Goal: Task Accomplishment & Management: Complete application form

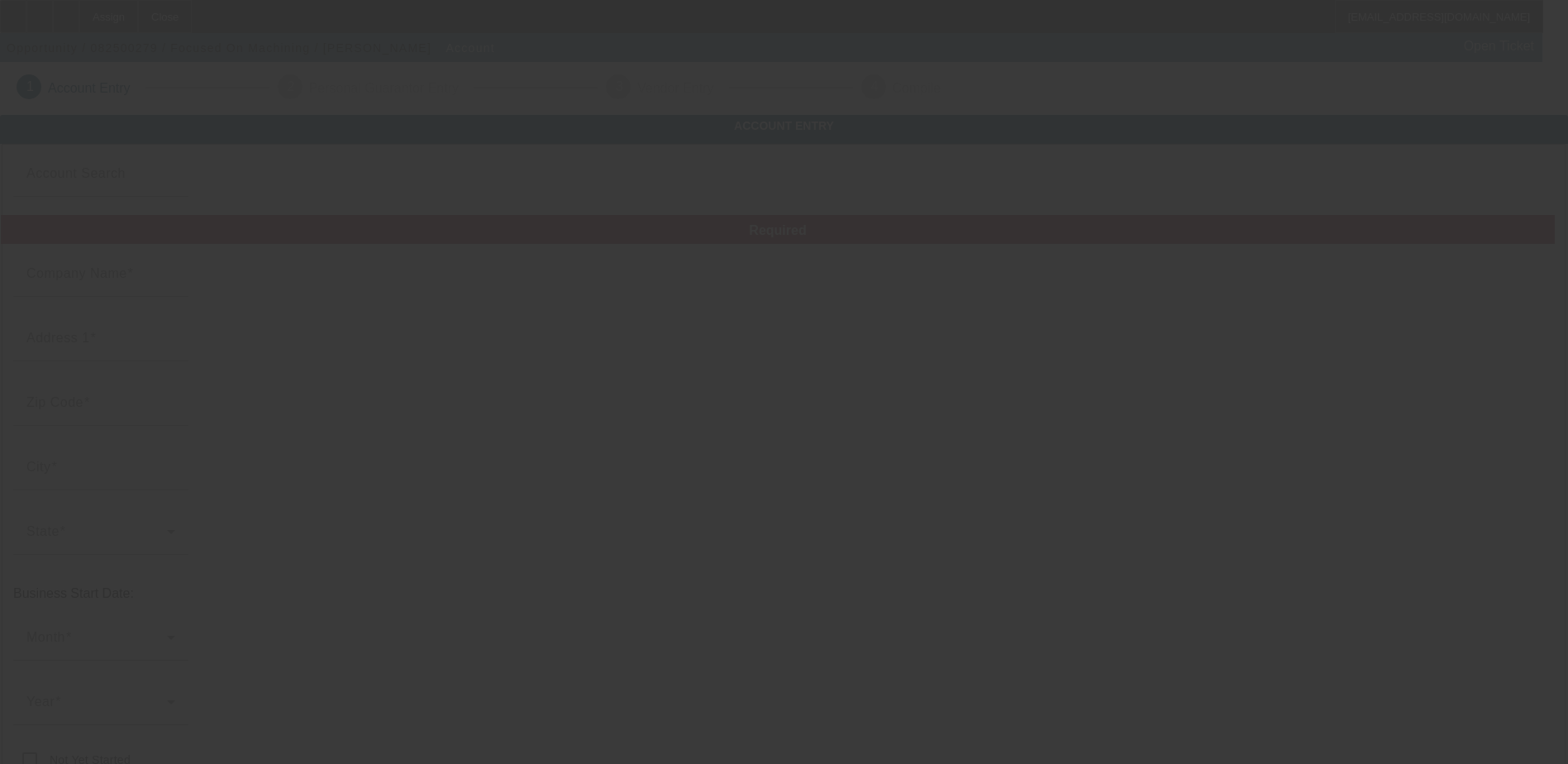
type input "Focused On Machining"
type input "[STREET_ADDRESS][PERSON_NAME]"
type input "80131"
type input "Louviers"
type input "[PHONE_NUMBER]"
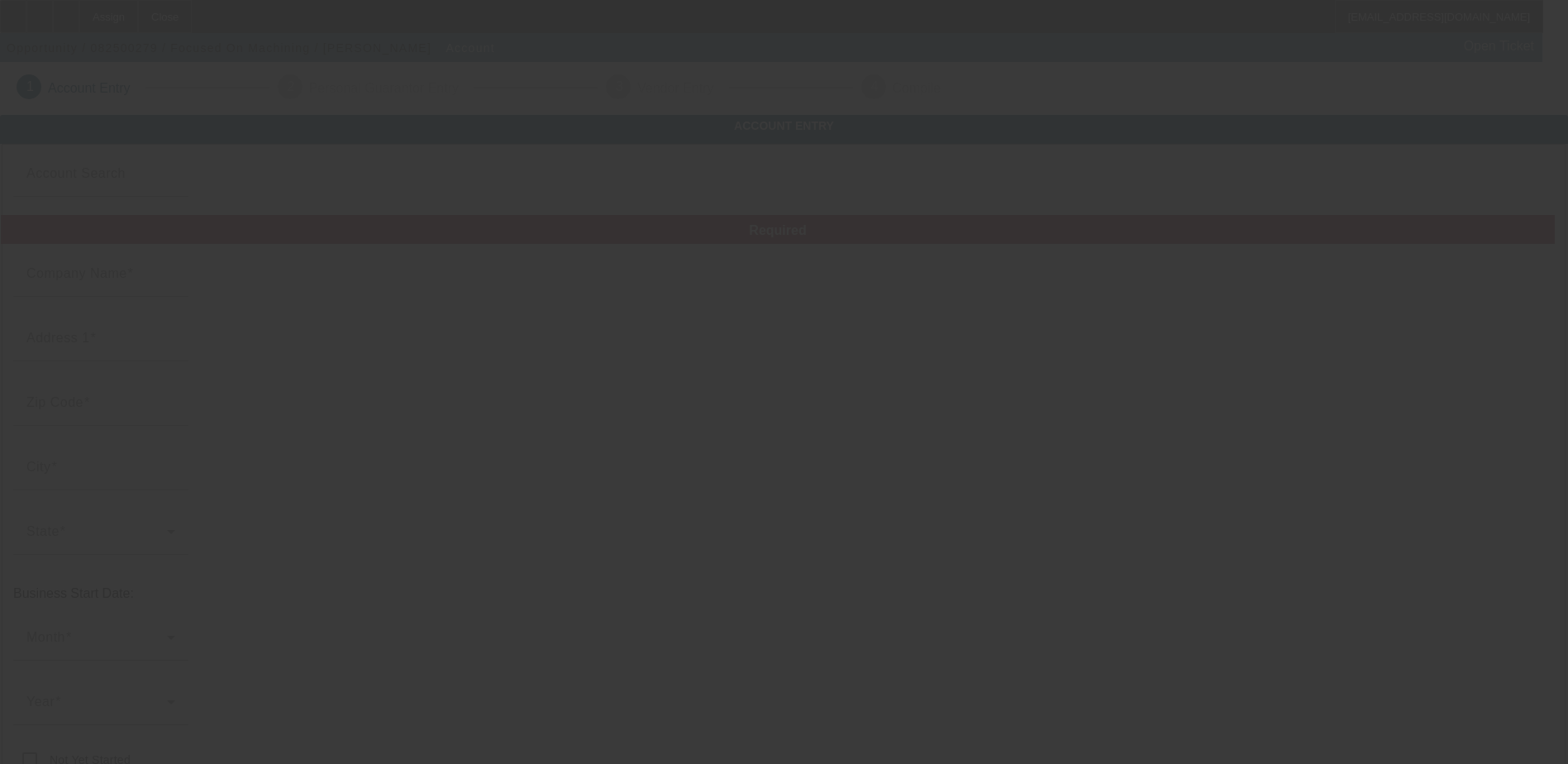
type input "mytquinn3@gmail.com"
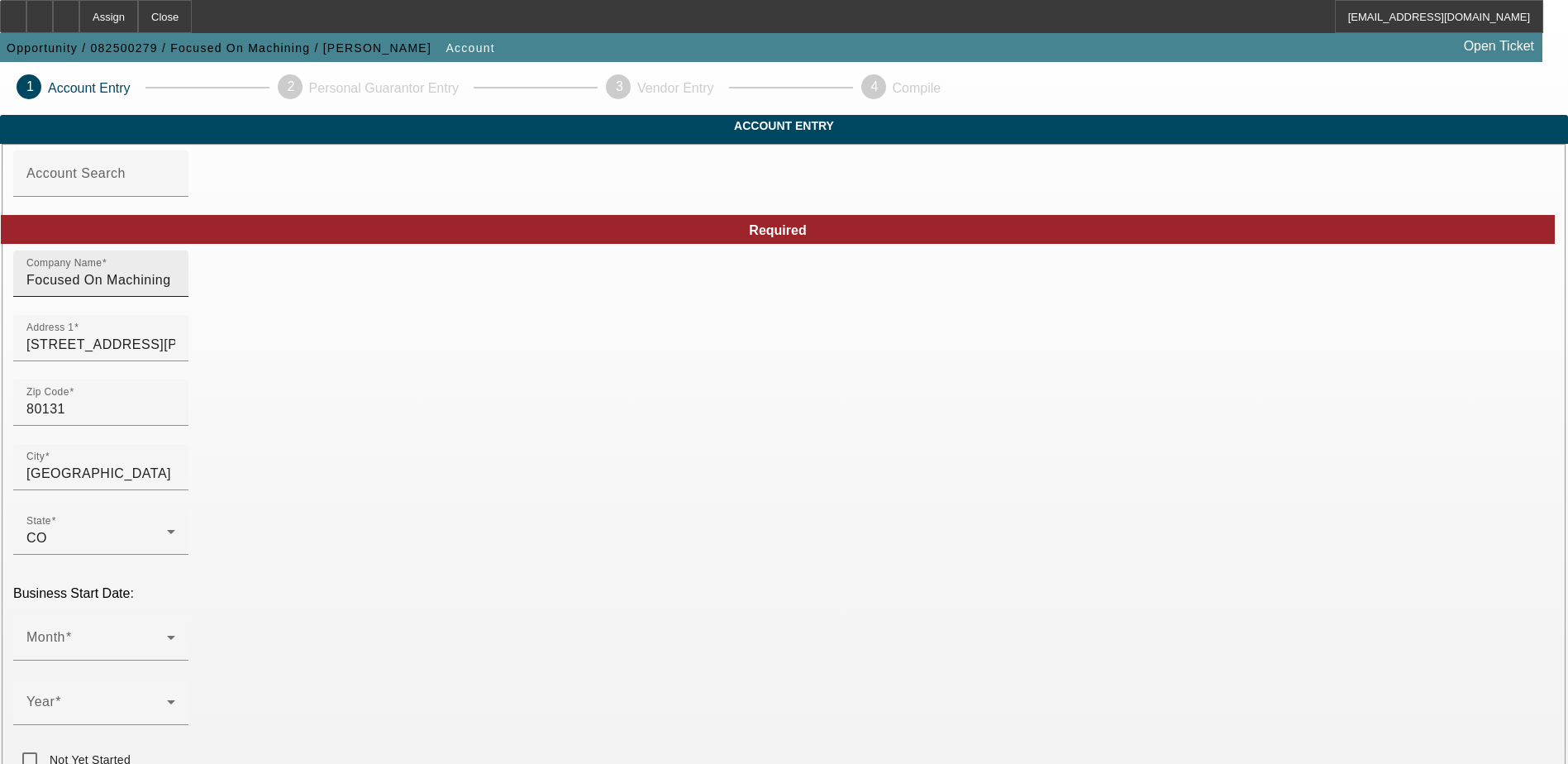
click at [175, 290] on input "Focused On Machining" at bounding box center [100, 280] width 148 height 20
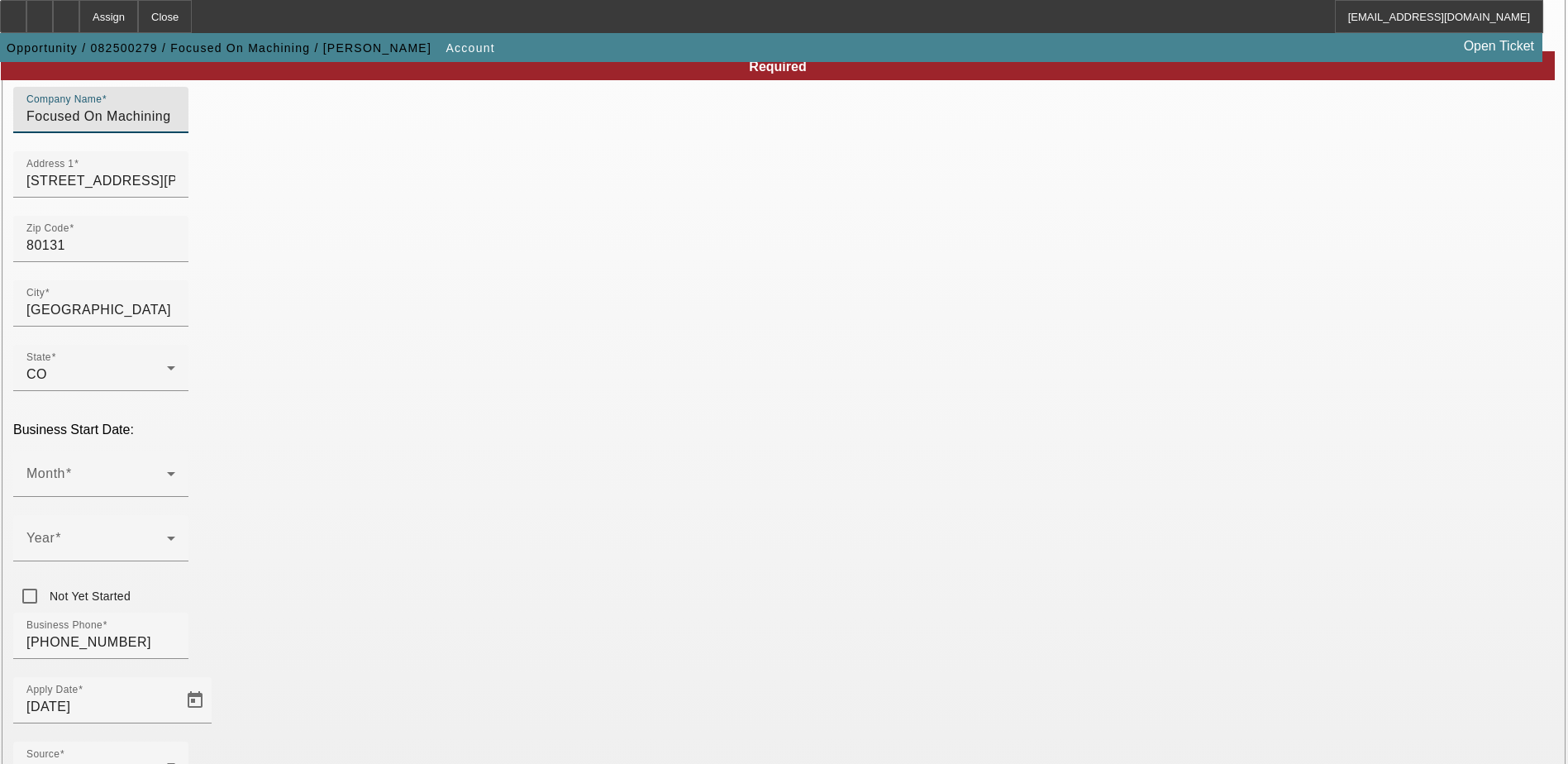
scroll to position [165, 0]
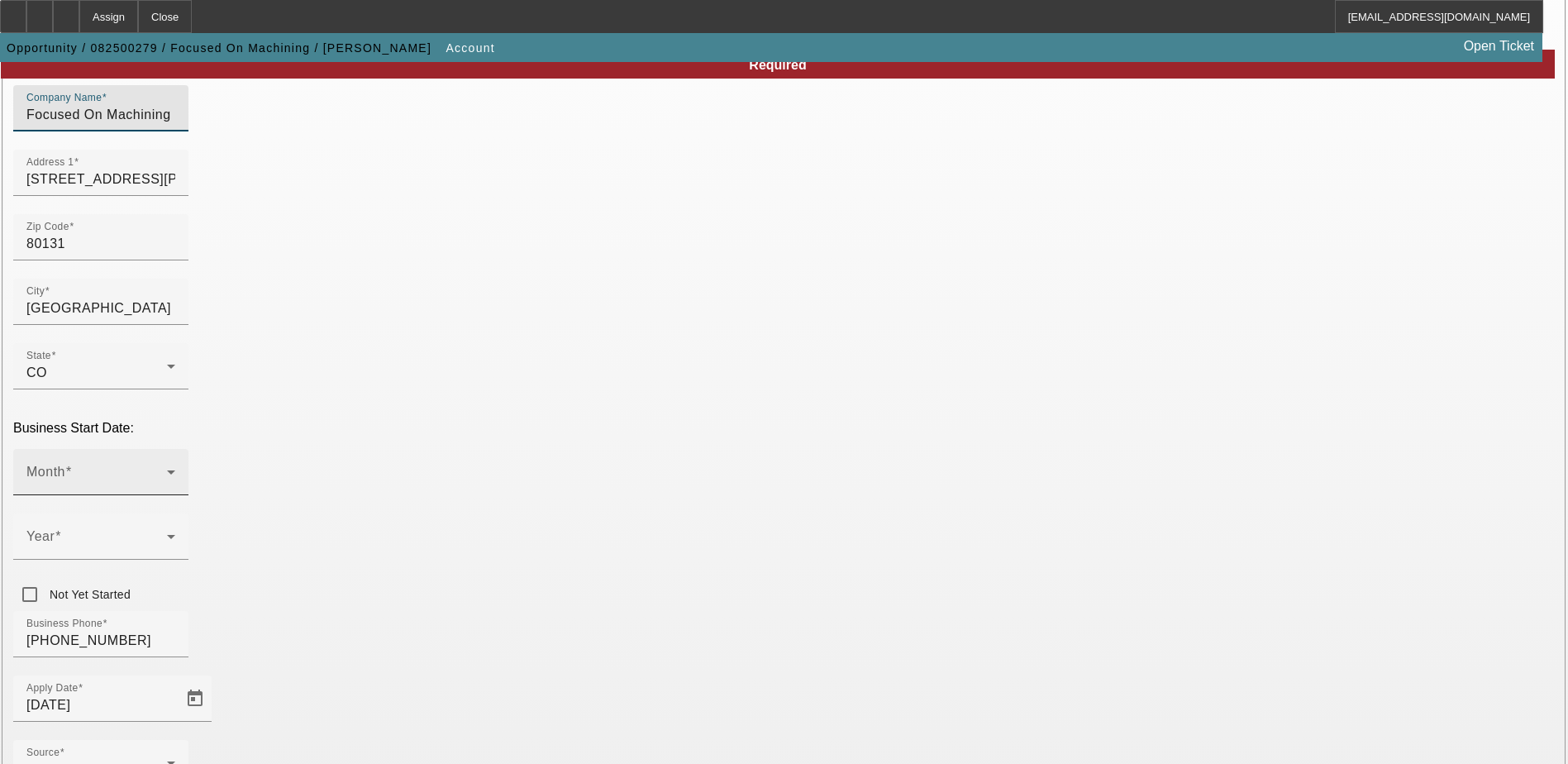
type input "Focused On Machining LLC"
click at [175, 449] on div "Month" at bounding box center [100, 472] width 148 height 46
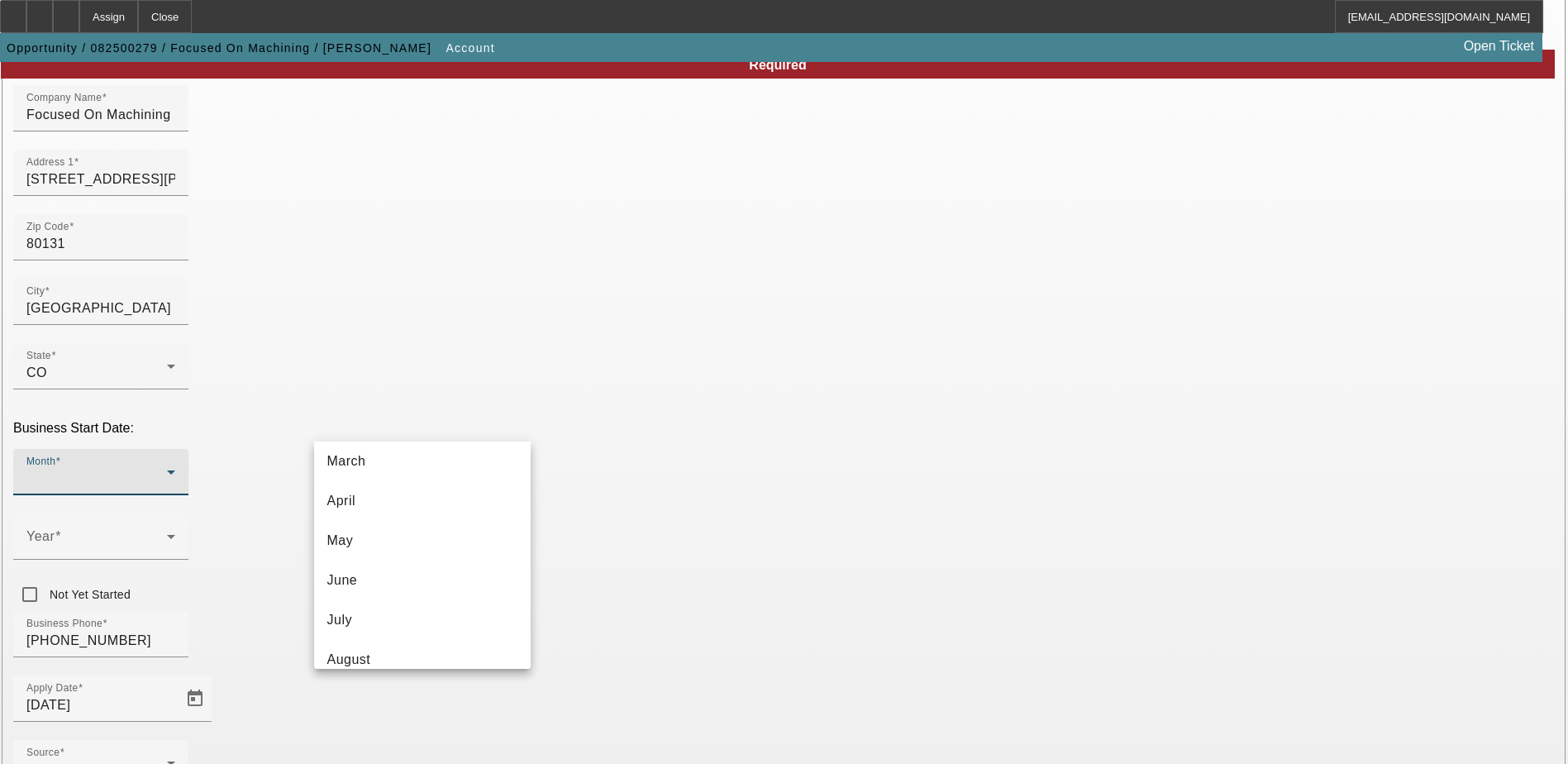
scroll to position [302, 0]
click at [403, 562] on mat-option "October" at bounding box center [422, 563] width 216 height 40
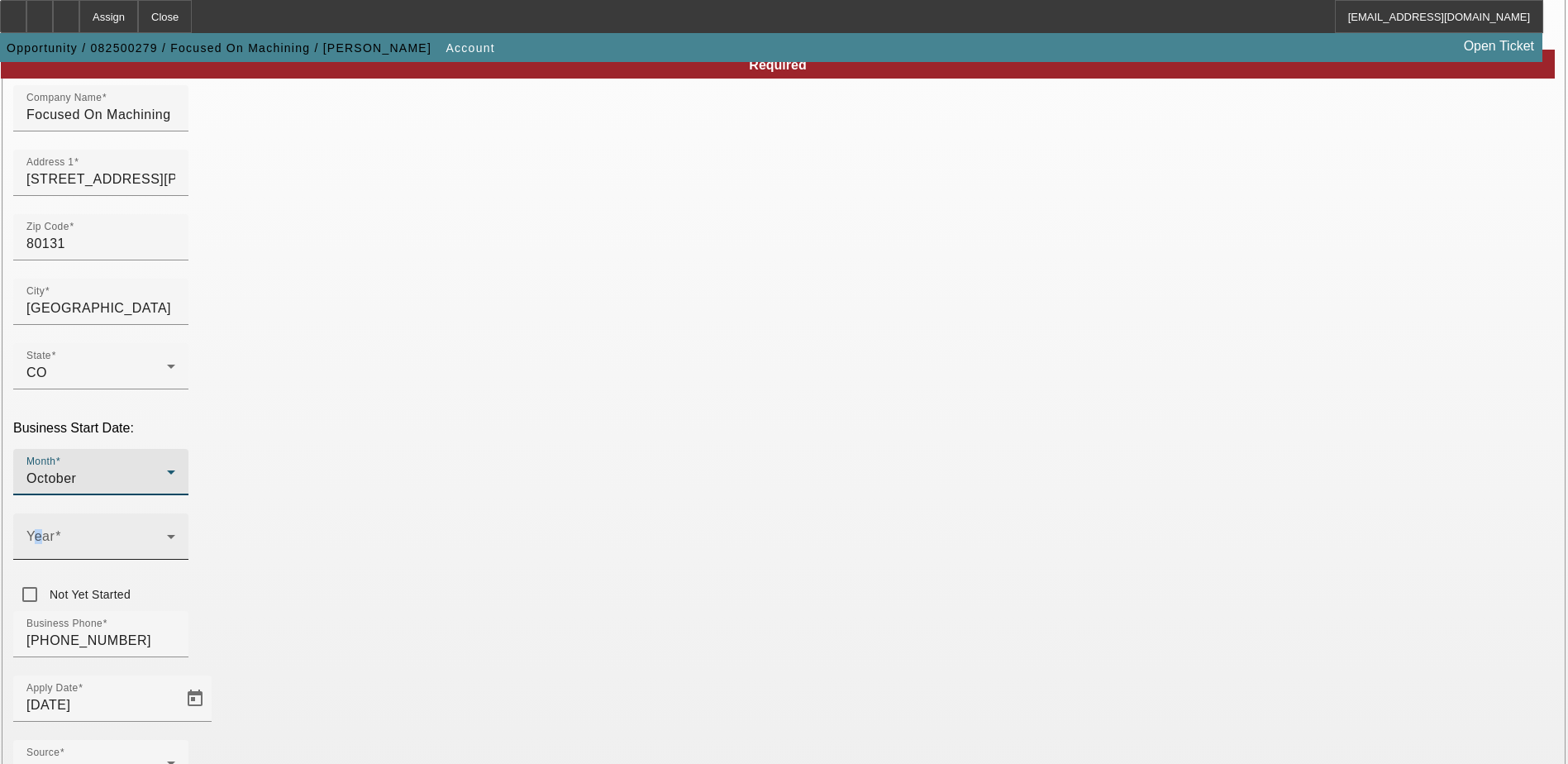
click at [55, 529] on mat-label "Year" at bounding box center [41, 536] width 28 height 14
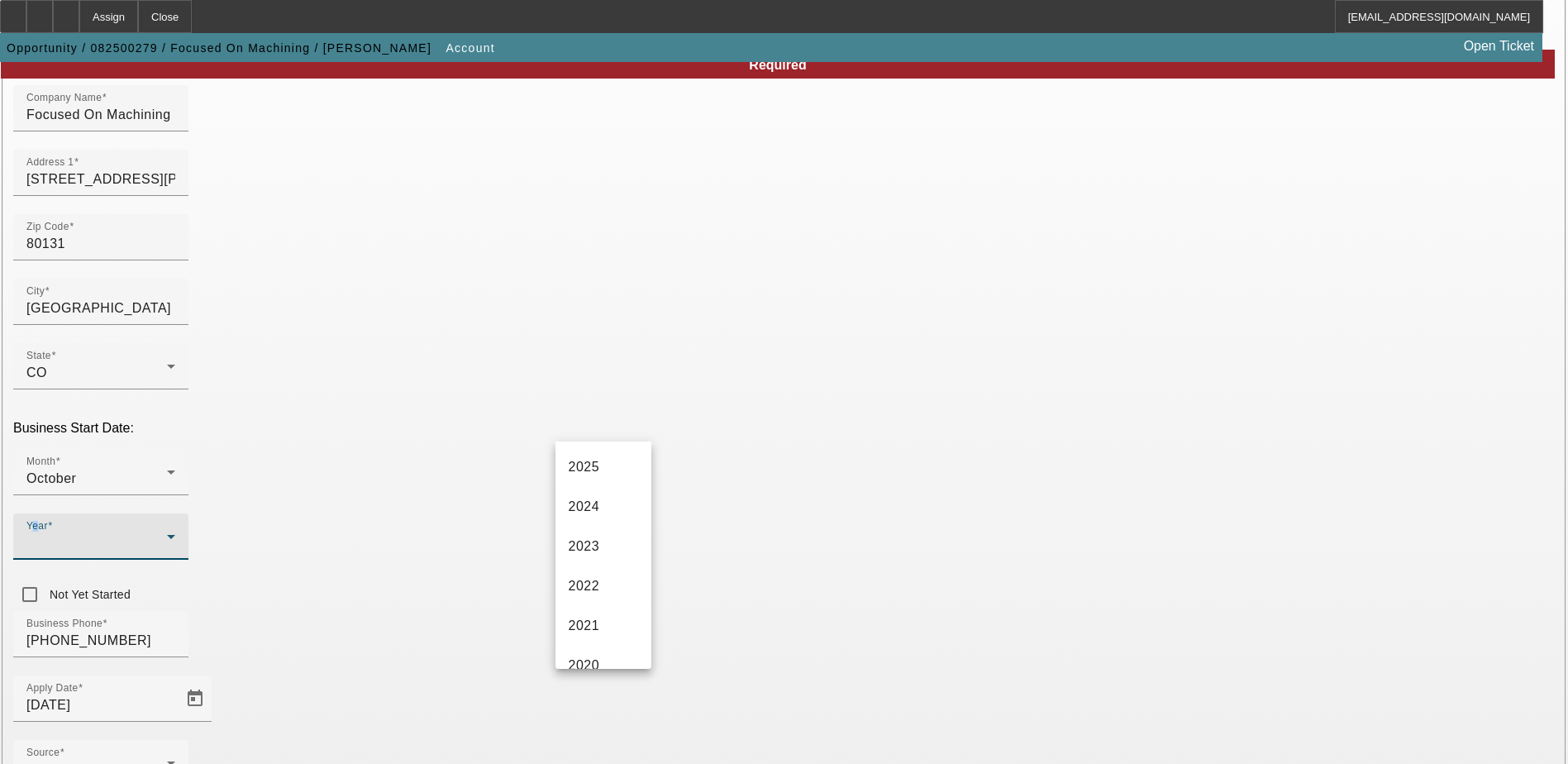
scroll to position [331, 0]
click at [604, 620] on mat-option "2016" at bounding box center [604, 614] width 96 height 40
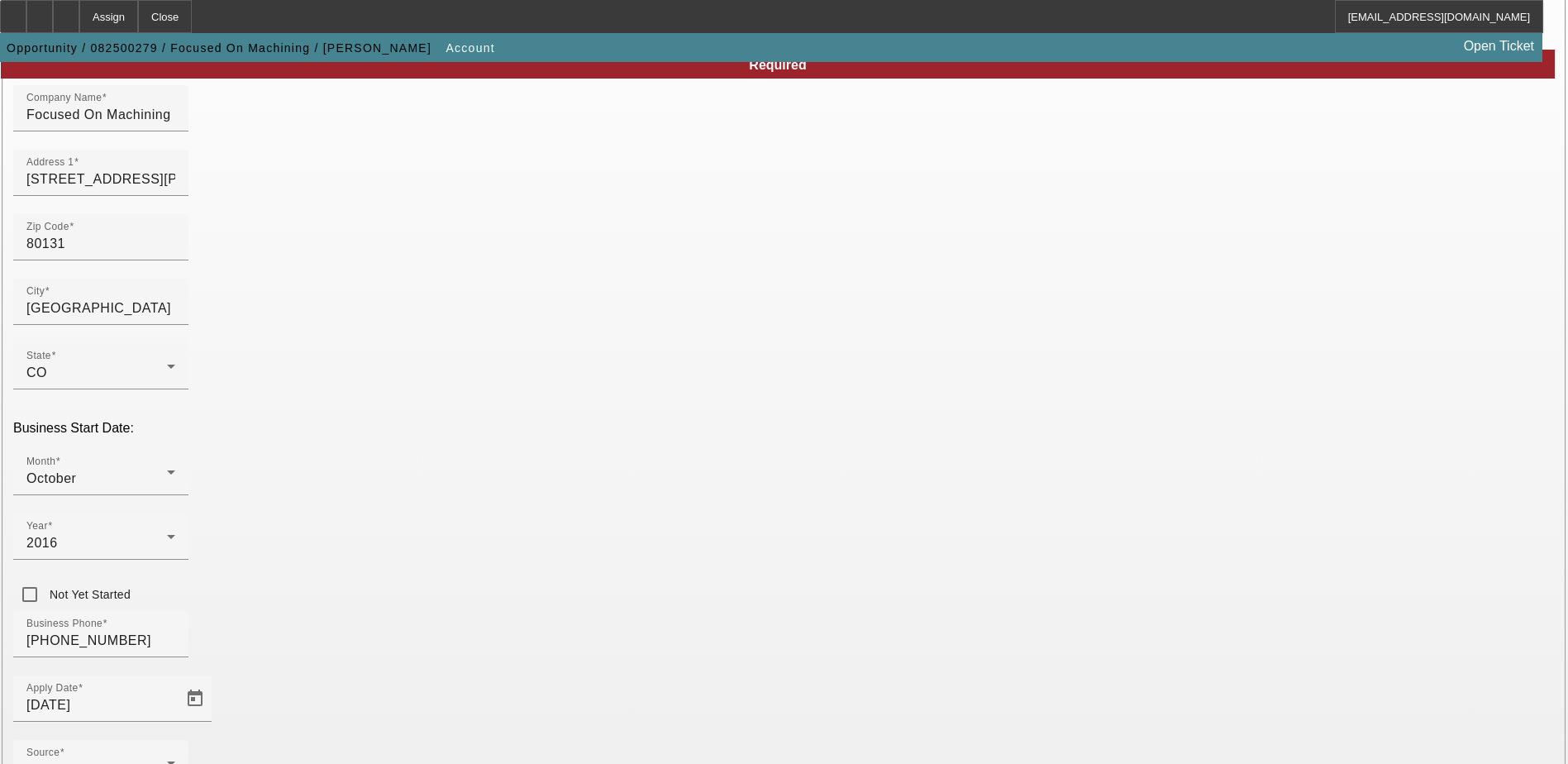
click at [622, 611] on div "Business Phone (303) 922-3076" at bounding box center [784, 644] width 1541 height 65
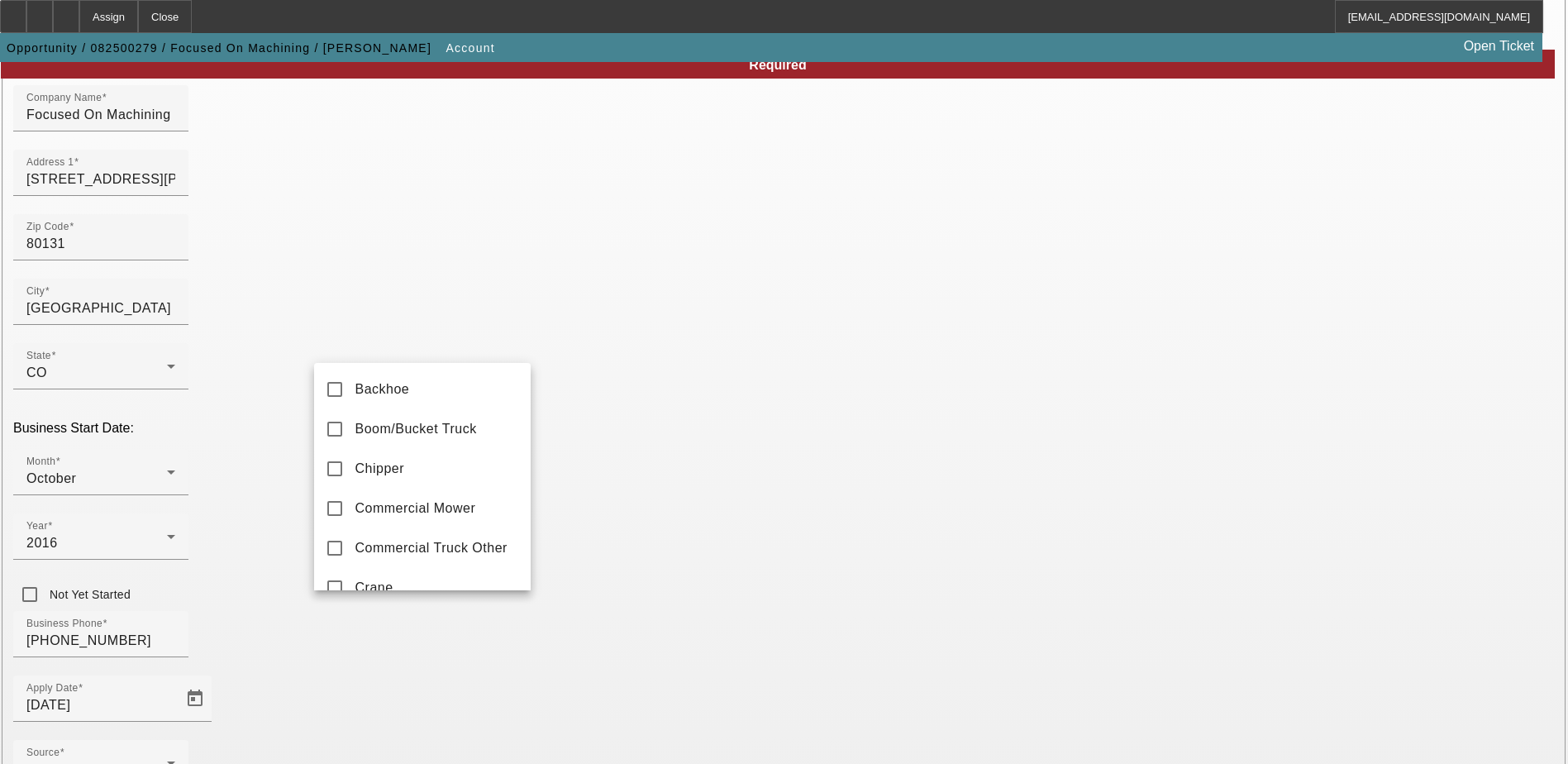
scroll to position [272, 0]
click at [416, 624] on div at bounding box center [784, 382] width 1568 height 764
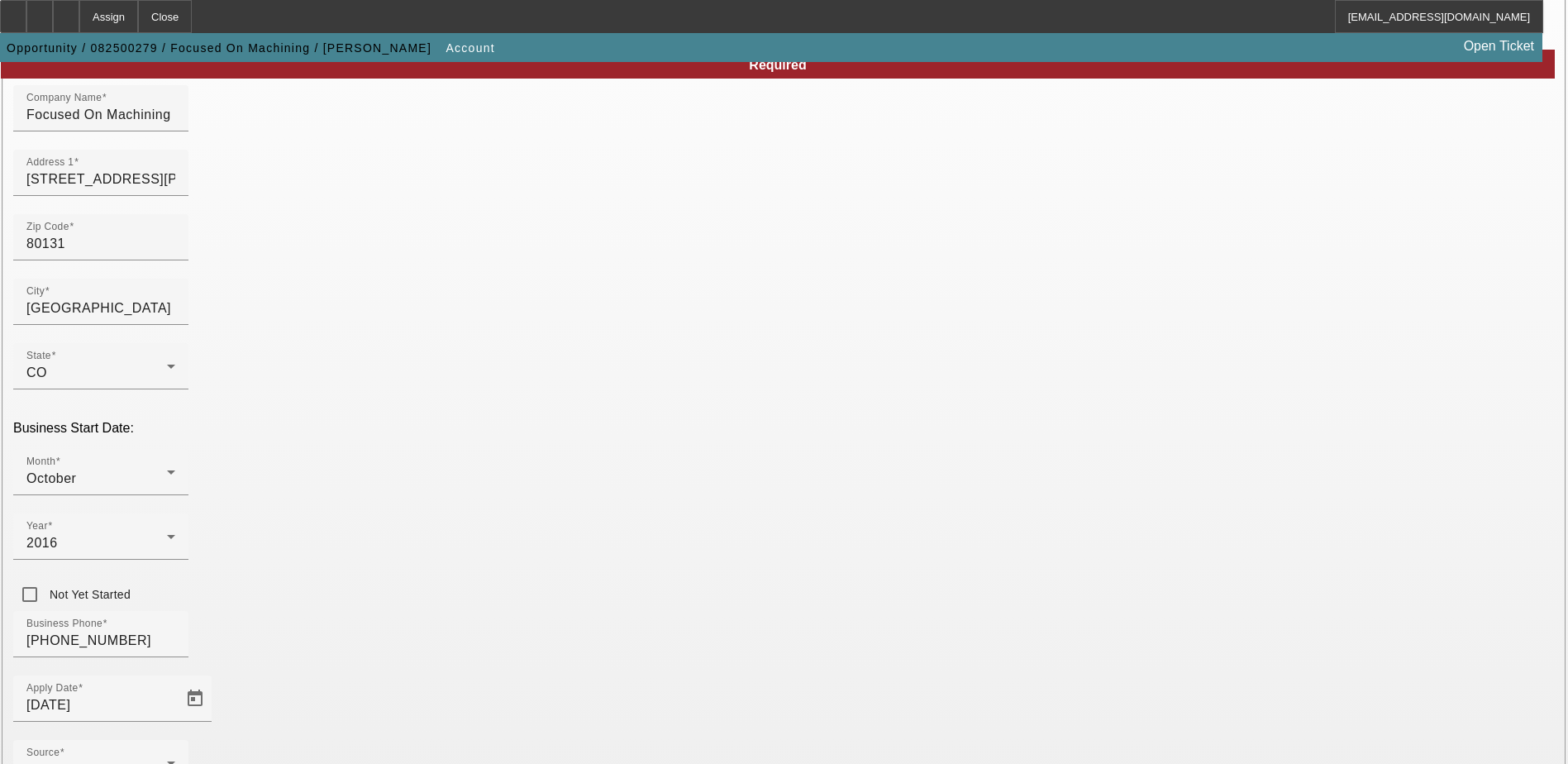
type input "814125041"
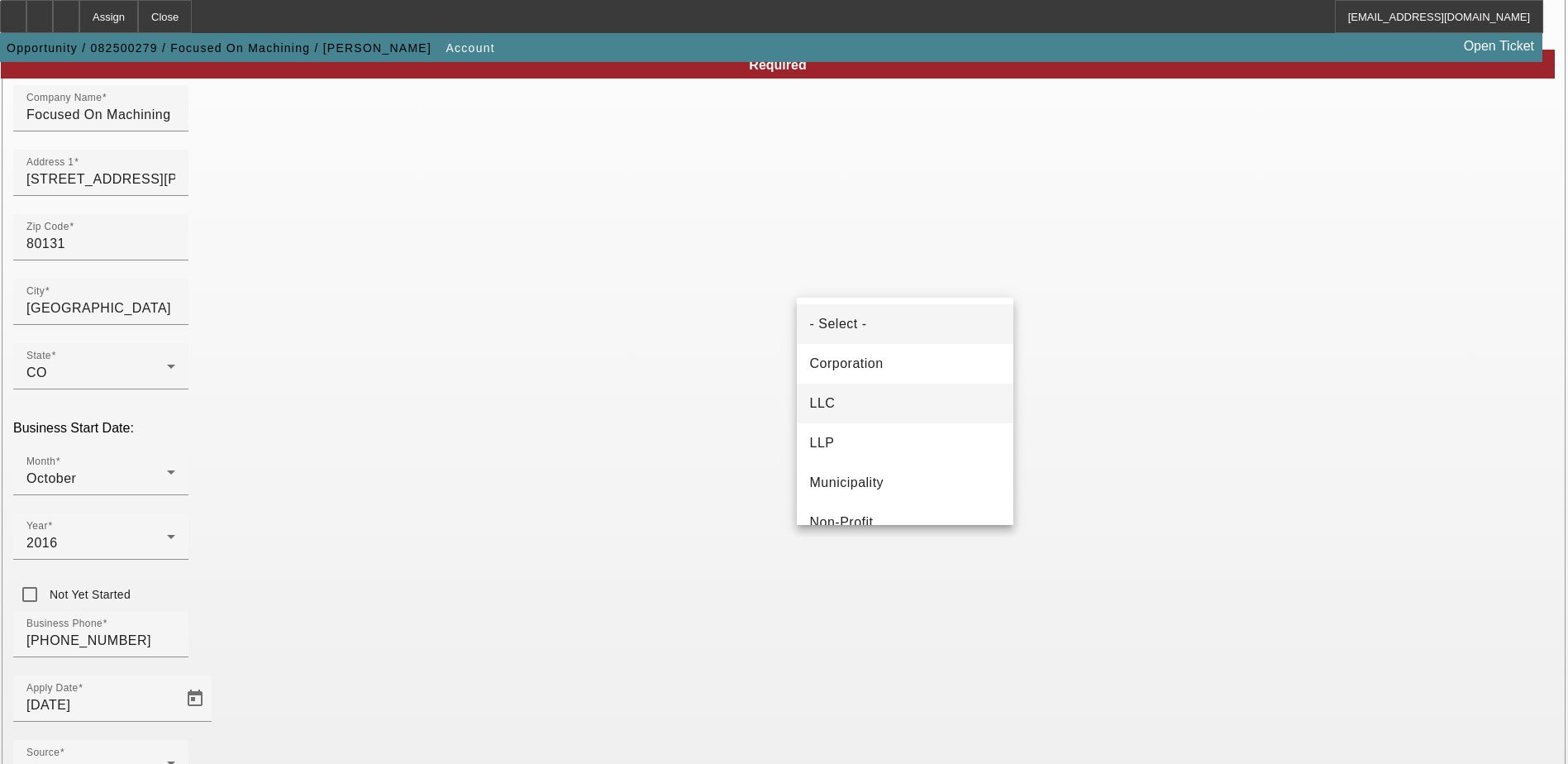
click at [915, 416] on mat-option "LLC" at bounding box center [905, 404] width 216 height 40
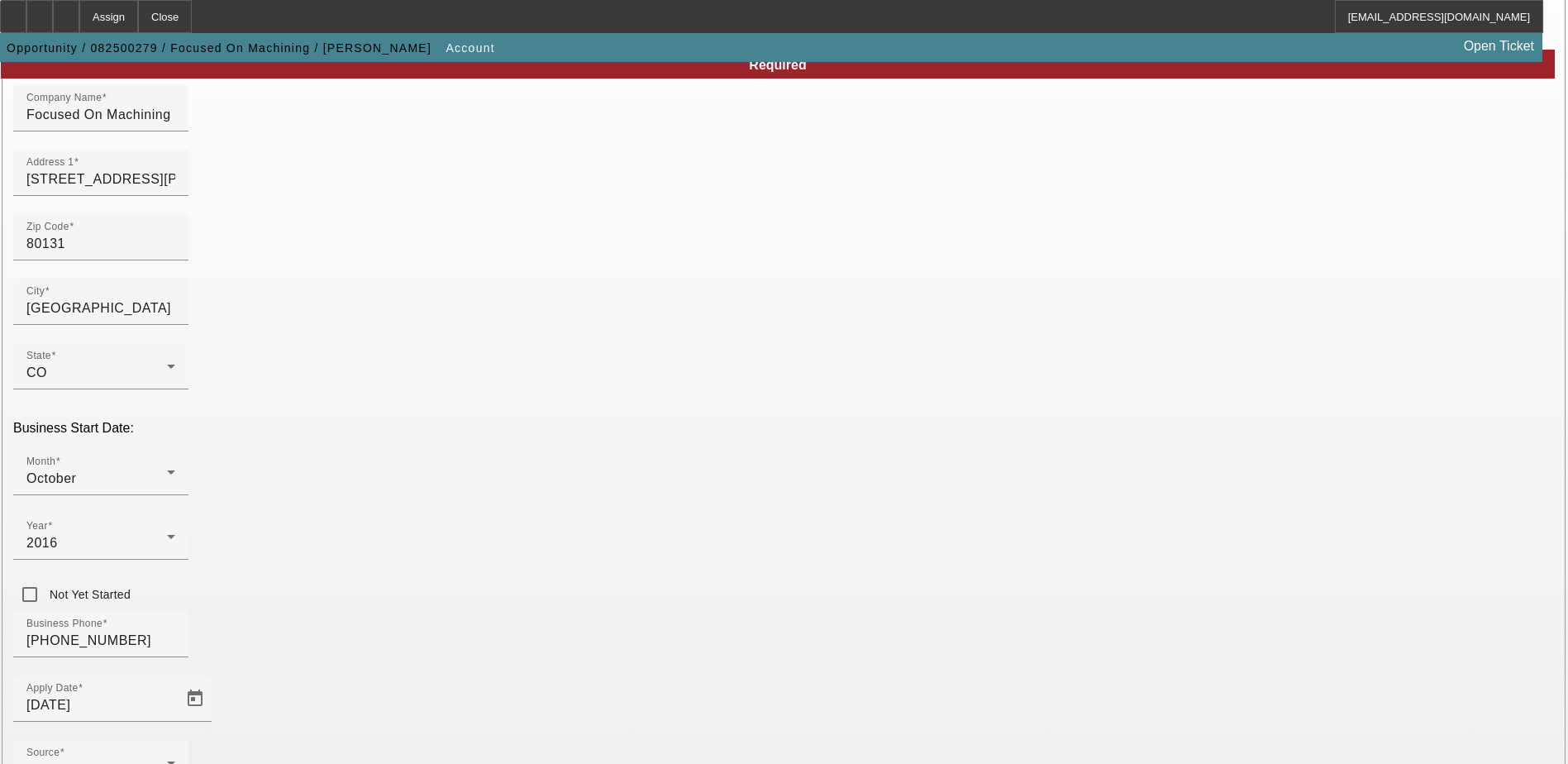
drag, startPoint x: 859, startPoint y: 270, endPoint x: 772, endPoint y: 276, distance: 87.2
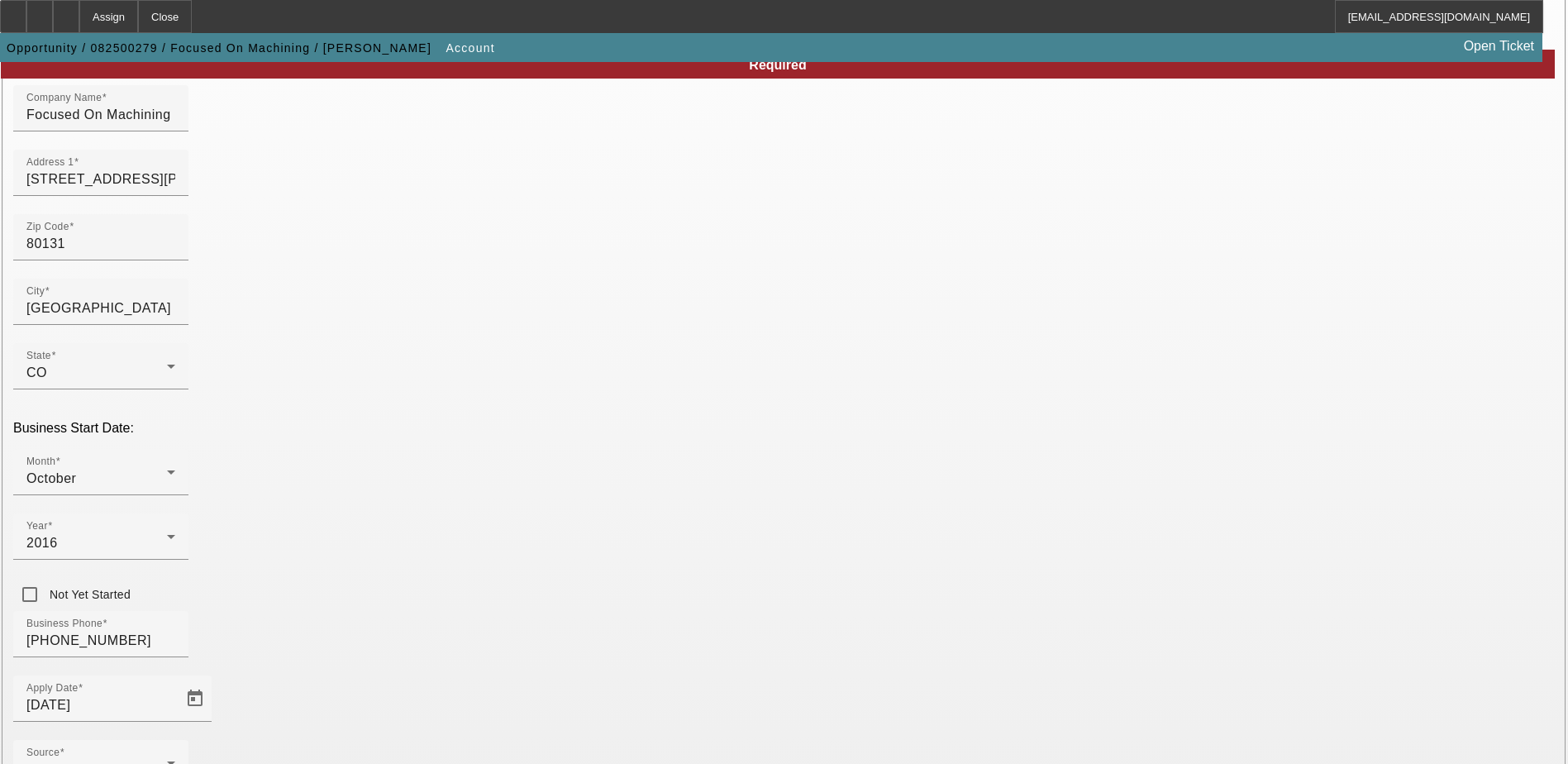
drag, startPoint x: 855, startPoint y: 262, endPoint x: 865, endPoint y: 265, distance: 10.4
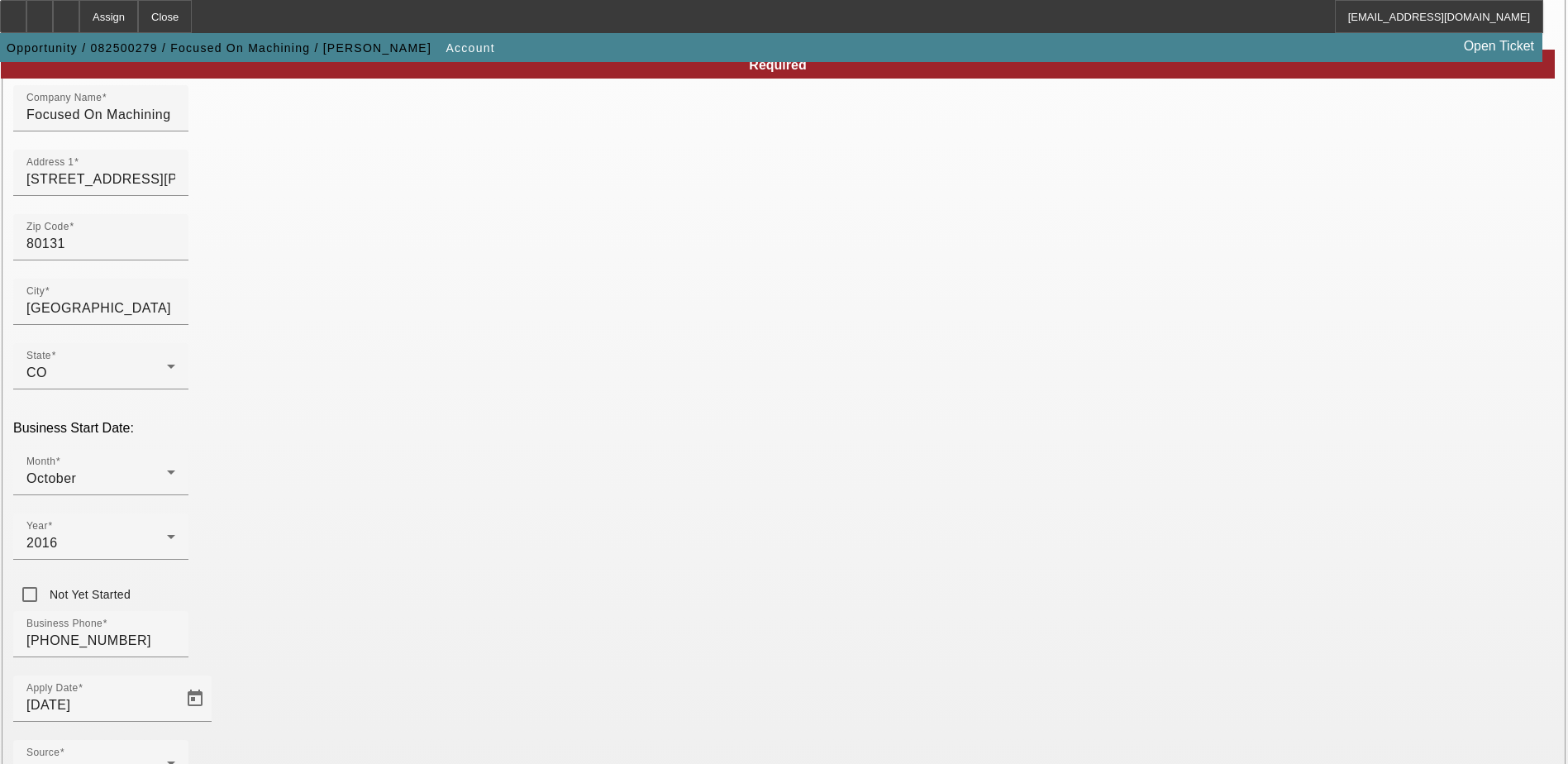
paste input "jquinn@focusedonmachining.com"
type input "jquinn@focusedonmachining.com"
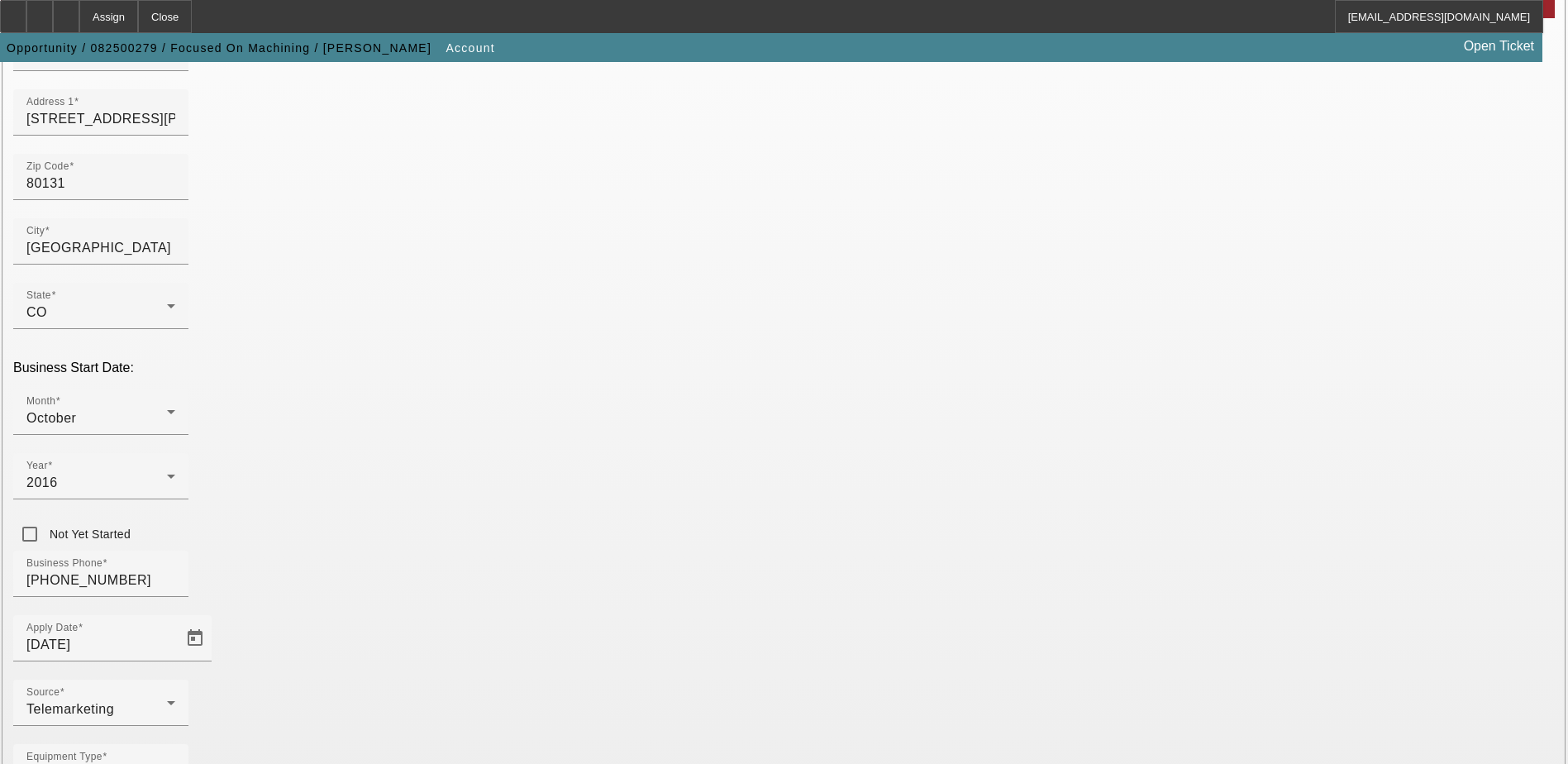
scroll to position [280, 0]
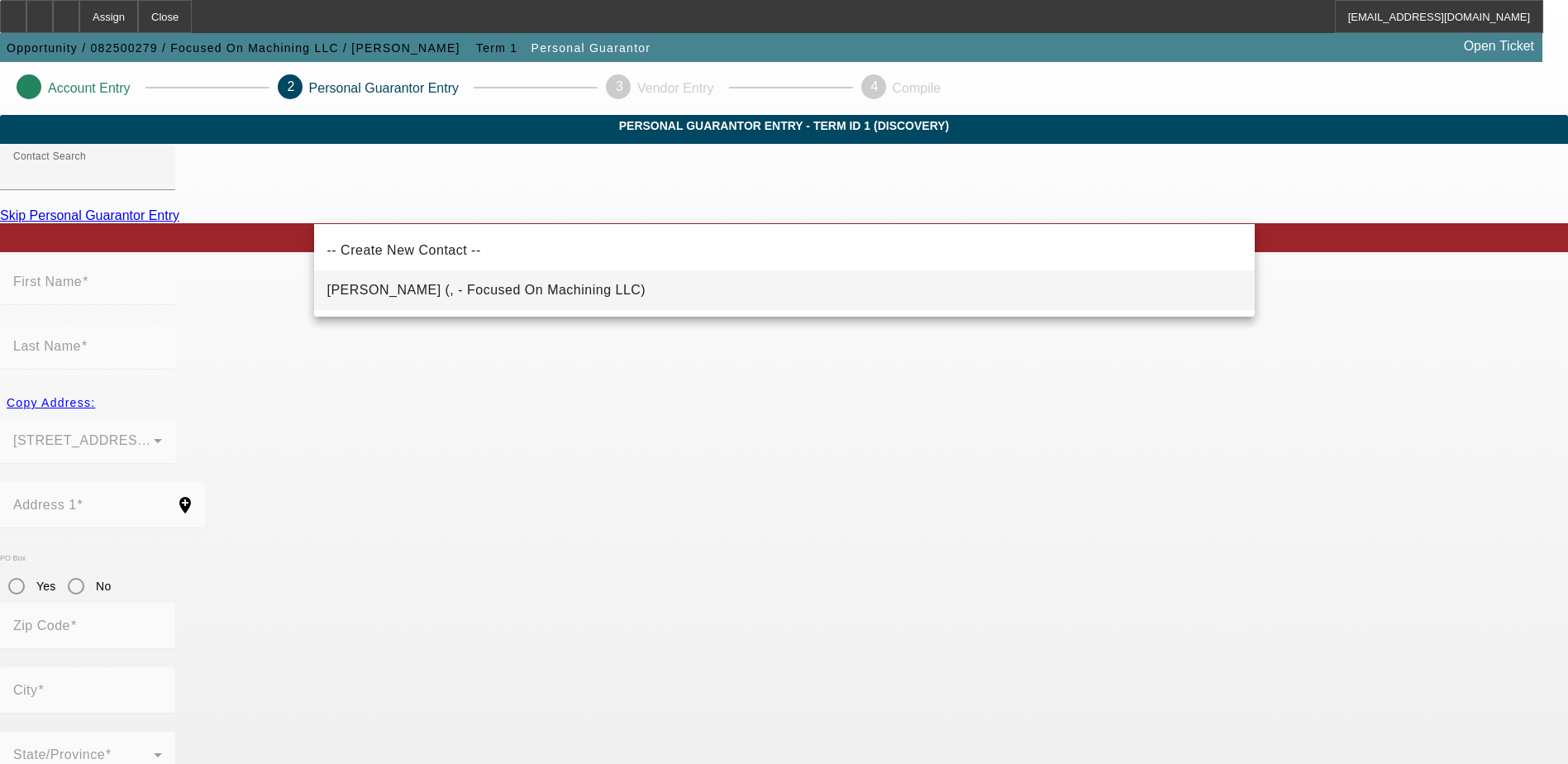
click at [520, 283] on span "Quinn, Justin (, - Focused On Machining LLC)" at bounding box center [487, 290] width 319 height 20
type input "Quinn, Justin (, - Focused On Machining LLC)"
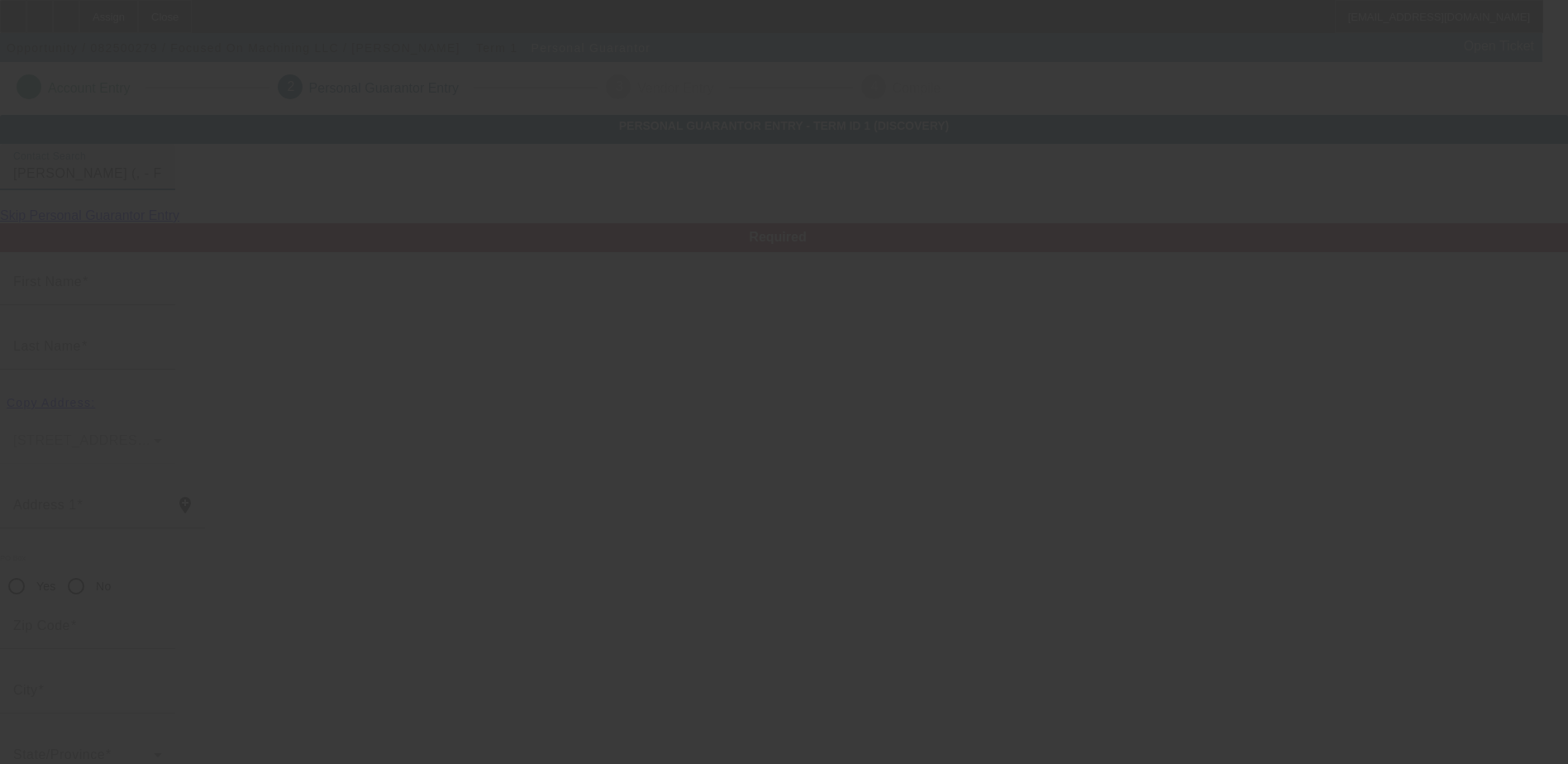
type input "Justin"
type input "Quinn"
radio input "true"
type input "[PHONE_NUMBER]"
type input "office@focusedonmachining.com"
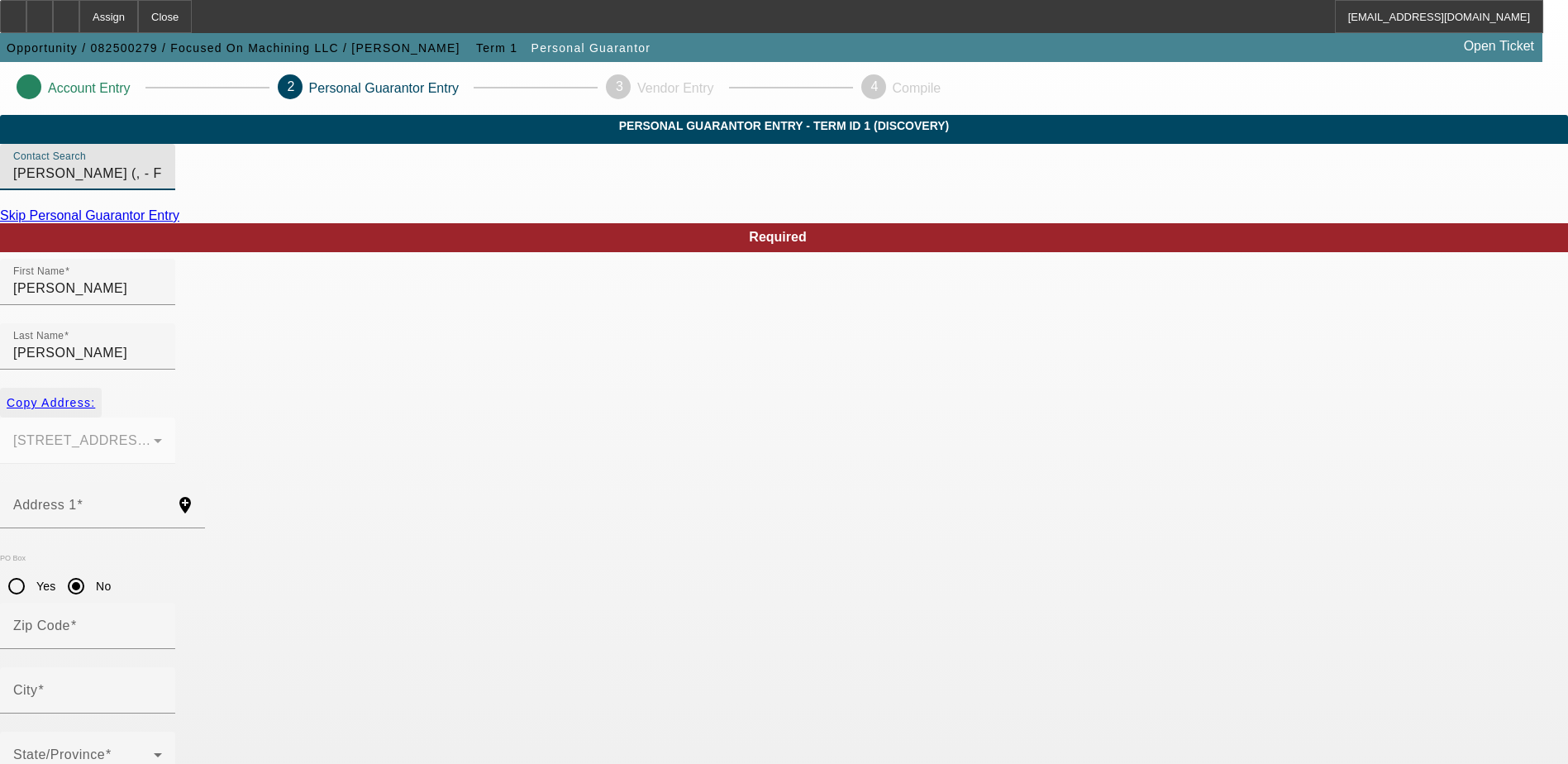
click at [95, 397] on span "Copy Address:" at bounding box center [51, 403] width 89 height 13
type input "8230 N Cora St"
radio input "false"
type input "80131"
type input "Louviers"
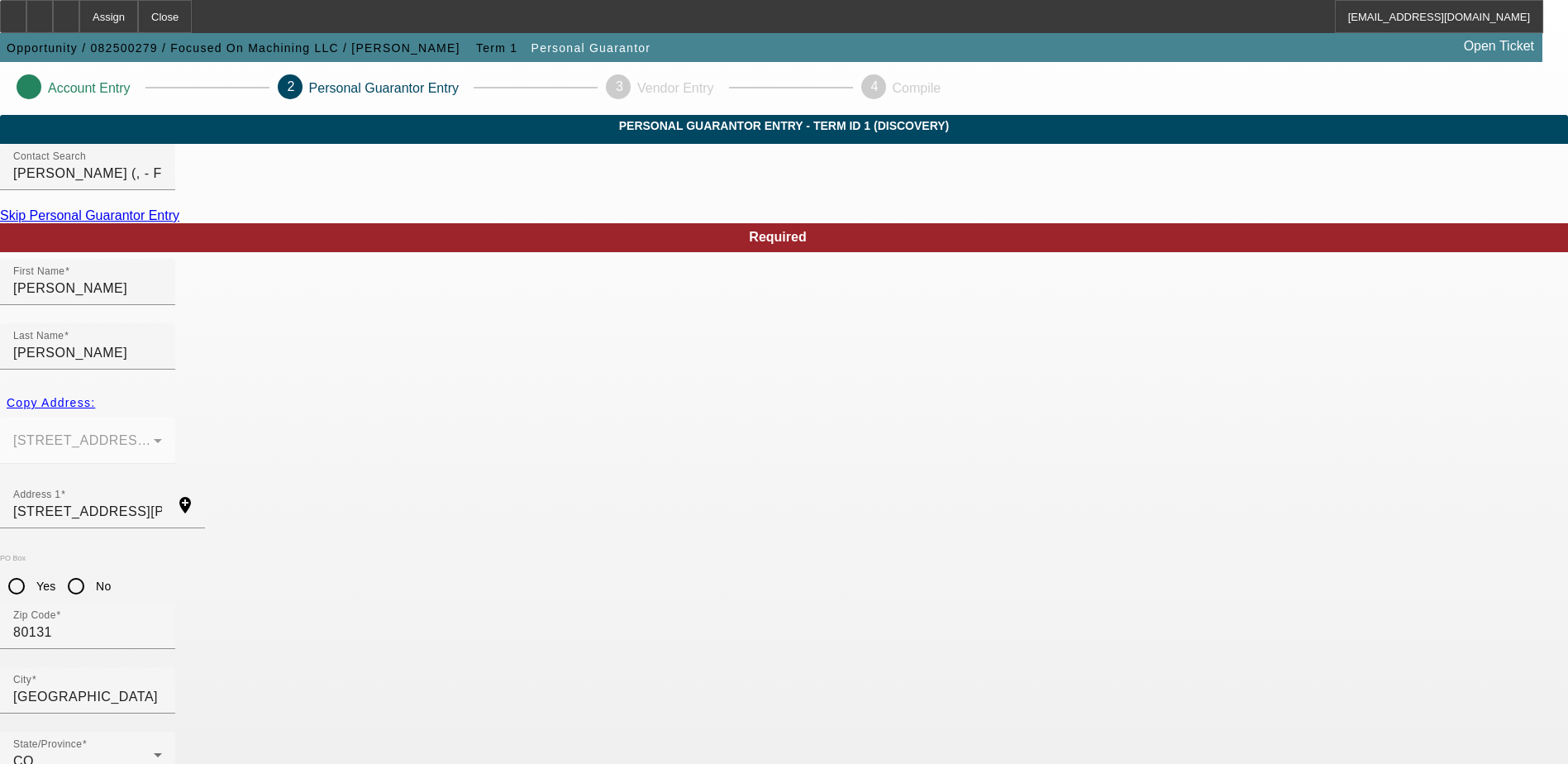
click at [93, 570] on input "No" at bounding box center [76, 586] width 33 height 33
radio input "true"
click at [162, 623] on input "80131" at bounding box center [87, 633] width 148 height 20
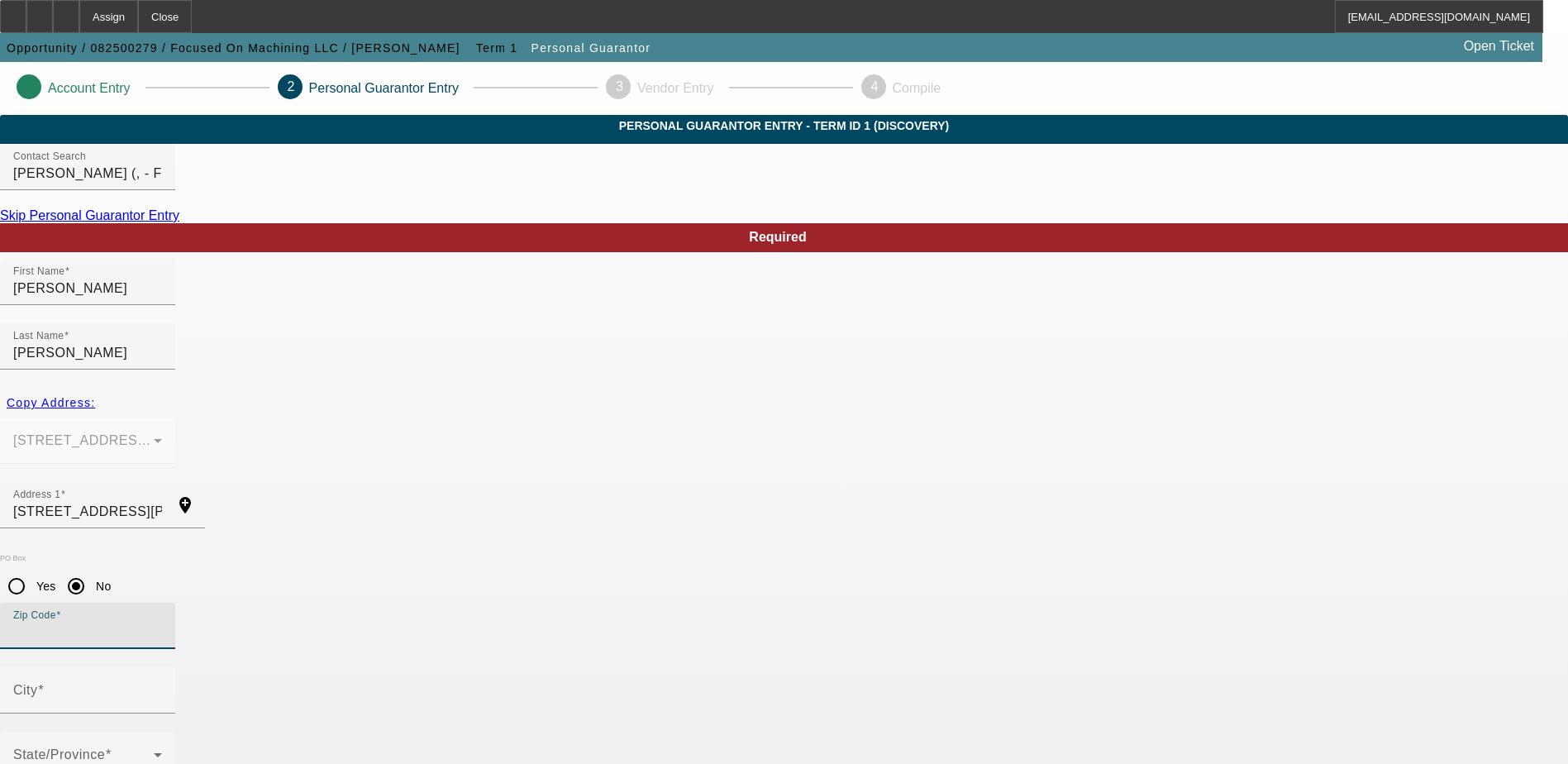
click at [175, 464] on div at bounding box center [87, 473] width 175 height 18
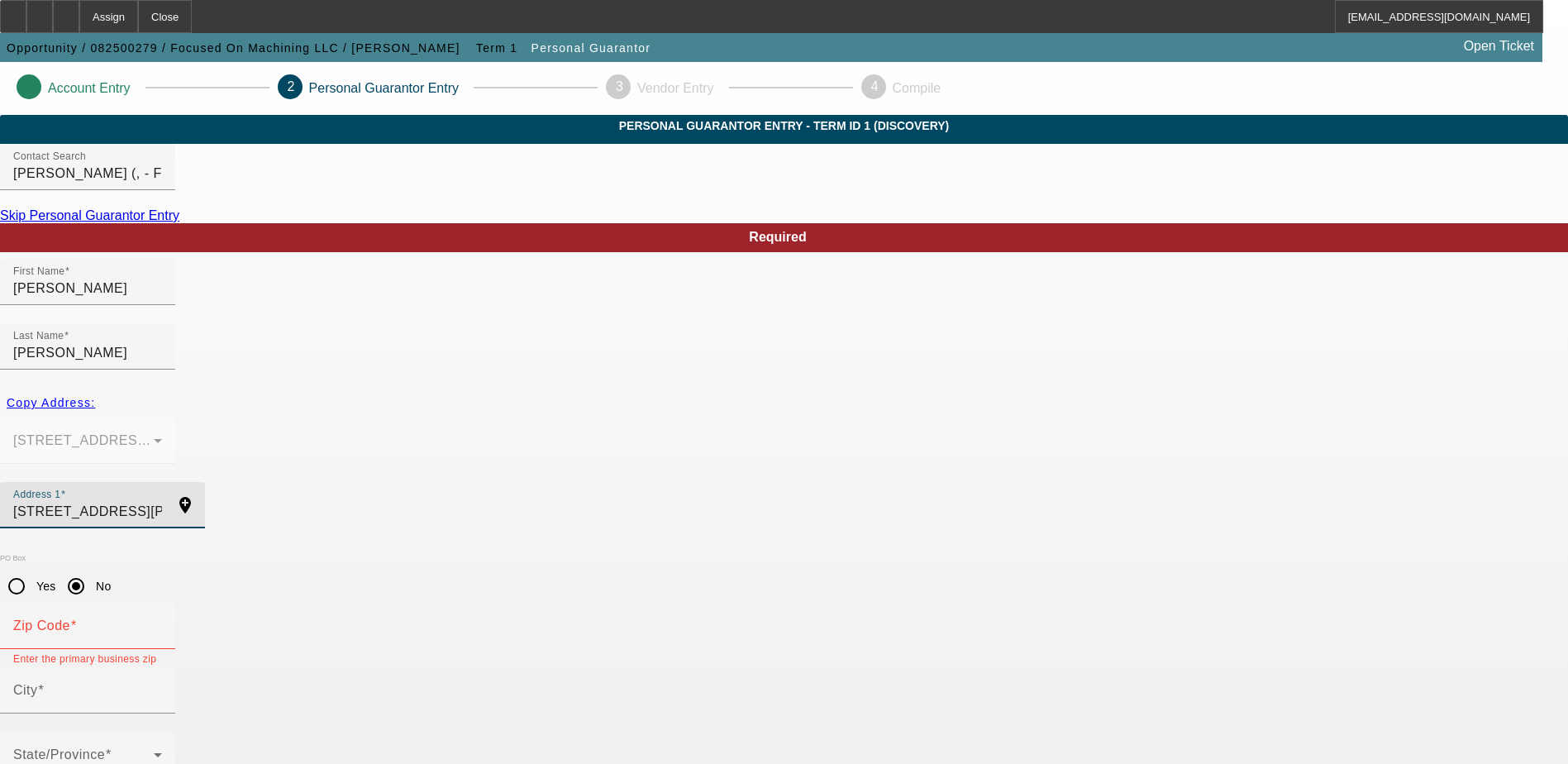
click at [162, 502] on input "8230 N Cora St" at bounding box center [87, 512] width 148 height 20
click at [162, 502] on input "Address 1" at bounding box center [87, 512] width 148 height 20
paste input "22500 East Rocking Course Parkway"
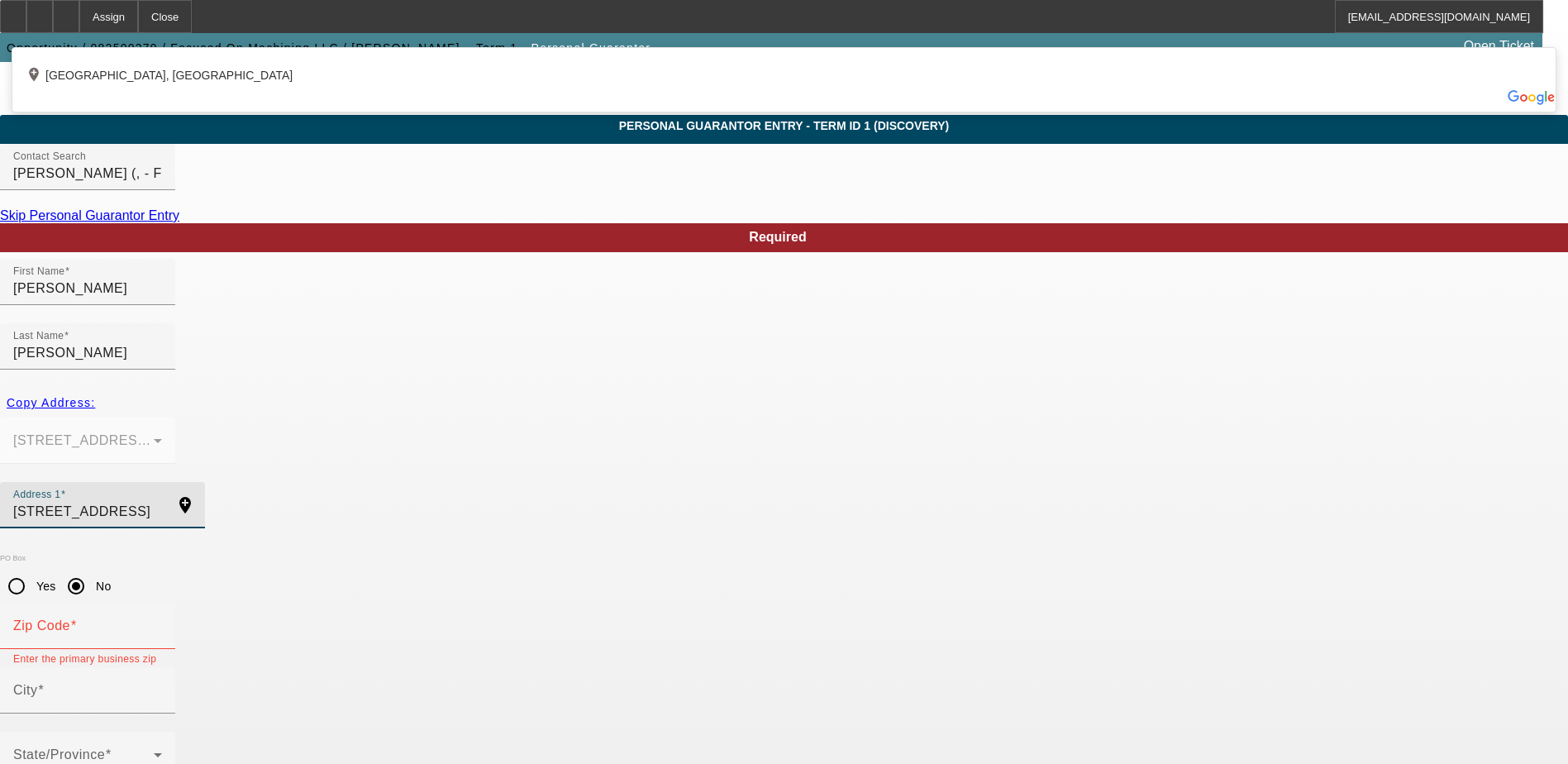
type input "22500 East Rocking Course Parkway"
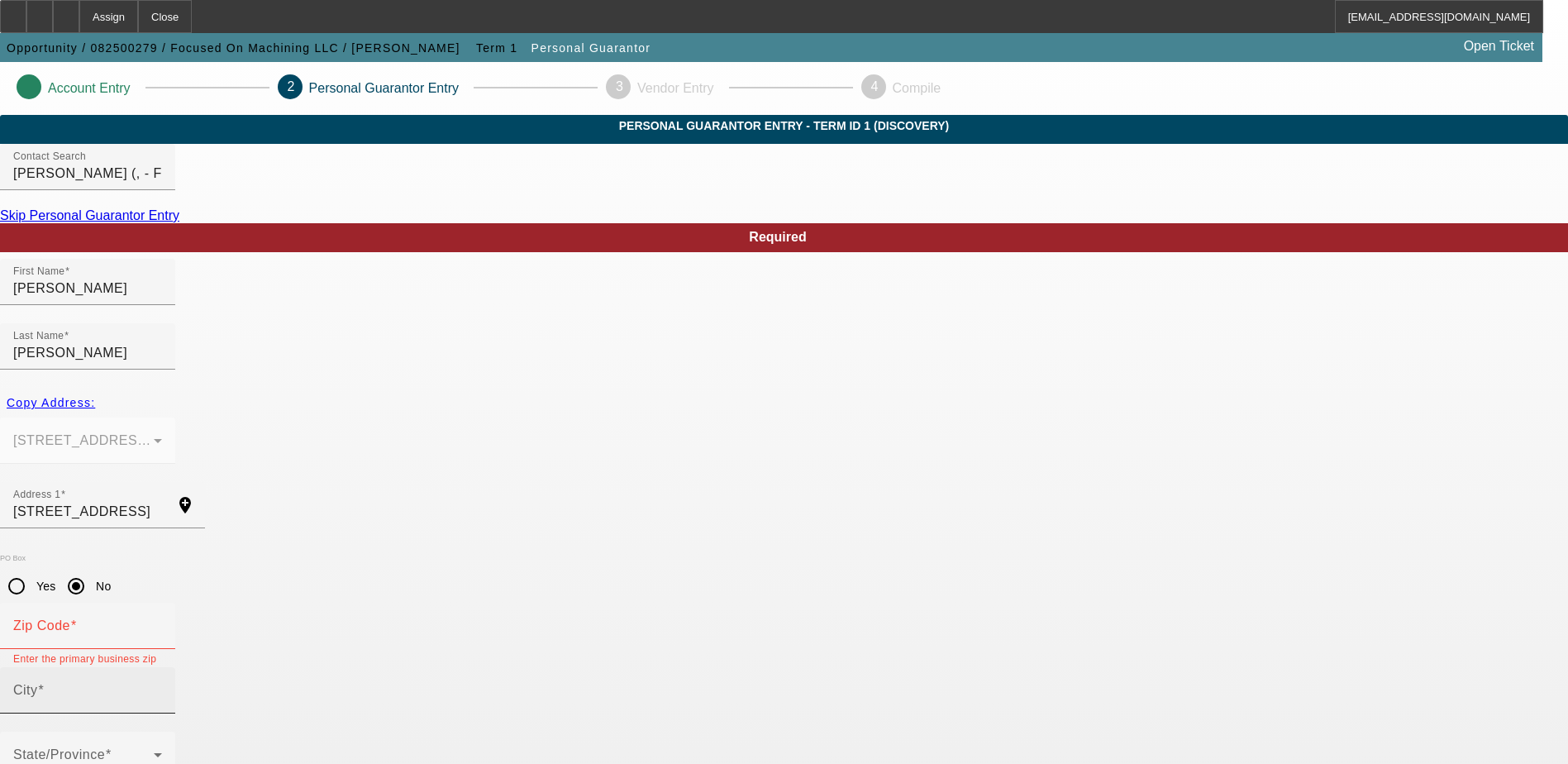
drag, startPoint x: 394, startPoint y: 581, endPoint x: 380, endPoint y: 580, distance: 14.0
click at [162, 667] on div "City" at bounding box center [87, 690] width 148 height 46
paste input "Aurora"
type input "Aurora"
click at [153, 752] on span at bounding box center [83, 762] width 140 height 20
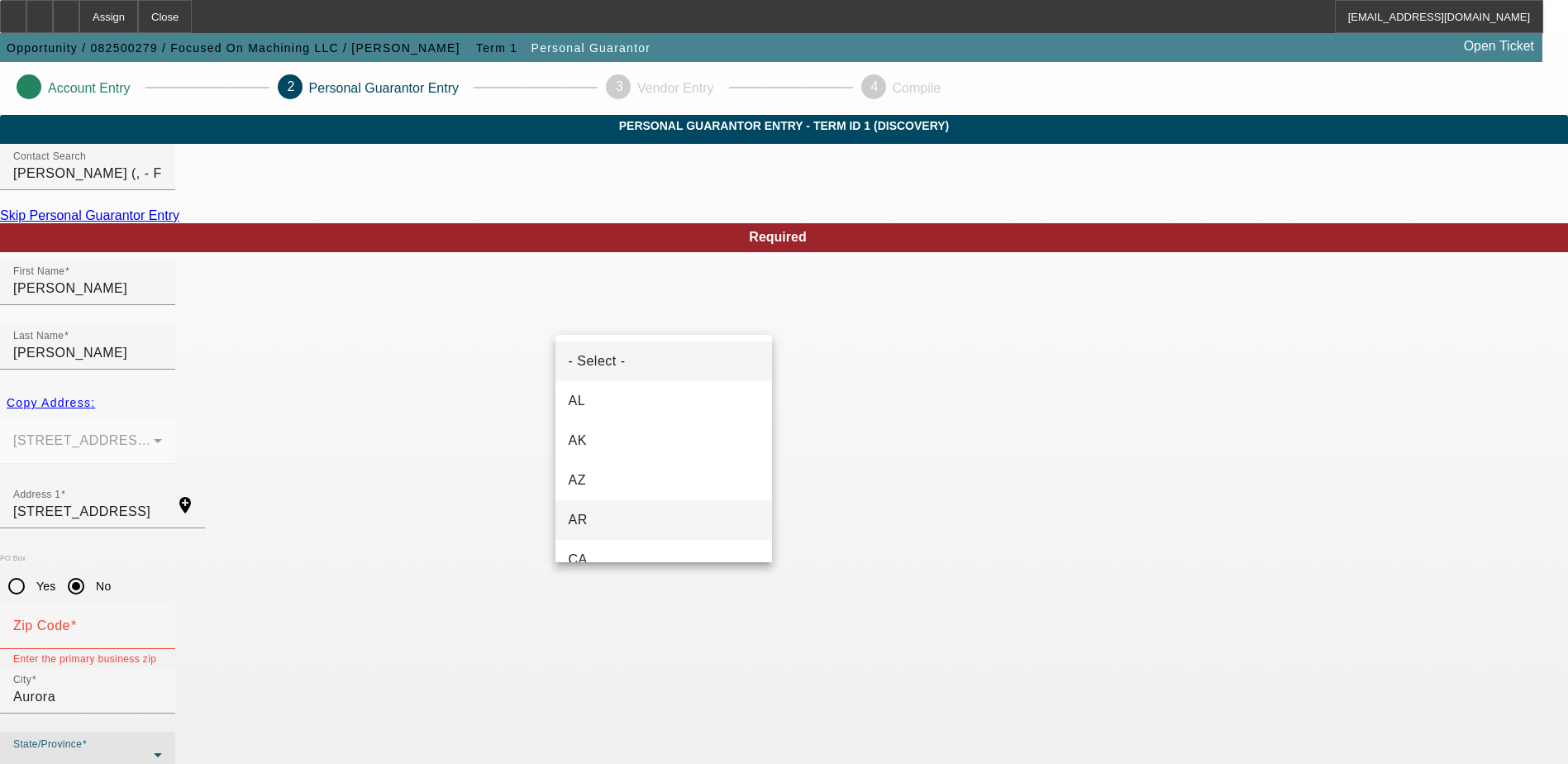
scroll to position [248, 0]
drag, startPoint x: 590, startPoint y: 357, endPoint x: 594, endPoint y: 379, distance: 22.4
click at [590, 358] on mat-option "CO" at bounding box center [663, 352] width 216 height 40
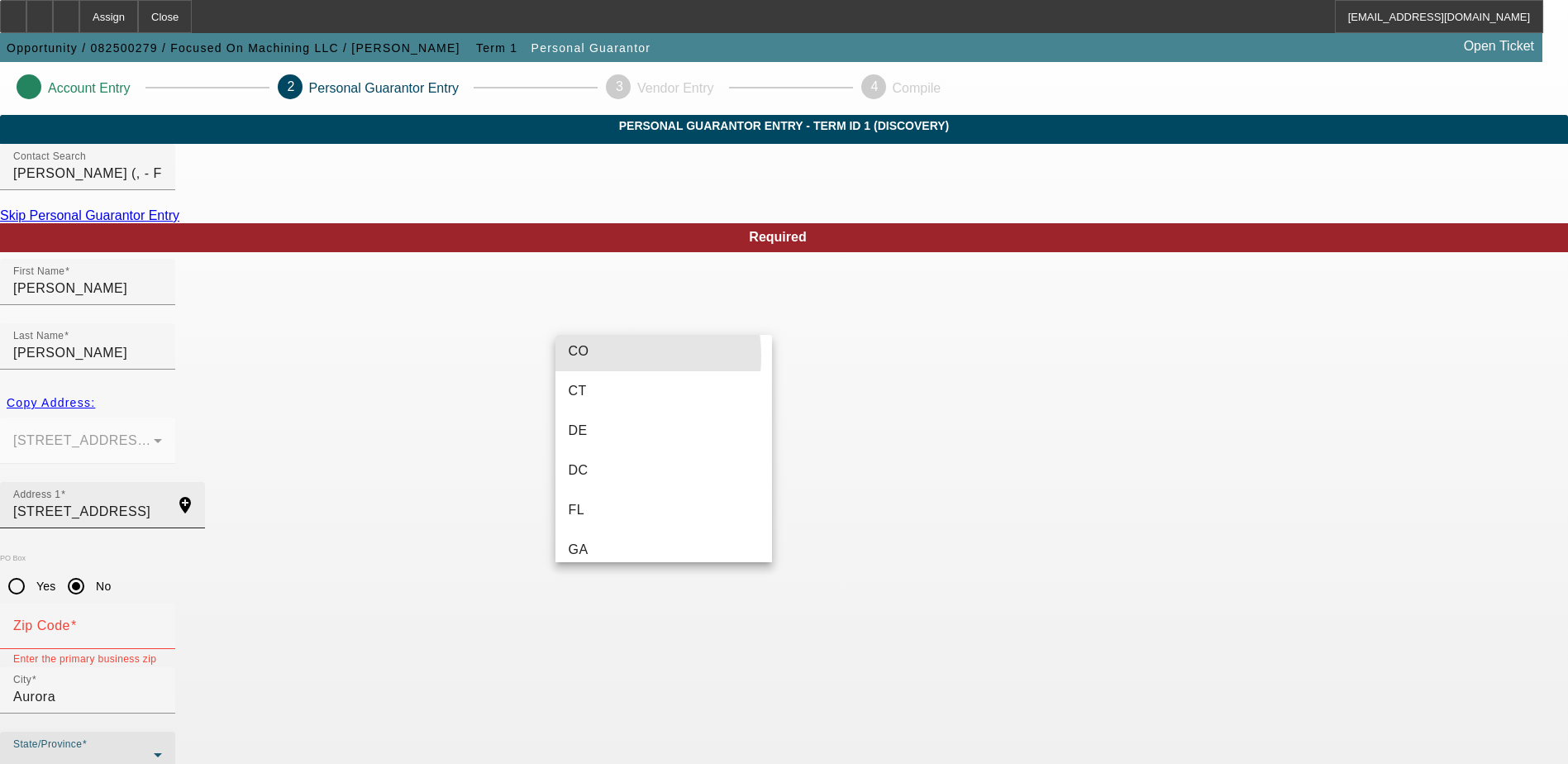
scroll to position [0, 0]
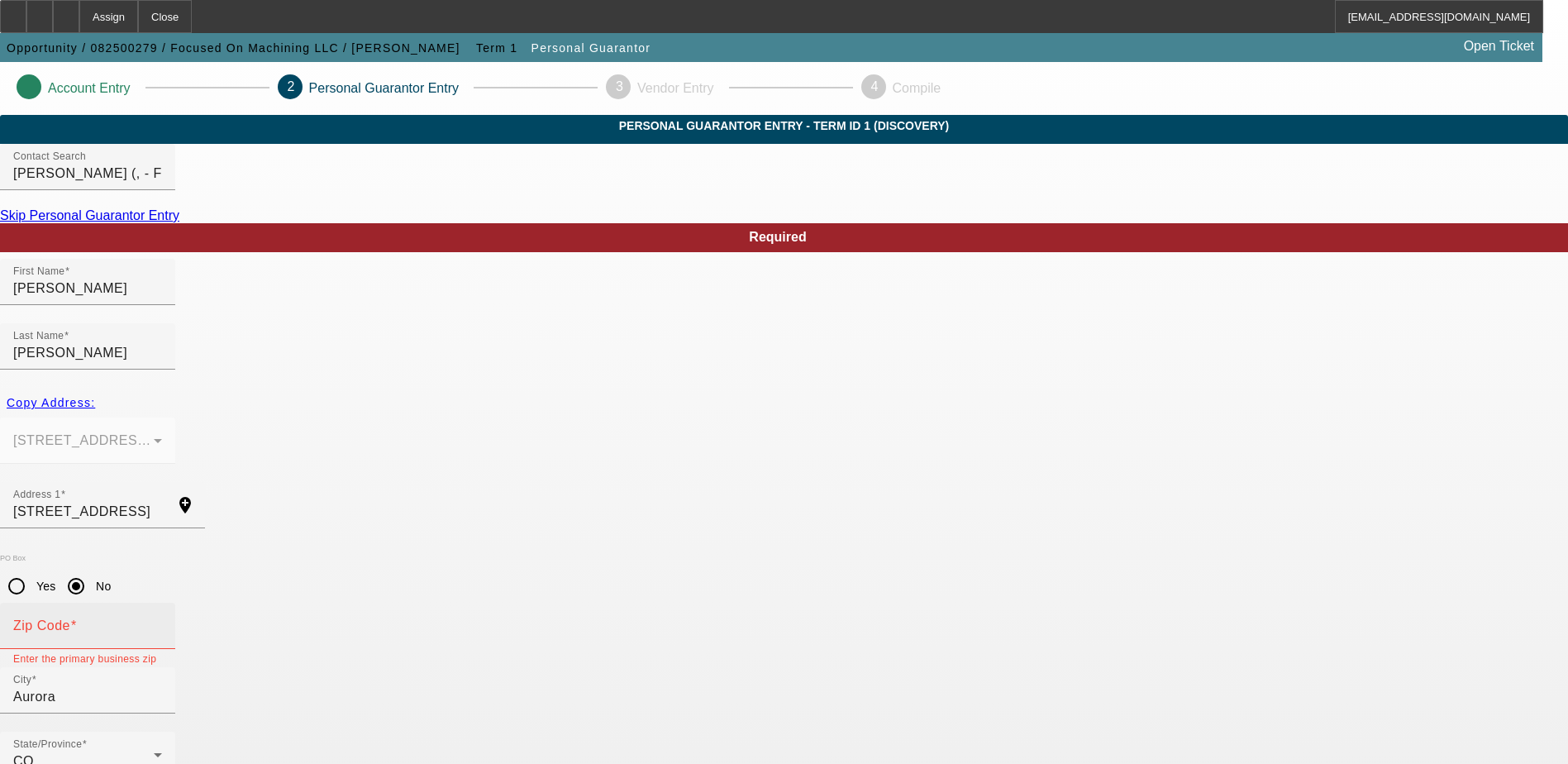
click at [162, 603] on div "Zip Code" at bounding box center [87, 626] width 148 height 46
paste input "80016"
type input "80016"
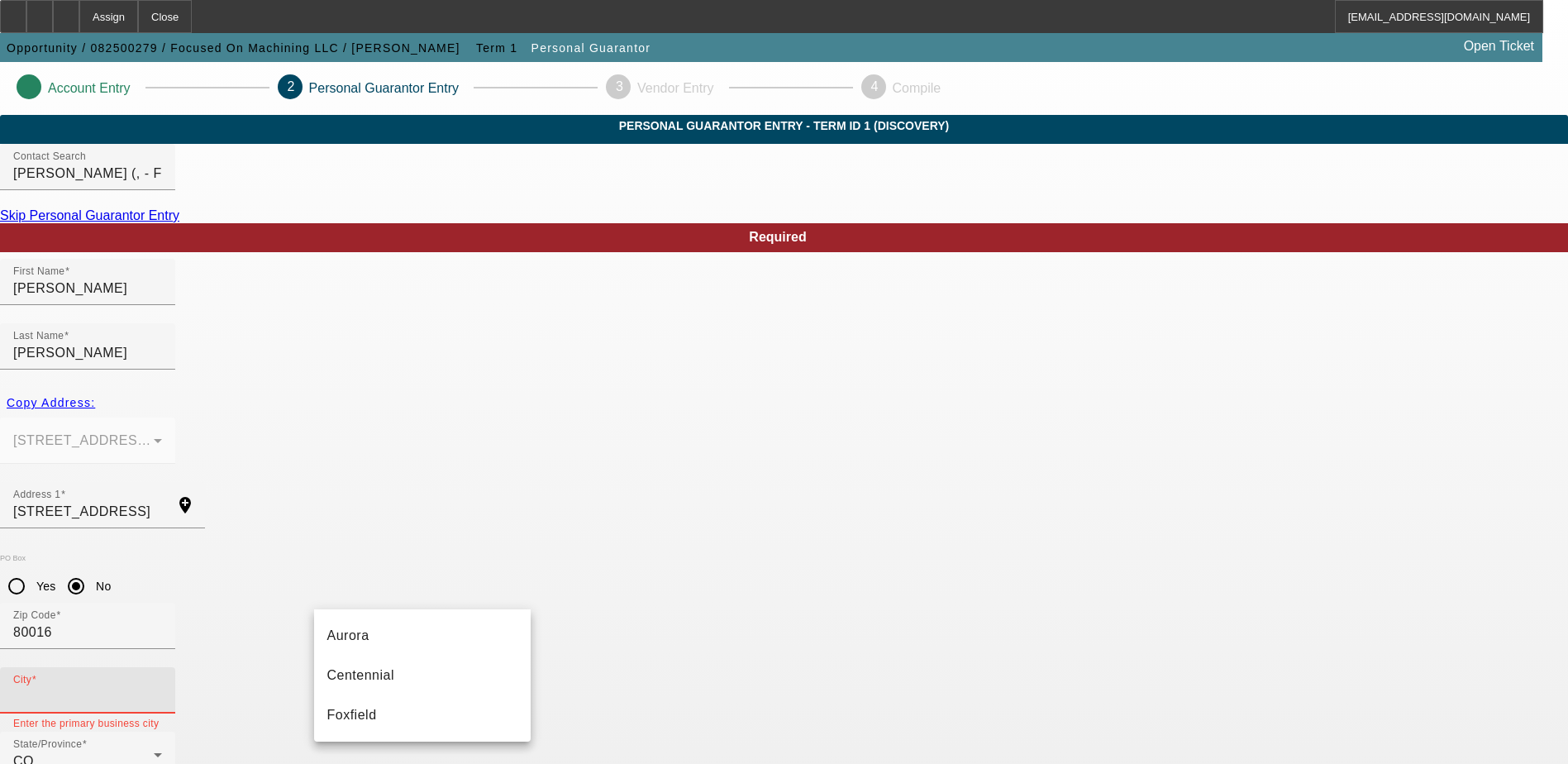
click at [462, 626] on mat-option "Aurora" at bounding box center [422, 636] width 216 height 40
type input "Aurora"
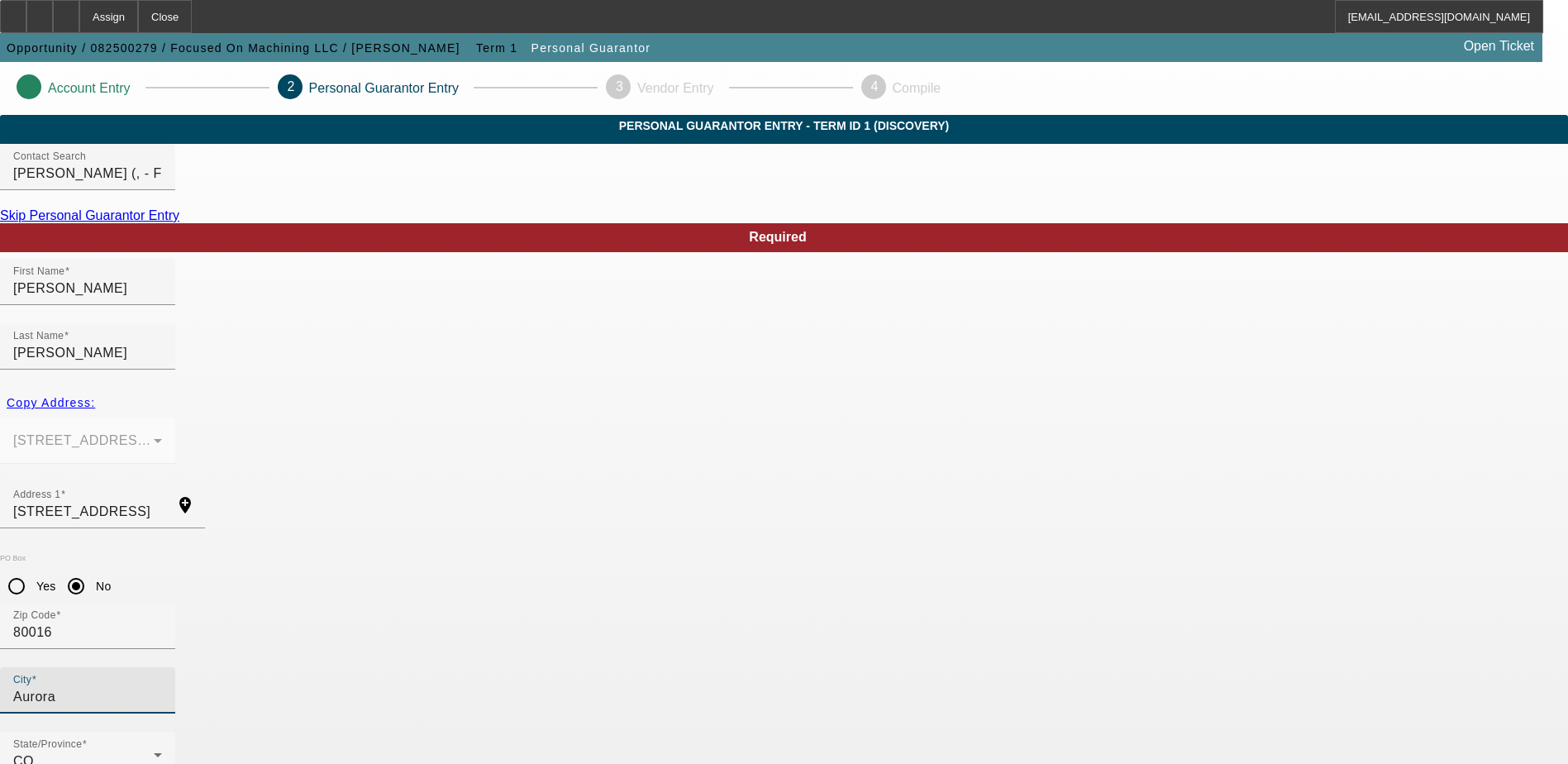
type input "100"
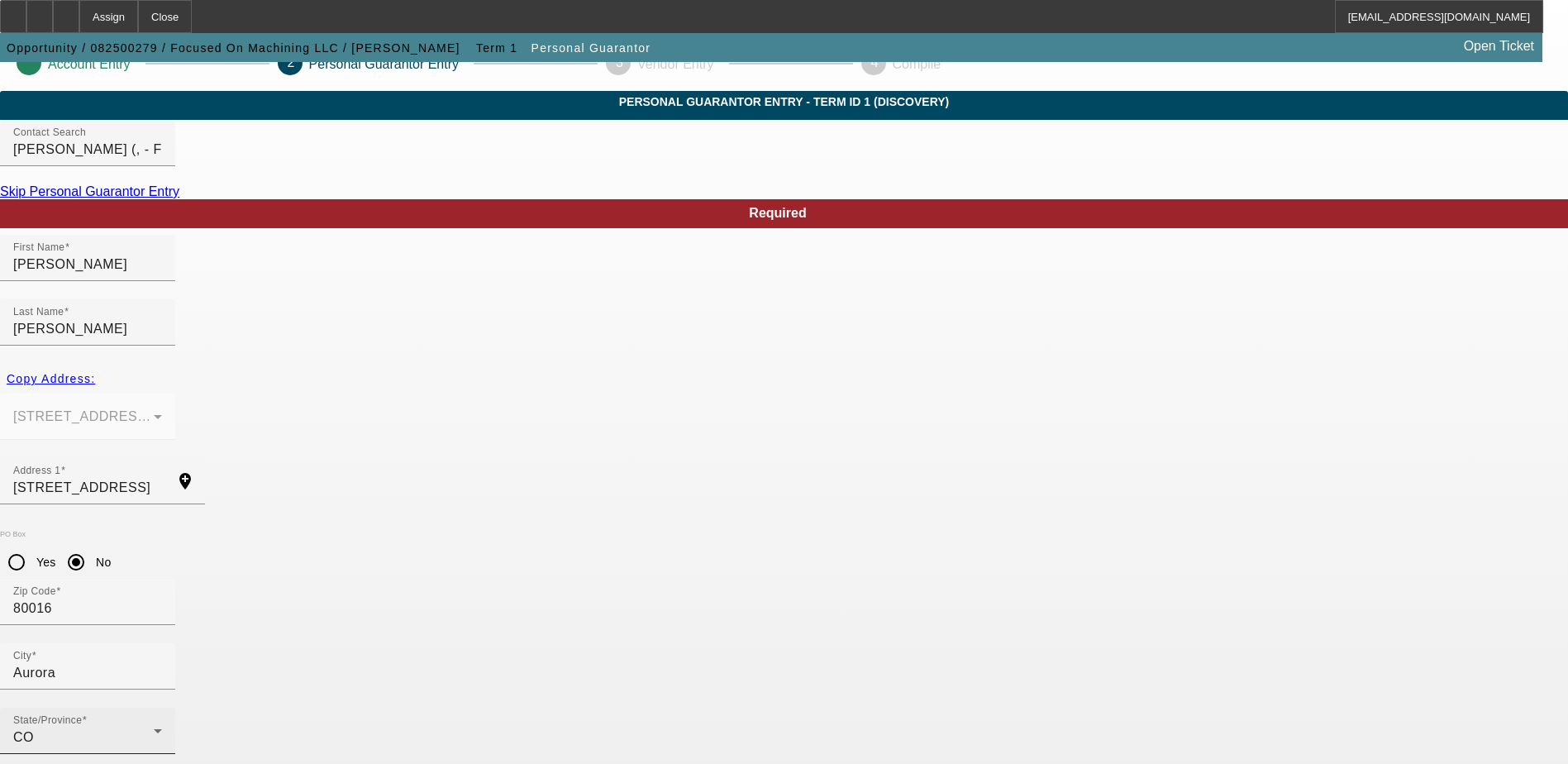
scroll to position [45, 0]
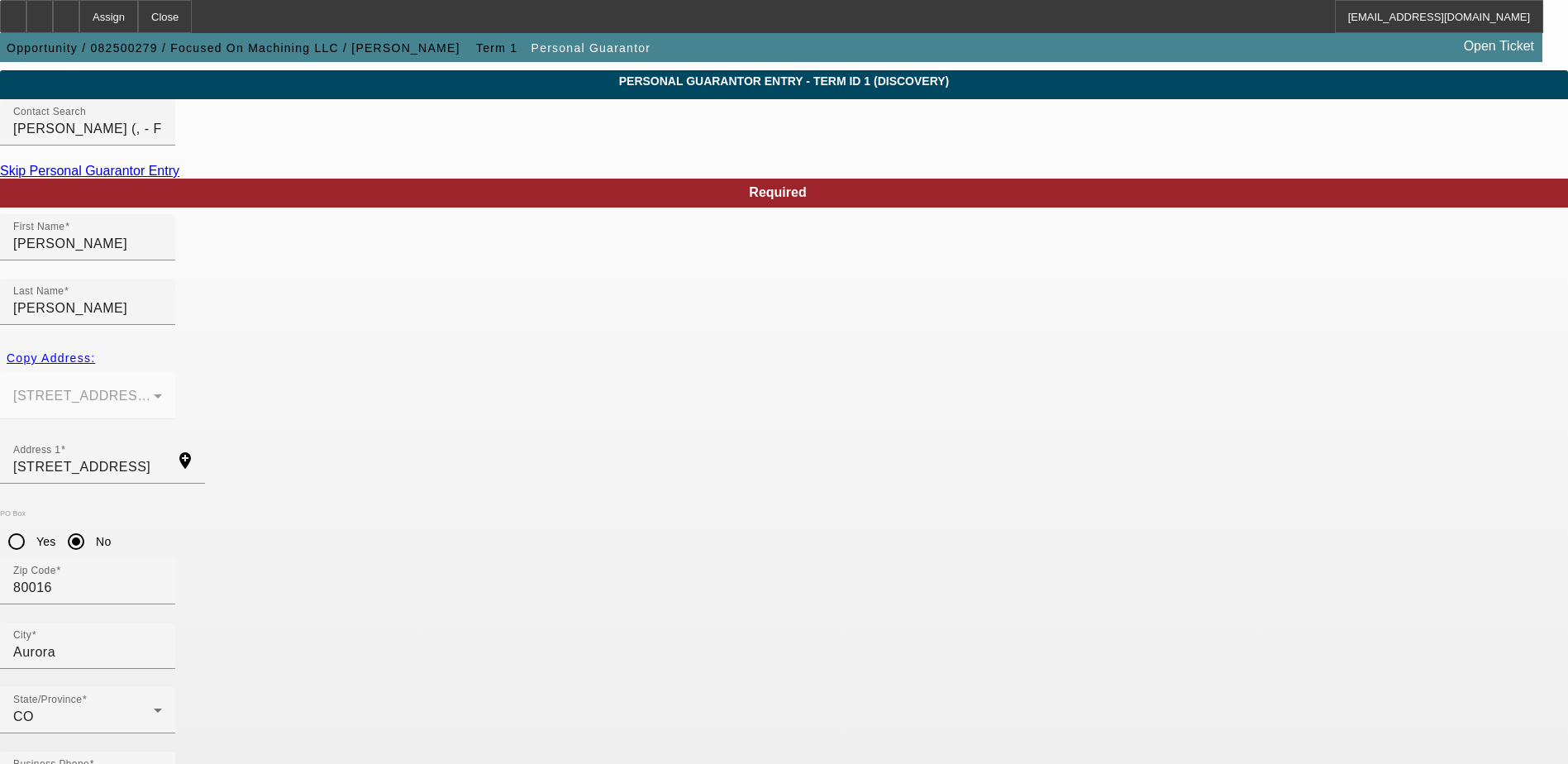
type input "524-73-1397"
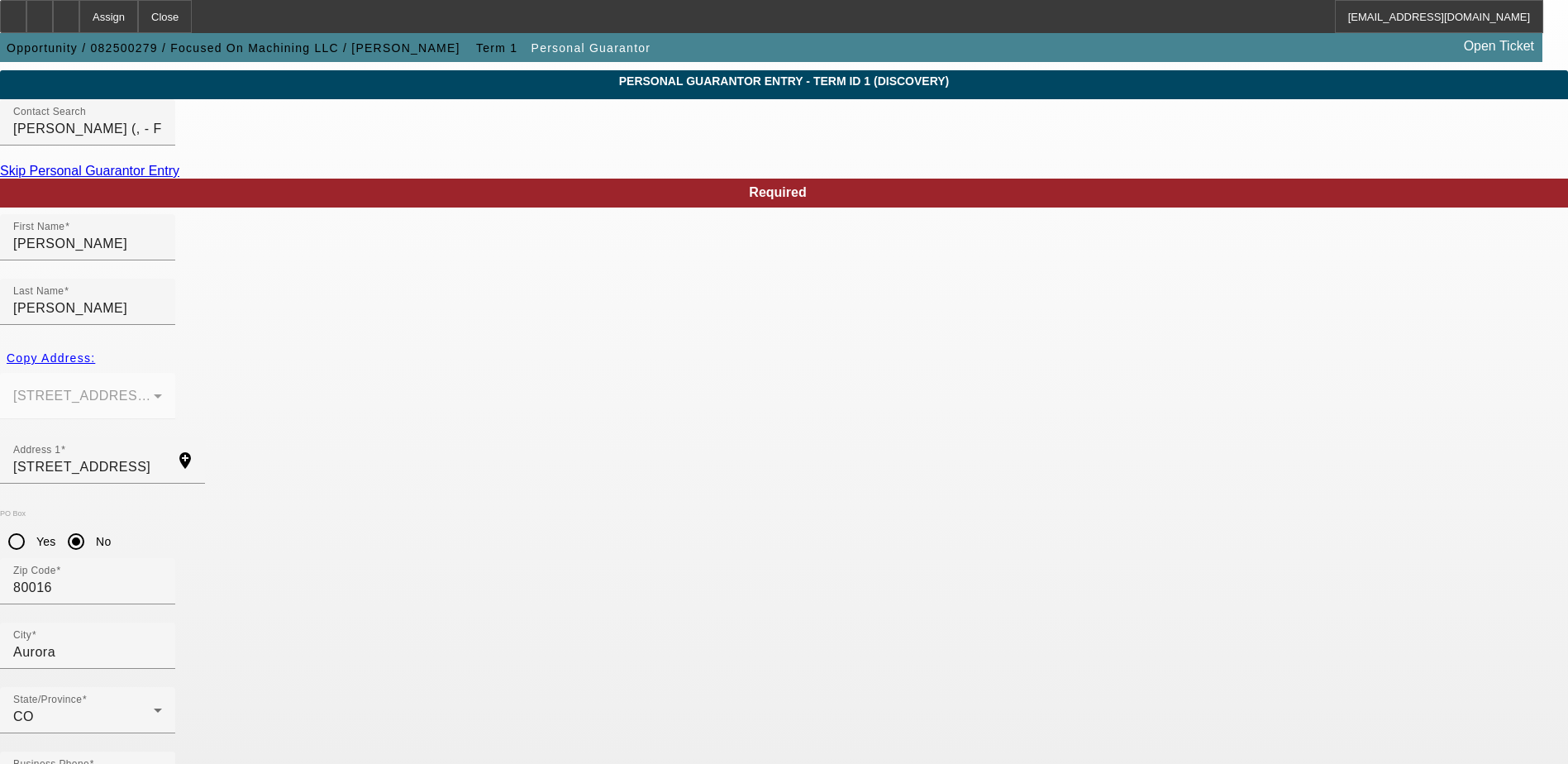
paste input "jquinn@focusedonmachining.com"
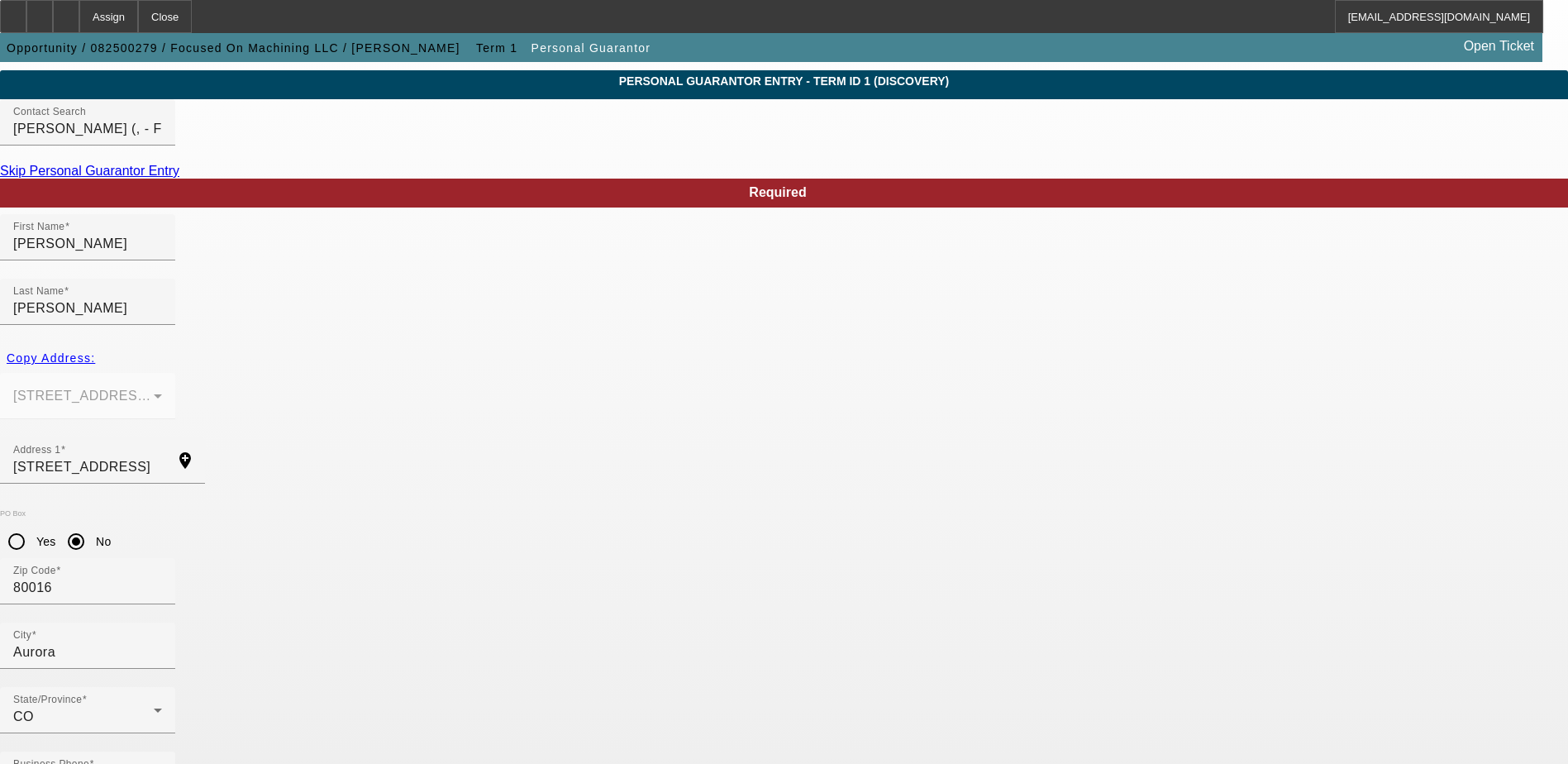
type input "jquinn@focusedonmachining.com"
drag, startPoint x: 828, startPoint y: 699, endPoint x: 845, endPoint y: 690, distance: 19.2
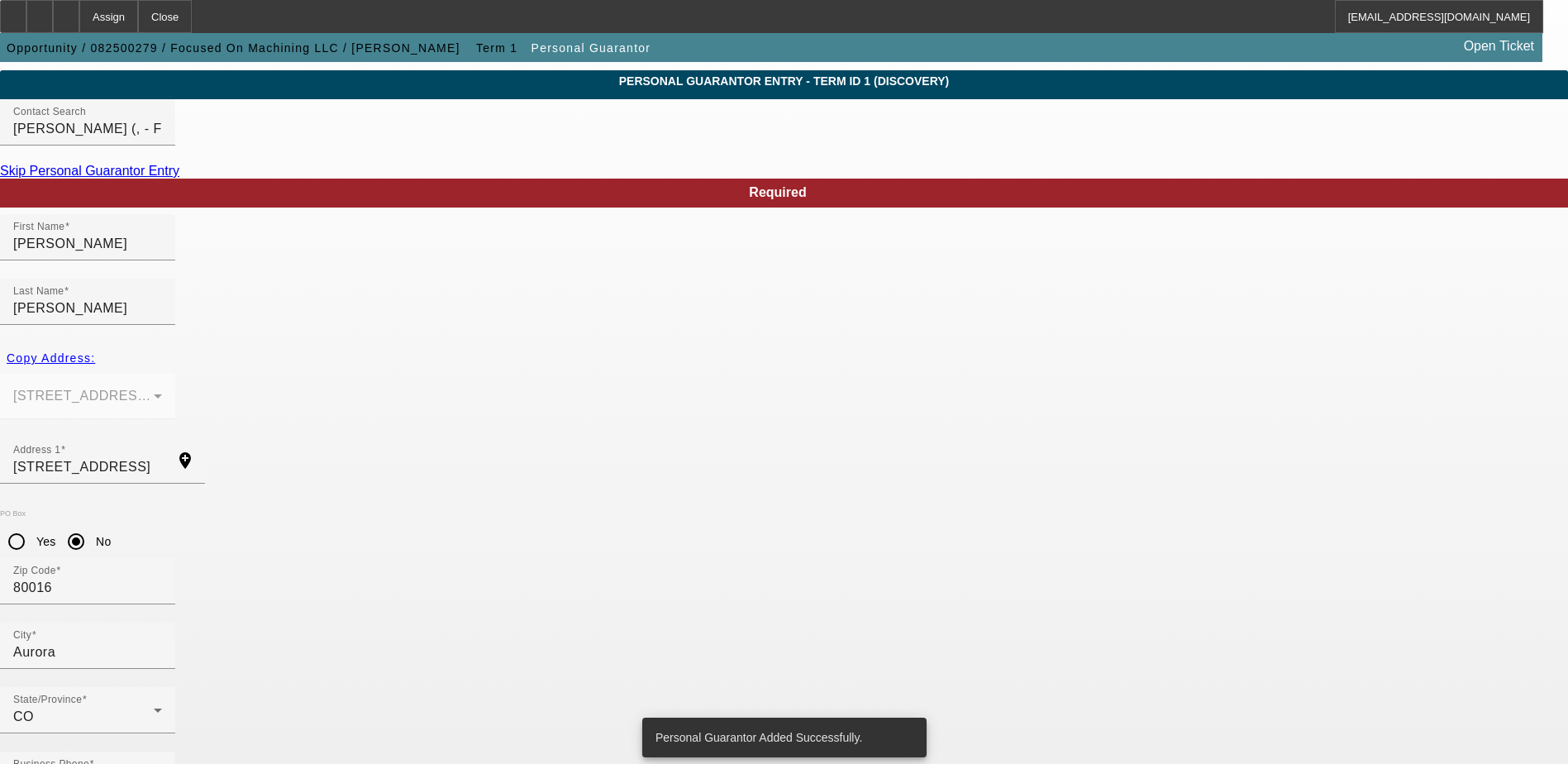
scroll to position [0, 0]
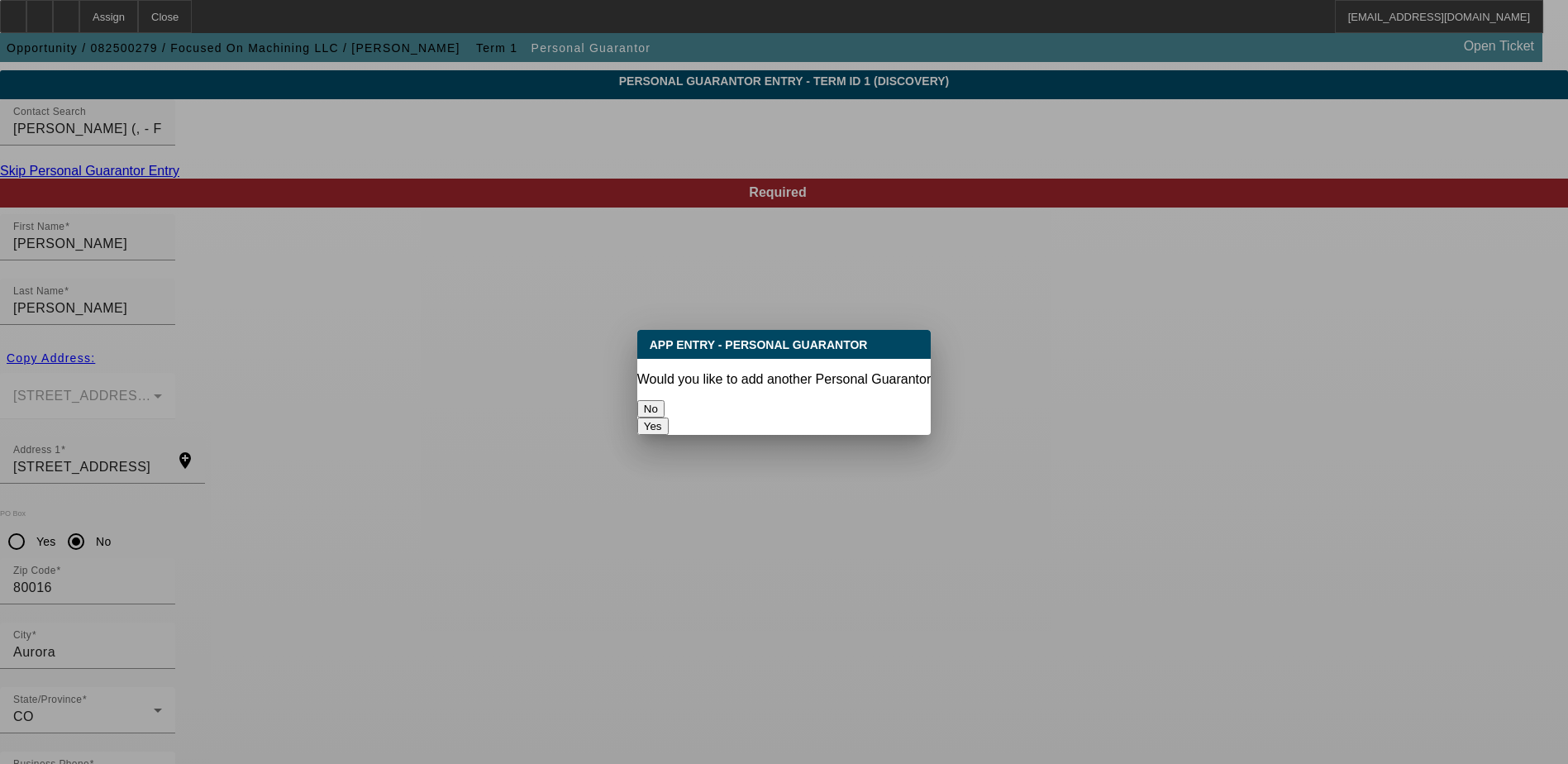
click at [664, 400] on button "No" at bounding box center [651, 408] width 27 height 17
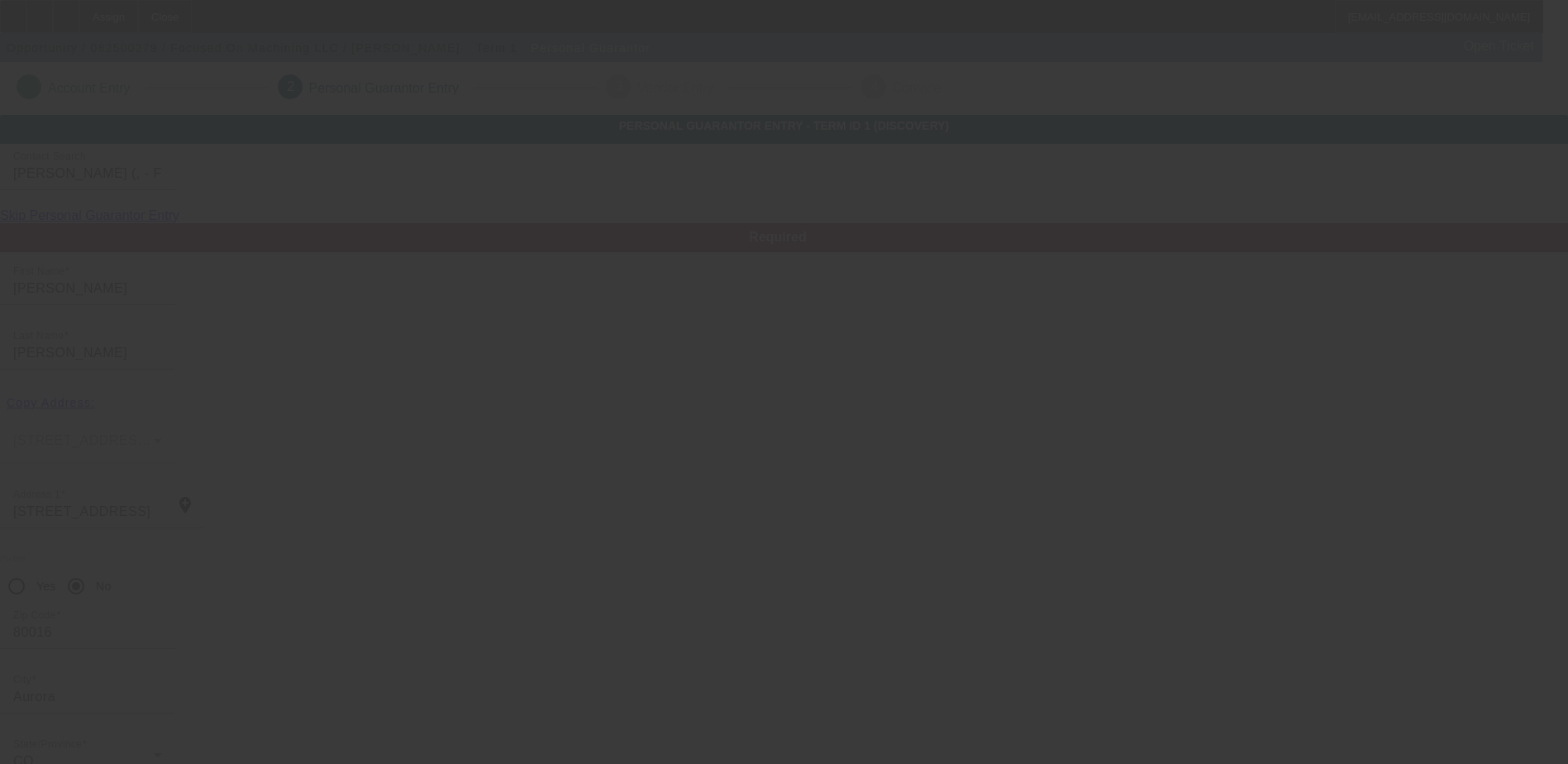
scroll to position [45, 0]
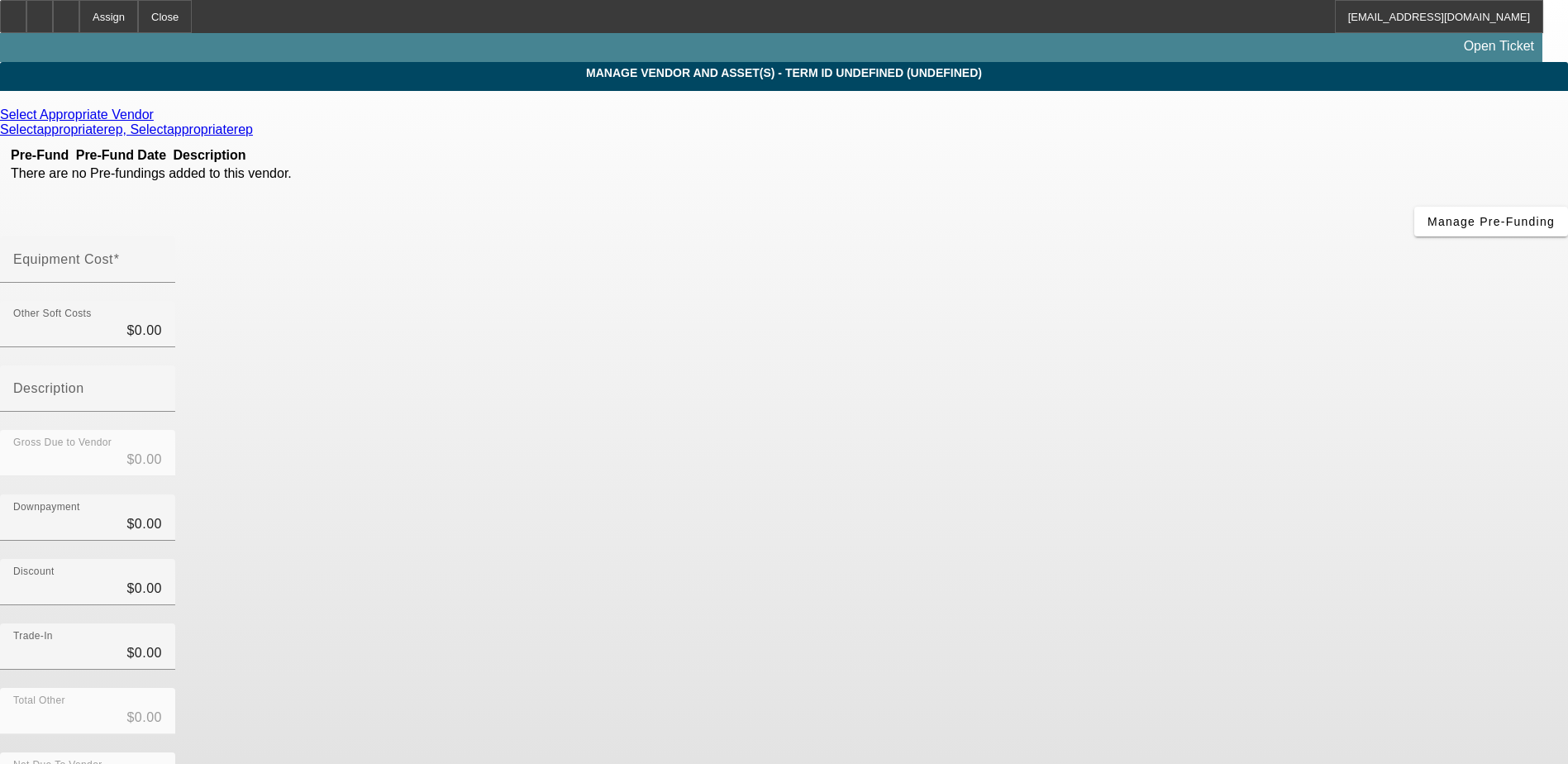
click at [158, 119] on icon at bounding box center [158, 114] width 0 height 14
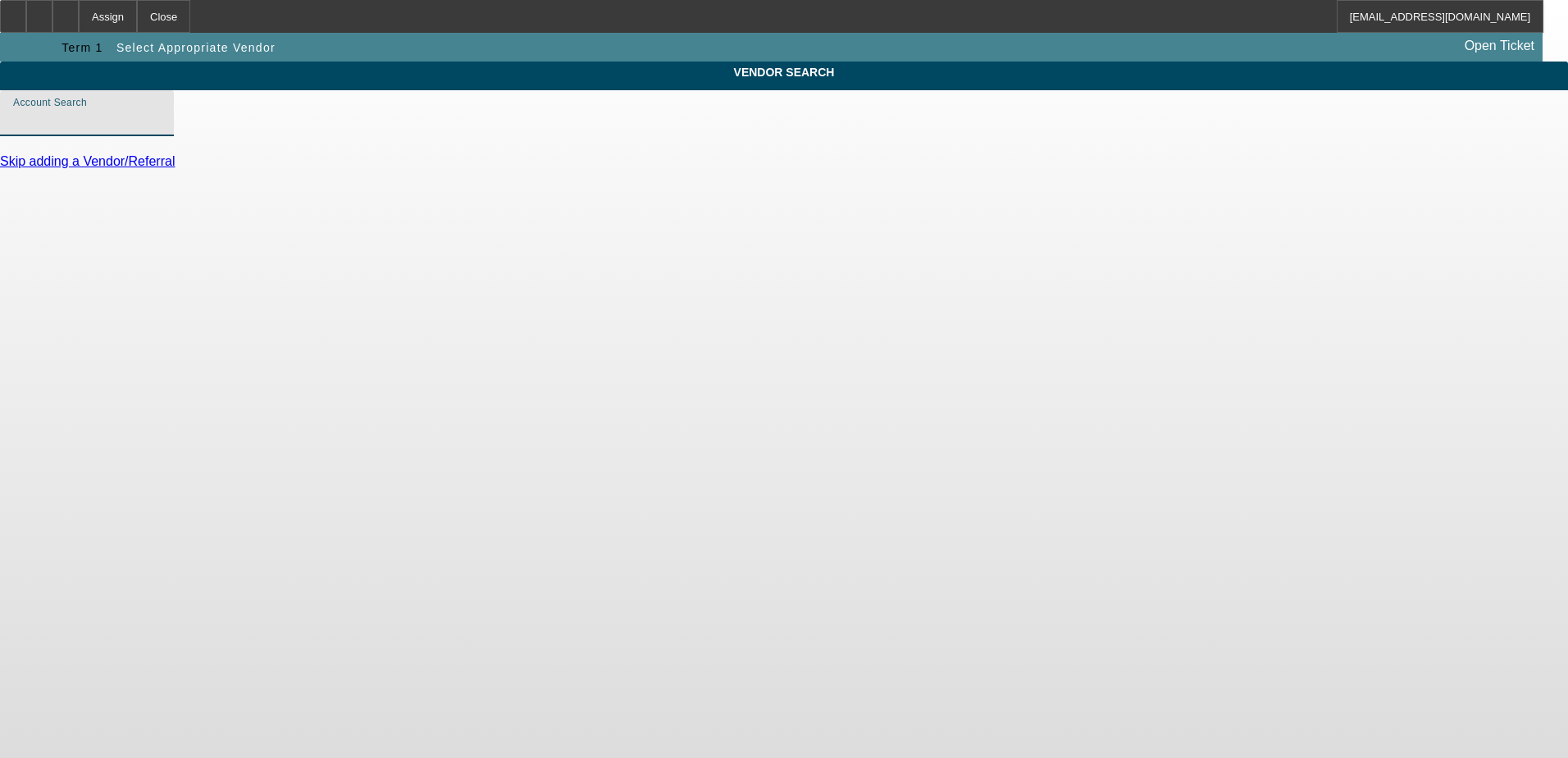
click at [160, 130] on input "Account Search" at bounding box center [86, 120] width 147 height 20
type input "p"
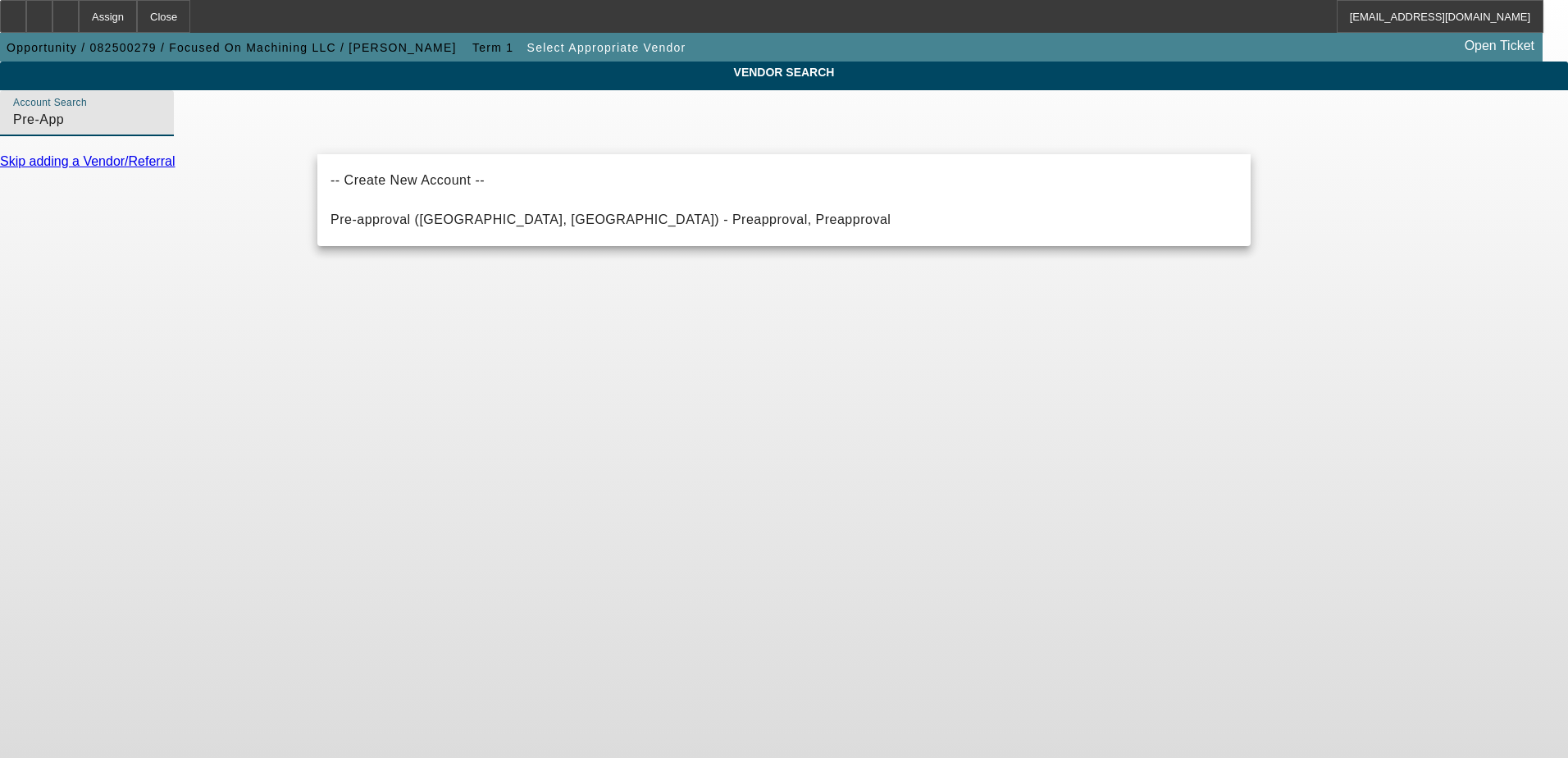
click at [471, 210] on span "Pre-approval (Northbrook, IL) - Preapproval, Preapproval" at bounding box center [610, 220] width 560 height 20
type input "Pre-approval (Northbrook, IL) - Preapproval, Preapproval"
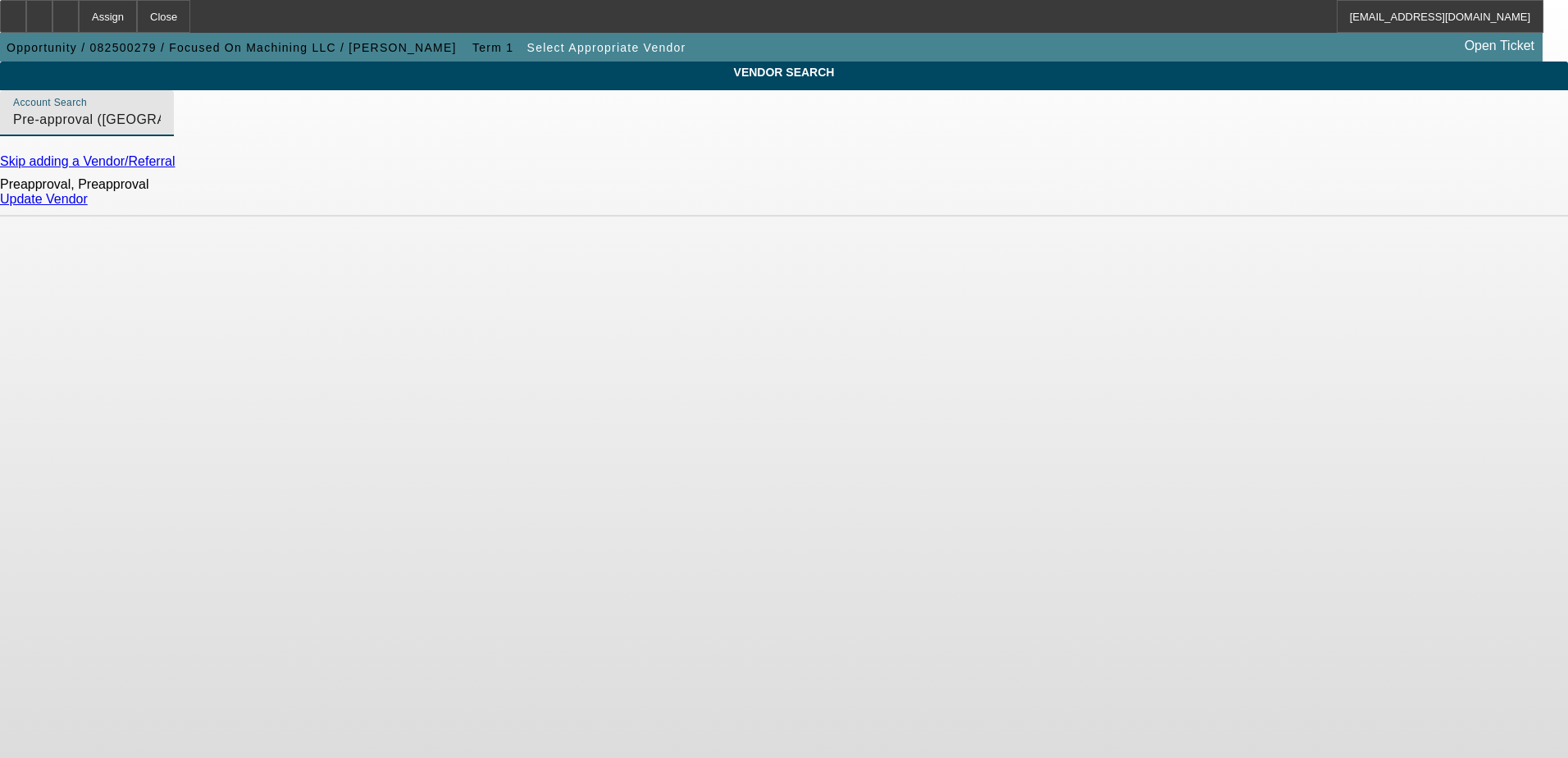
click at [88, 206] on link "Update Vendor" at bounding box center [44, 198] width 88 height 14
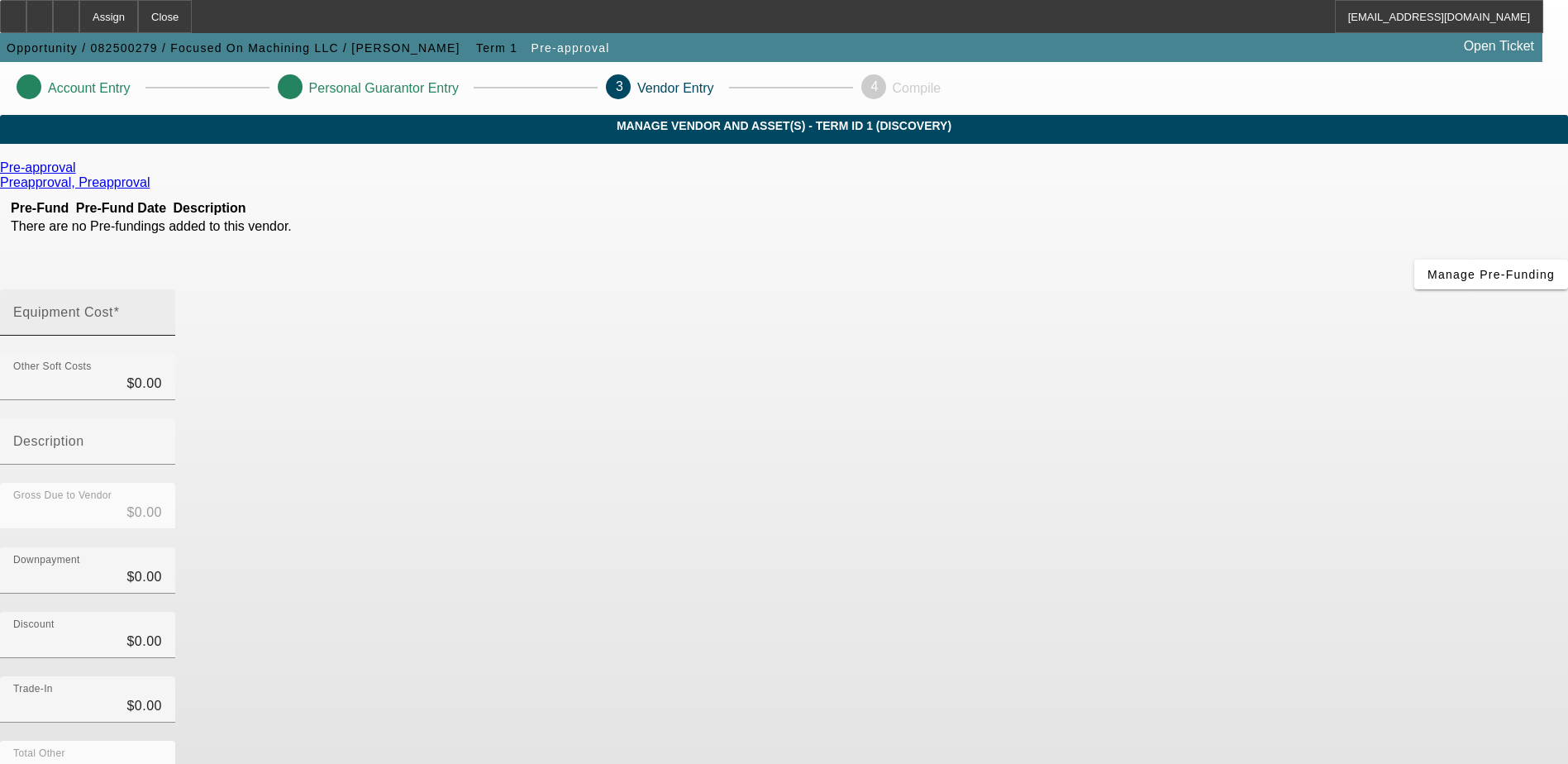
click at [114, 305] on mat-label "Equipment Cost" at bounding box center [63, 312] width 100 height 14
click at [162, 309] on input "Equipment Cost" at bounding box center [87, 319] width 148 height 20
type input "5"
type input "$5.00"
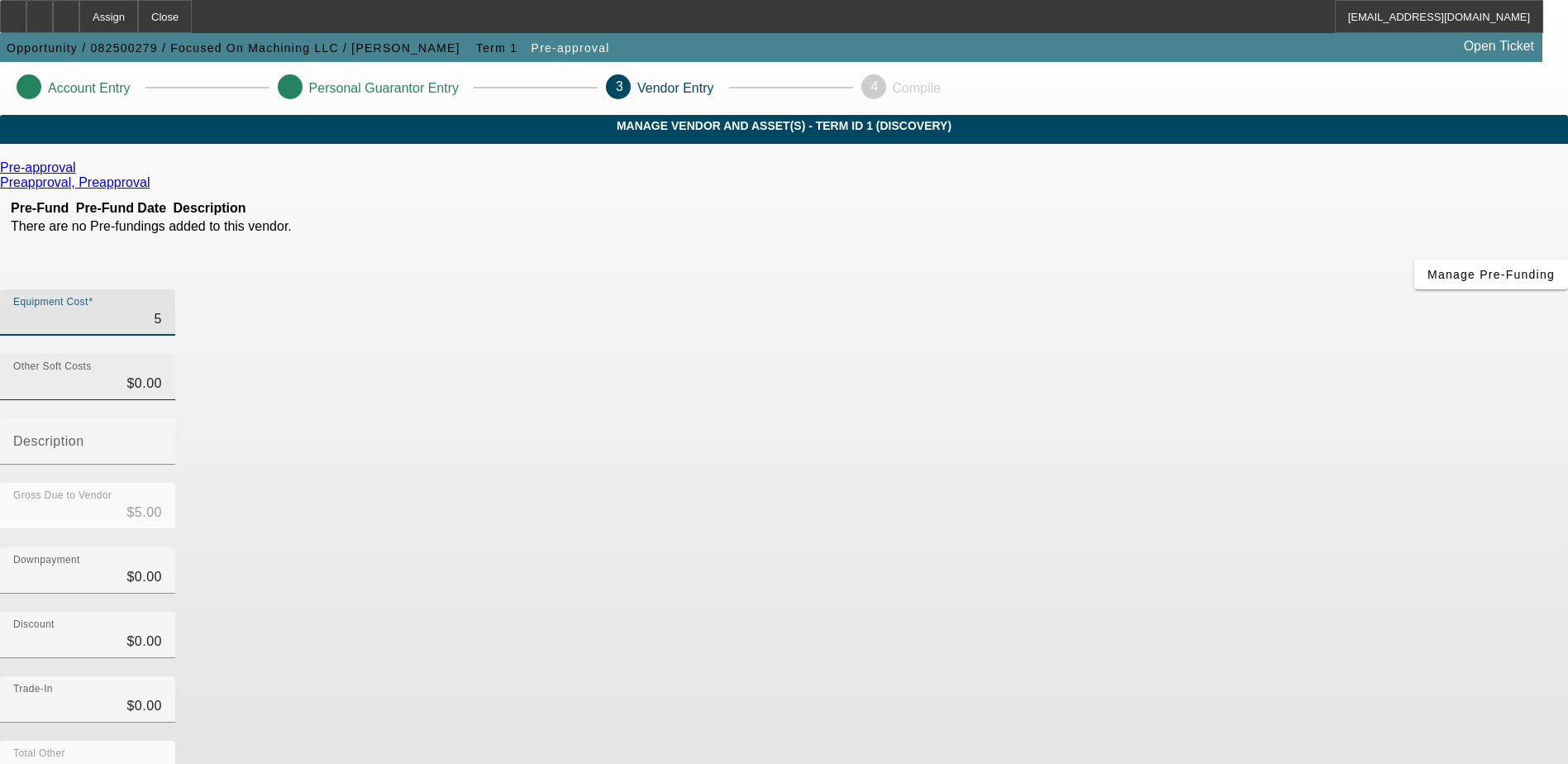
type input "52"
type input "$52.00"
type input "520"
type input "$520.00"
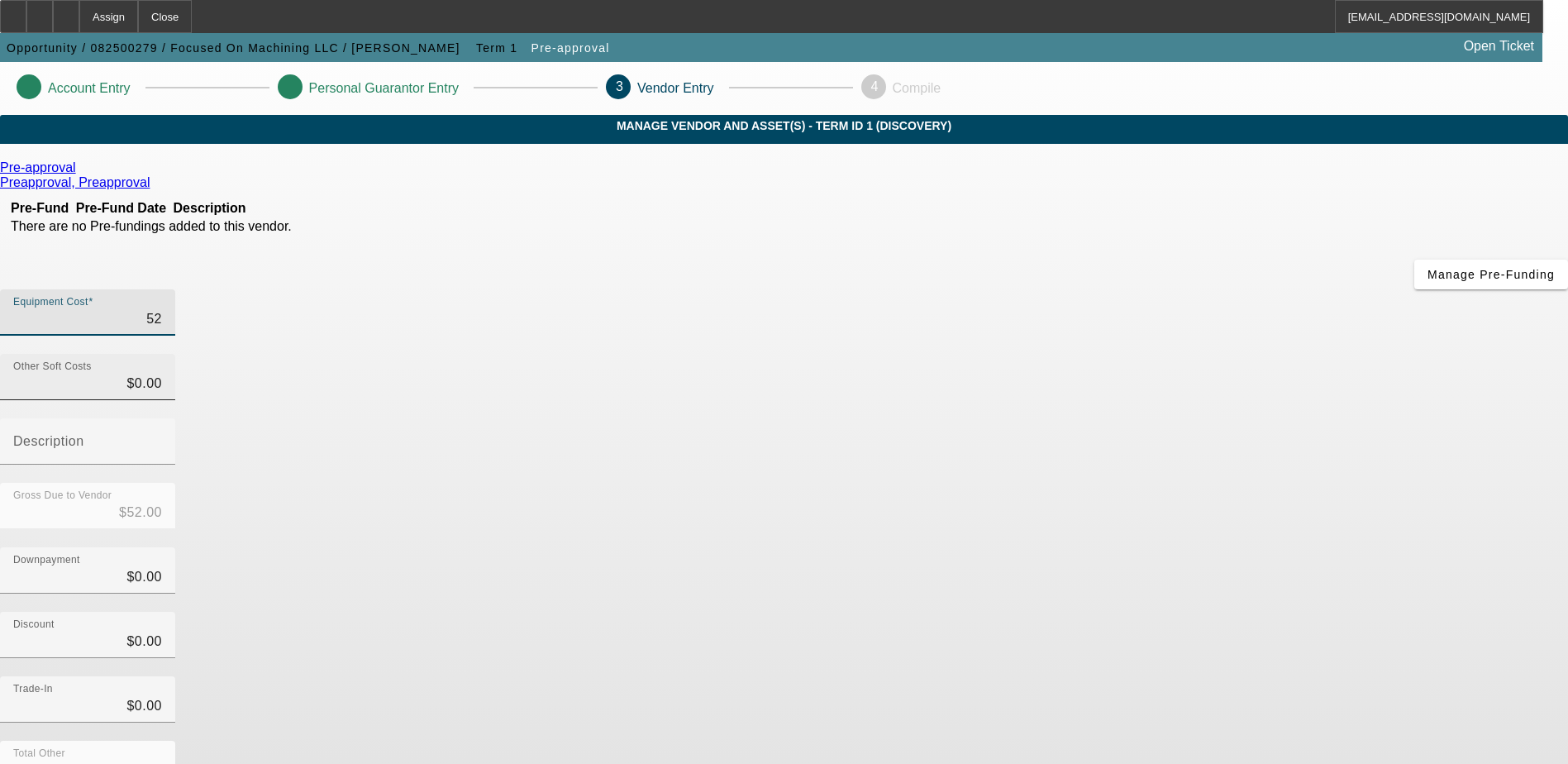
type input "$520.00"
type input "5200"
type input "$5,200.00"
type input "52000"
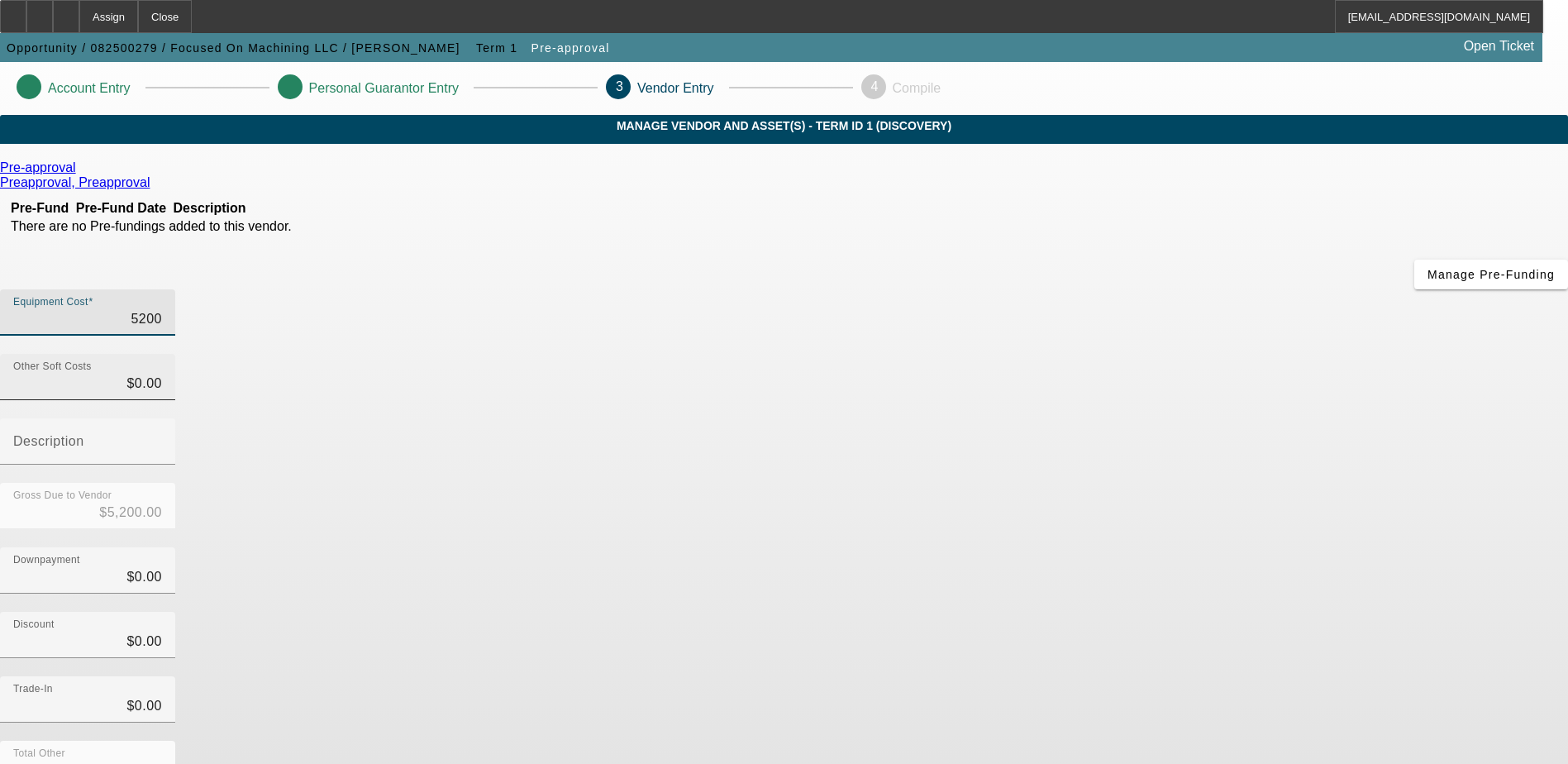
type input "$52,000.00"
type input "520000"
type input "$520,000.00"
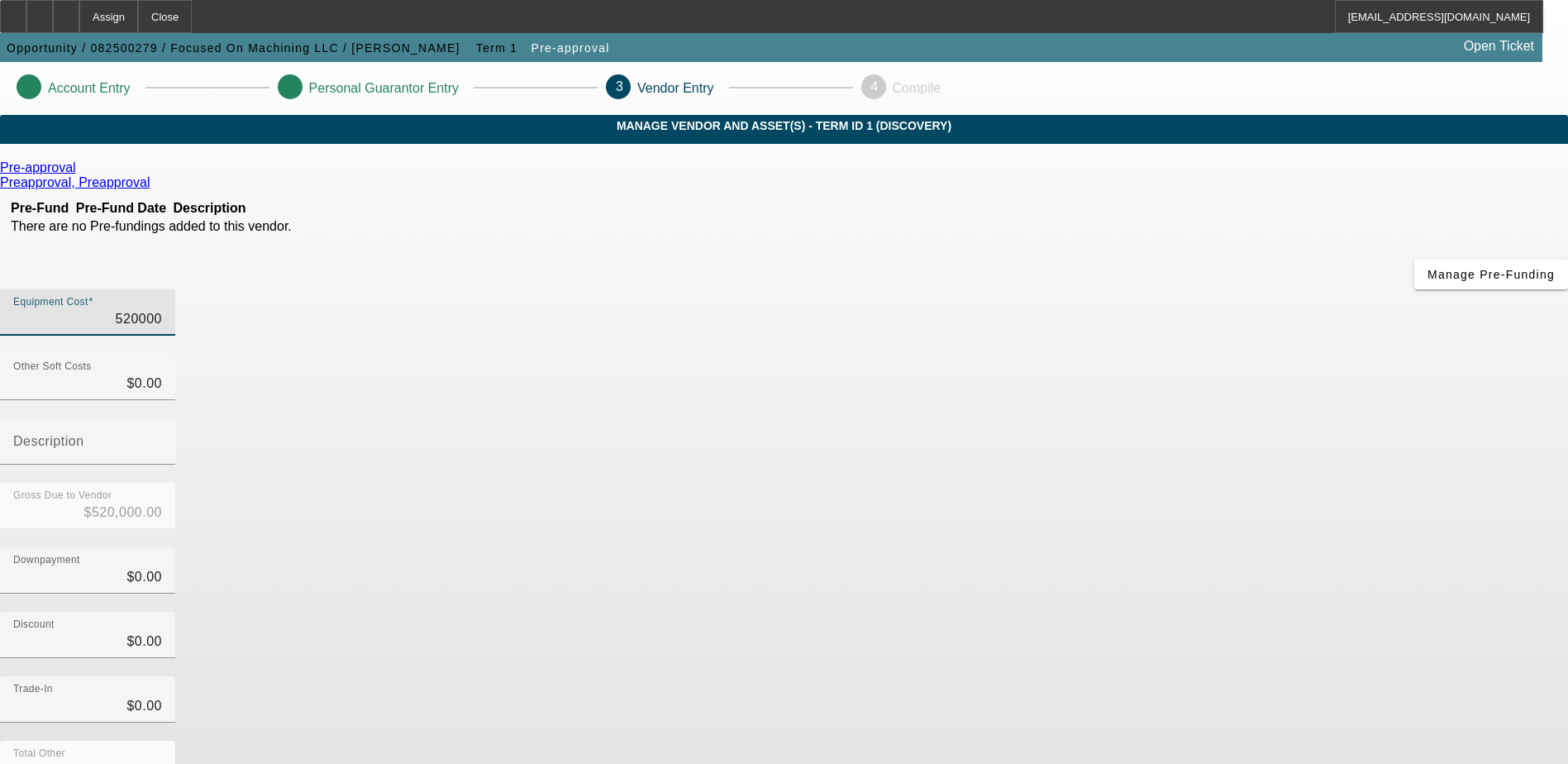
type input "$520,000.00"
click at [1080, 483] on div "Gross Due to Vendor $520,000.00" at bounding box center [784, 515] width 1568 height 65
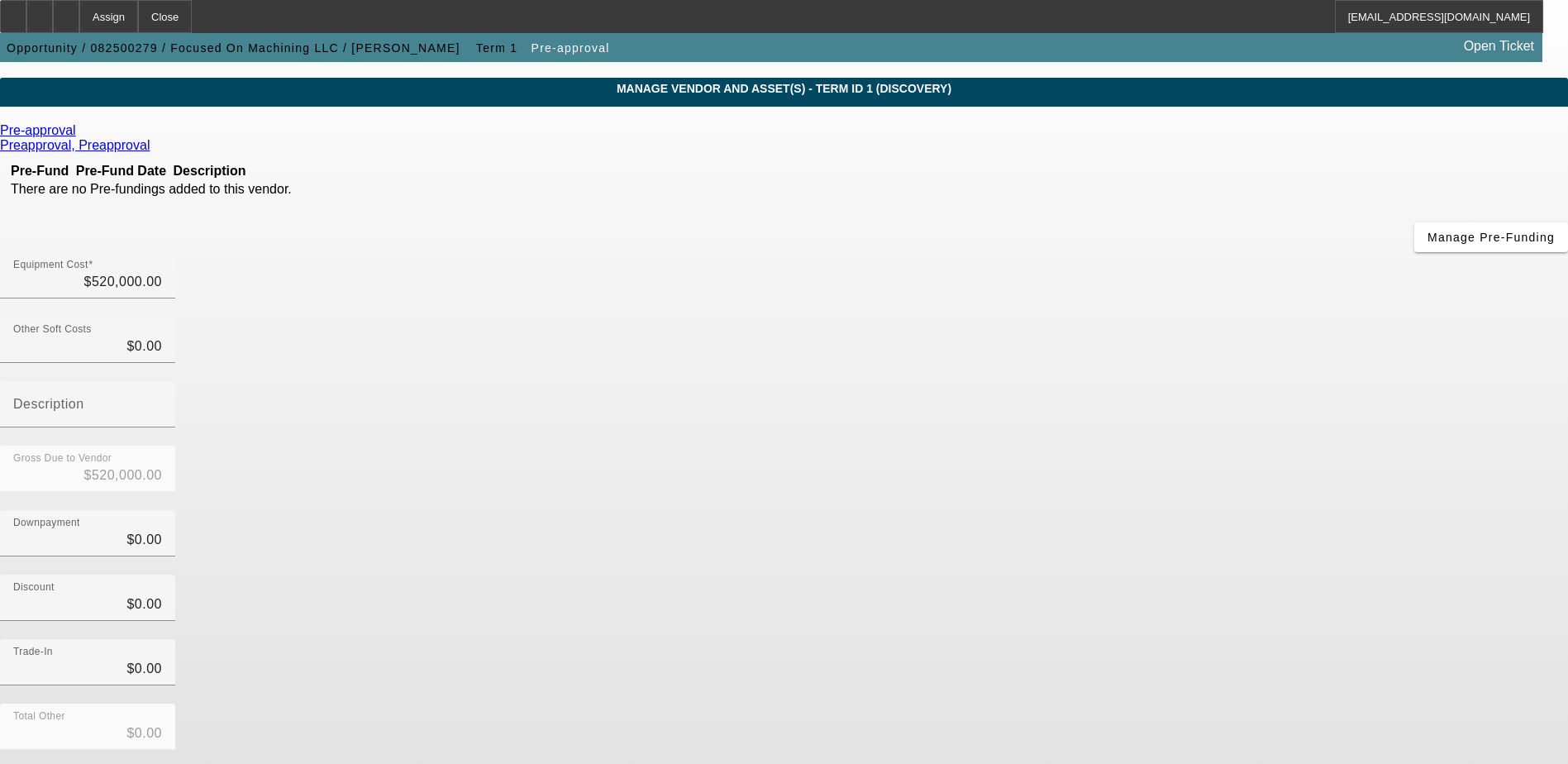
scroll to position [74, 0]
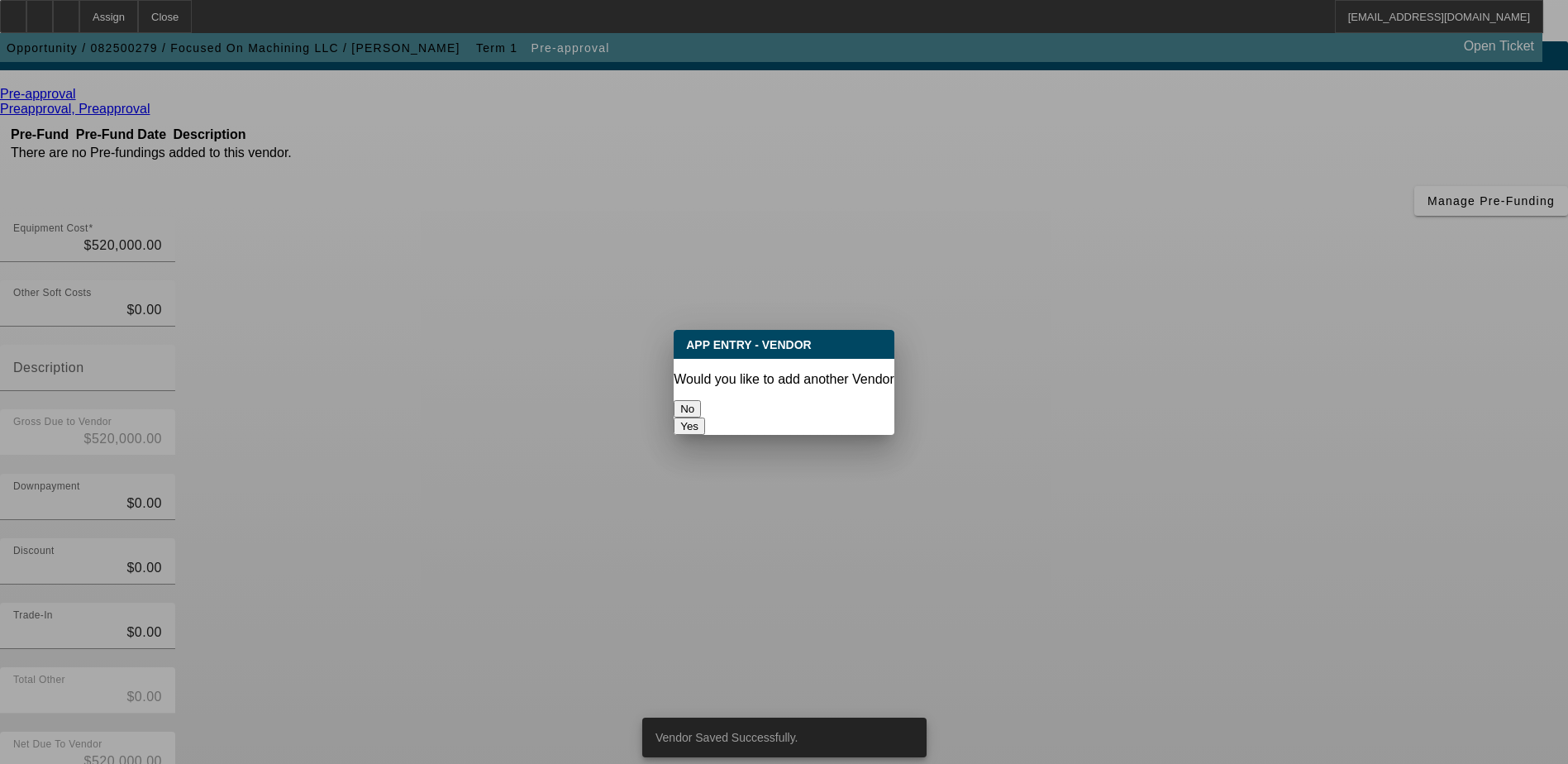
scroll to position [0, 0]
drag, startPoint x: 716, startPoint y: 406, endPoint x: 715, endPoint y: 417, distance: 11.0
click at [701, 406] on button "No" at bounding box center [687, 408] width 27 height 17
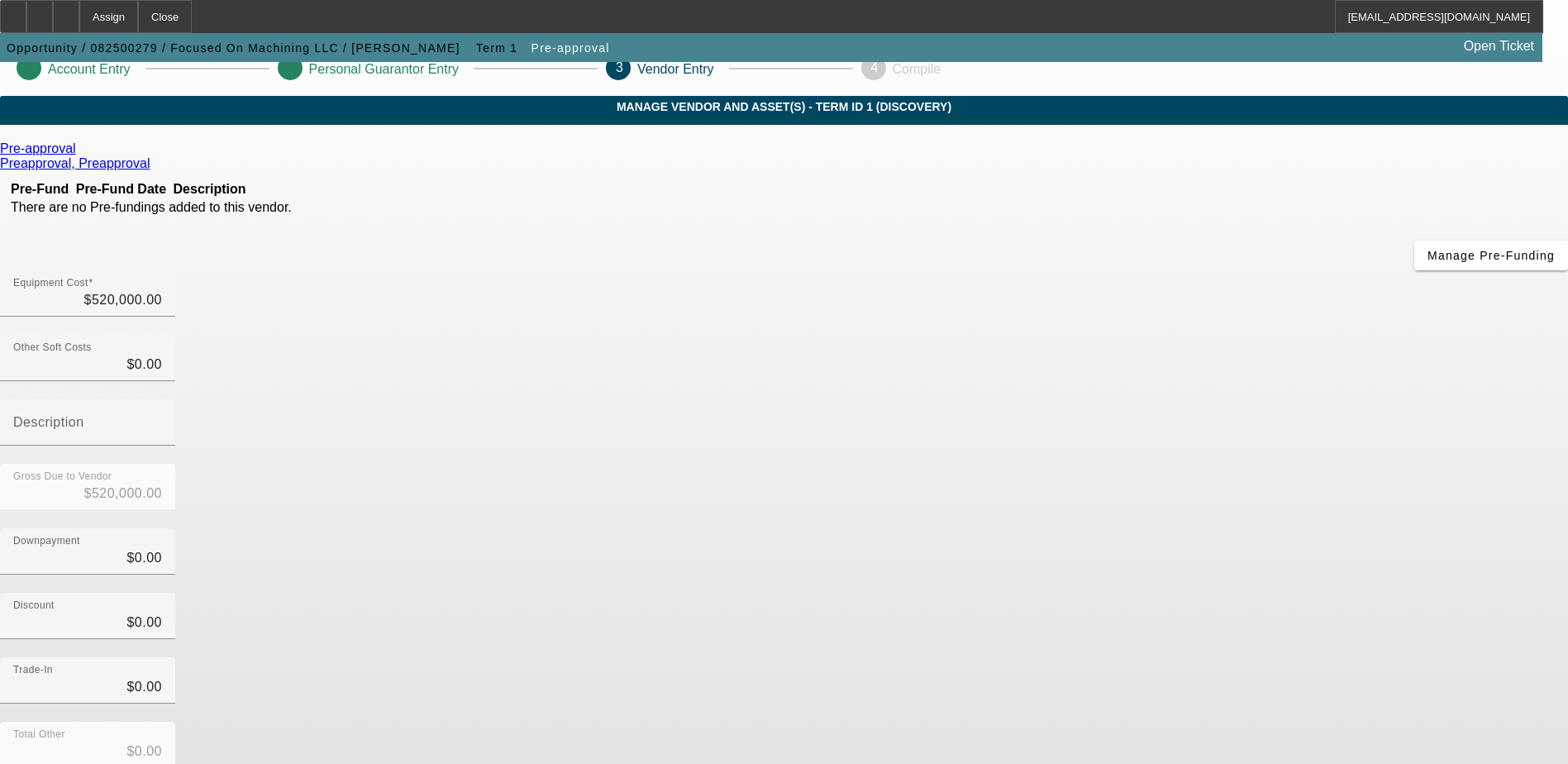
scroll to position [74, 0]
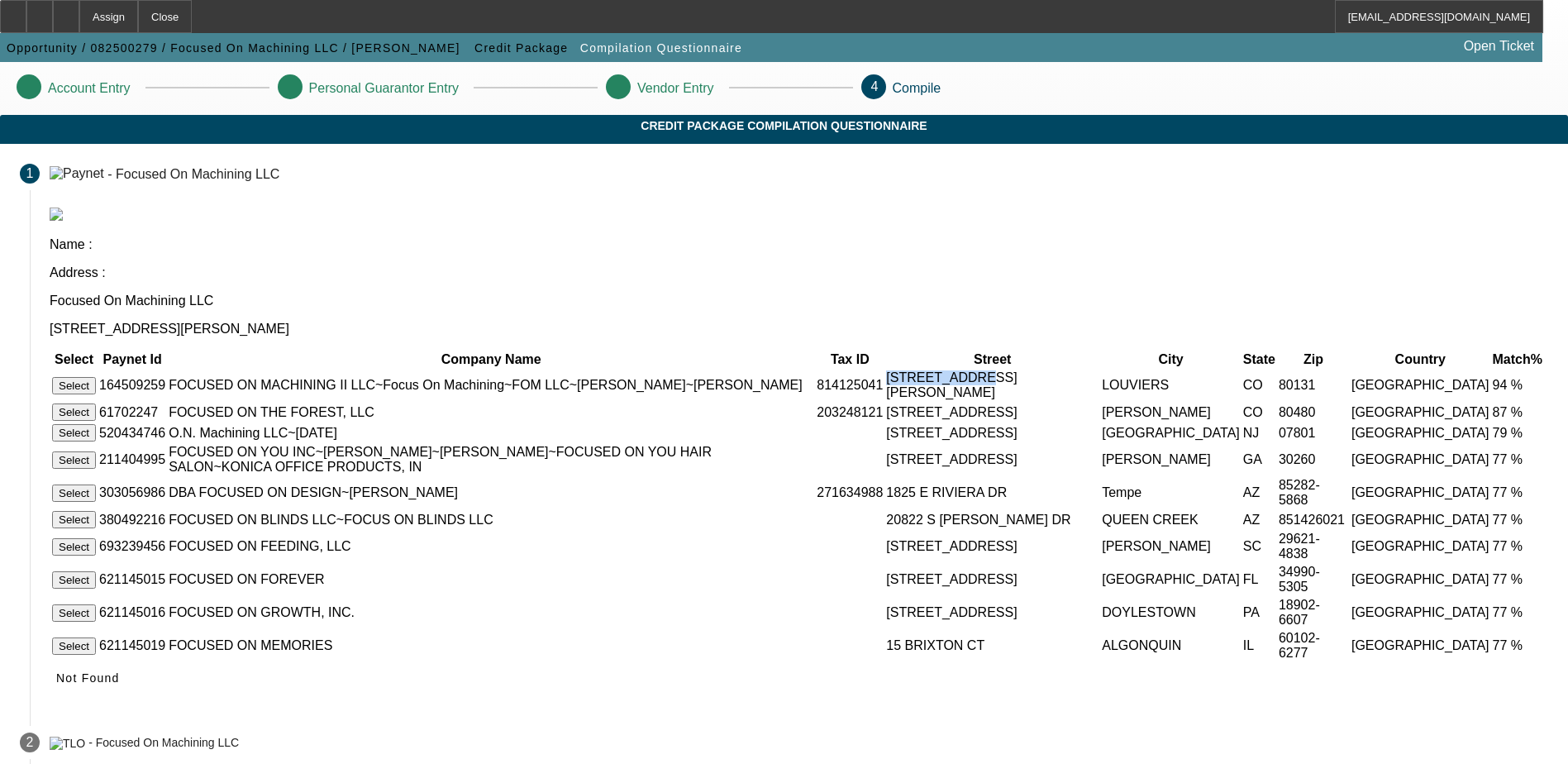
drag, startPoint x: 873, startPoint y: 316, endPoint x: 867, endPoint y: 291, distance: 25.7
click at [886, 370] on td "8230 N CORA ST UNIT A" at bounding box center [993, 386] width 214 height 32
drag, startPoint x: 867, startPoint y: 291, endPoint x: 915, endPoint y: 306, distance: 50.3
click at [913, 370] on td "8230 N CORA ST UNIT A" at bounding box center [993, 386] width 214 height 32
click at [96, 377] on button "Select" at bounding box center [74, 386] width 44 height 17
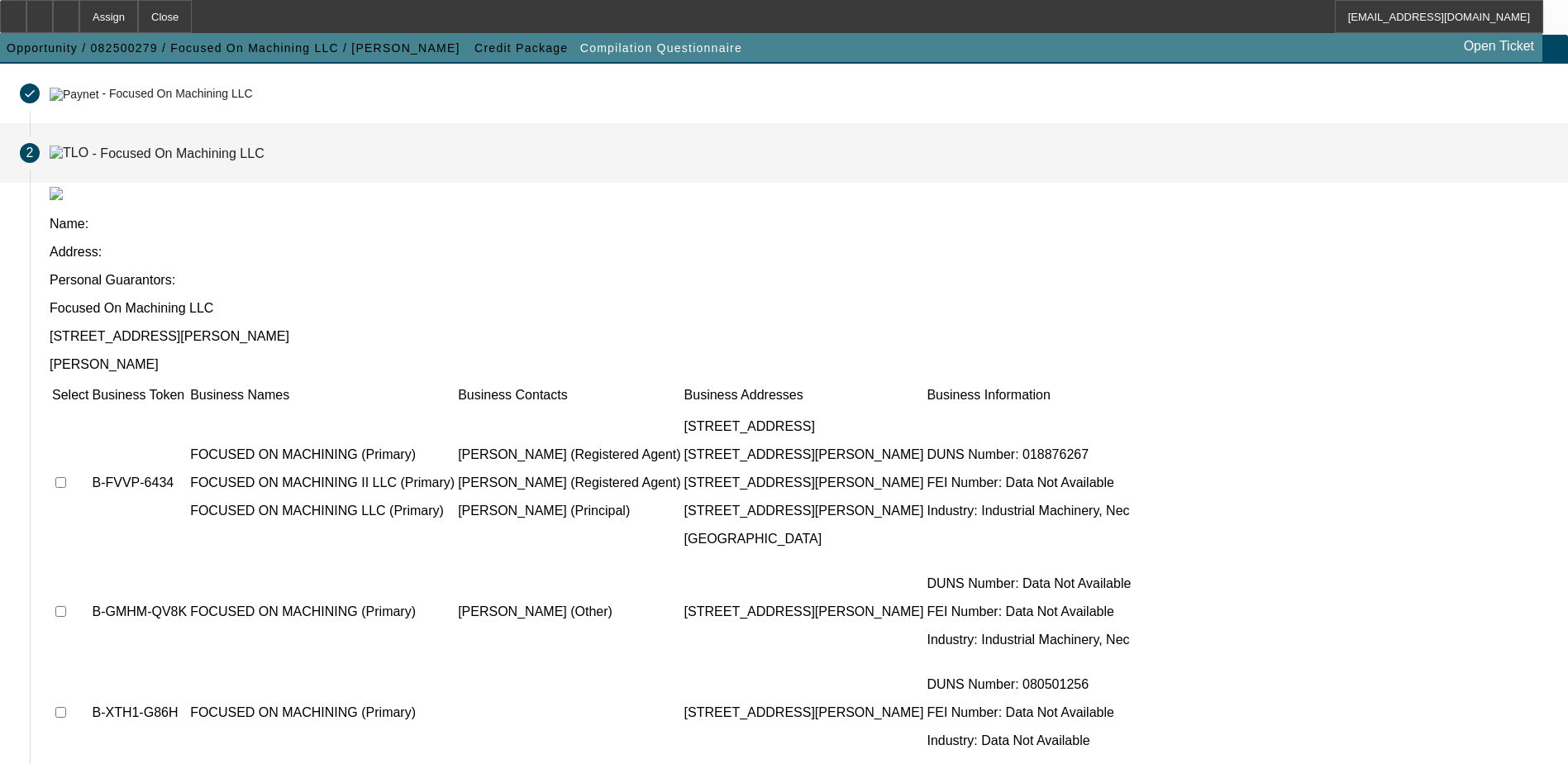
scroll to position [150, 0]
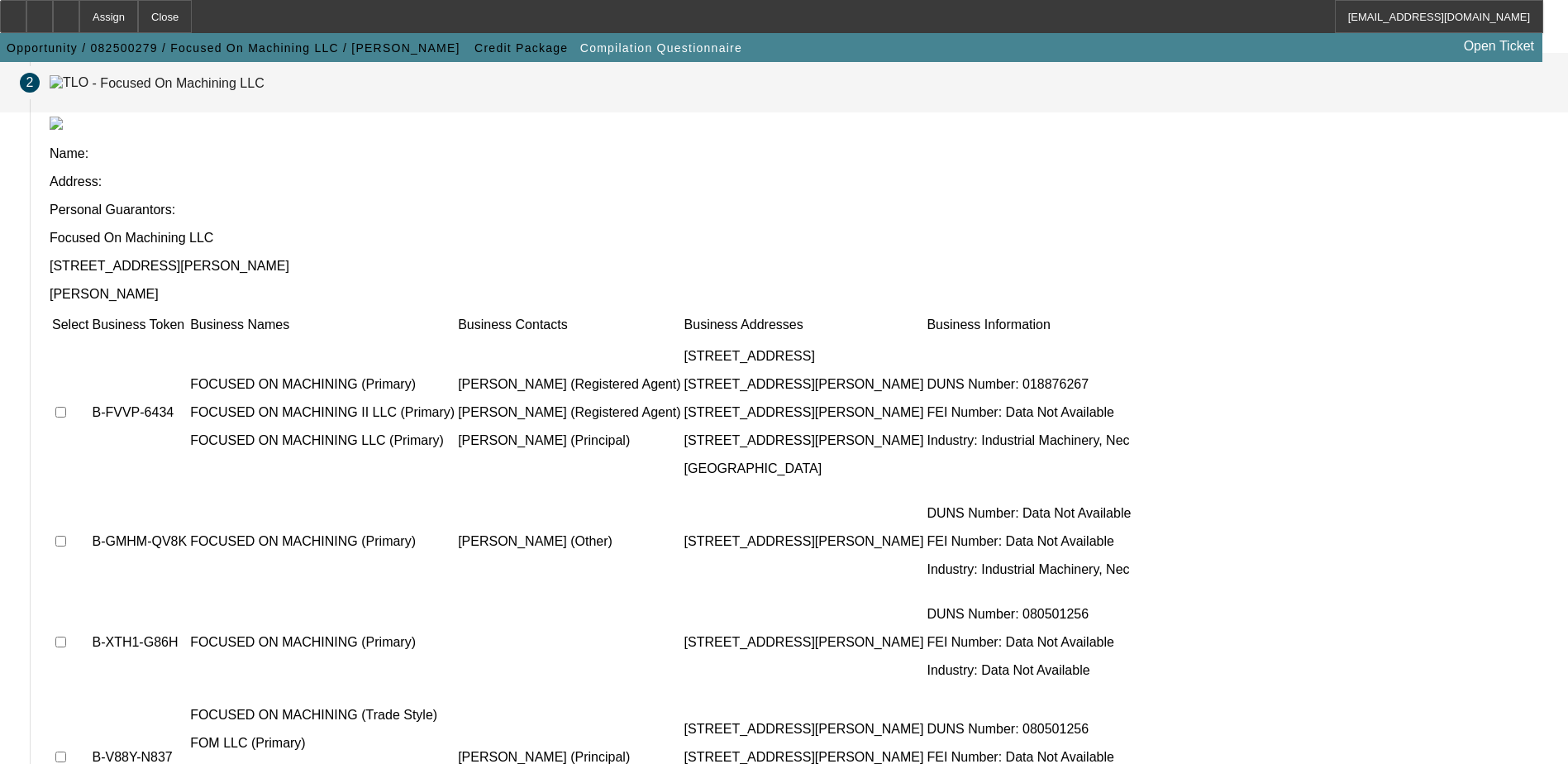
click at [66, 406] on input "checkbox" at bounding box center [61, 411] width 11 height 11
checkbox input "true"
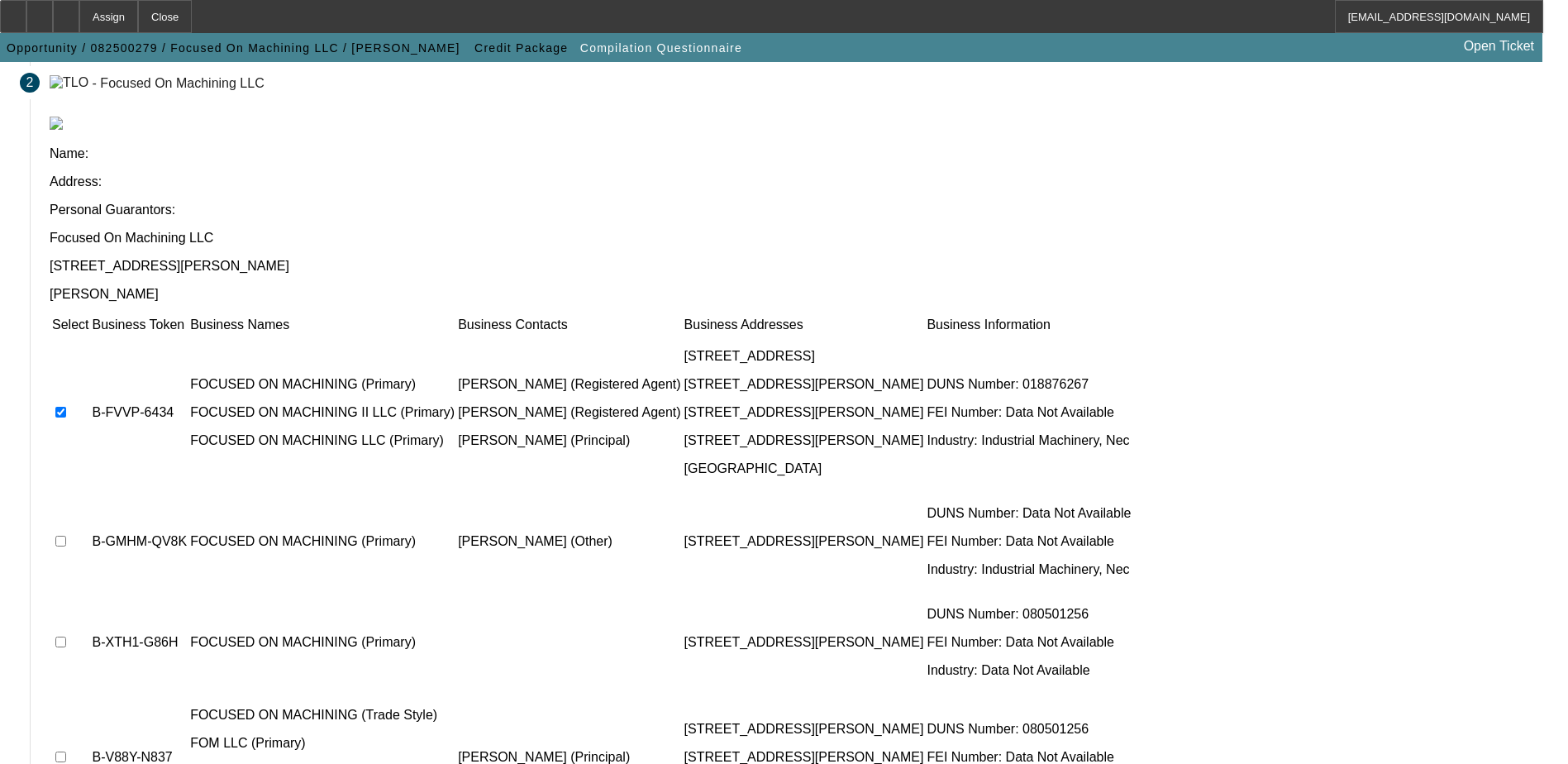
click at [90, 492] on td at bounding box center [70, 542] width 38 height 100
drag, startPoint x: 371, startPoint y: 387, endPoint x: 366, endPoint y: 401, distance: 14.9
click at [66, 536] on input "checkbox" at bounding box center [61, 541] width 11 height 11
checkbox input "true"
drag, startPoint x: 362, startPoint y: 450, endPoint x: 371, endPoint y: 487, distance: 38.1
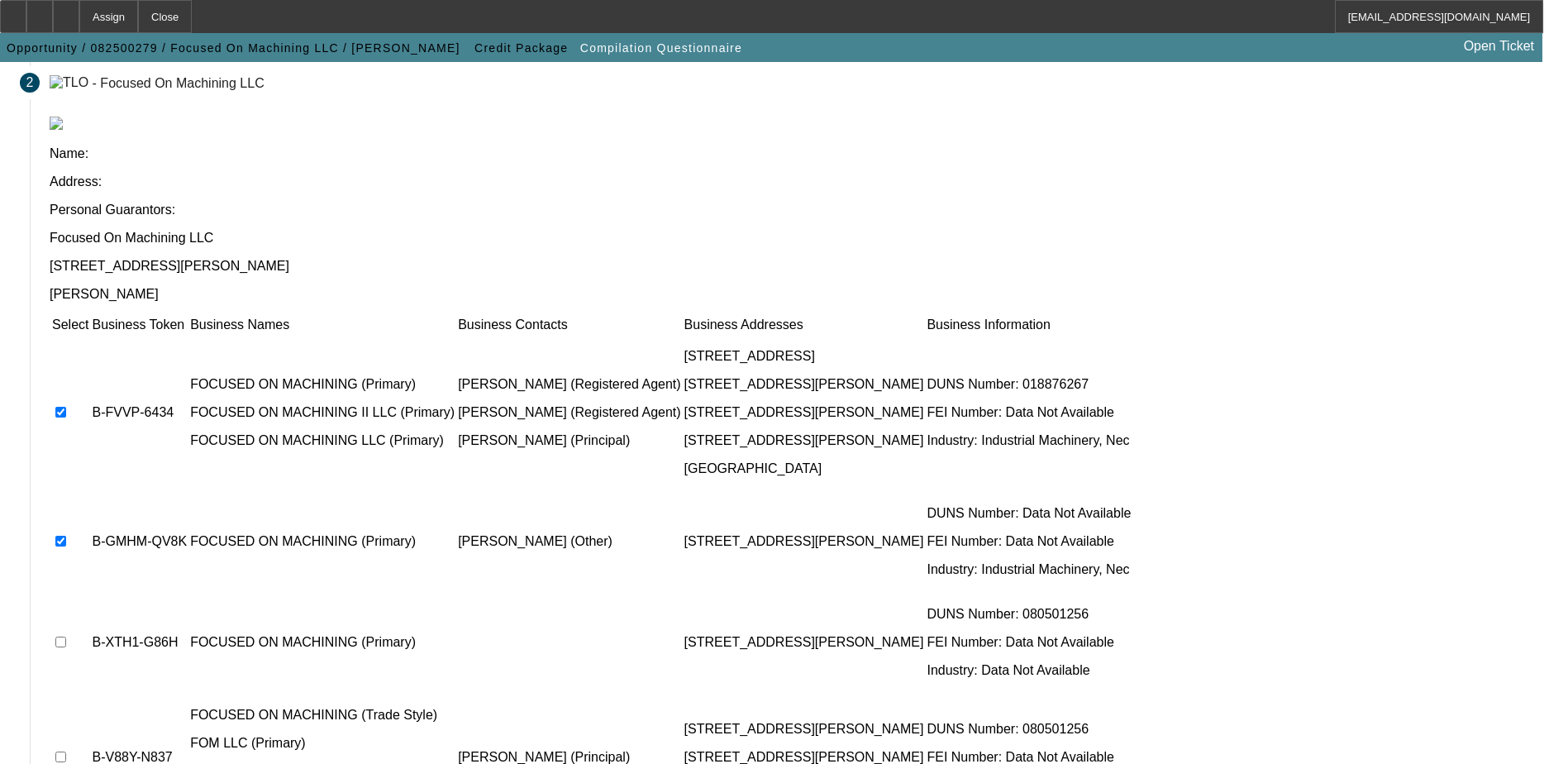
click at [66, 637] on input "checkbox" at bounding box center [61, 642] width 11 height 11
checkbox input "true"
click at [66, 752] on input "checkbox" at bounding box center [61, 757] width 11 height 11
checkbox input "true"
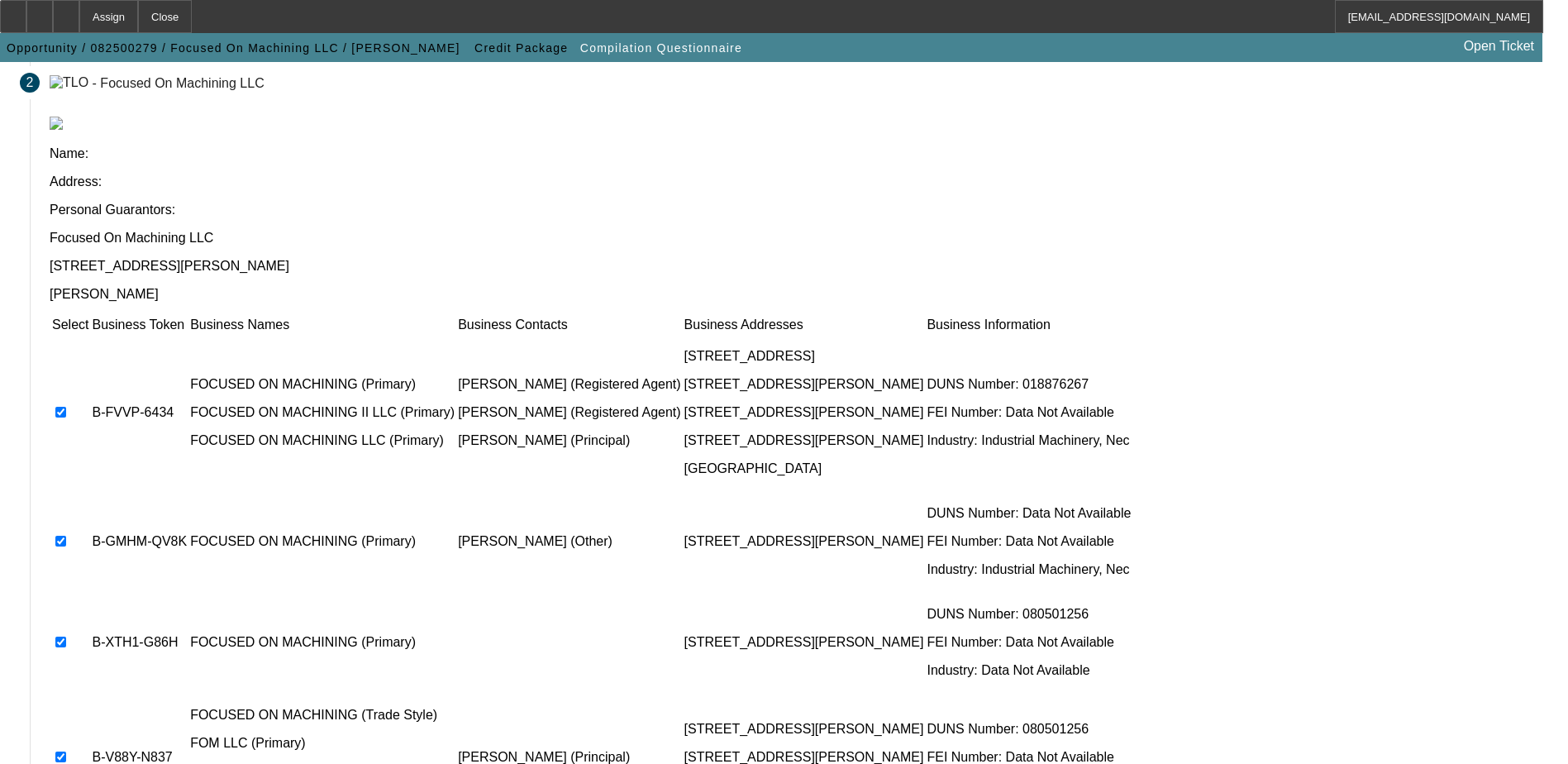
scroll to position [0, 0]
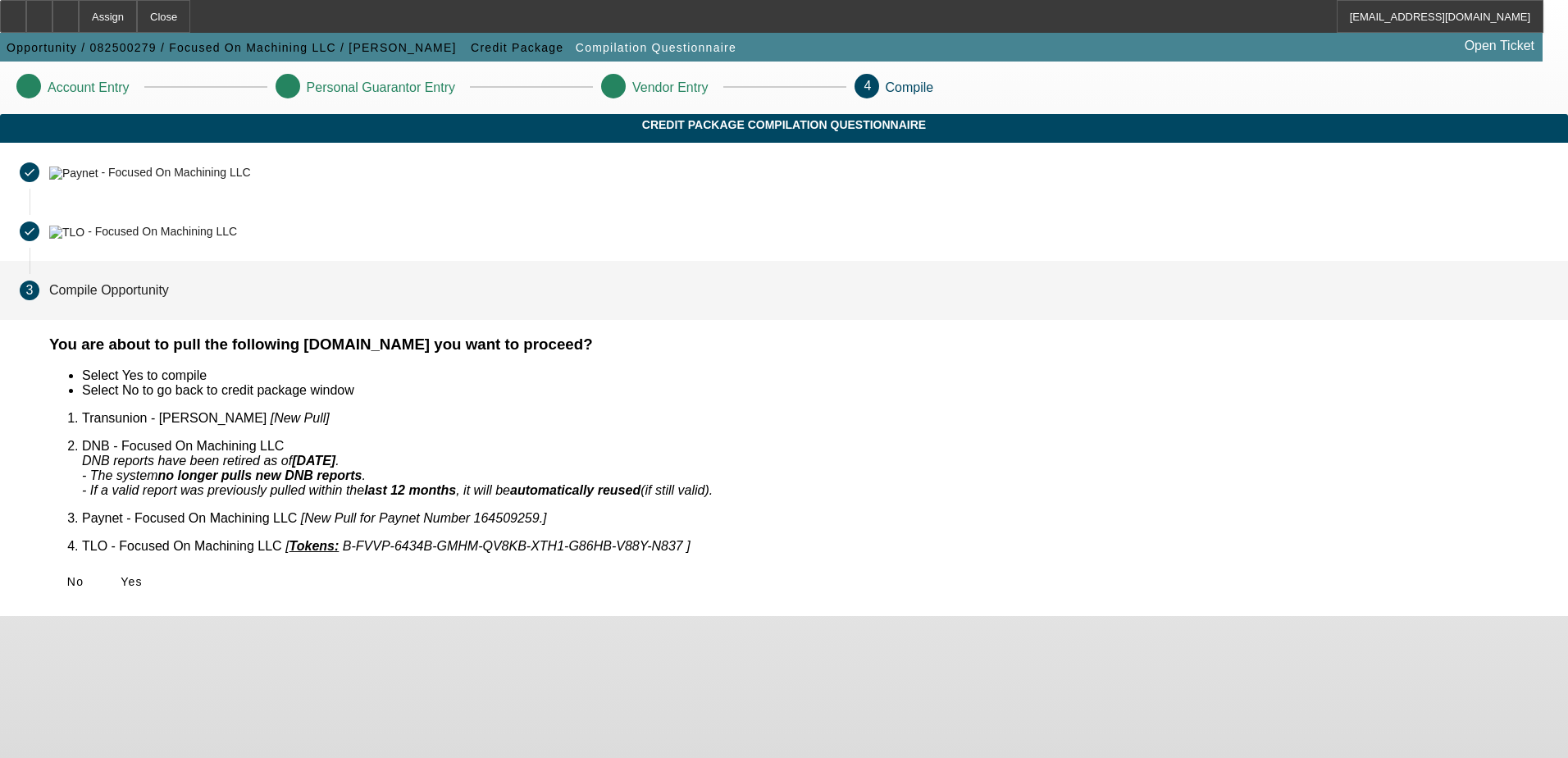
click at [431, 588] on div "You are about to pull the following documents.Do you want to proceed? Select Ye…" at bounding box center [799, 477] width 1538 height 281
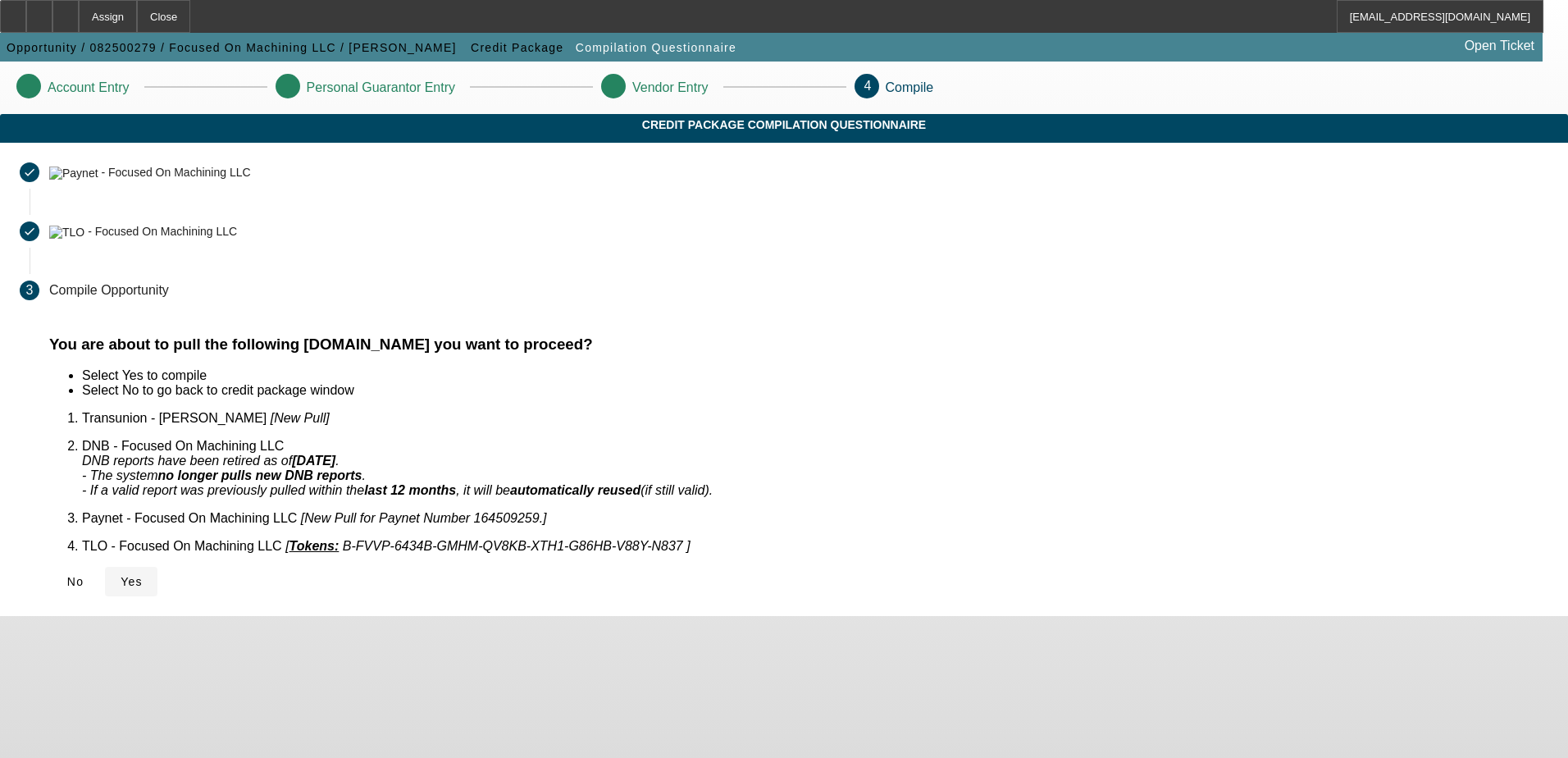
click at [142, 575] on span "Yes" at bounding box center [132, 582] width 22 height 13
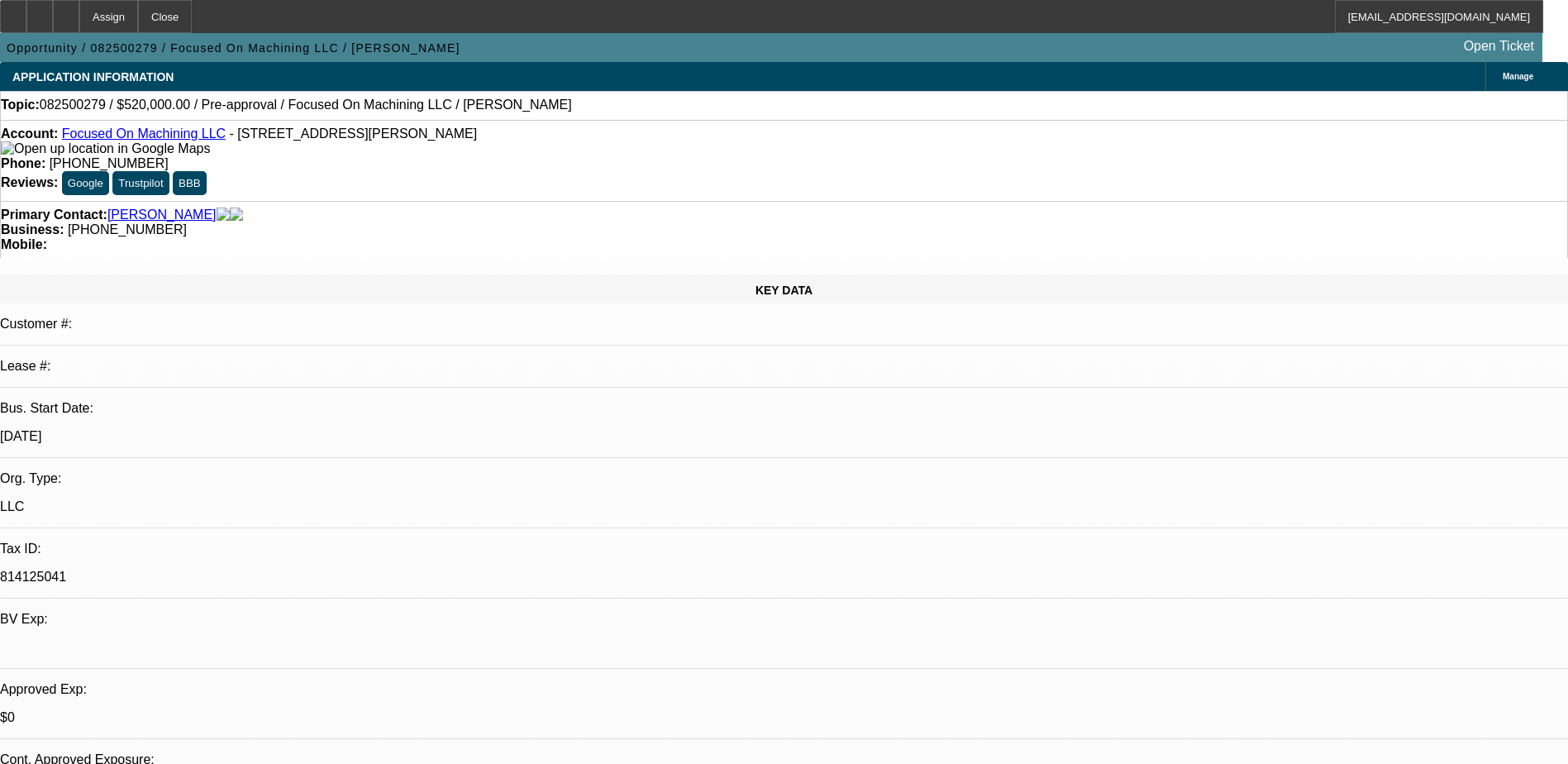
select select "0"
select select "2"
select select "0.1"
select select "1"
select select "2"
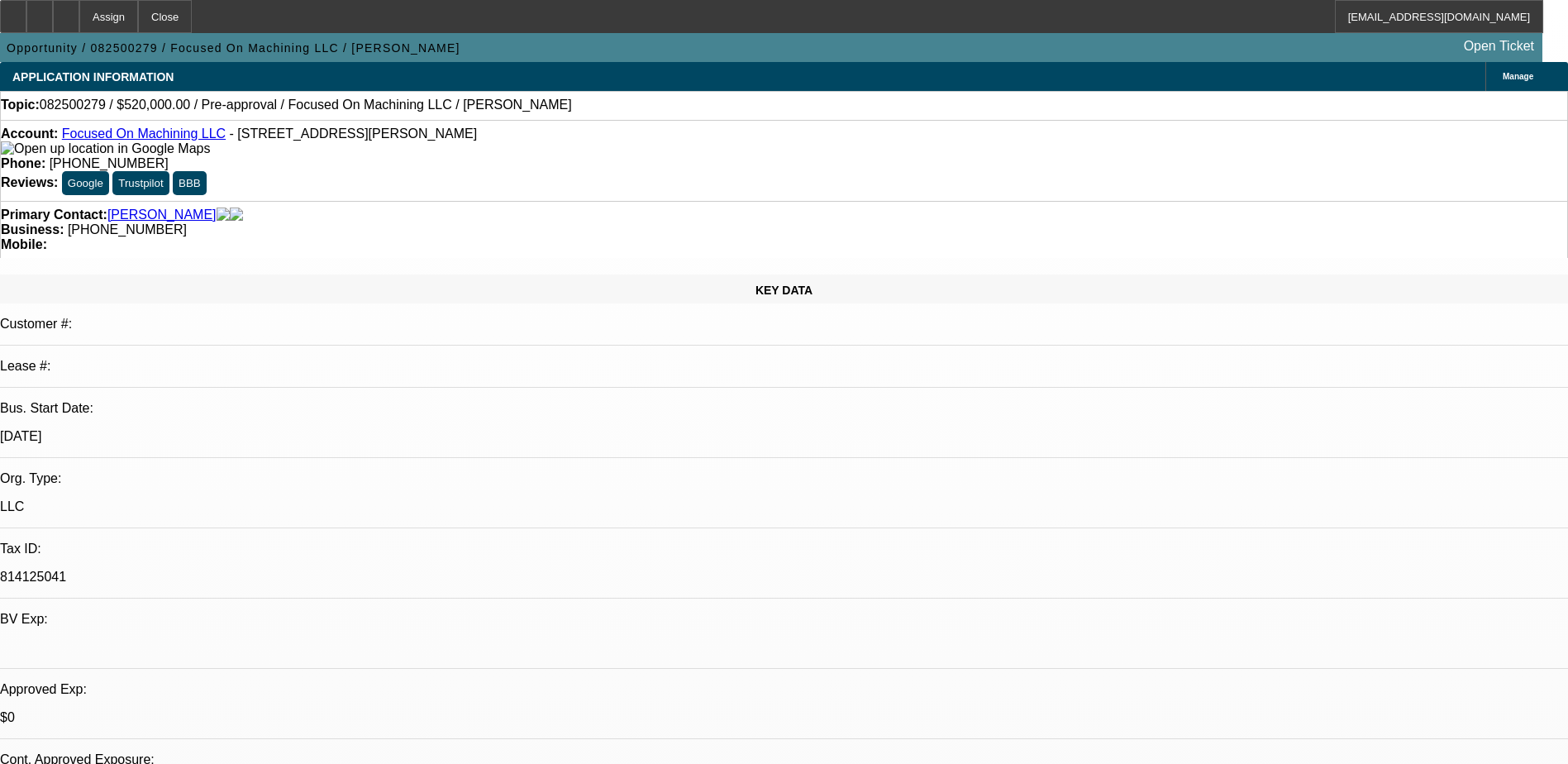
select select "4"
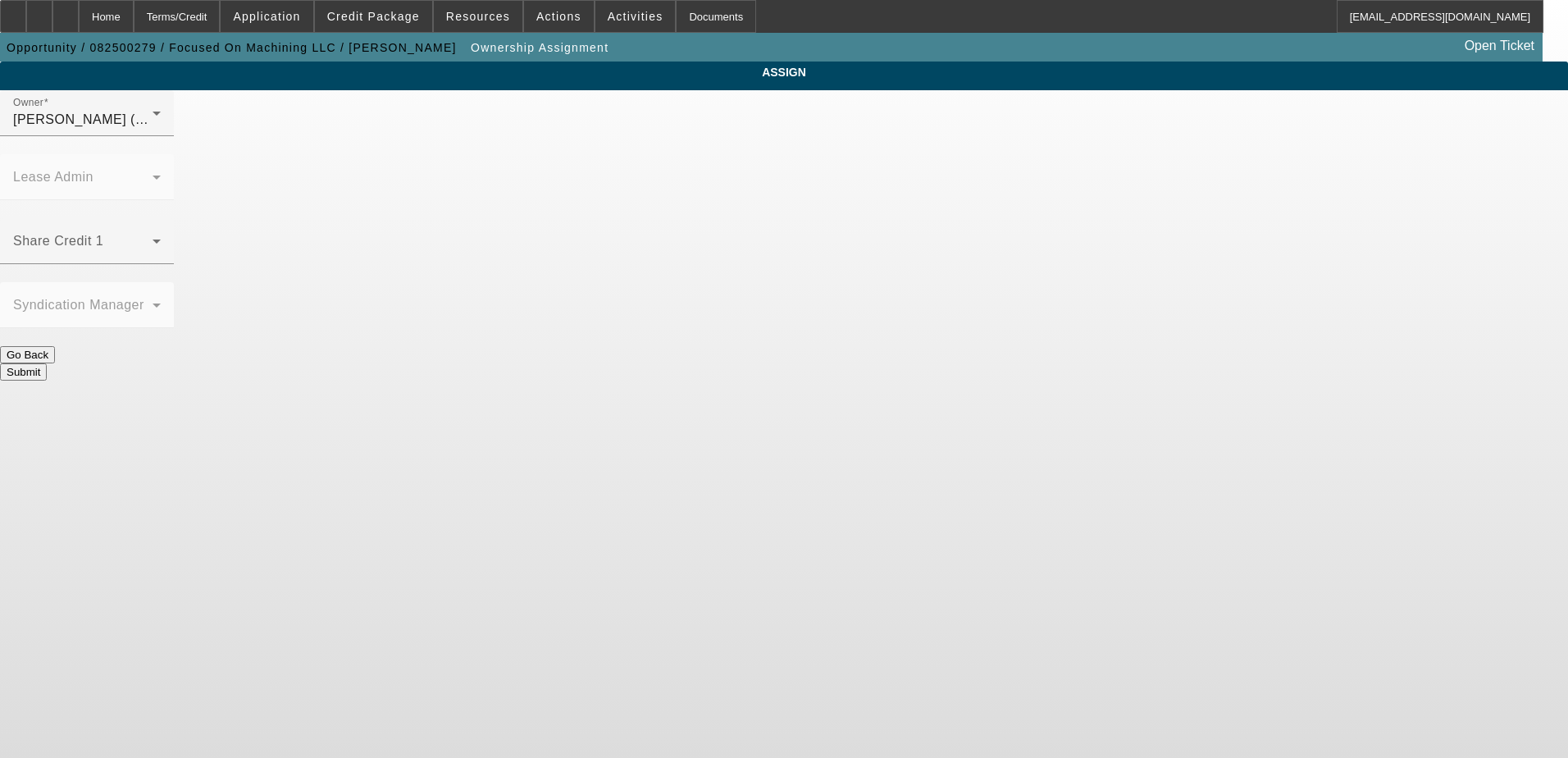
click at [55, 346] on button "Go Back" at bounding box center [27, 355] width 55 height 17
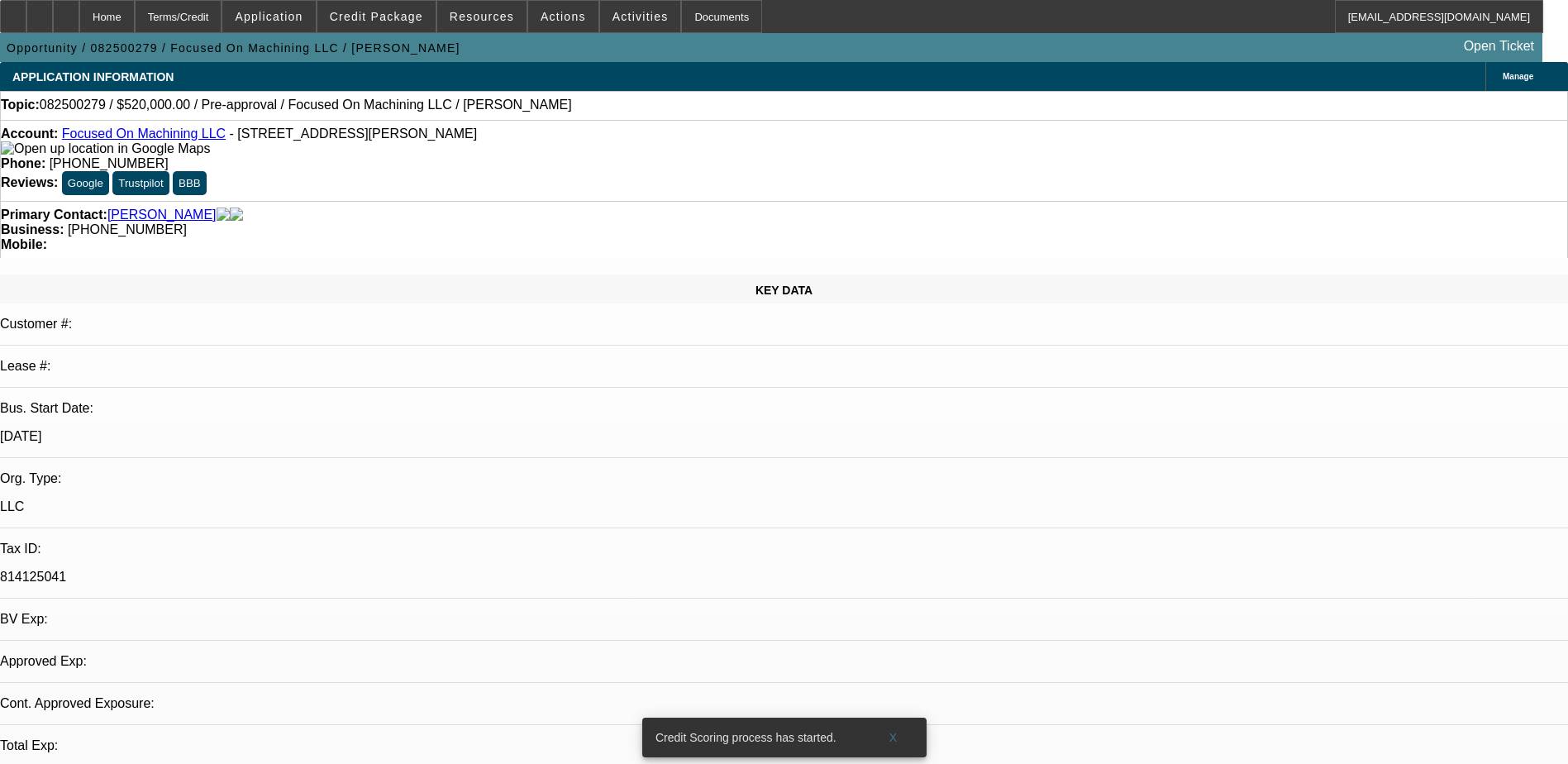
select select "0"
select select "2"
select select "0.1"
select select "4"
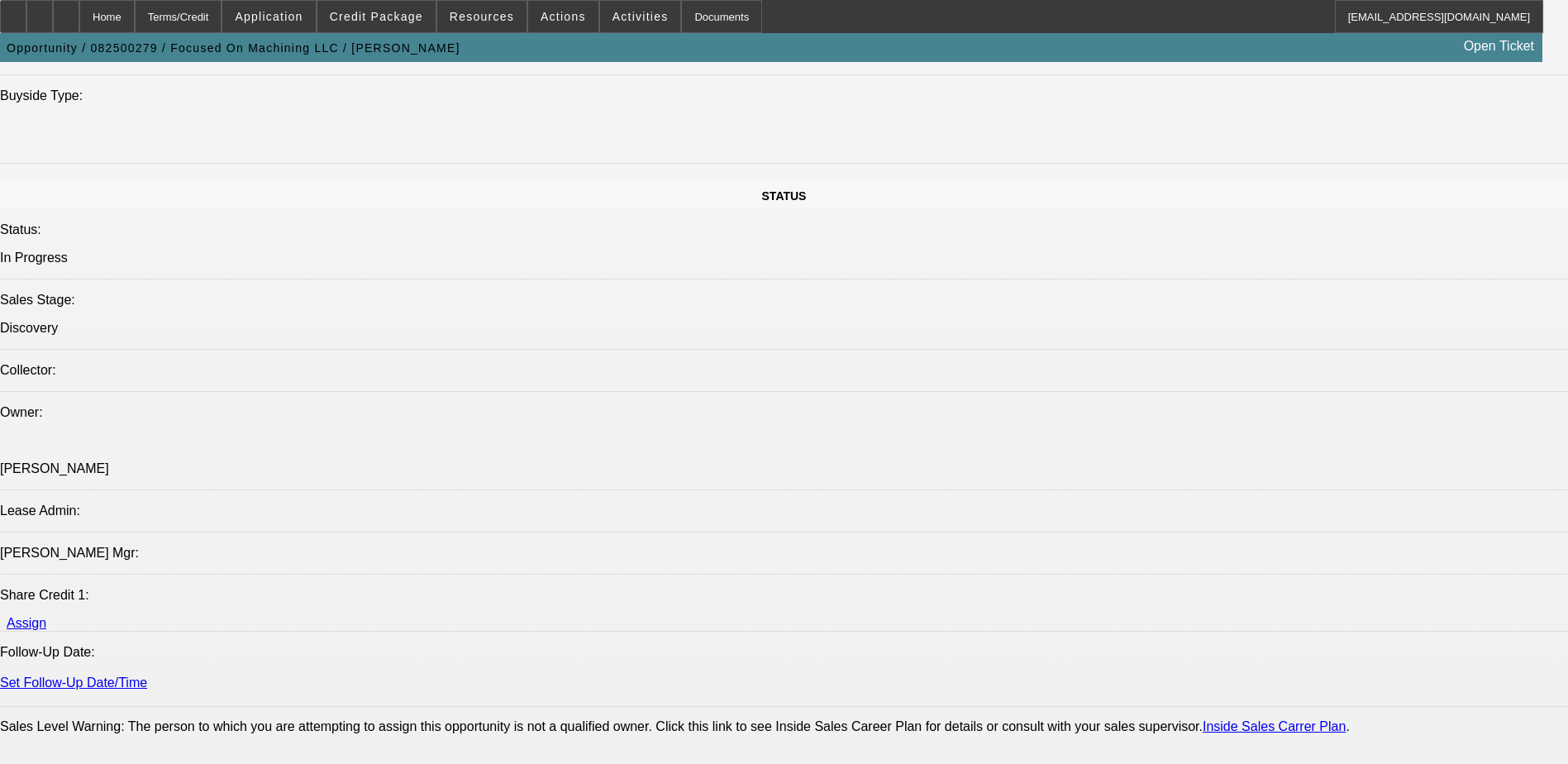
scroll to position [1902, 0]
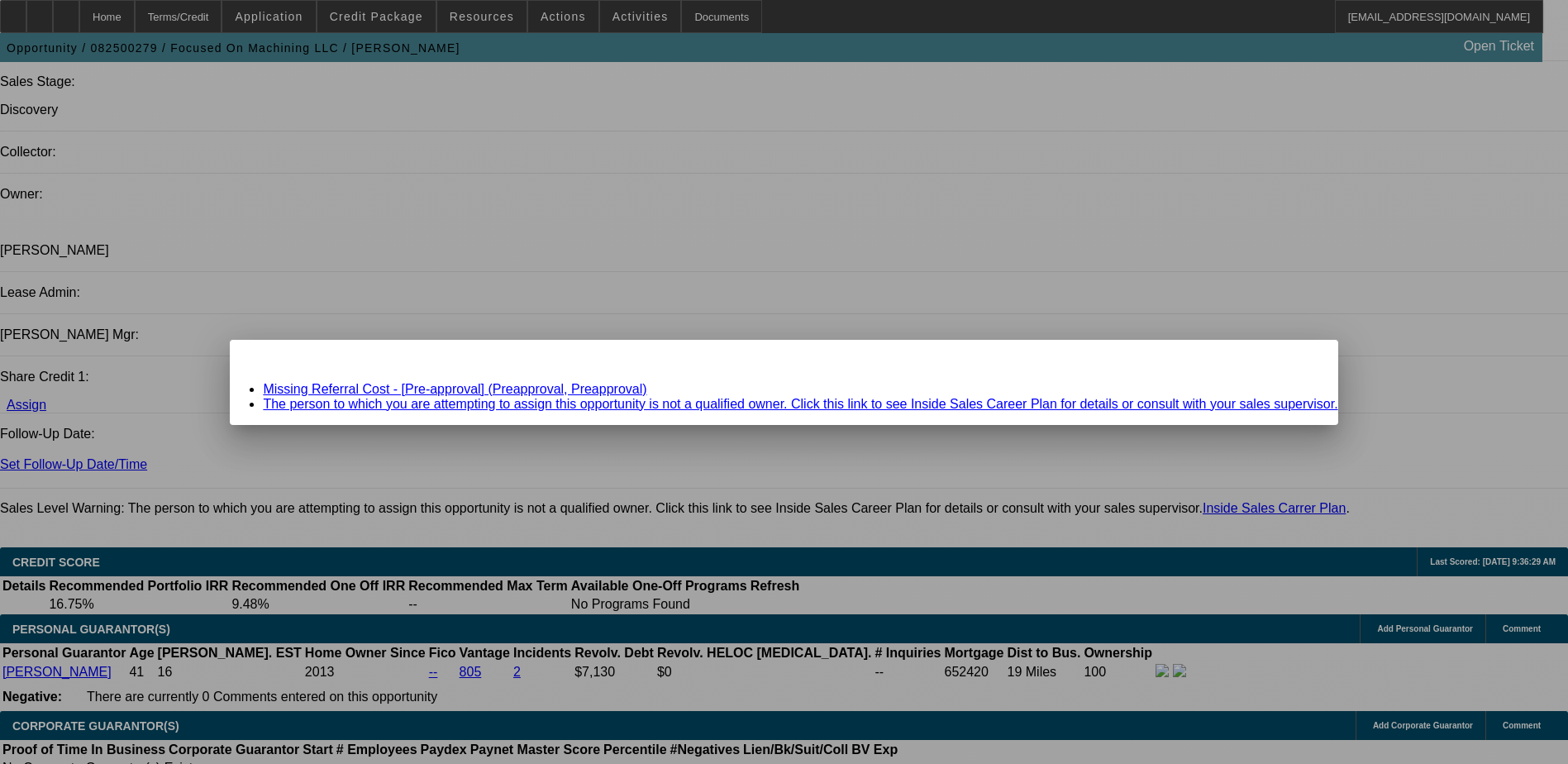
click at [1301, 359] on div "Close" at bounding box center [1319, 349] width 36 height 19
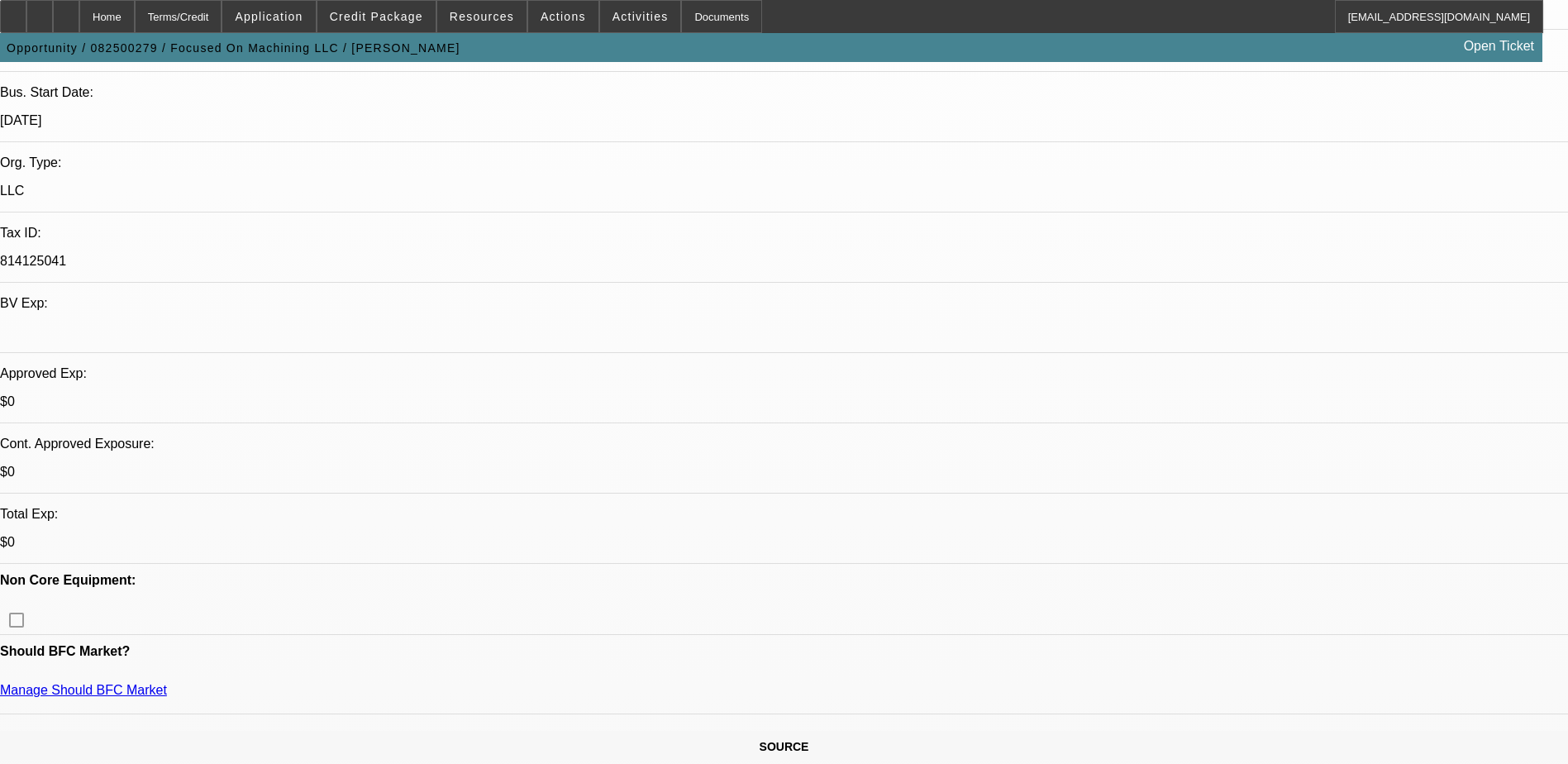
scroll to position [165, 0]
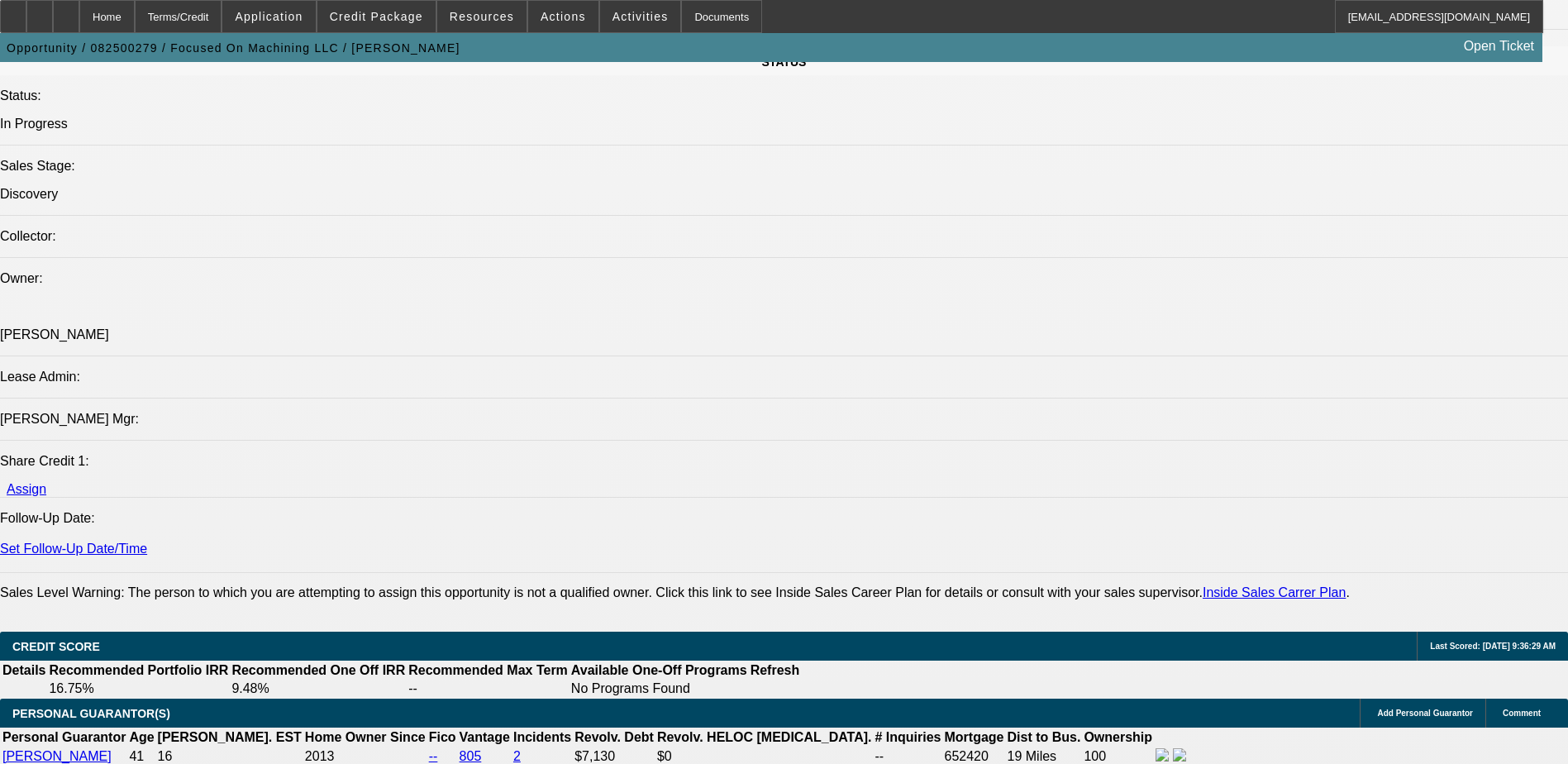
scroll to position [1654, 0]
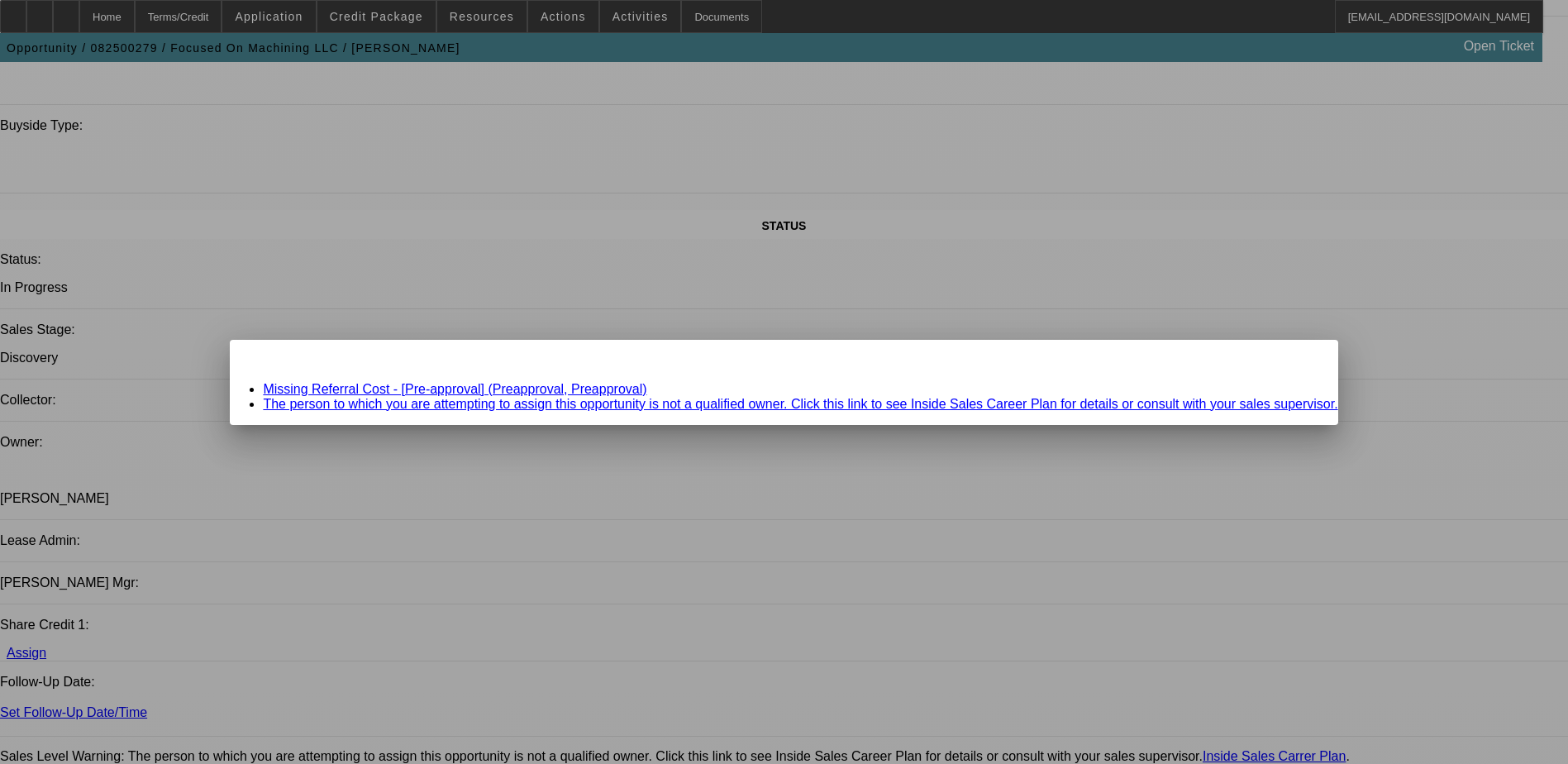
click at [524, 390] on link "Missing Referral Cost - [Pre-approval] (Preapproval, Preapproval)" at bounding box center [454, 389] width 384 height 14
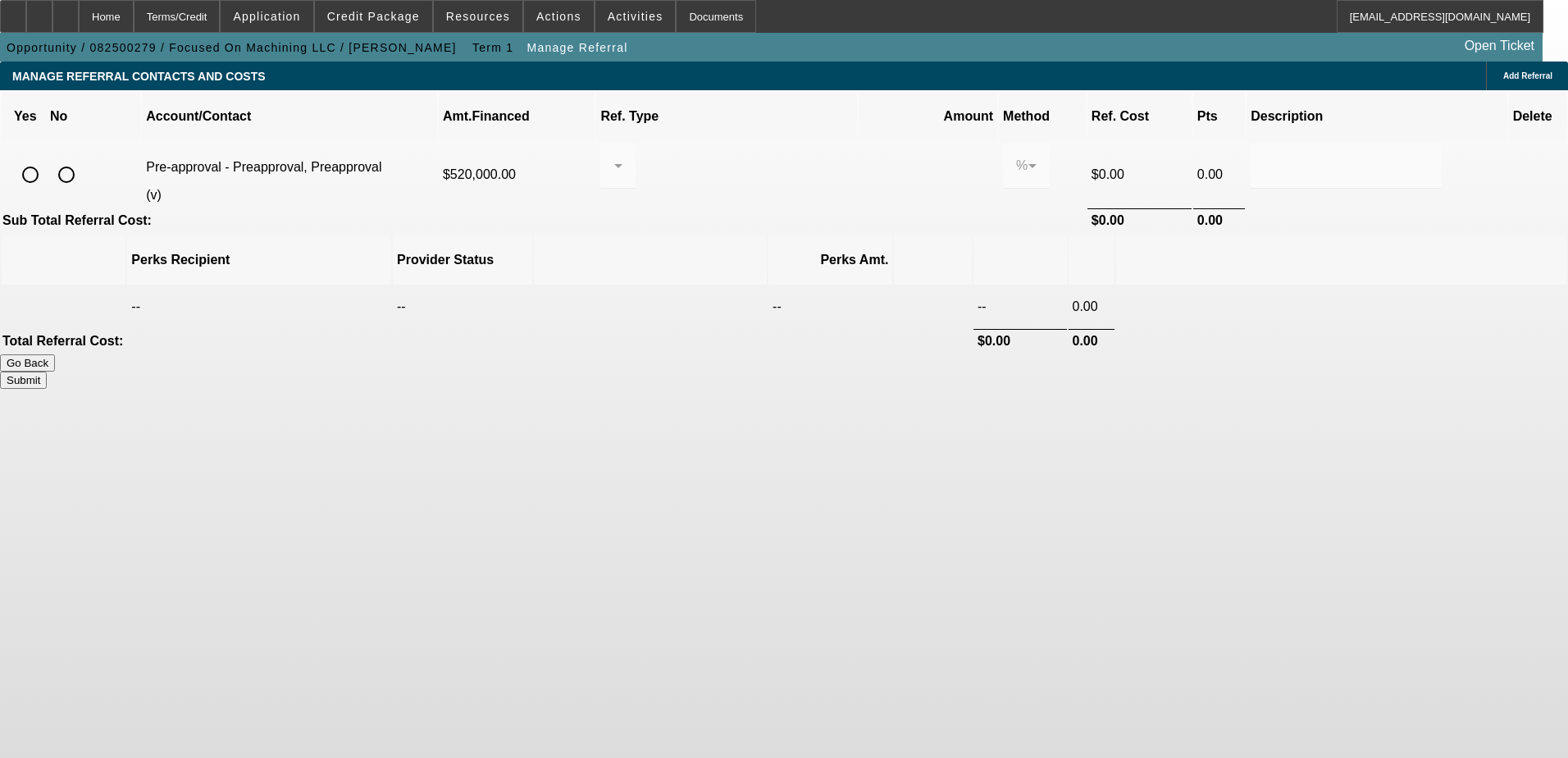
click at [83, 158] on input "radio" at bounding box center [67, 174] width 33 height 33
radio input "true"
click at [47, 372] on button "Submit" at bounding box center [23, 380] width 47 height 17
type input "0.000"
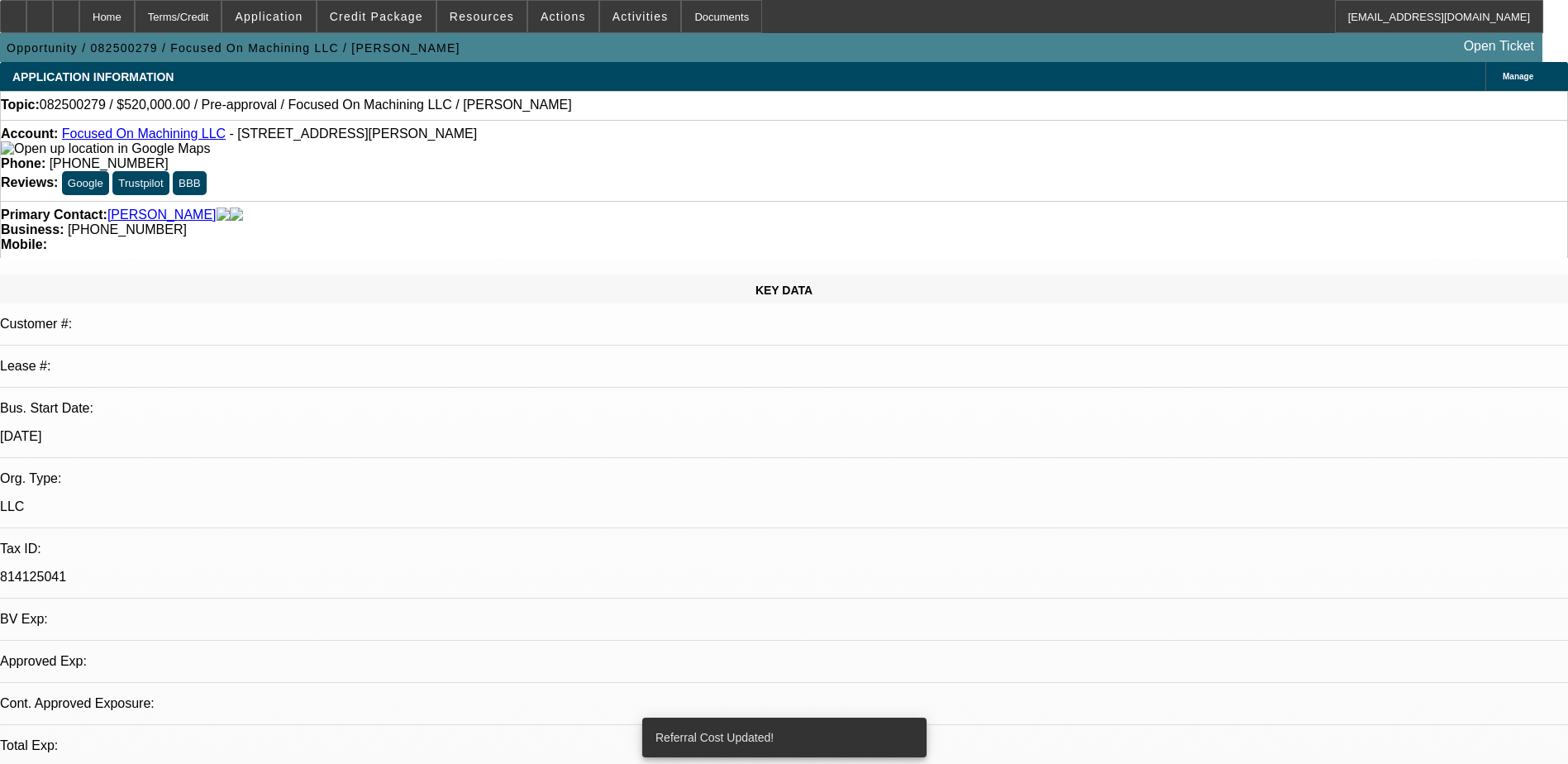
select select "0"
select select "2"
select select "0.1"
select select "4"
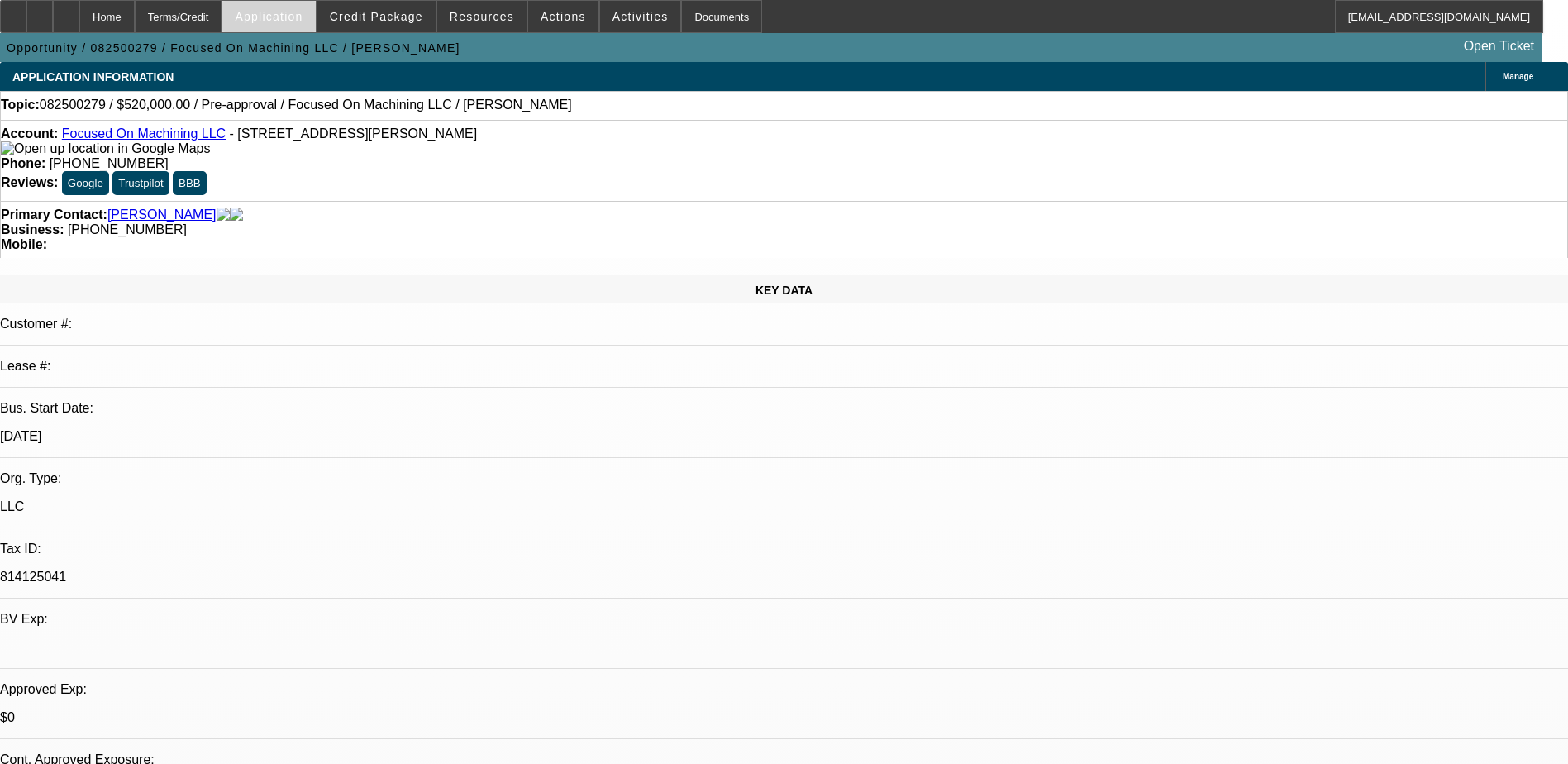
click at [294, 15] on span "Application" at bounding box center [269, 17] width 68 height 13
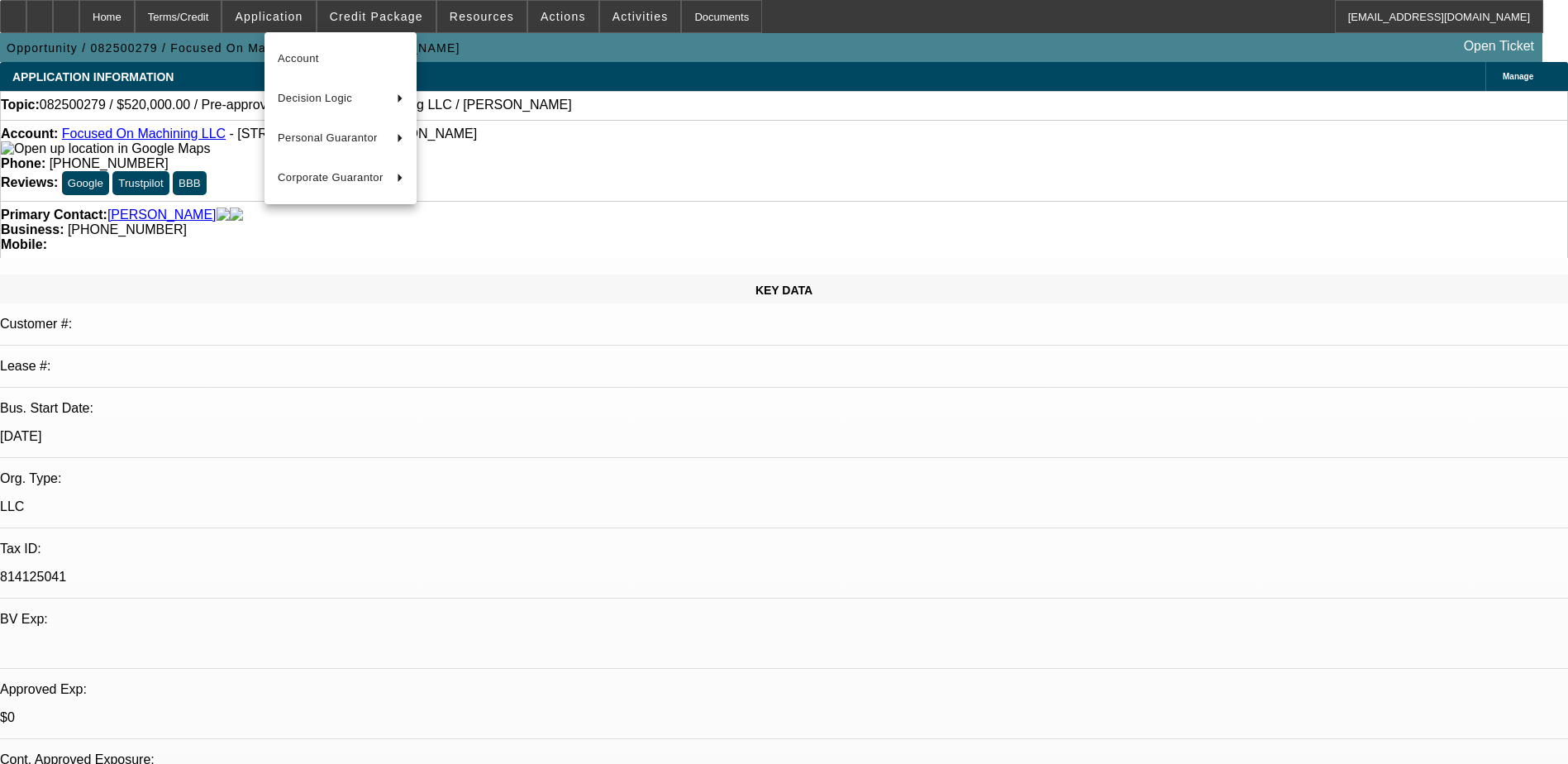
click at [229, 8] on div at bounding box center [784, 382] width 1568 height 764
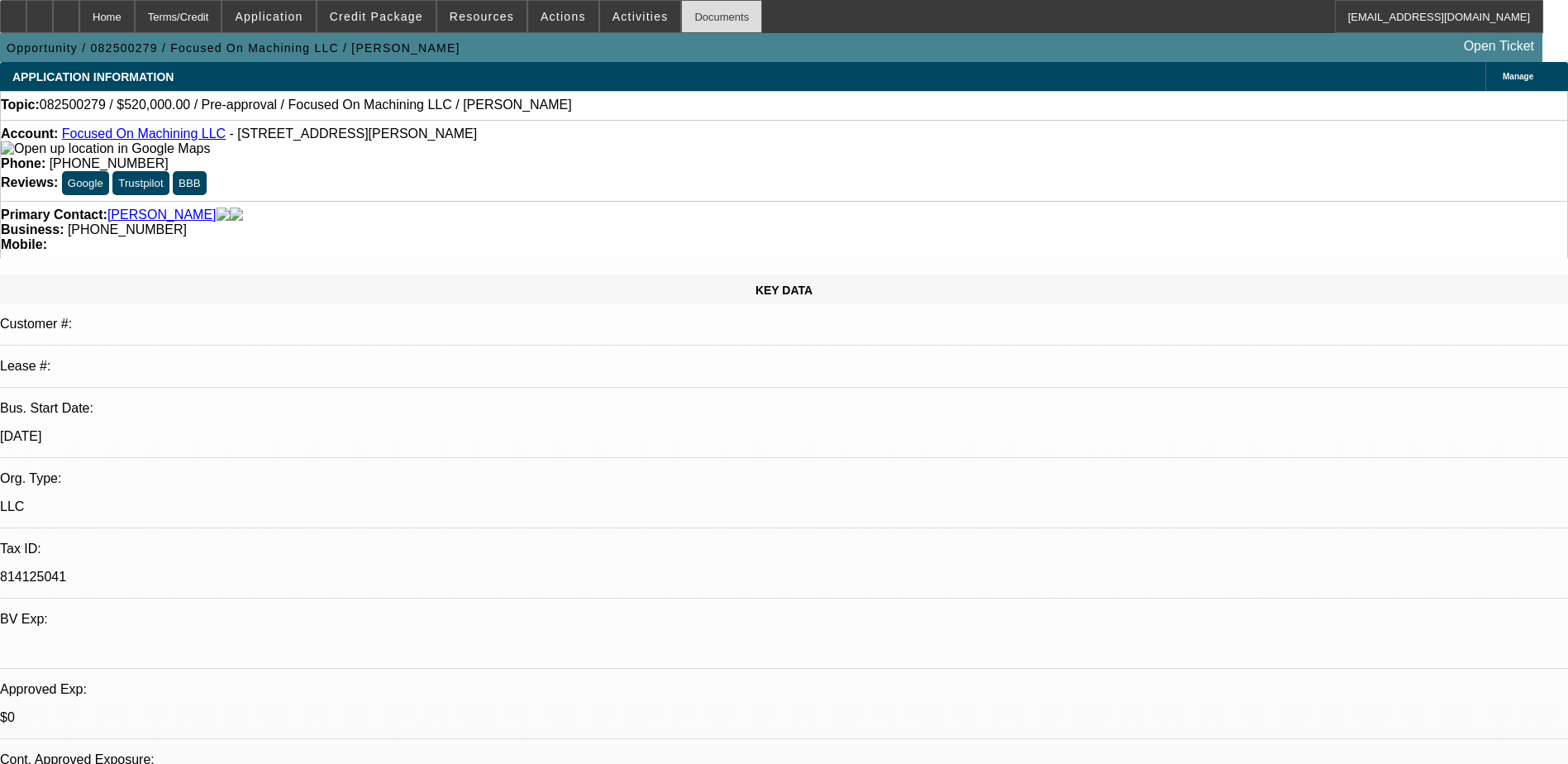
click at [683, 21] on div "Documents" at bounding box center [721, 17] width 81 height 33
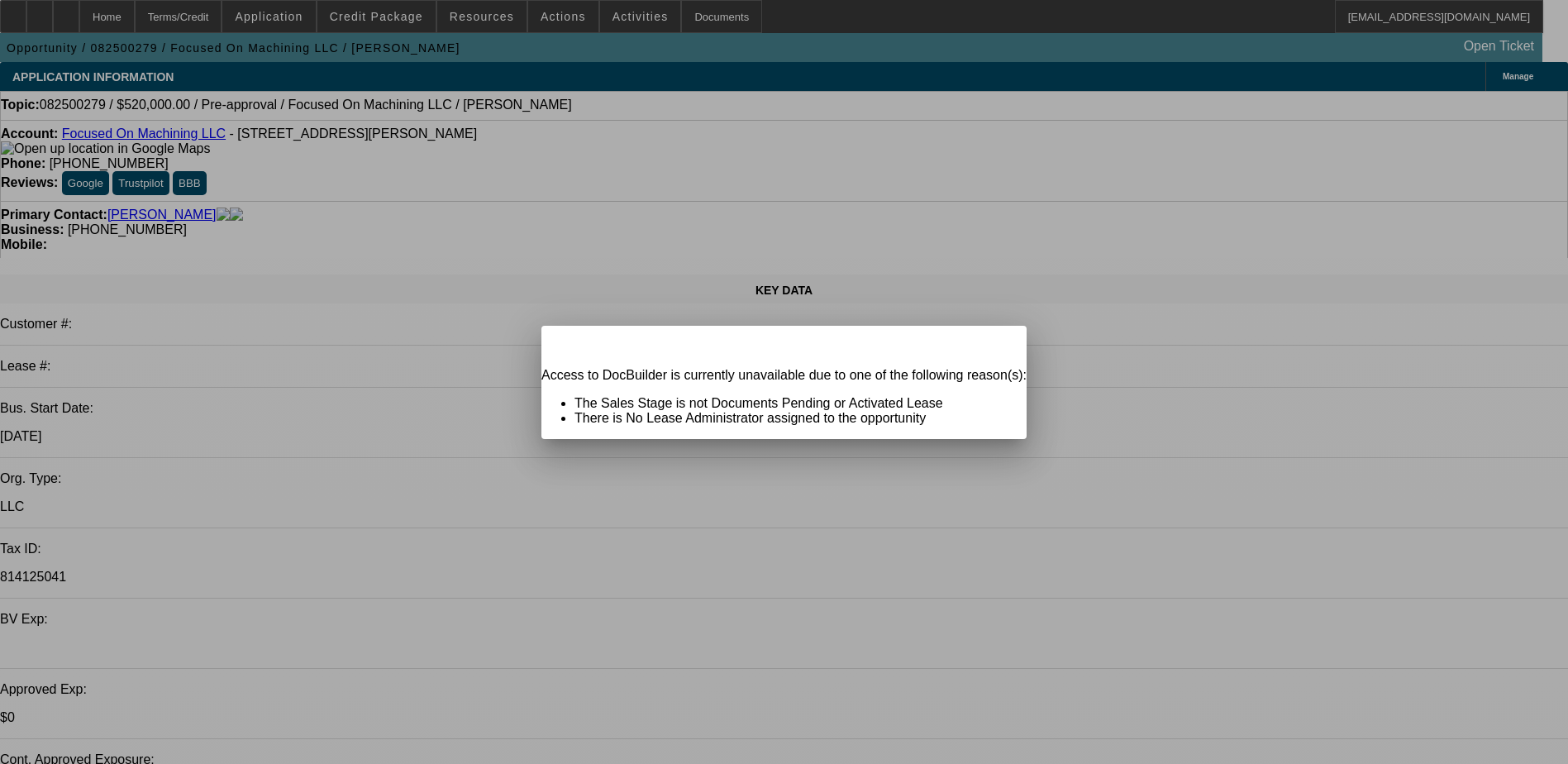
click at [684, 16] on div at bounding box center [784, 382] width 1568 height 764
click at [990, 345] on div "Close" at bounding box center [1008, 335] width 36 height 19
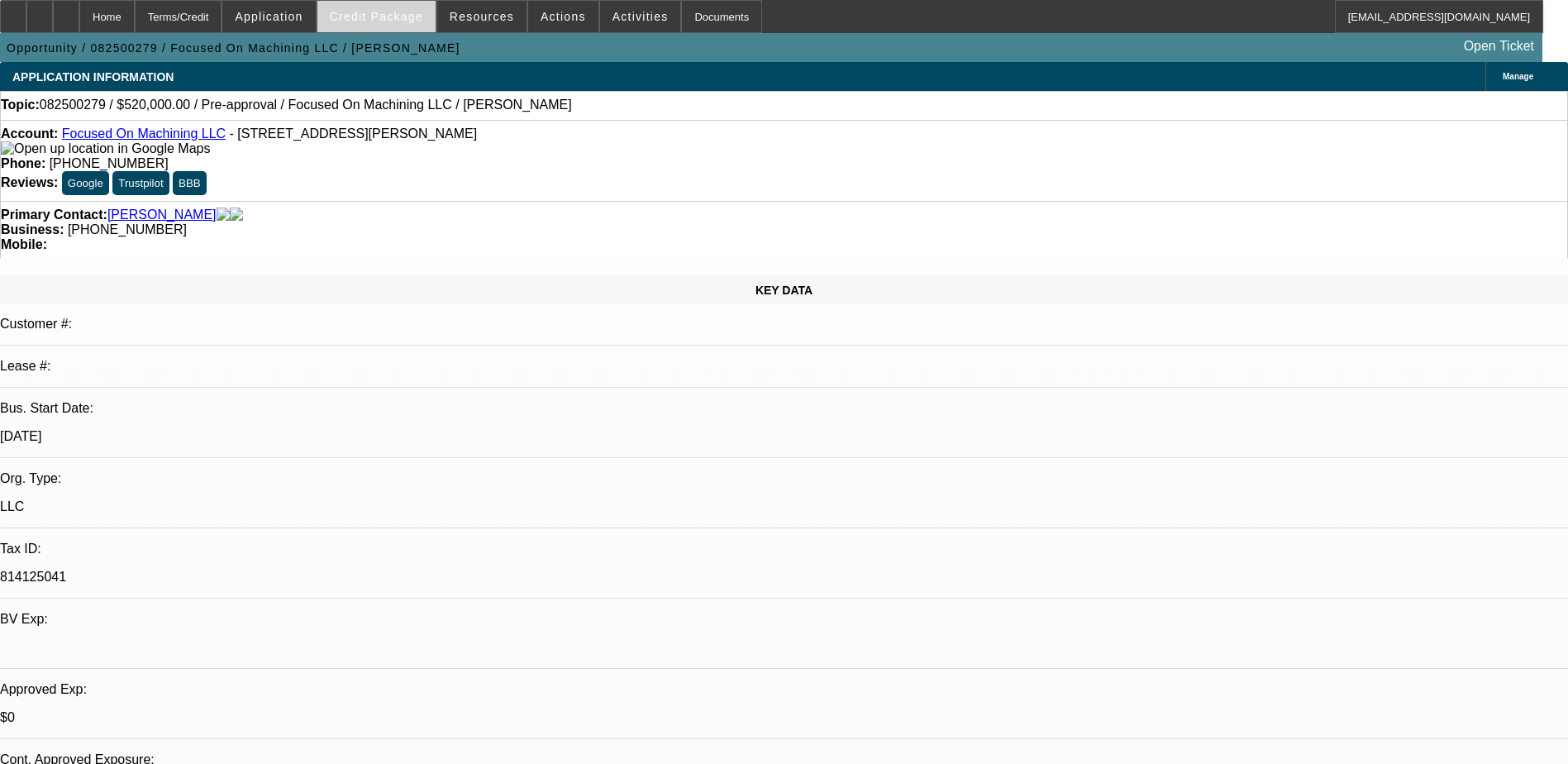
click at [370, 16] on span "Credit Package" at bounding box center [376, 17] width 94 height 13
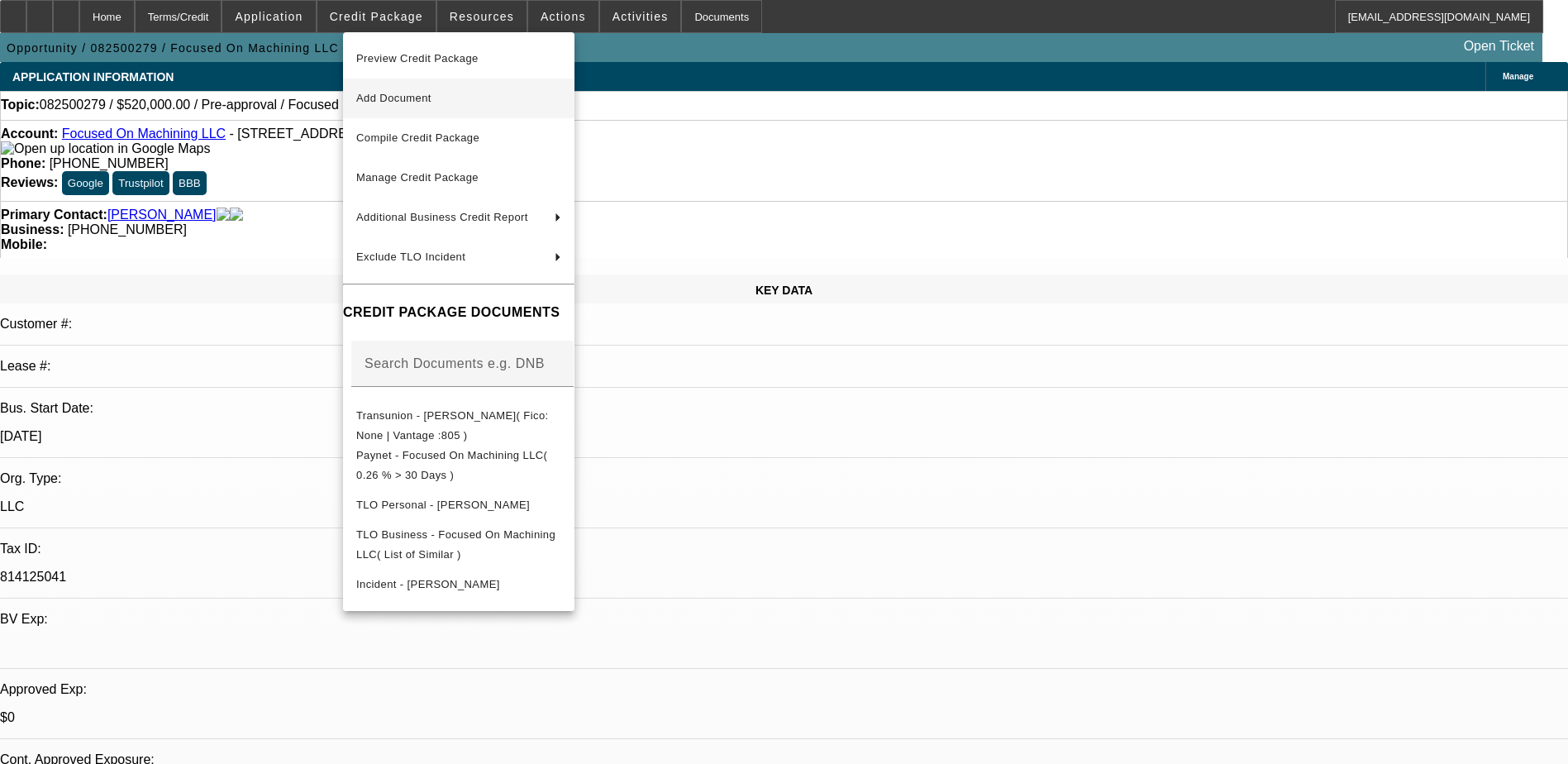
click at [432, 113] on button "Add Document" at bounding box center [459, 99] width 231 height 40
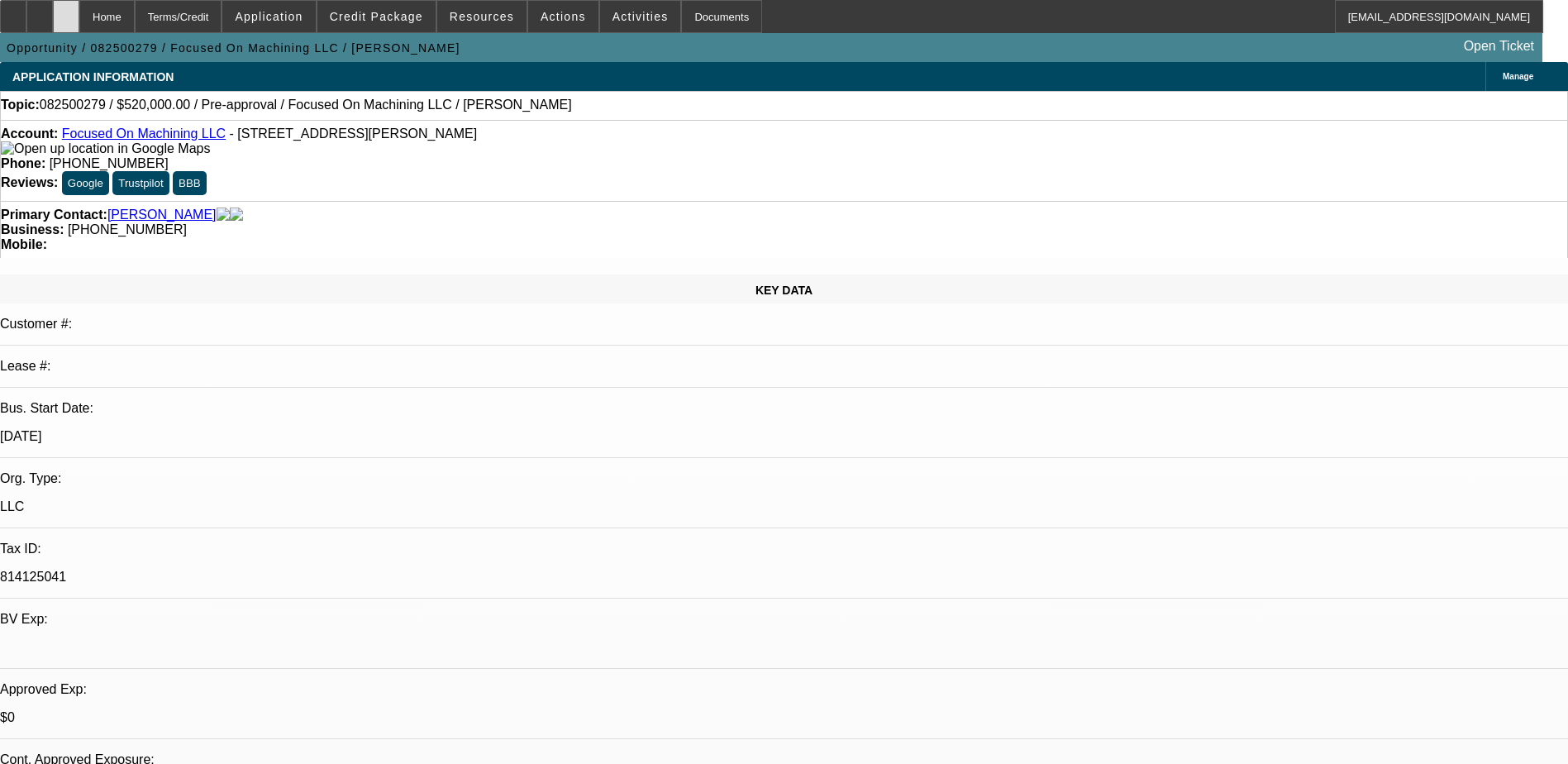
click at [80, 16] on div at bounding box center [66, 17] width 27 height 33
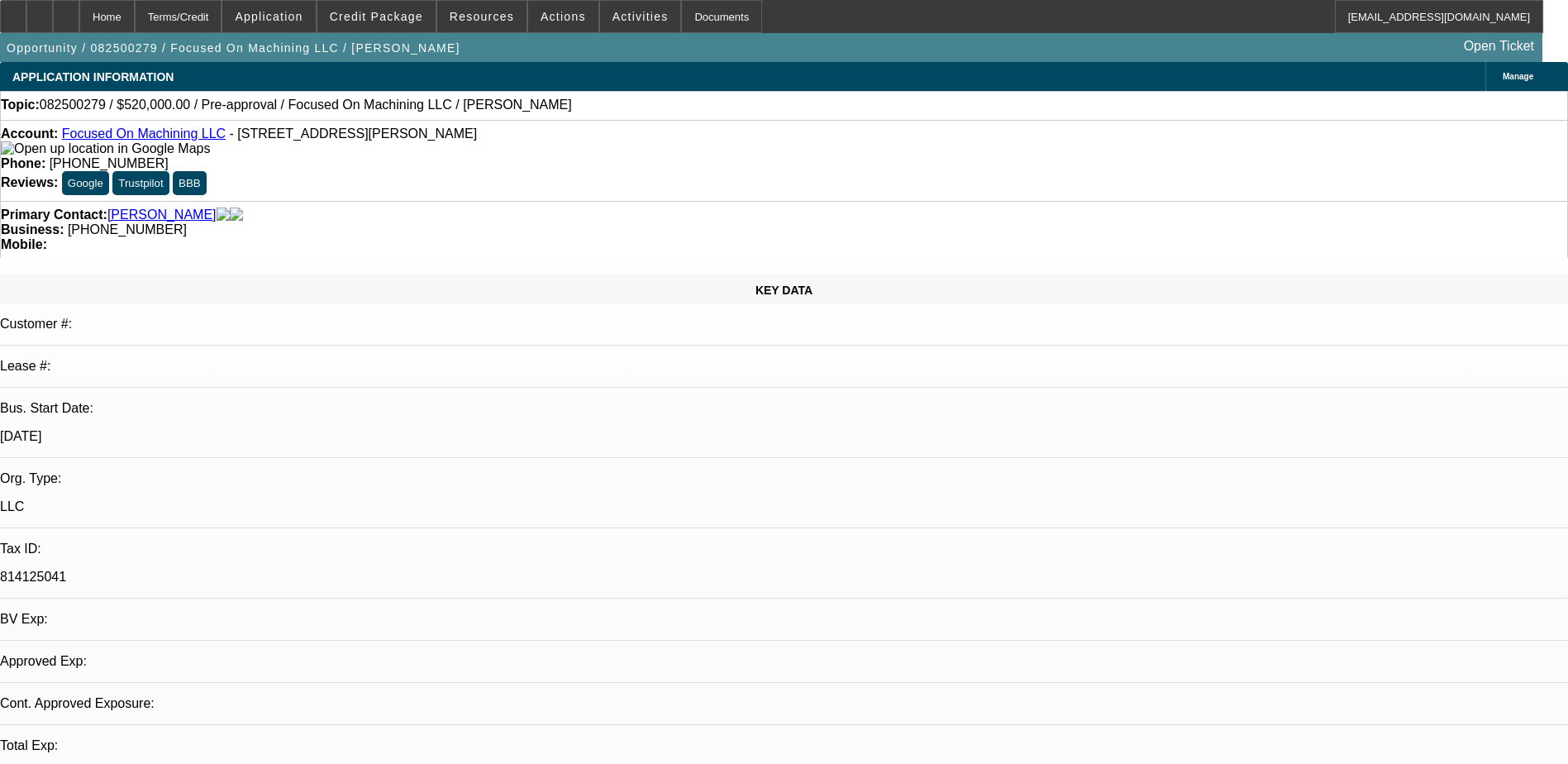
select select "0"
select select "2"
select select "0.1"
select select "1"
select select "2"
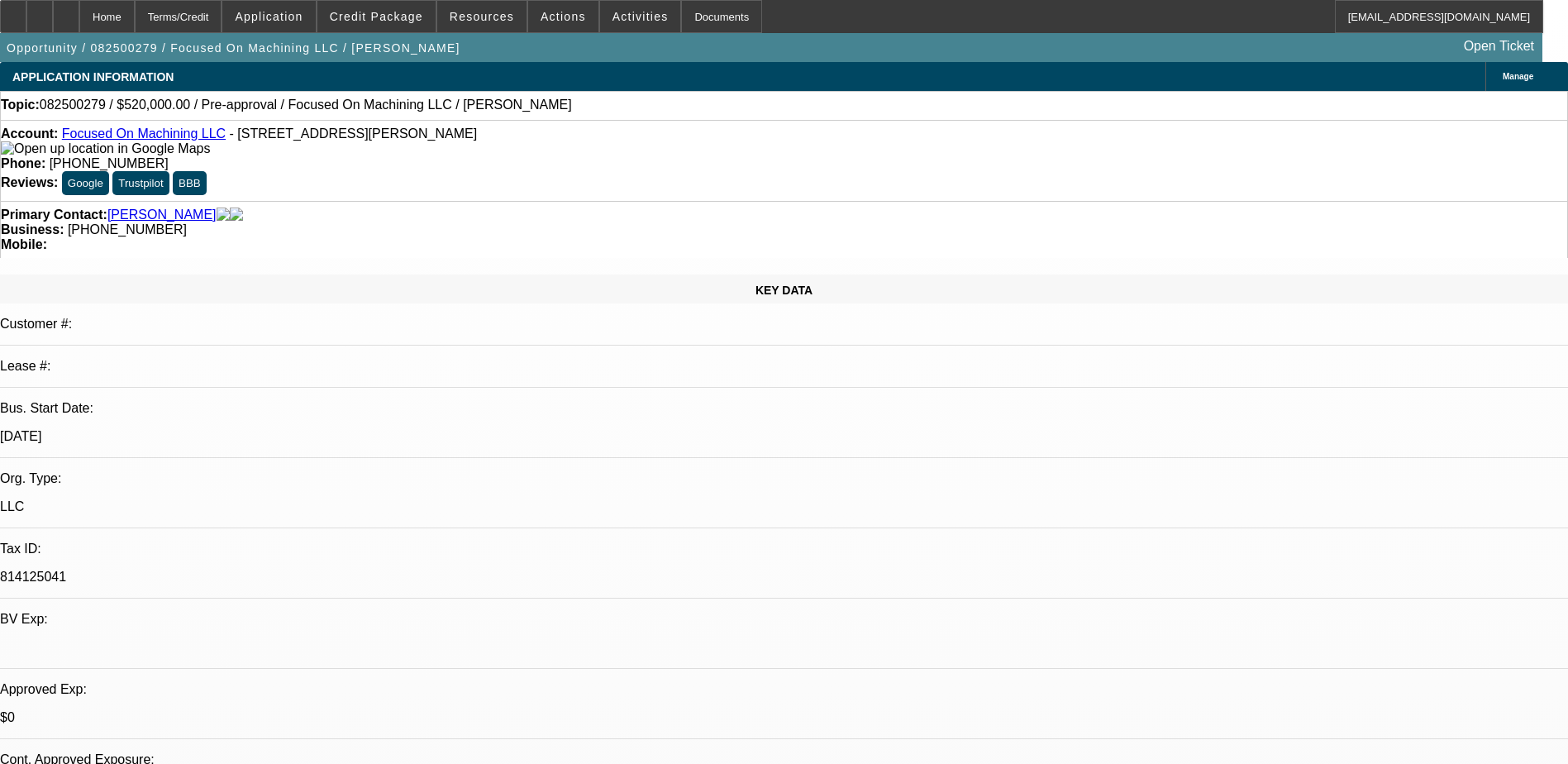
select select "4"
click at [699, 16] on div "Documents" at bounding box center [721, 17] width 81 height 33
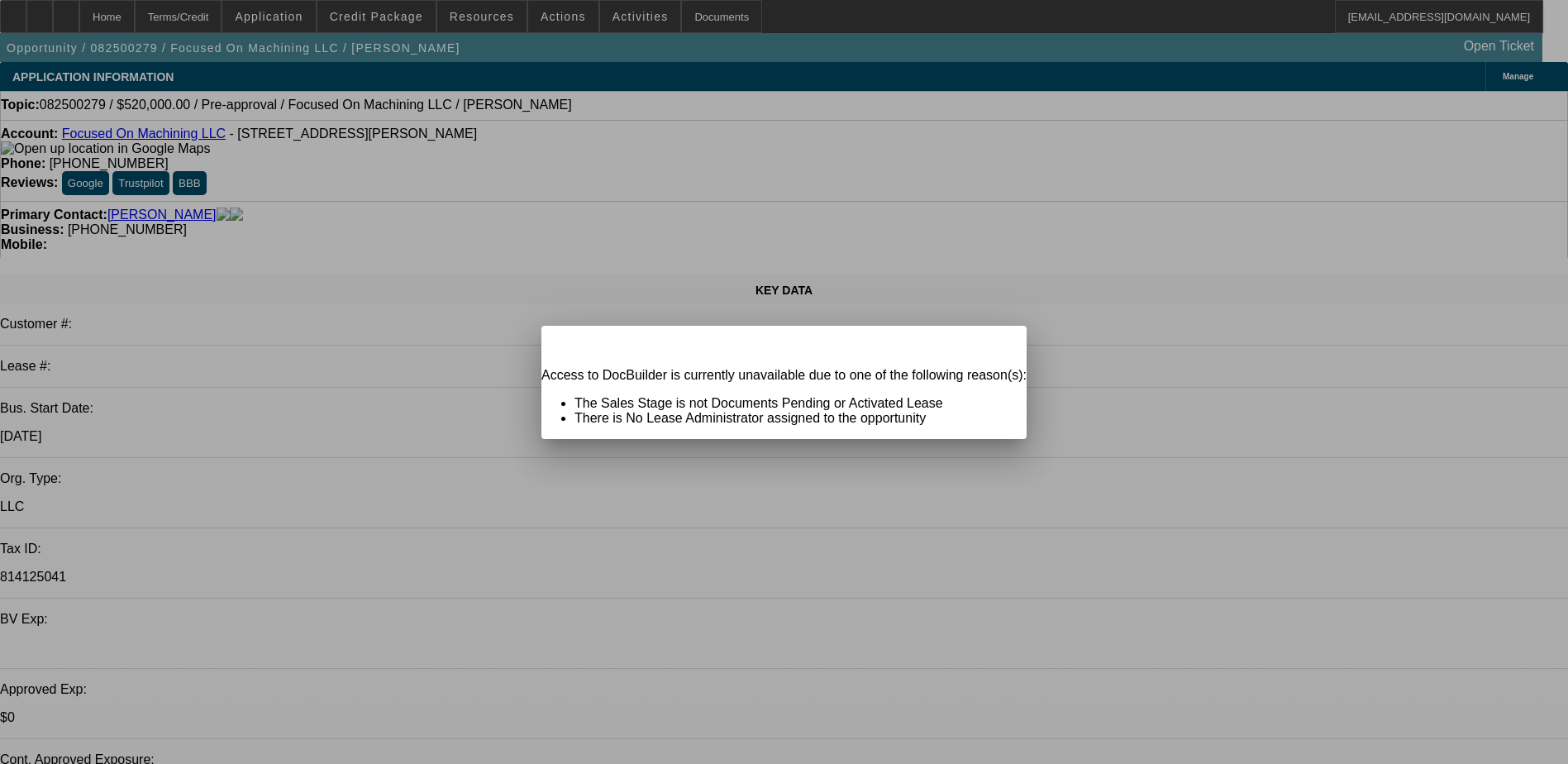
click at [700, 17] on div at bounding box center [784, 382] width 1568 height 764
click at [994, 345] on span "Close" at bounding box center [1005, 340] width 22 height 9
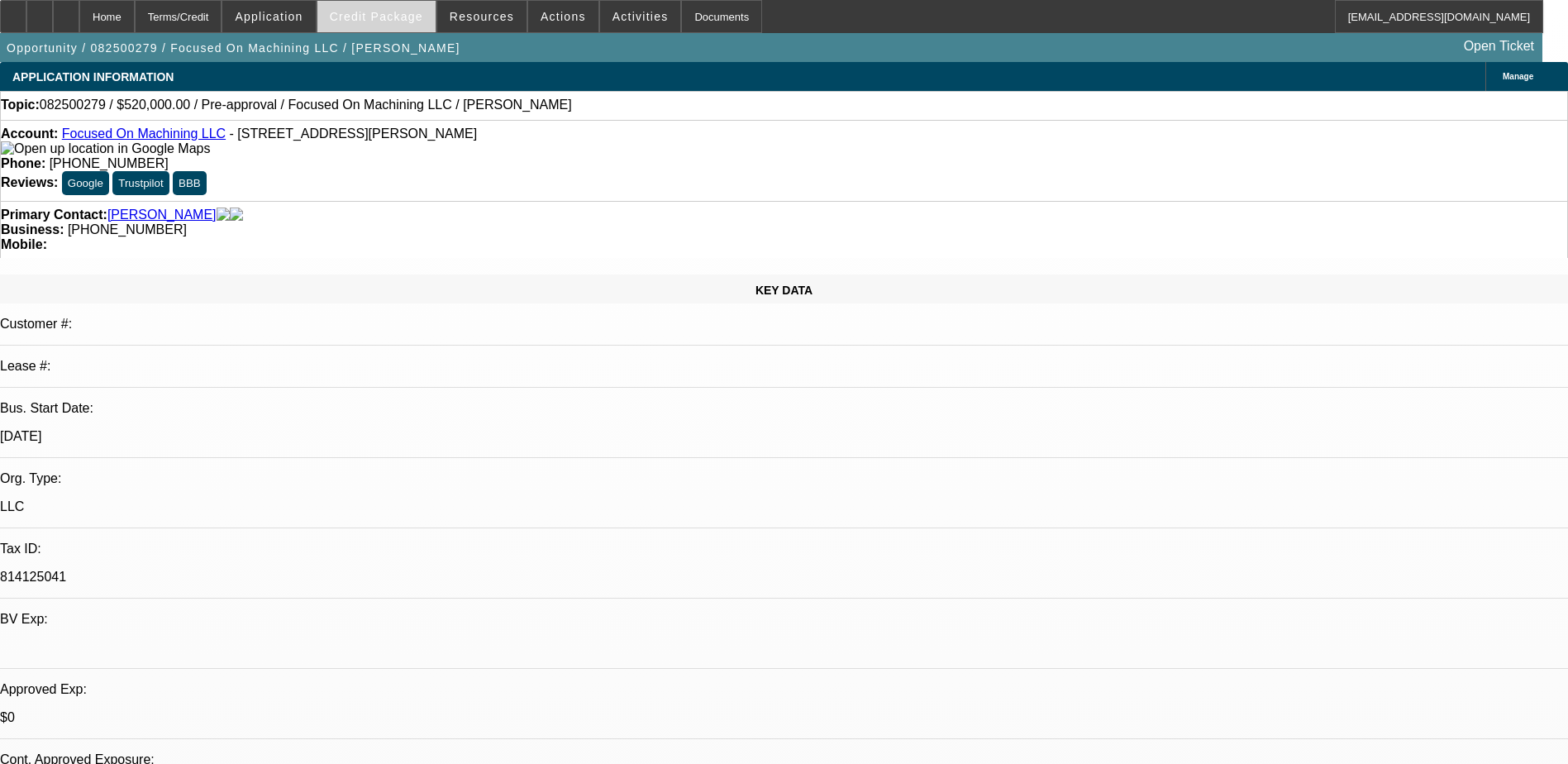
click at [419, 24] on span at bounding box center [376, 17] width 119 height 40
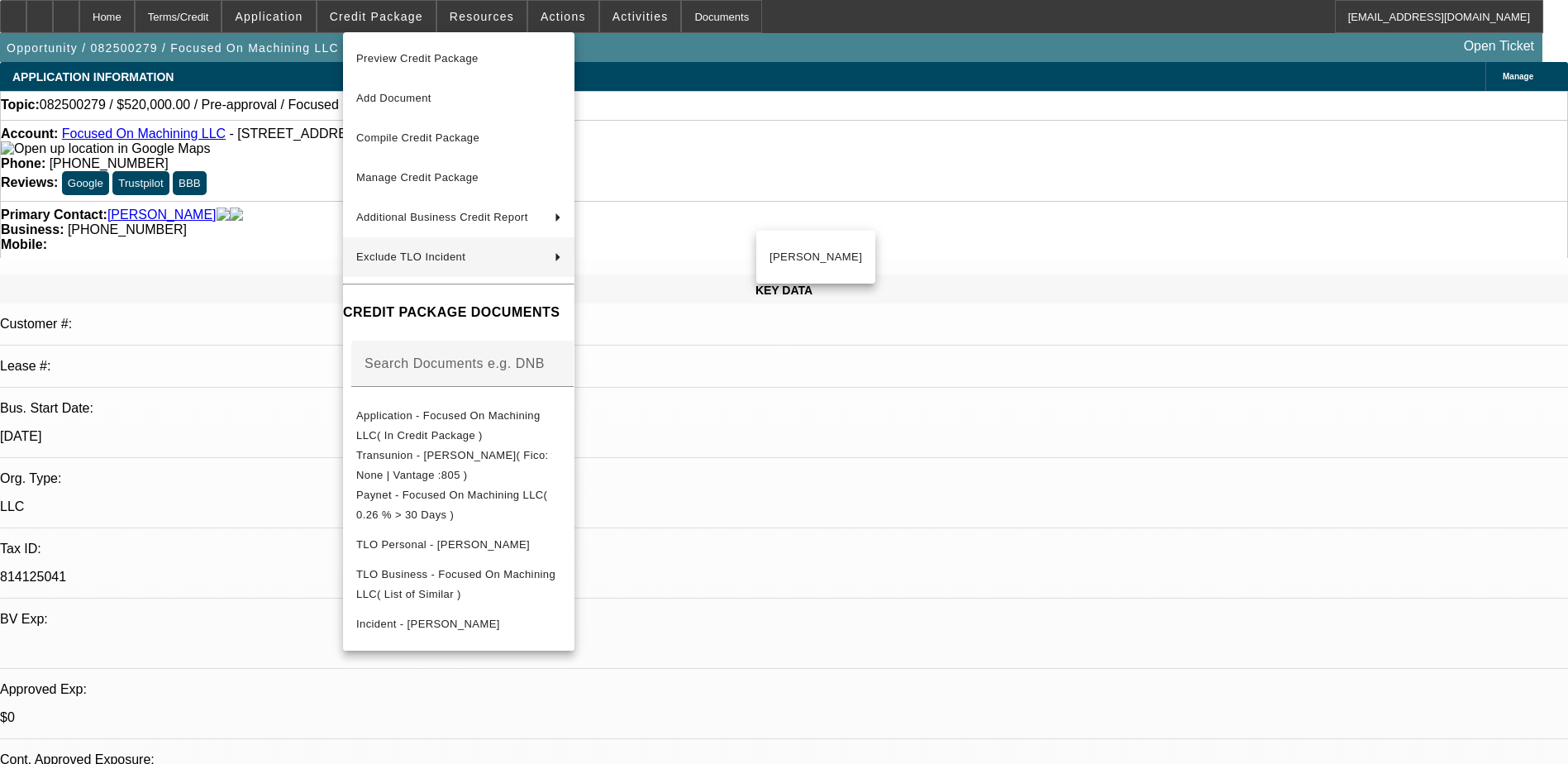
drag, startPoint x: 1158, startPoint y: 650, endPoint x: 1081, endPoint y: 465, distance: 200.4
click at [1158, 646] on div at bounding box center [784, 382] width 1568 height 764
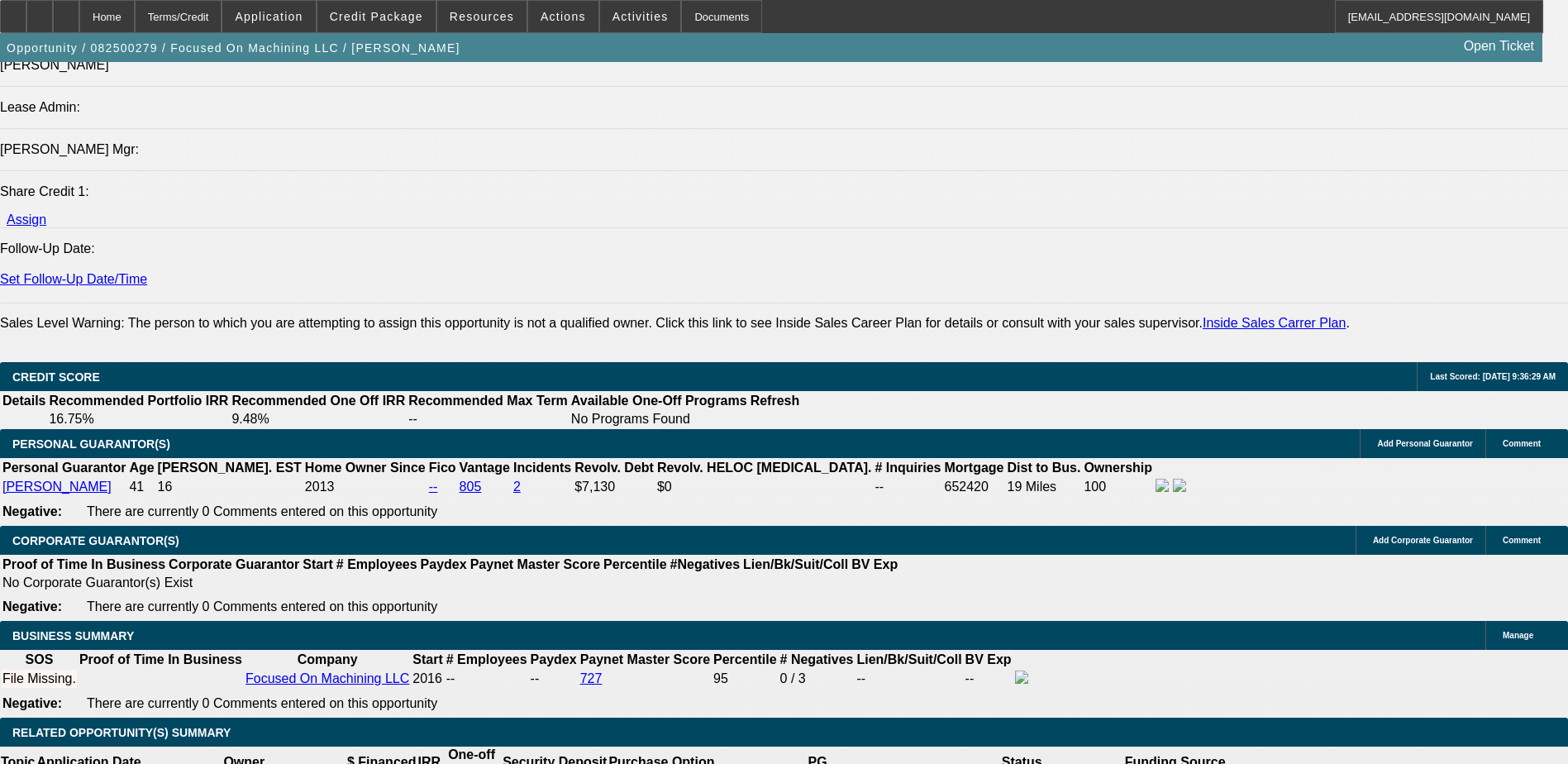
scroll to position [2233, 0]
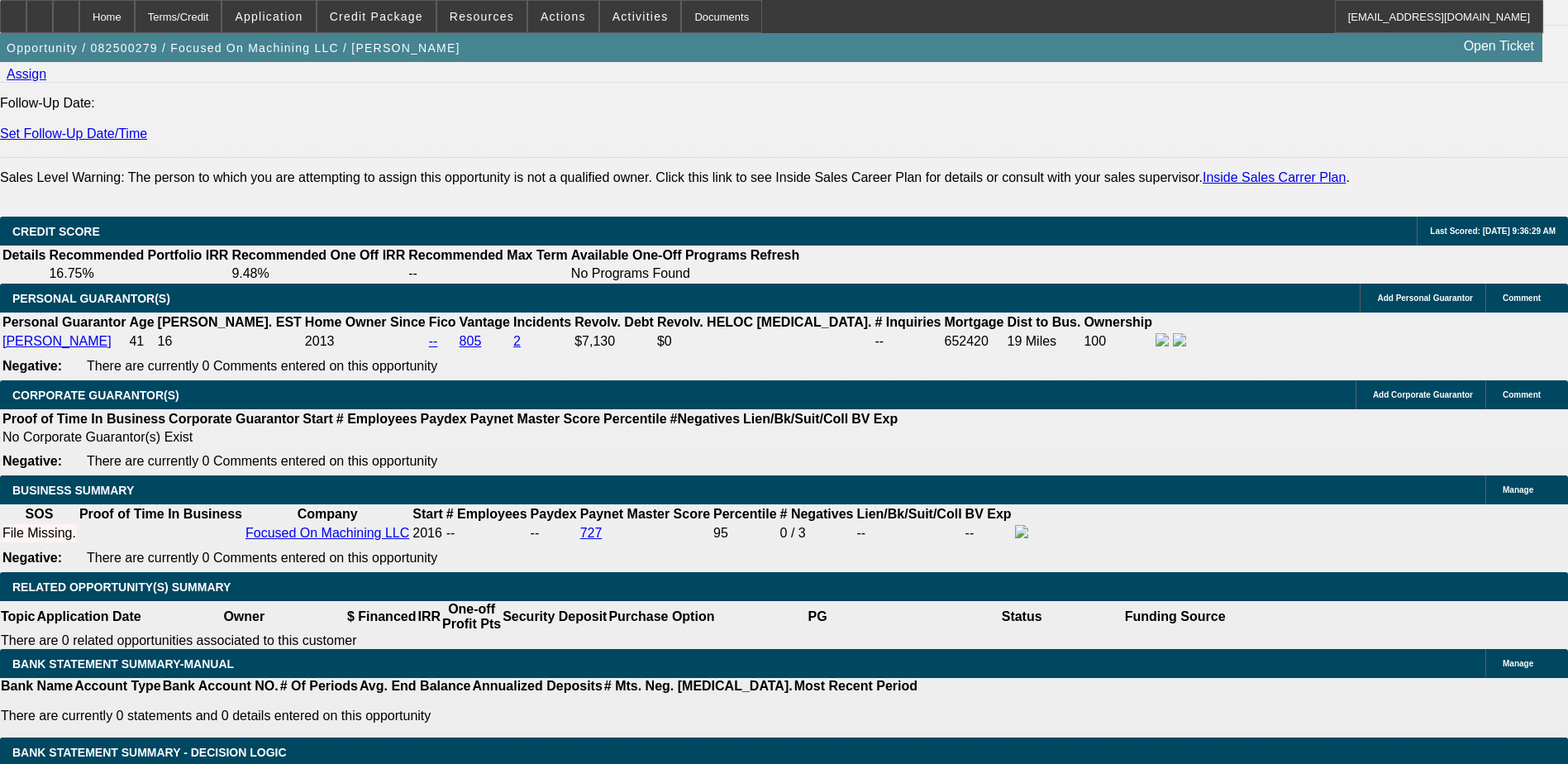
radio input "false"
radio input "true"
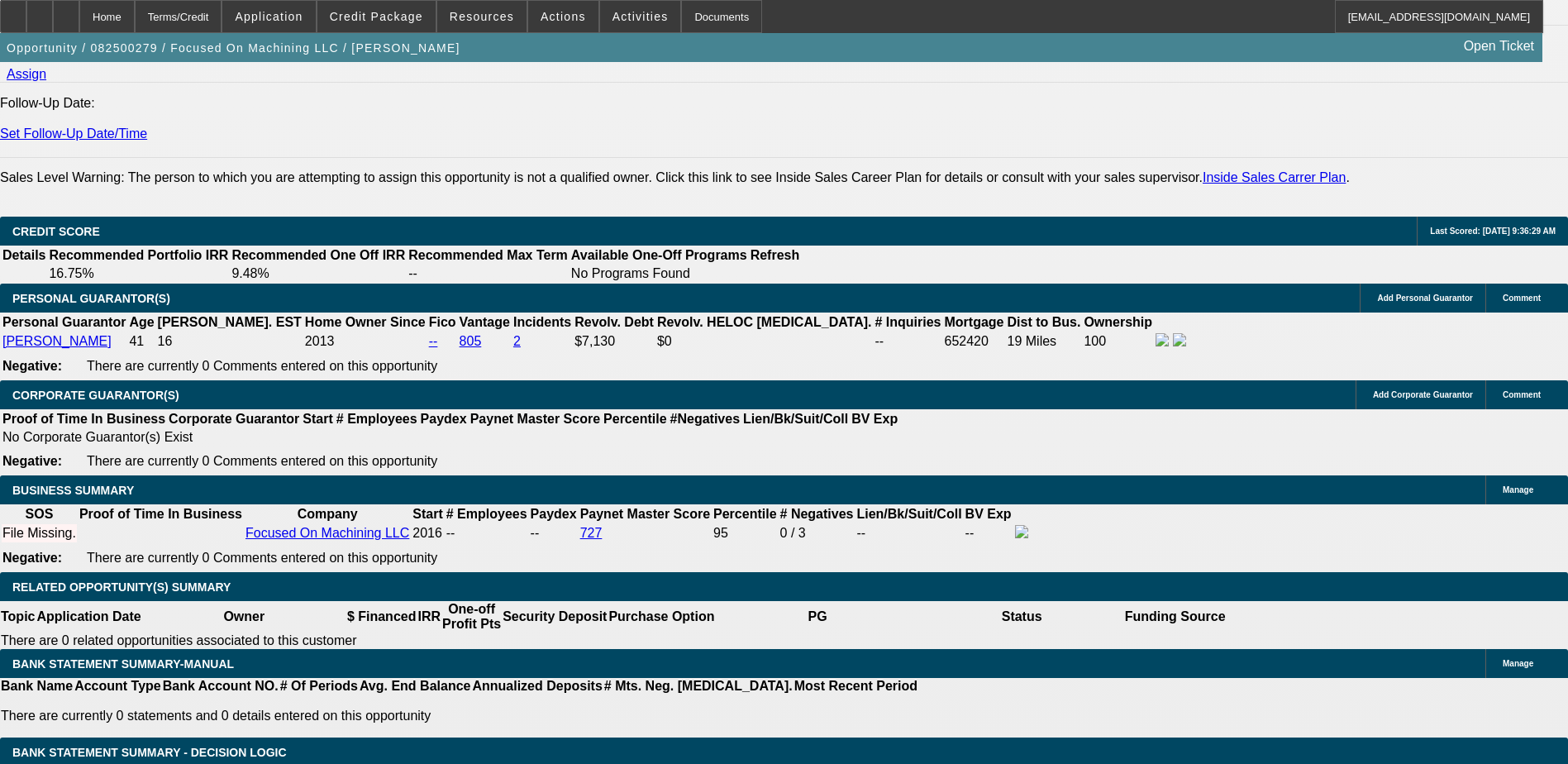
paste textarea "Originally connected with this customer through telemarketing. I’ve been speaki…"
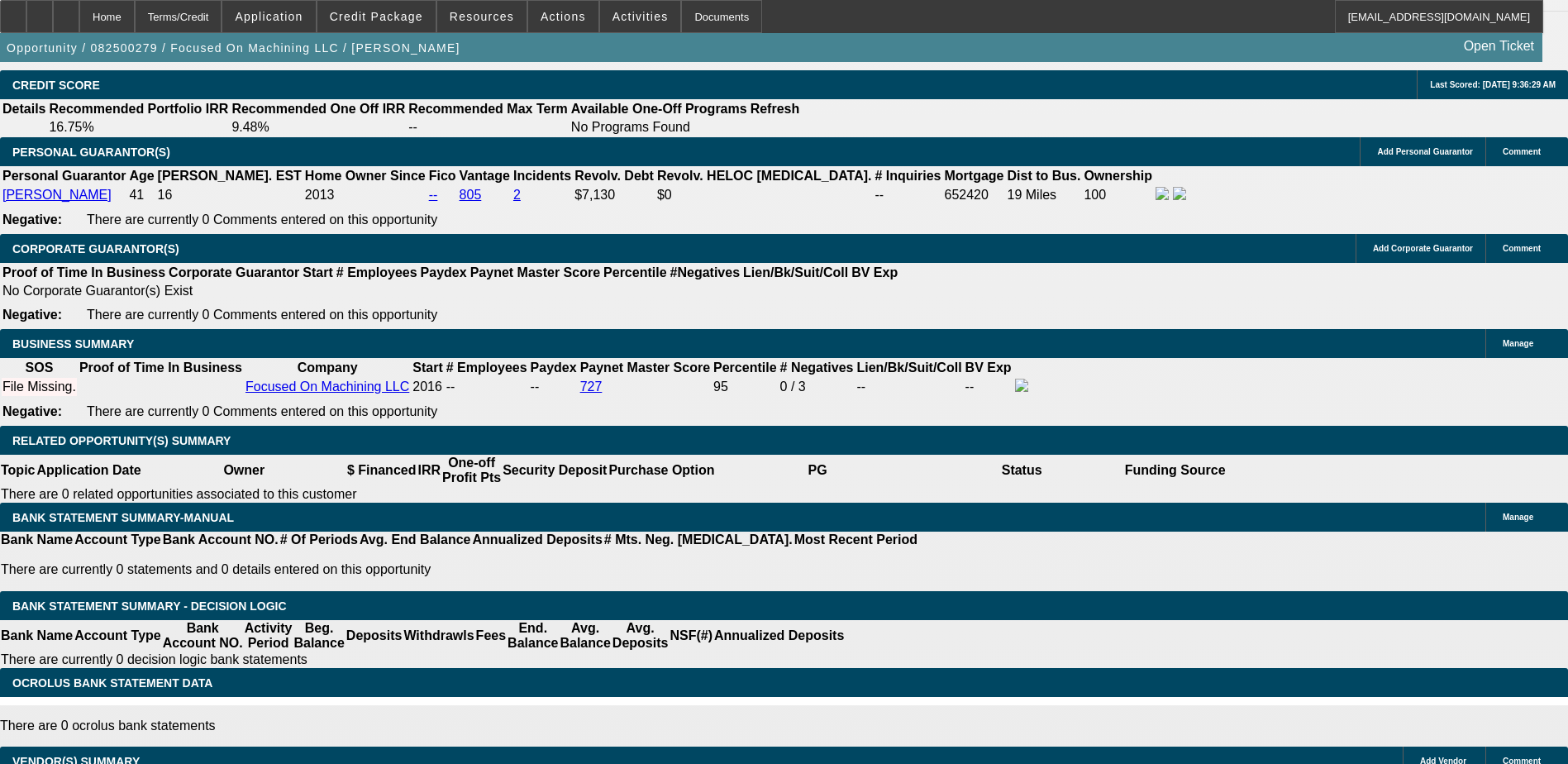
scroll to position [2315, 0]
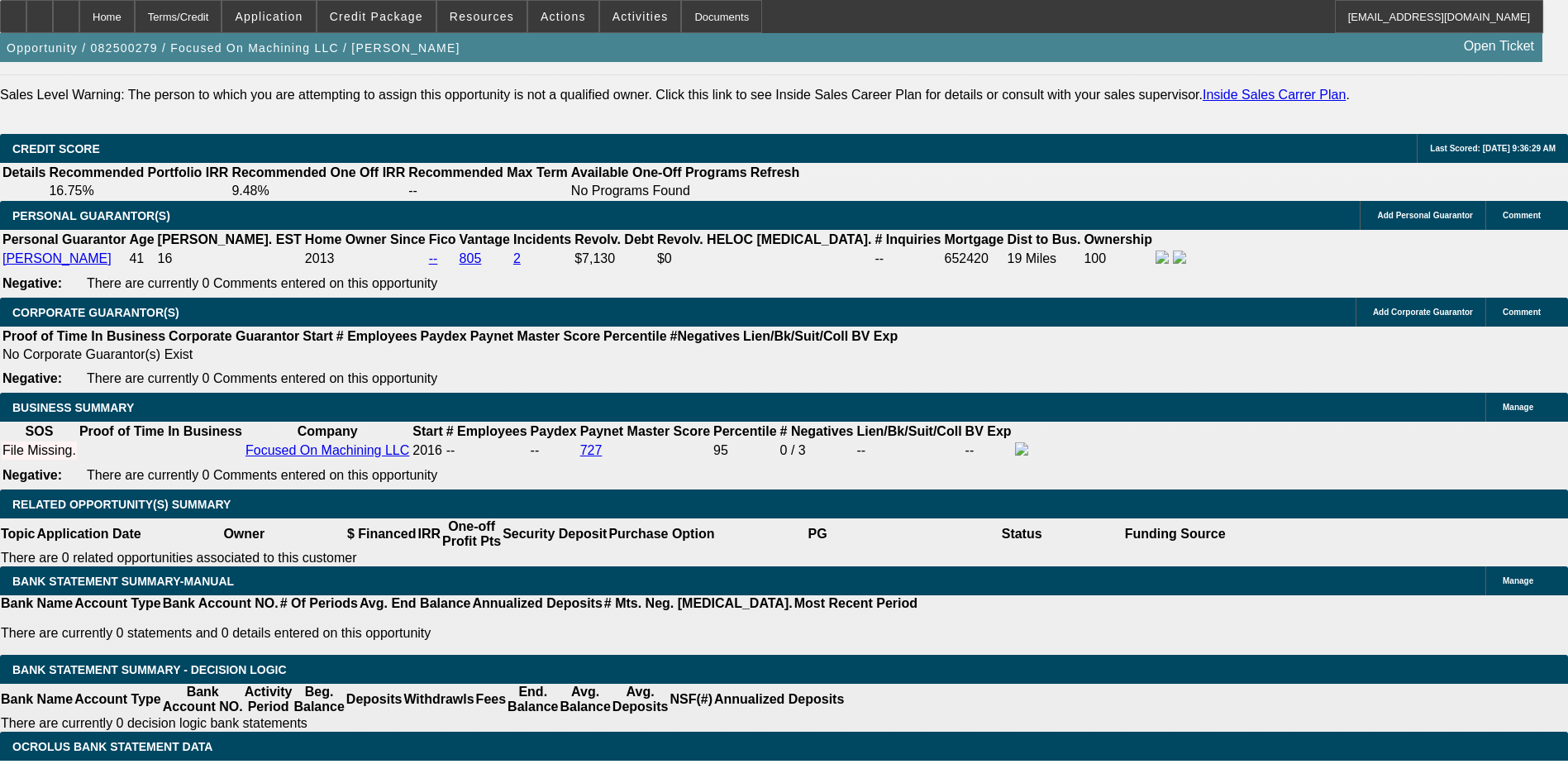
type textarea "Originally connected with this customer through telemarketing. I’ve been speaki…"
radio input "true"
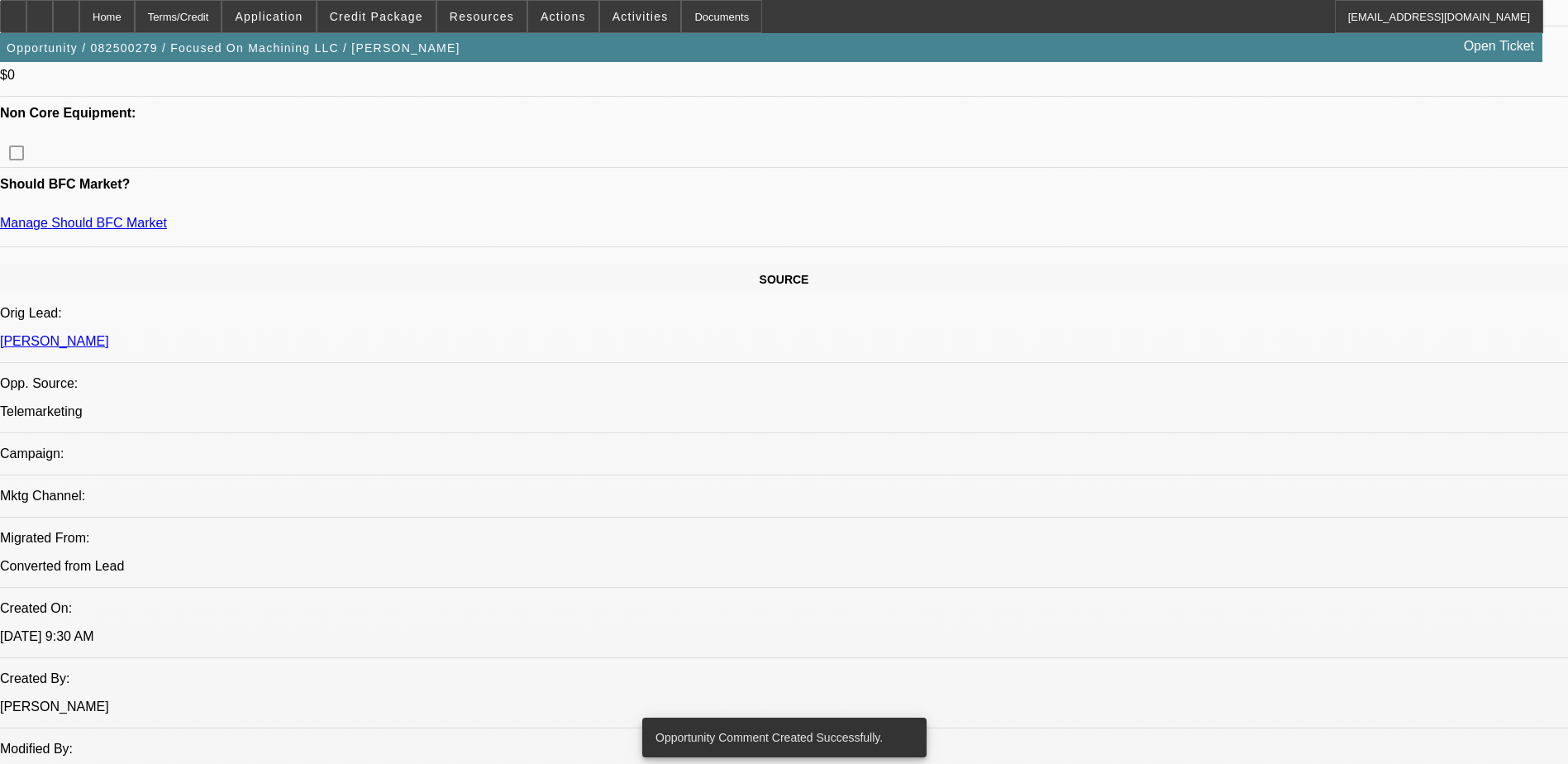
scroll to position [662, 0]
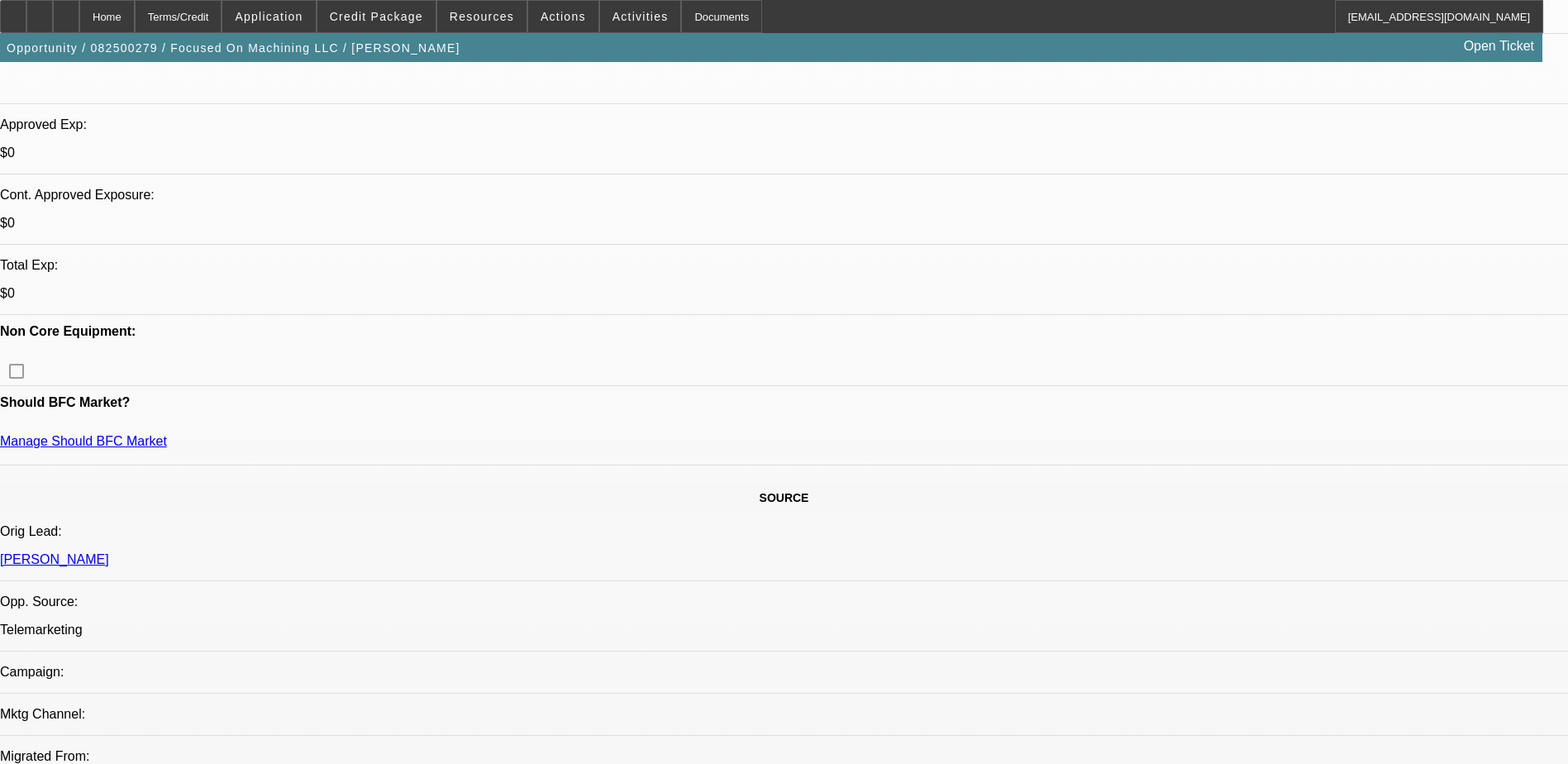
scroll to position [413, 0]
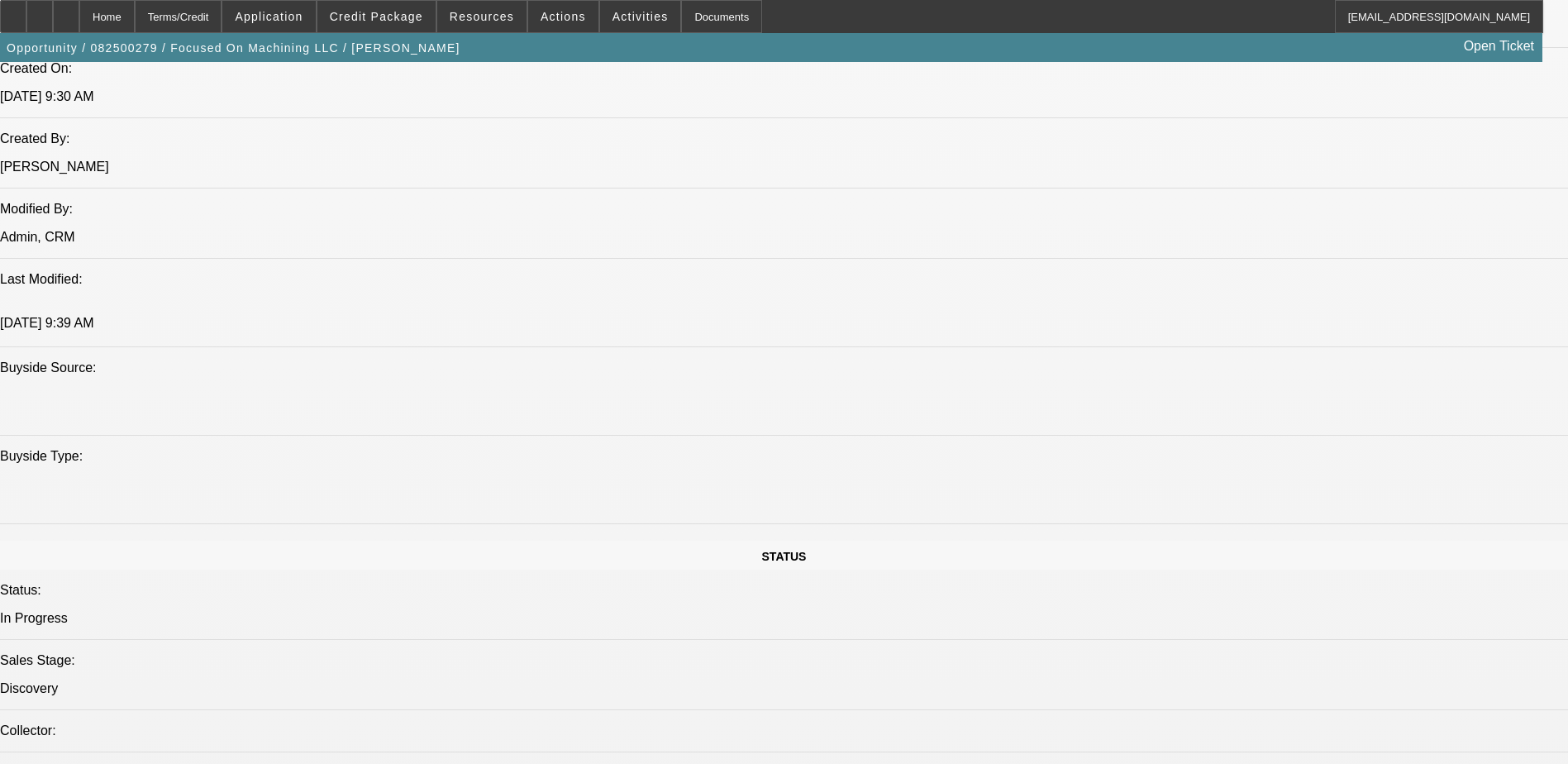
scroll to position [1736, 0]
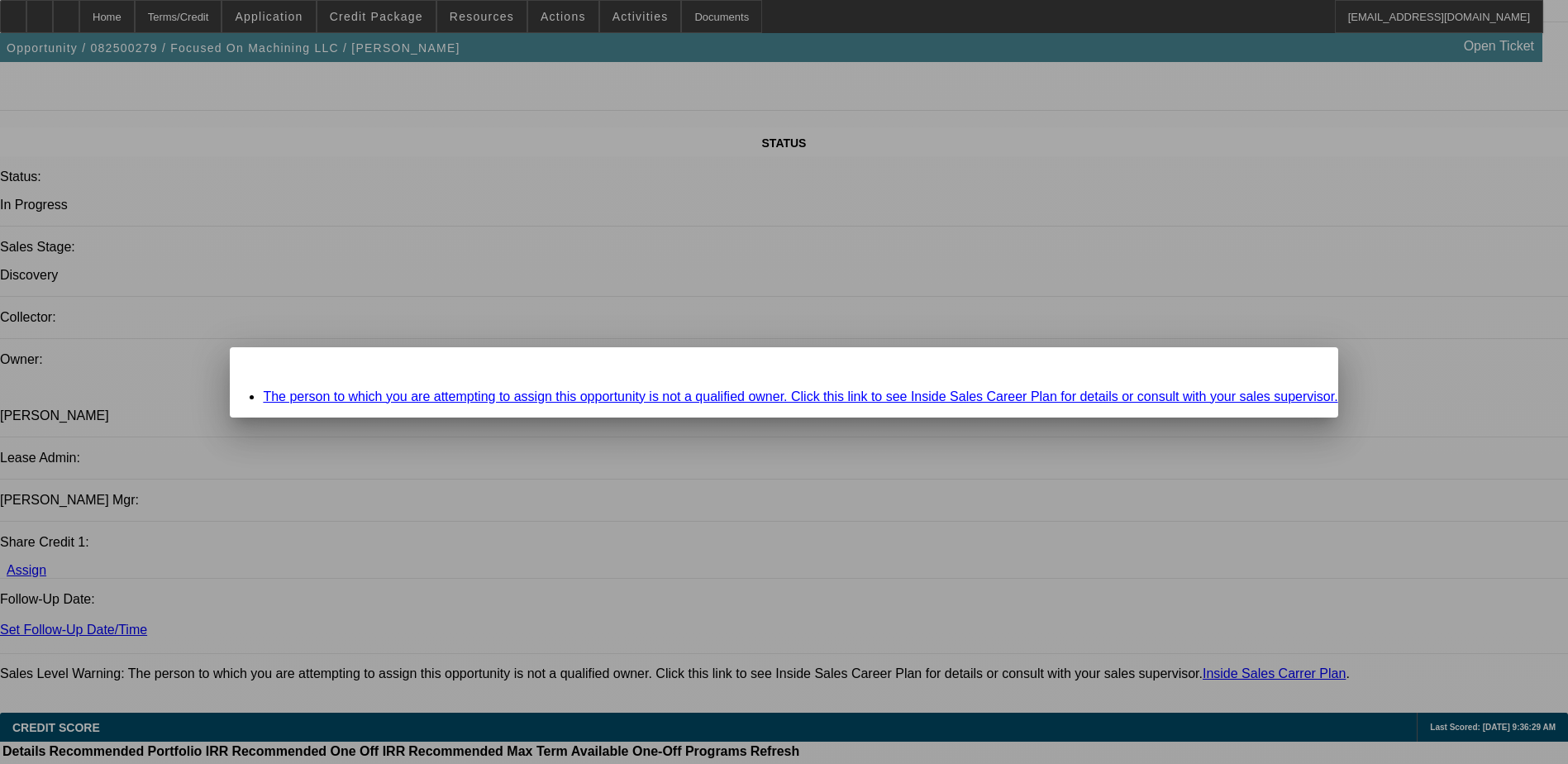
scroll to position [0, 0]
click at [1305, 367] on span "Close" at bounding box center [1316, 362] width 22 height 9
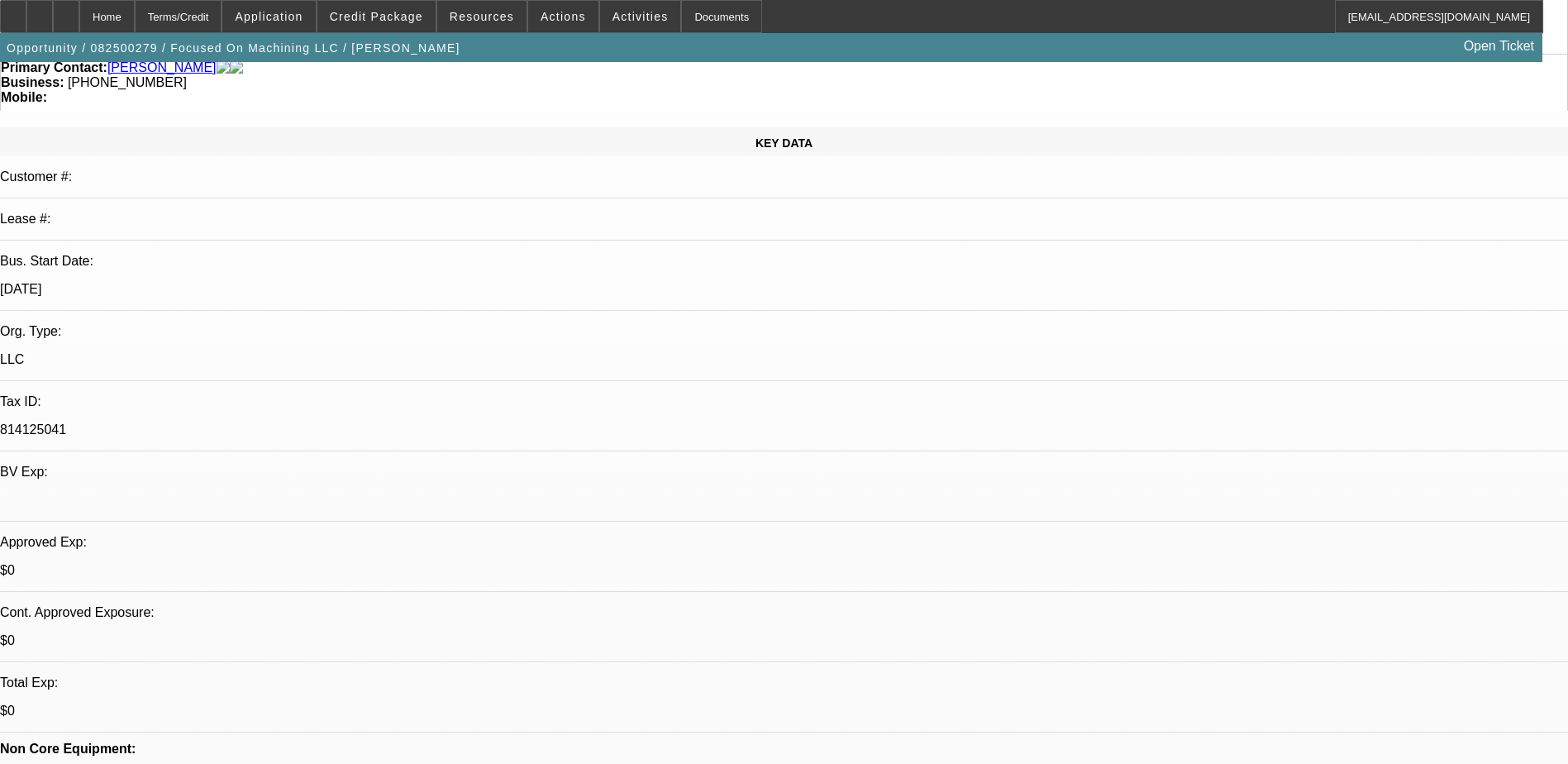
scroll to position [83, 0]
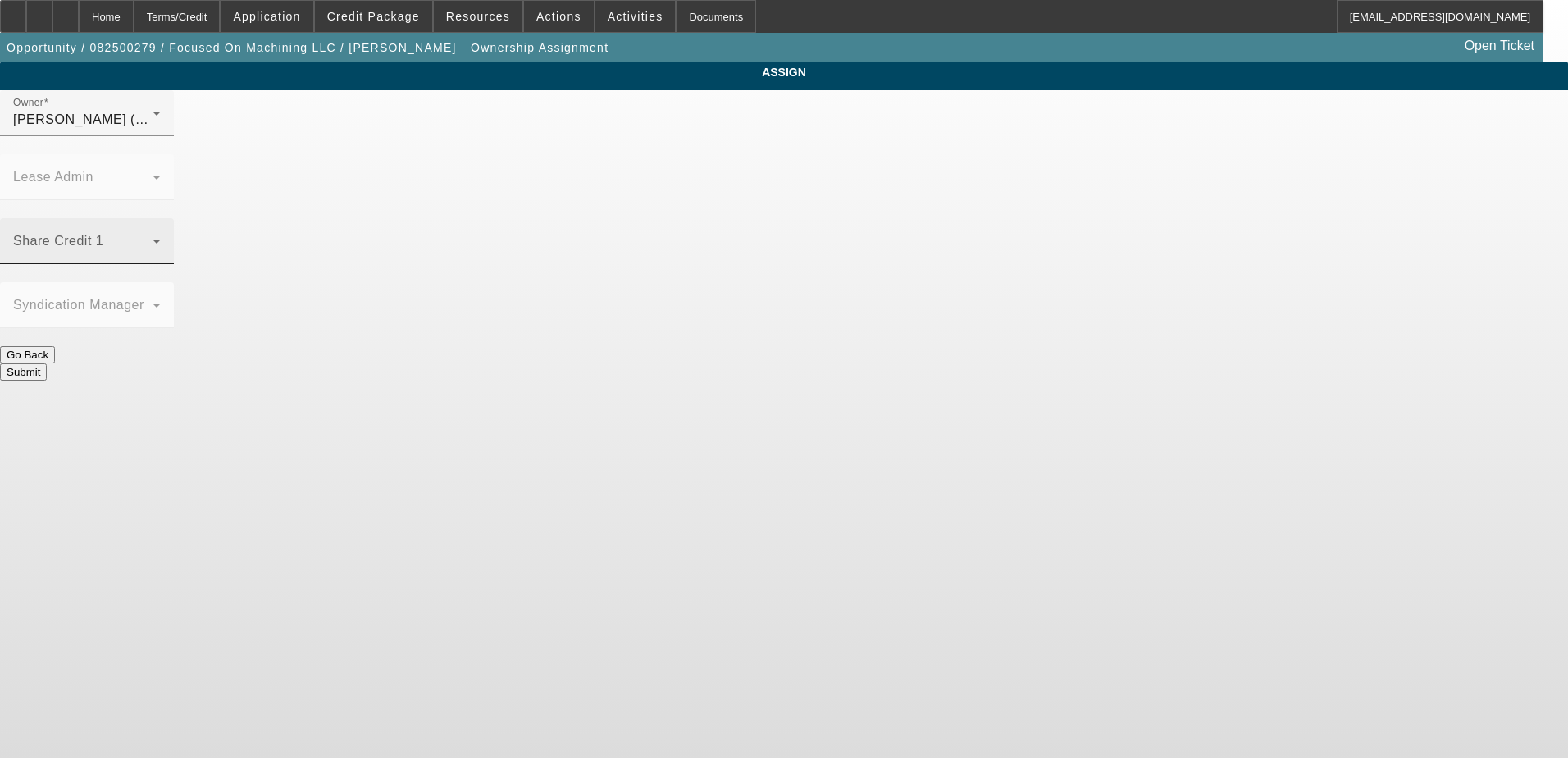
click at [104, 234] on mat-label "Share Credit 1" at bounding box center [58, 240] width 90 height 14
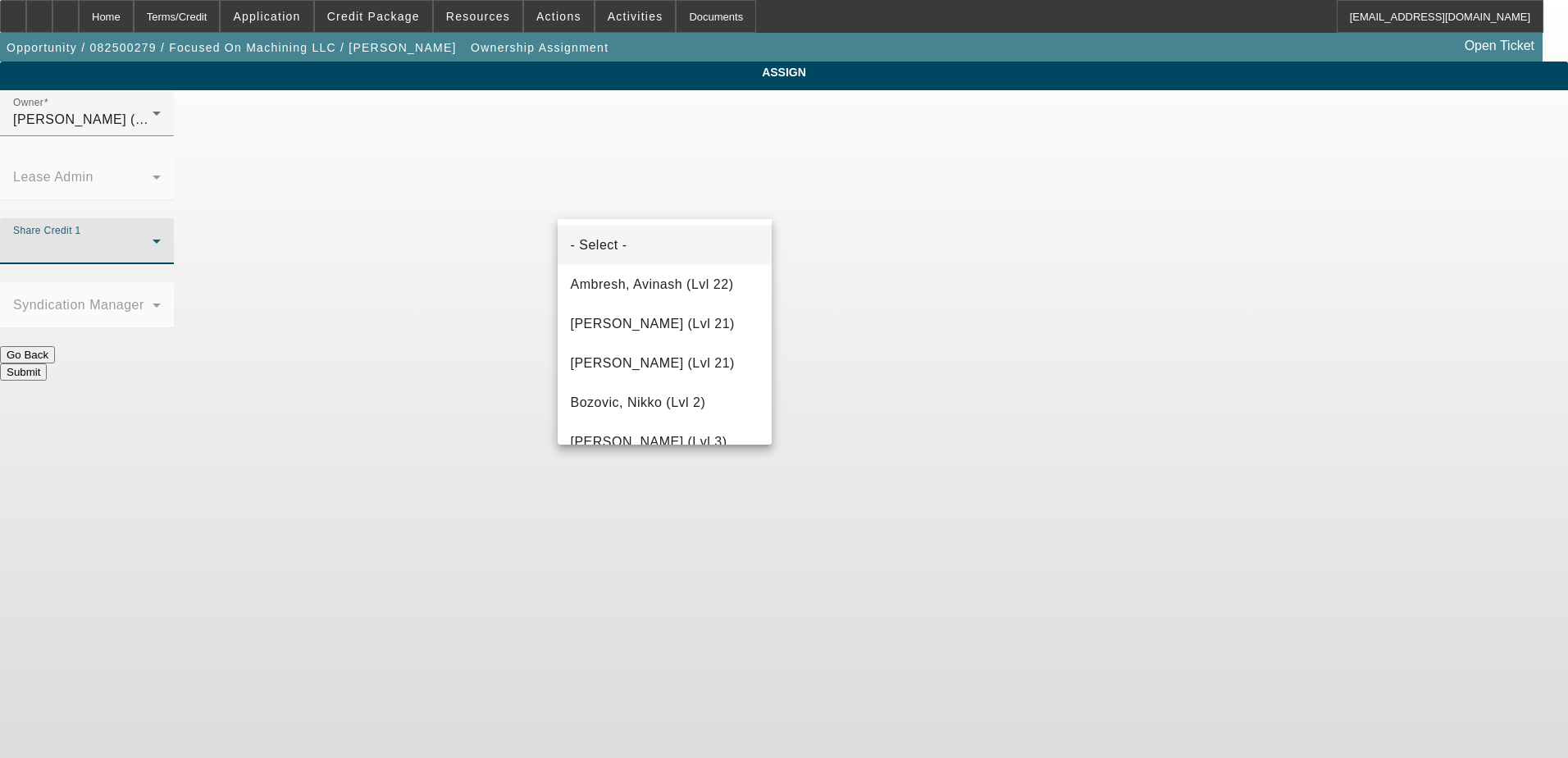
scroll to position [1002, 0]
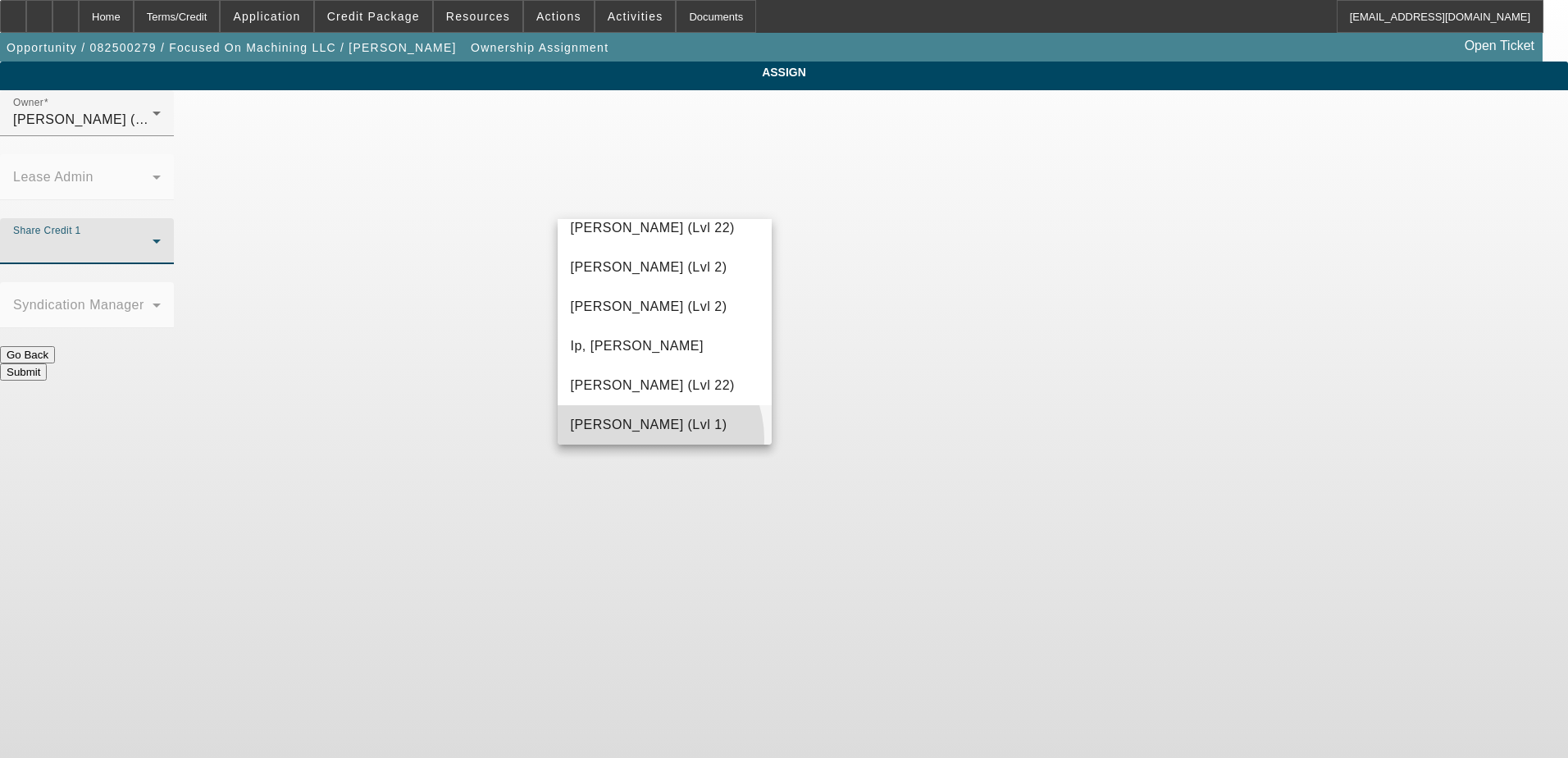
click at [646, 439] on mat-option "[PERSON_NAME] (Lvl 1)" at bounding box center [665, 425] width 215 height 40
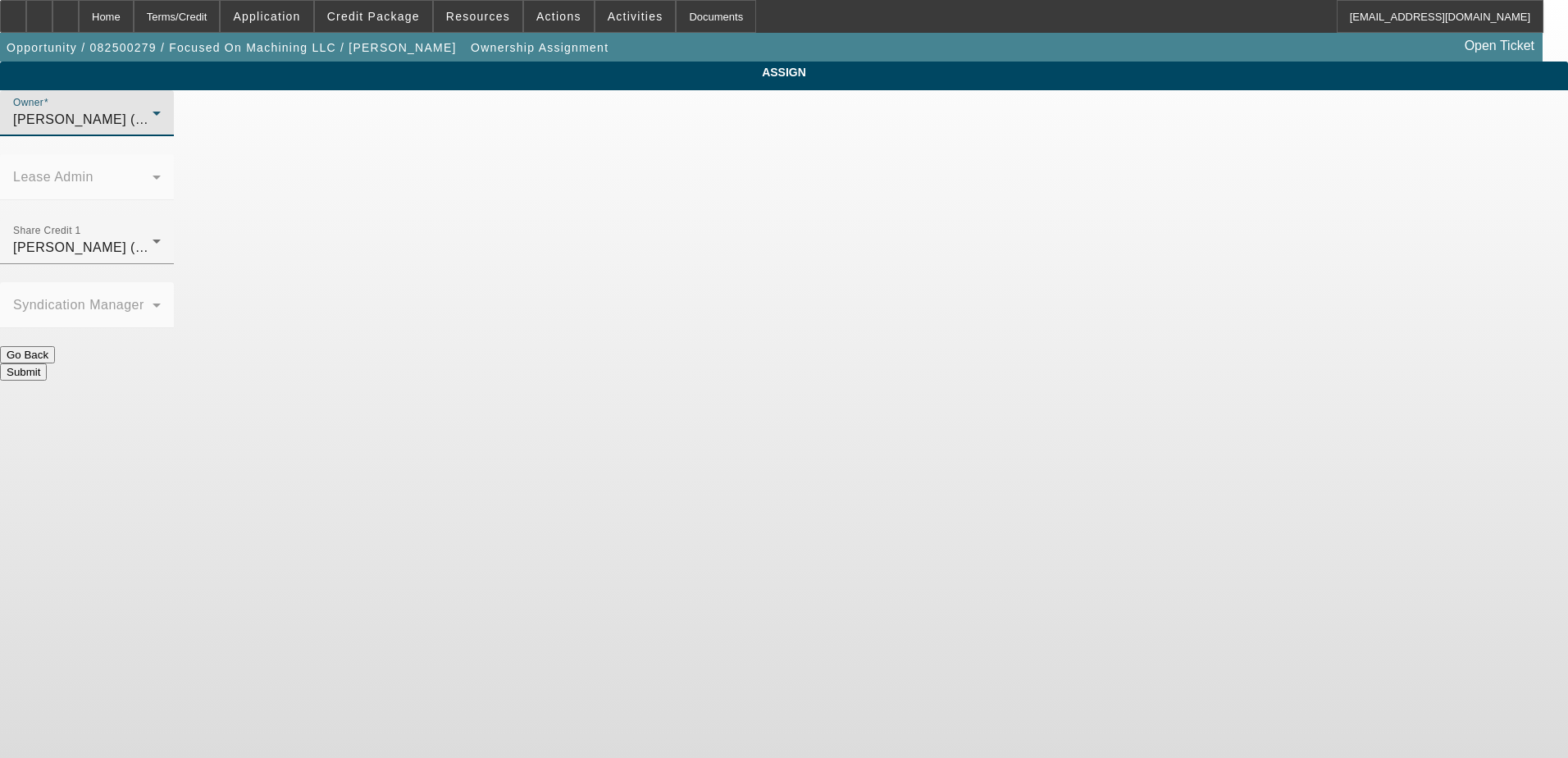
click at [152, 130] on div "[PERSON_NAME] (Lvl 1)" at bounding box center [82, 120] width 139 height 20
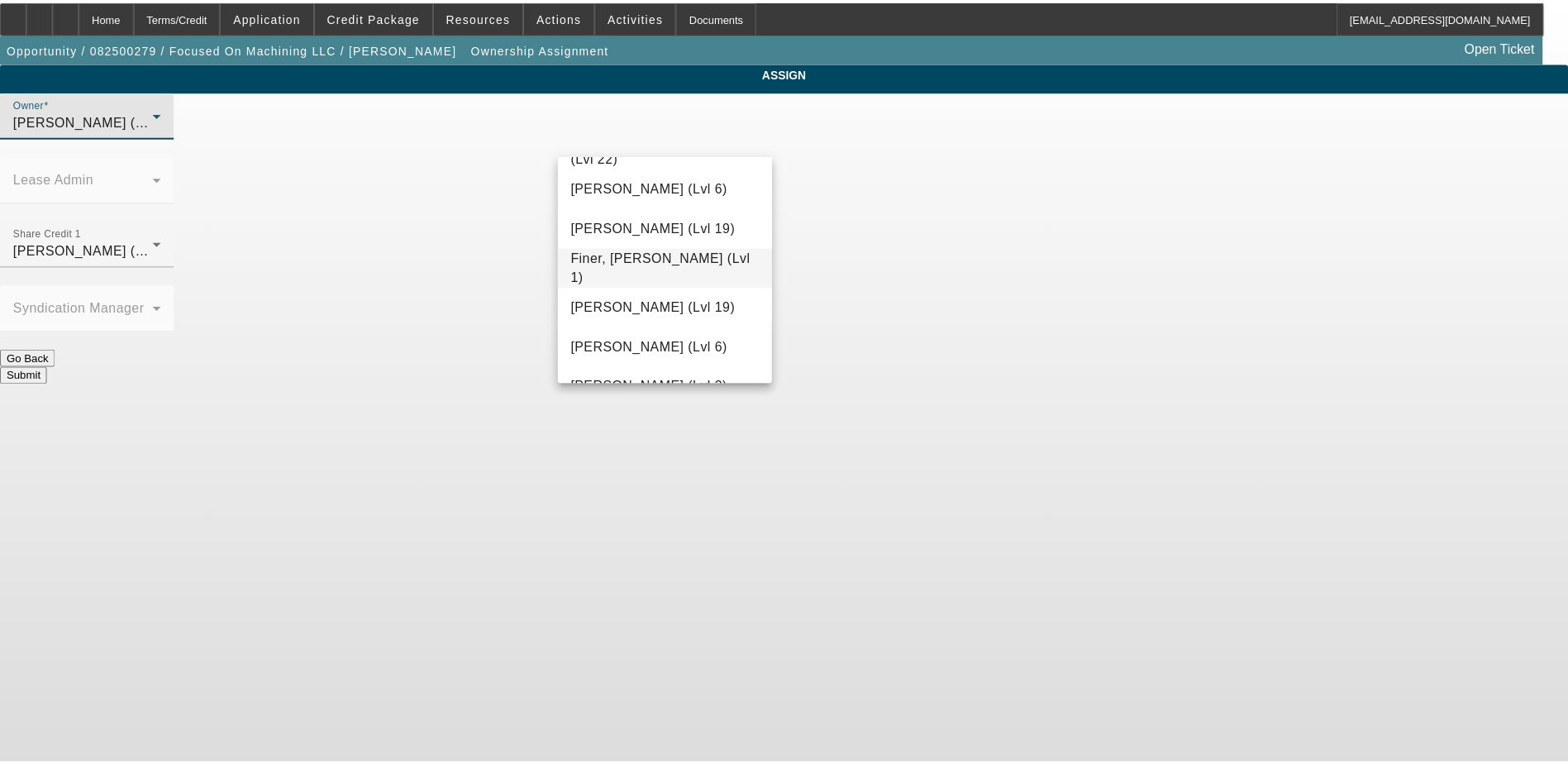
scroll to position [305, 0]
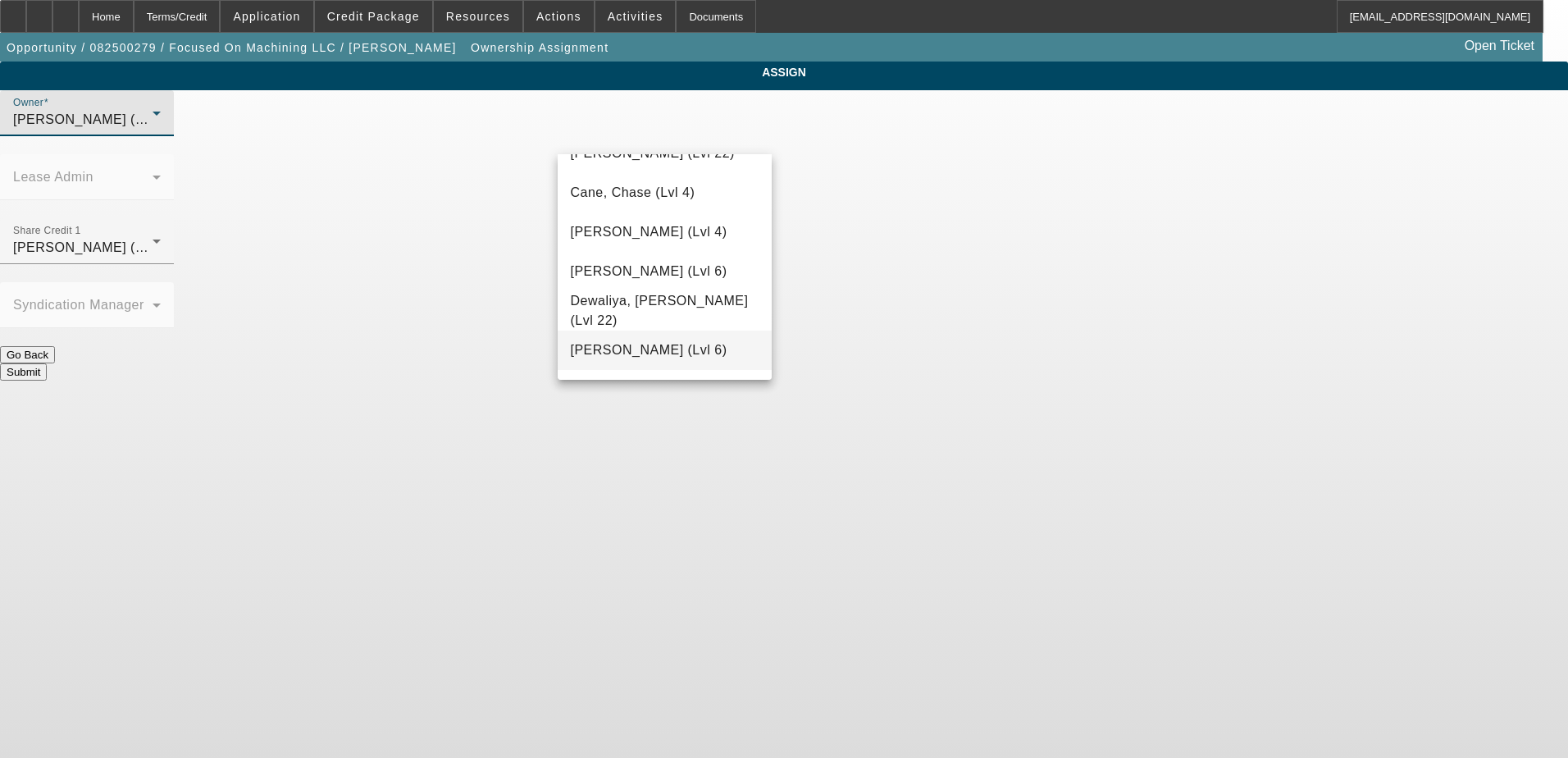
click at [646, 355] on span "[PERSON_NAME] (Lvl 6)" at bounding box center [649, 351] width 156 height 20
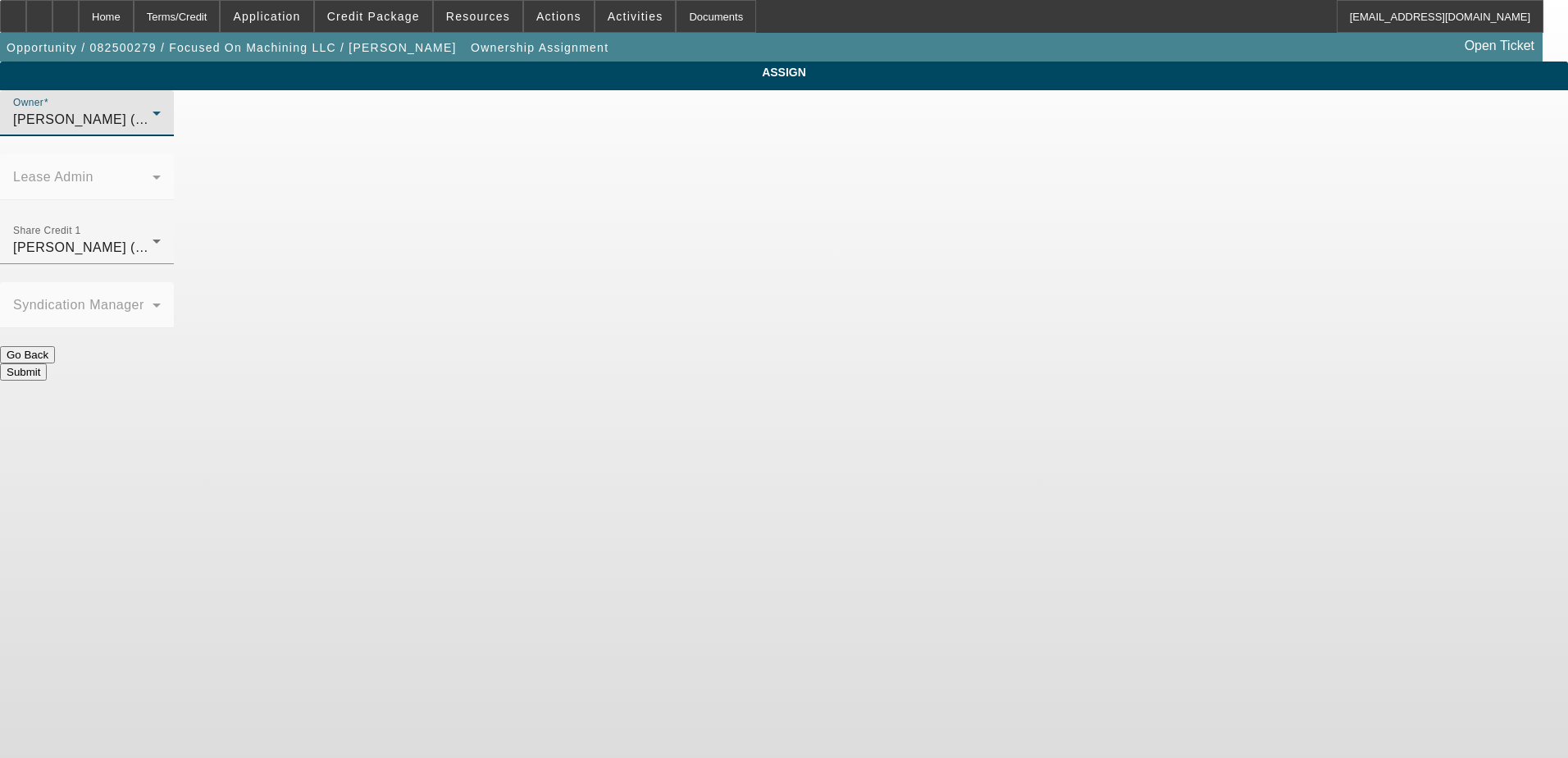
click at [47, 364] on button "Submit" at bounding box center [23, 372] width 47 height 17
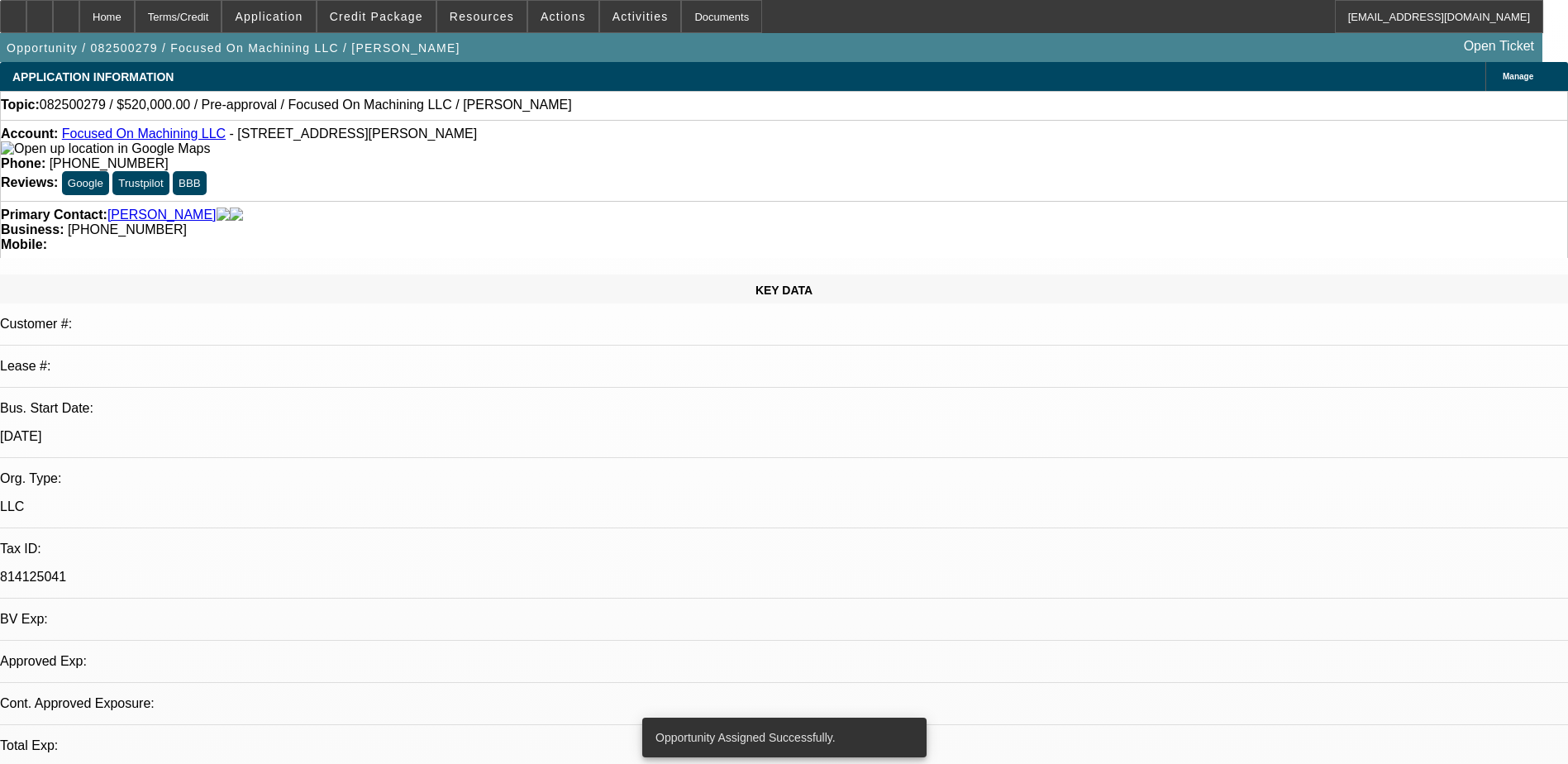
select select "0"
select select "2"
select select "0.1"
select select "4"
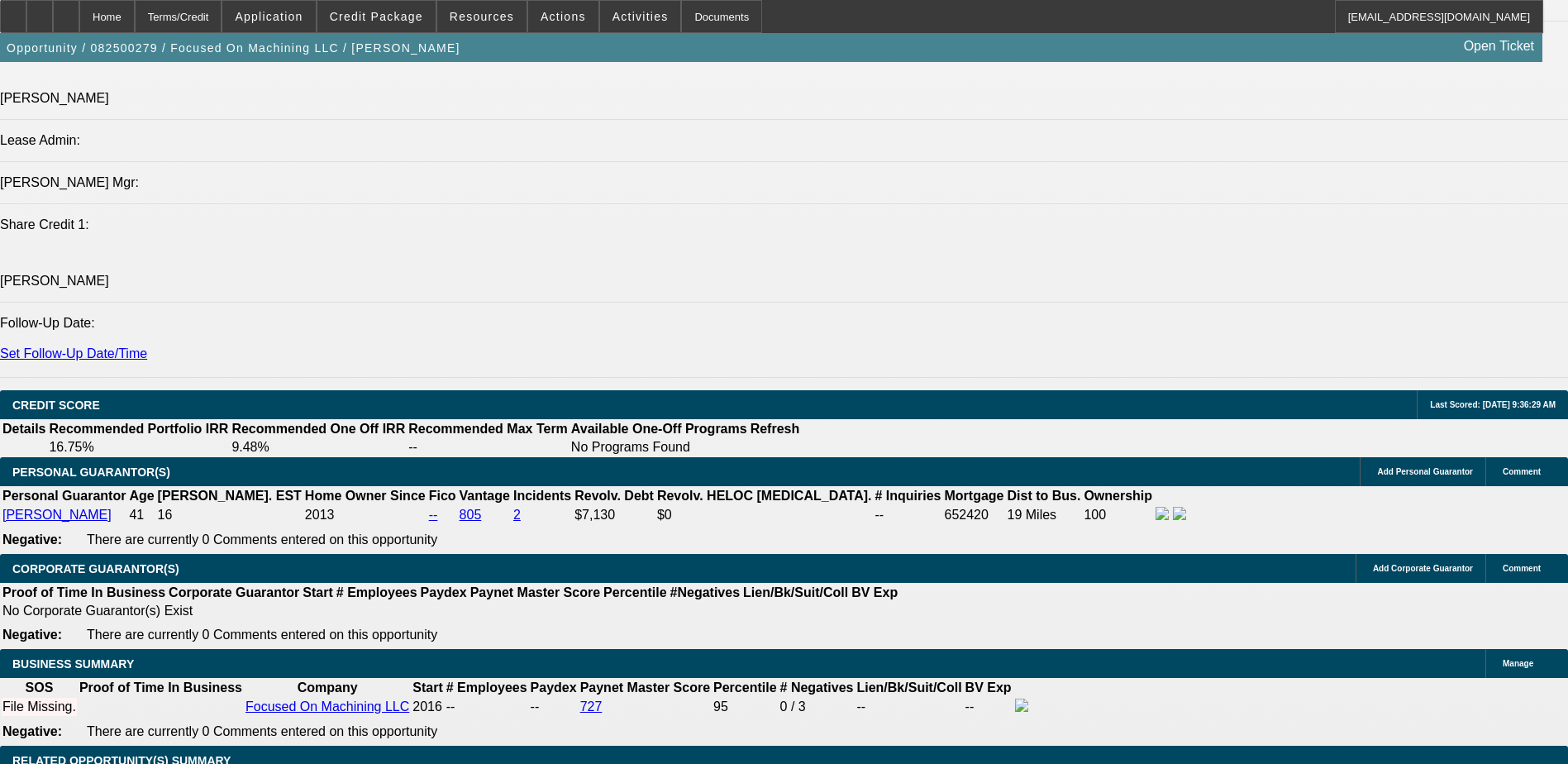
scroll to position [2233, 0]
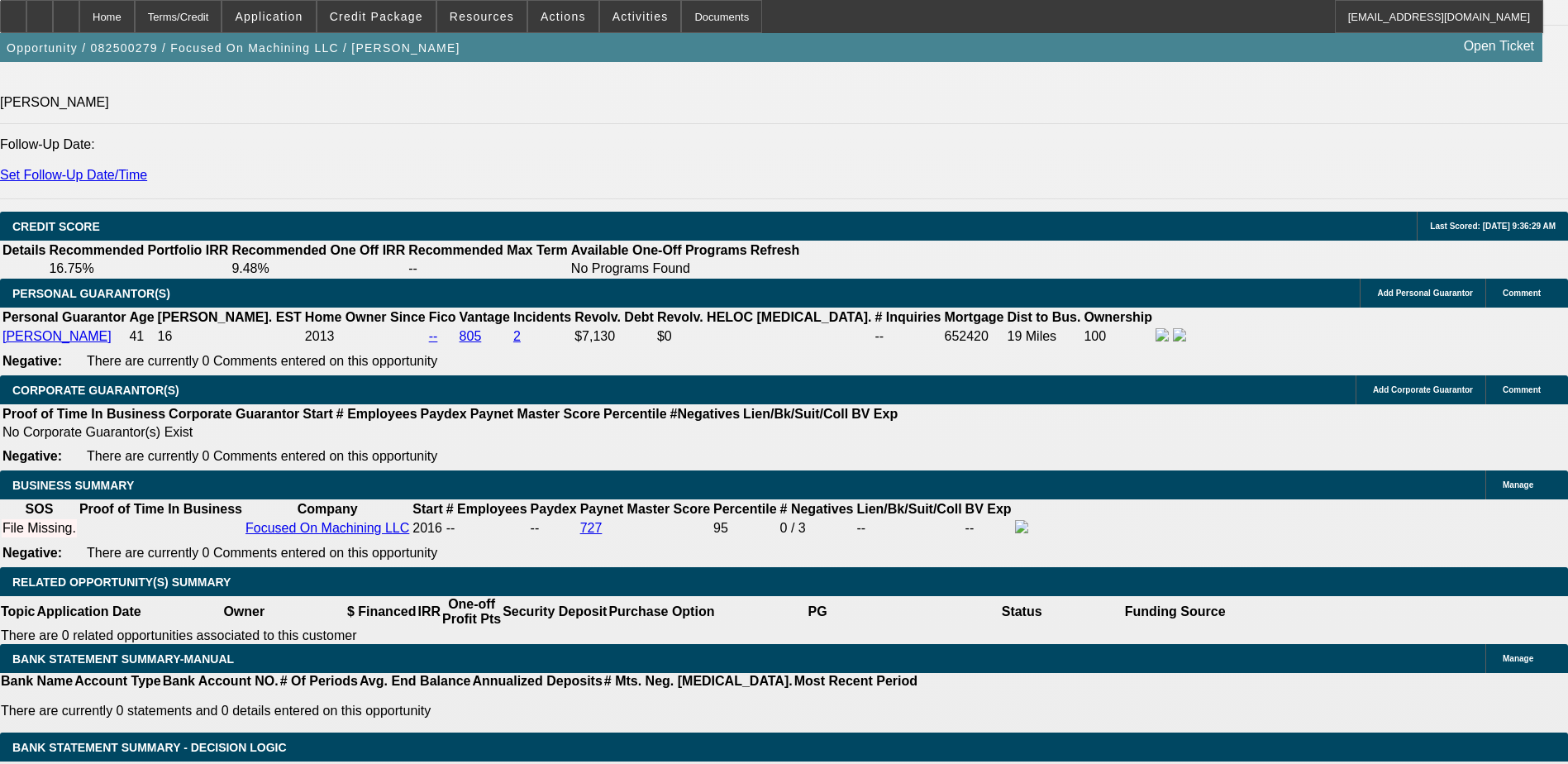
drag, startPoint x: 1137, startPoint y: 117, endPoint x: 1140, endPoint y: 131, distance: 14.3
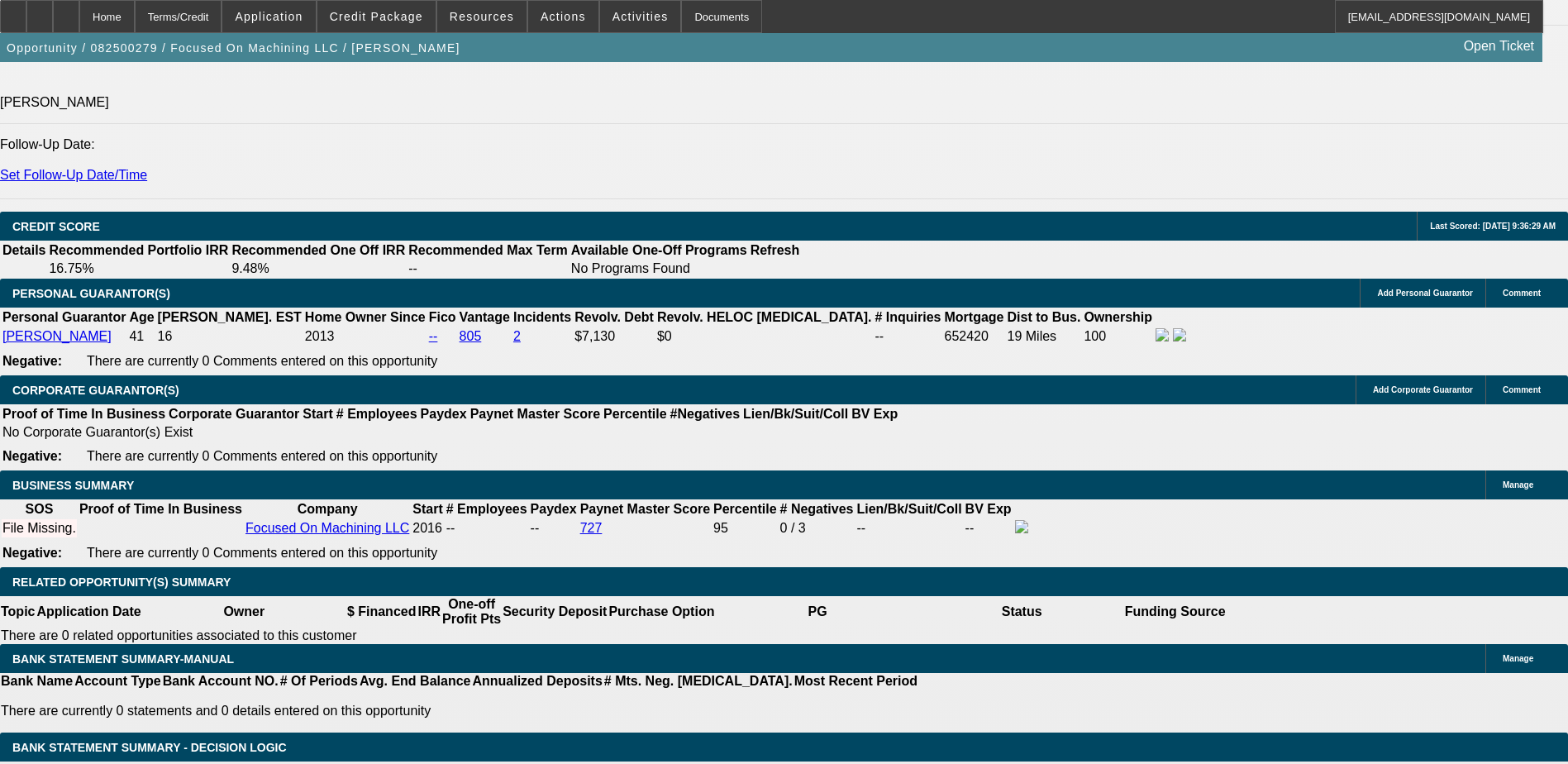
drag, startPoint x: 1290, startPoint y: 281, endPoint x: 1273, endPoint y: 267, distance: 22.0
radio input "true"
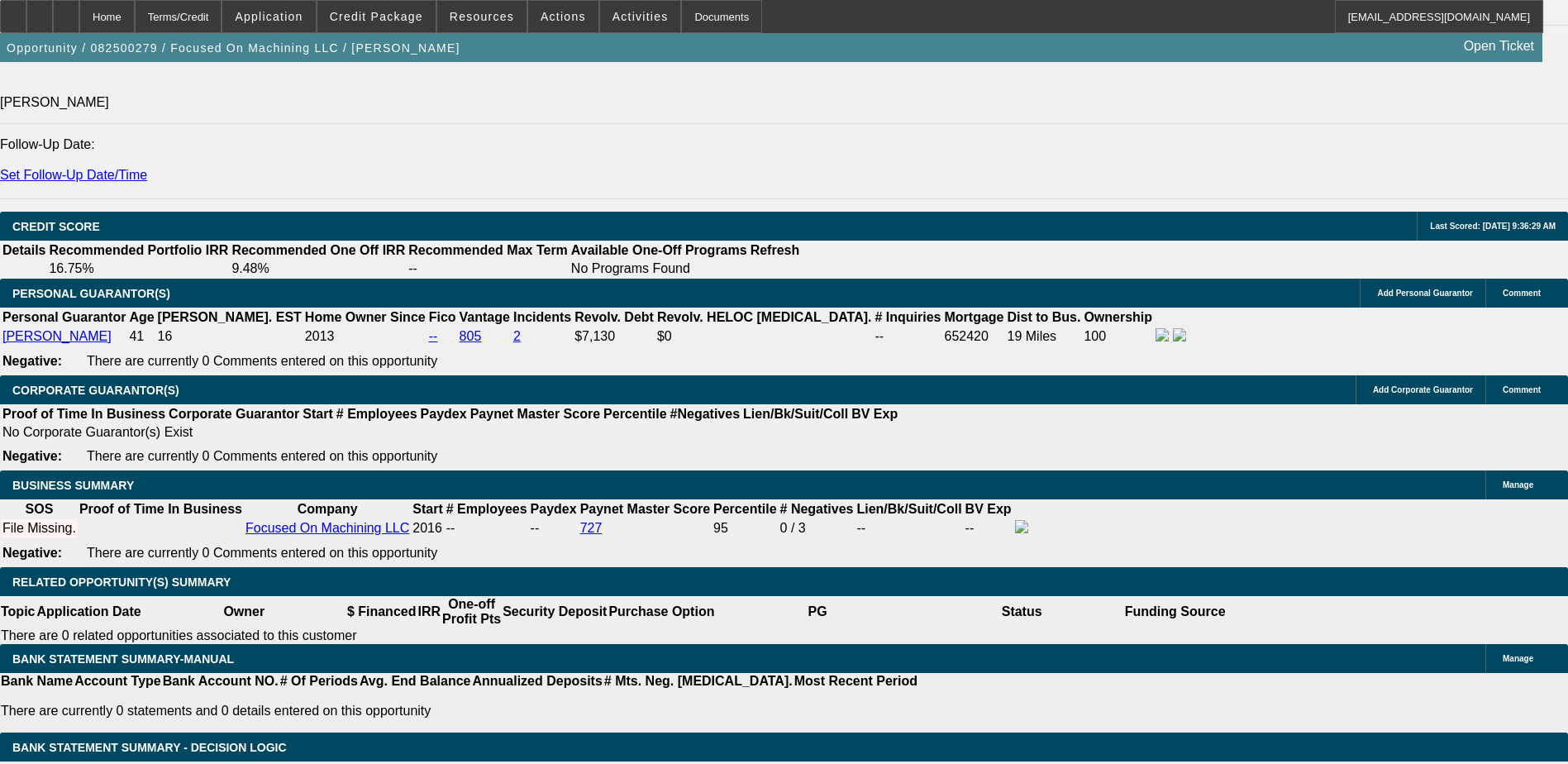
type textarea "He was working with another finance company-fell through said we need to beat 8…"
radio input "true"
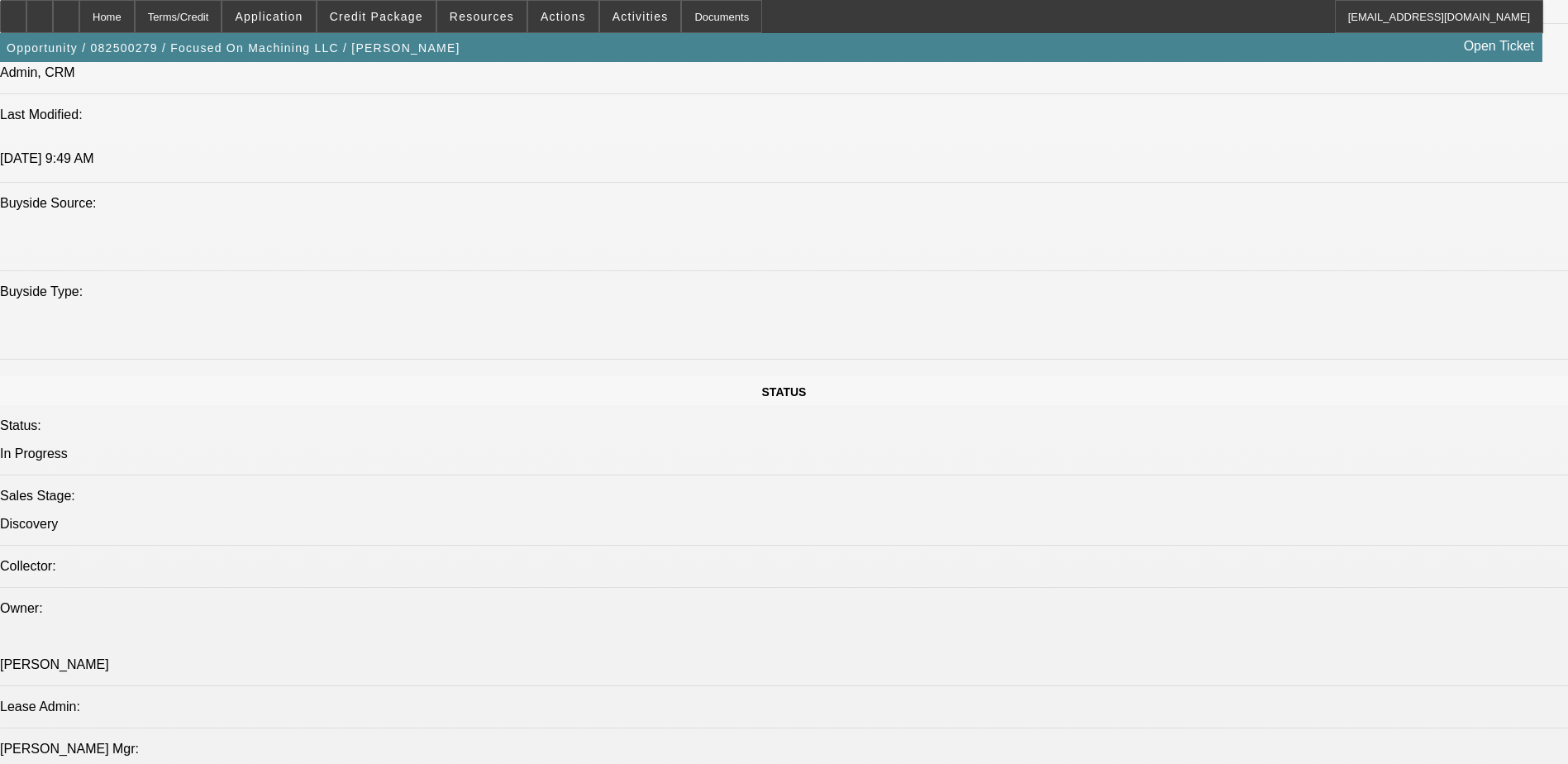
scroll to position [1406, 0]
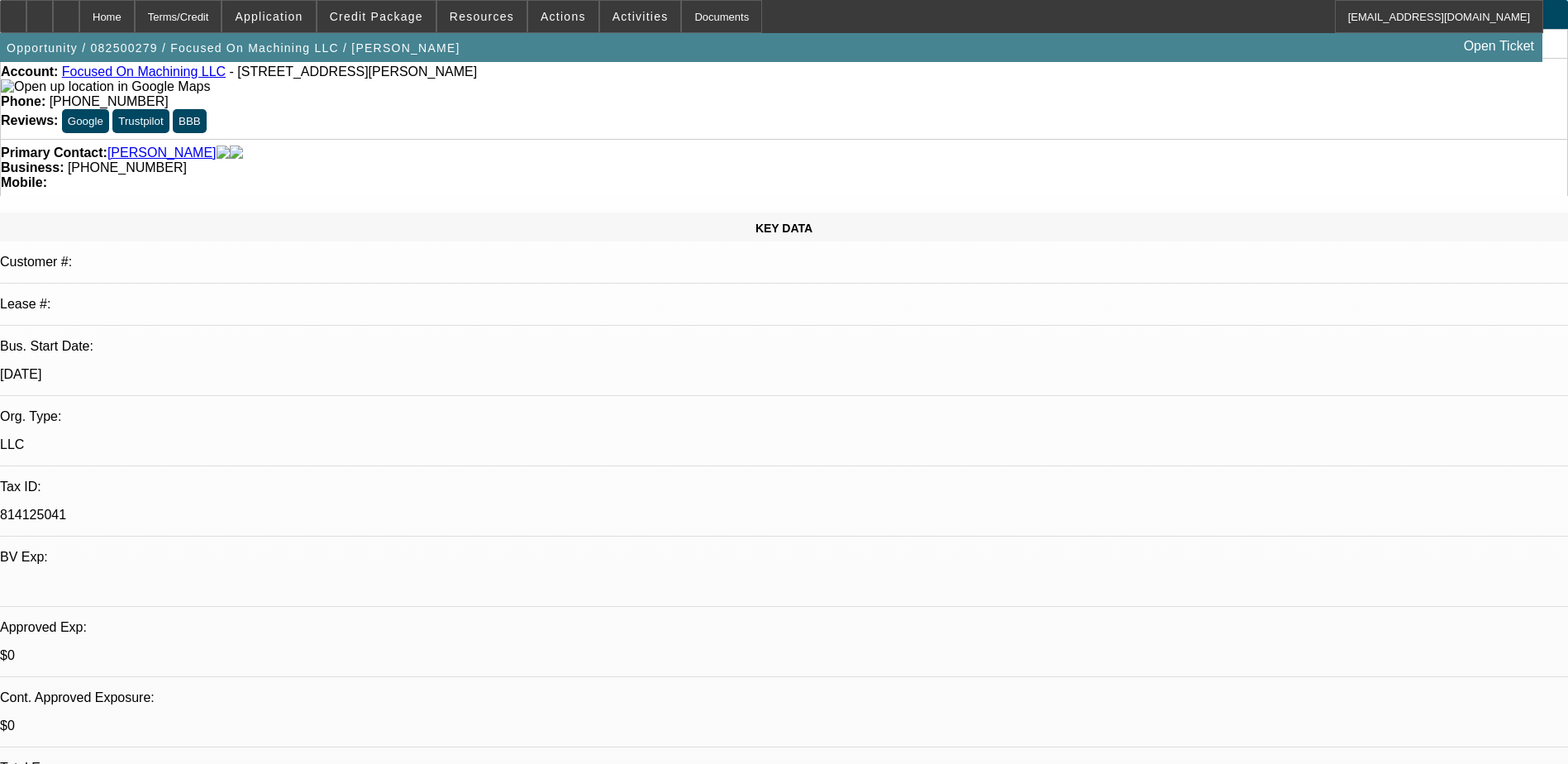
scroll to position [165, 0]
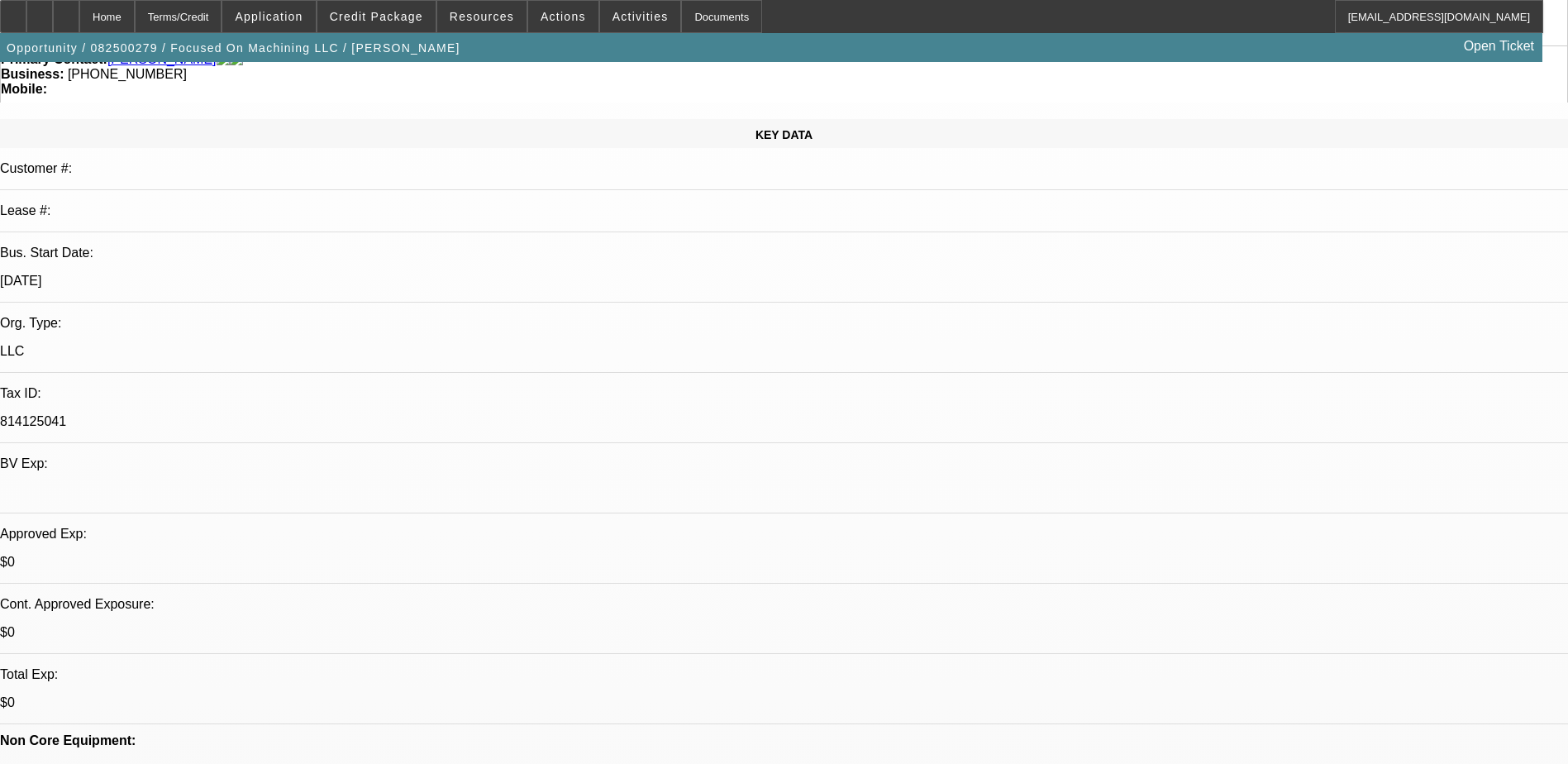
scroll to position [331, 0]
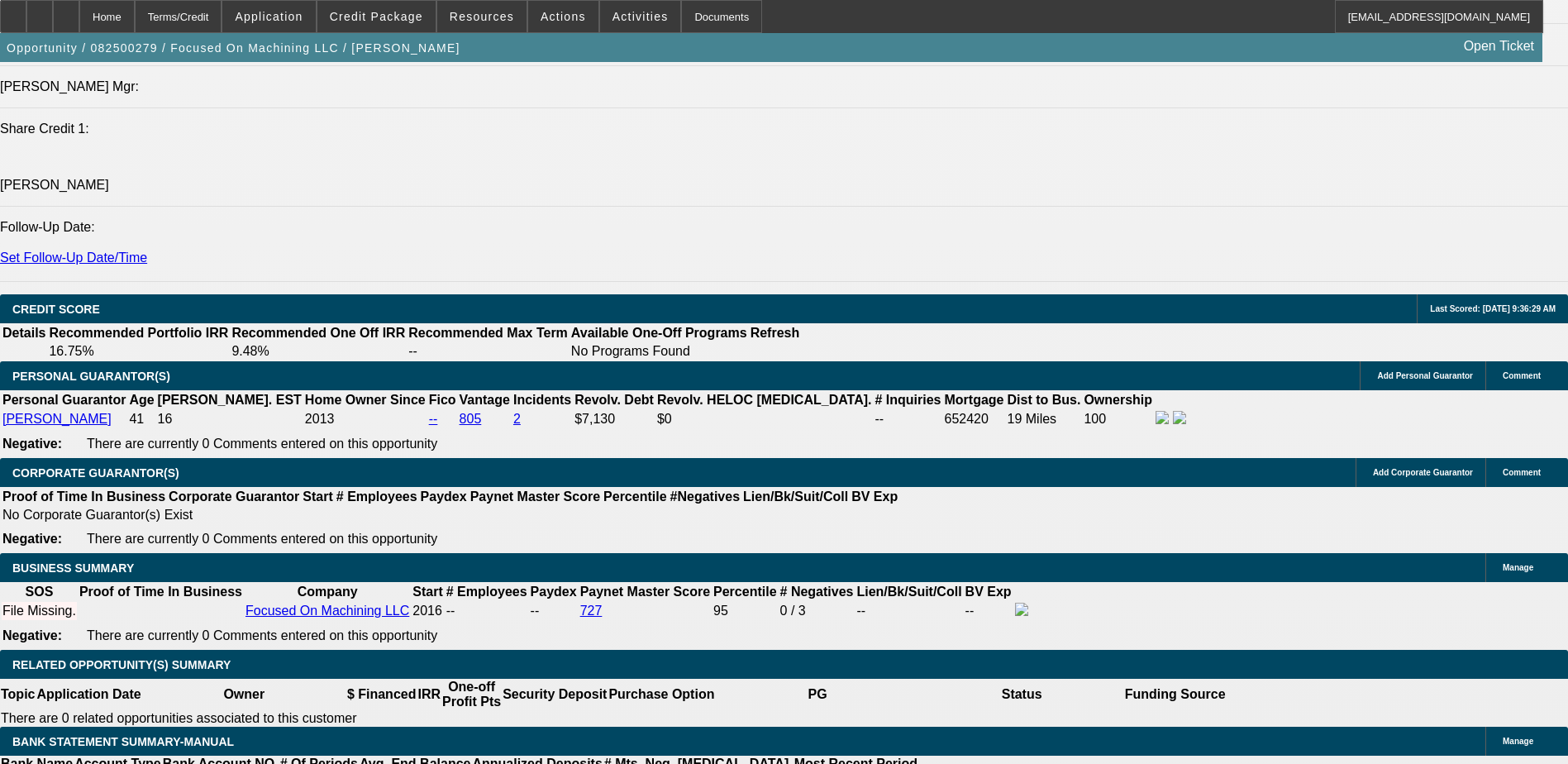
scroll to position [2146, 0]
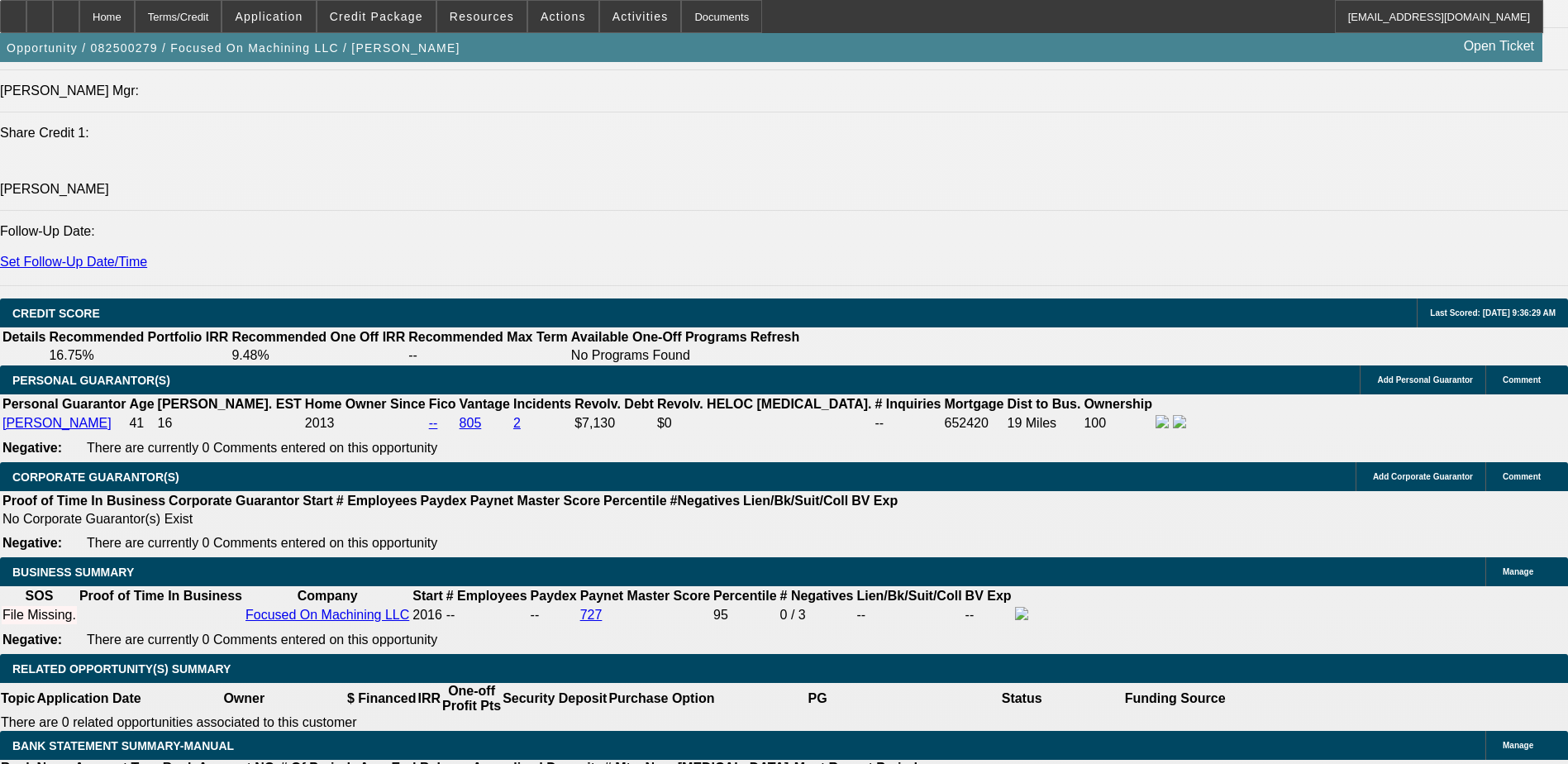
select select "0.2"
type input "$104,000.00"
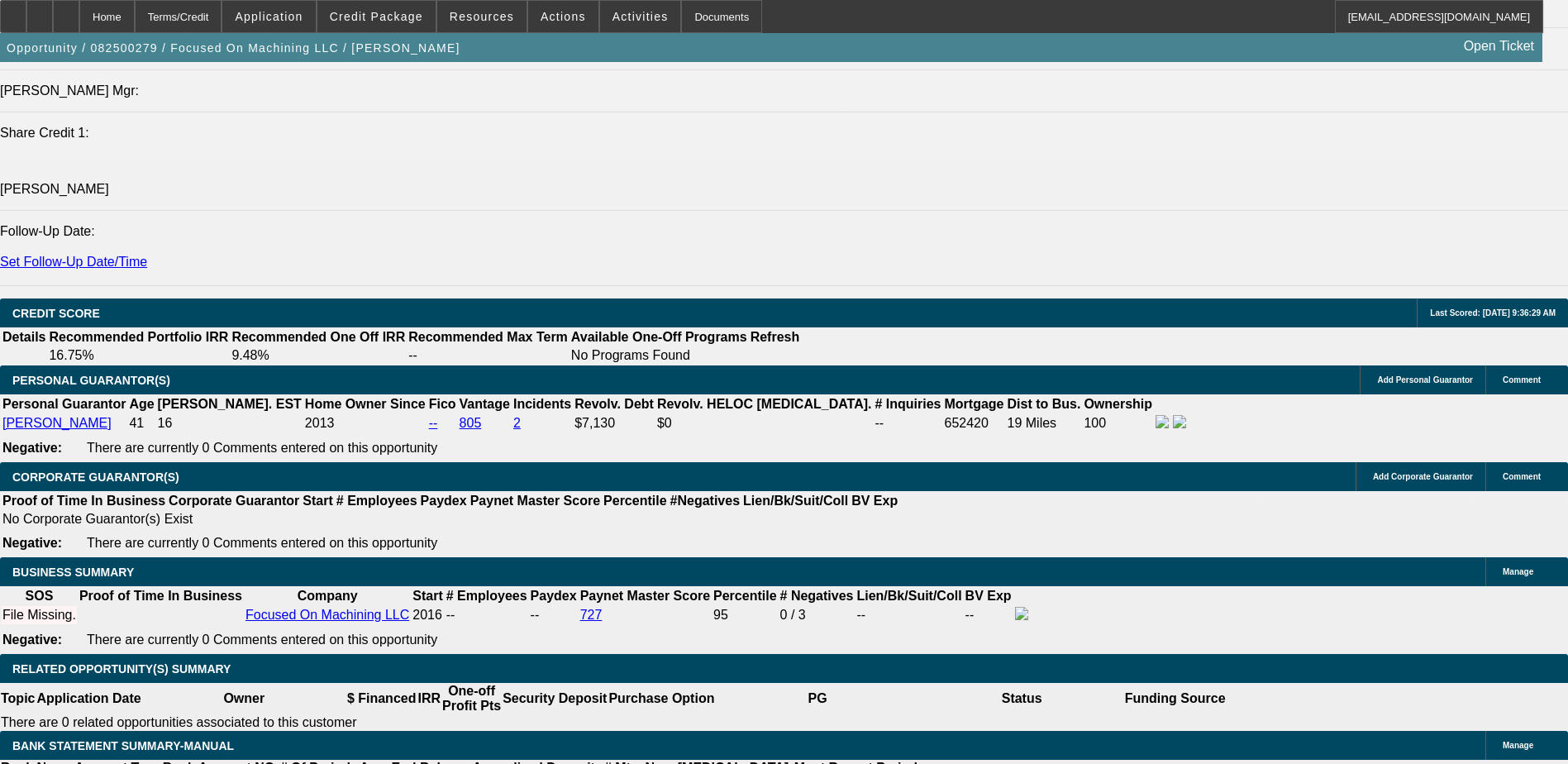
select select "0.15"
type input "$78,000.00"
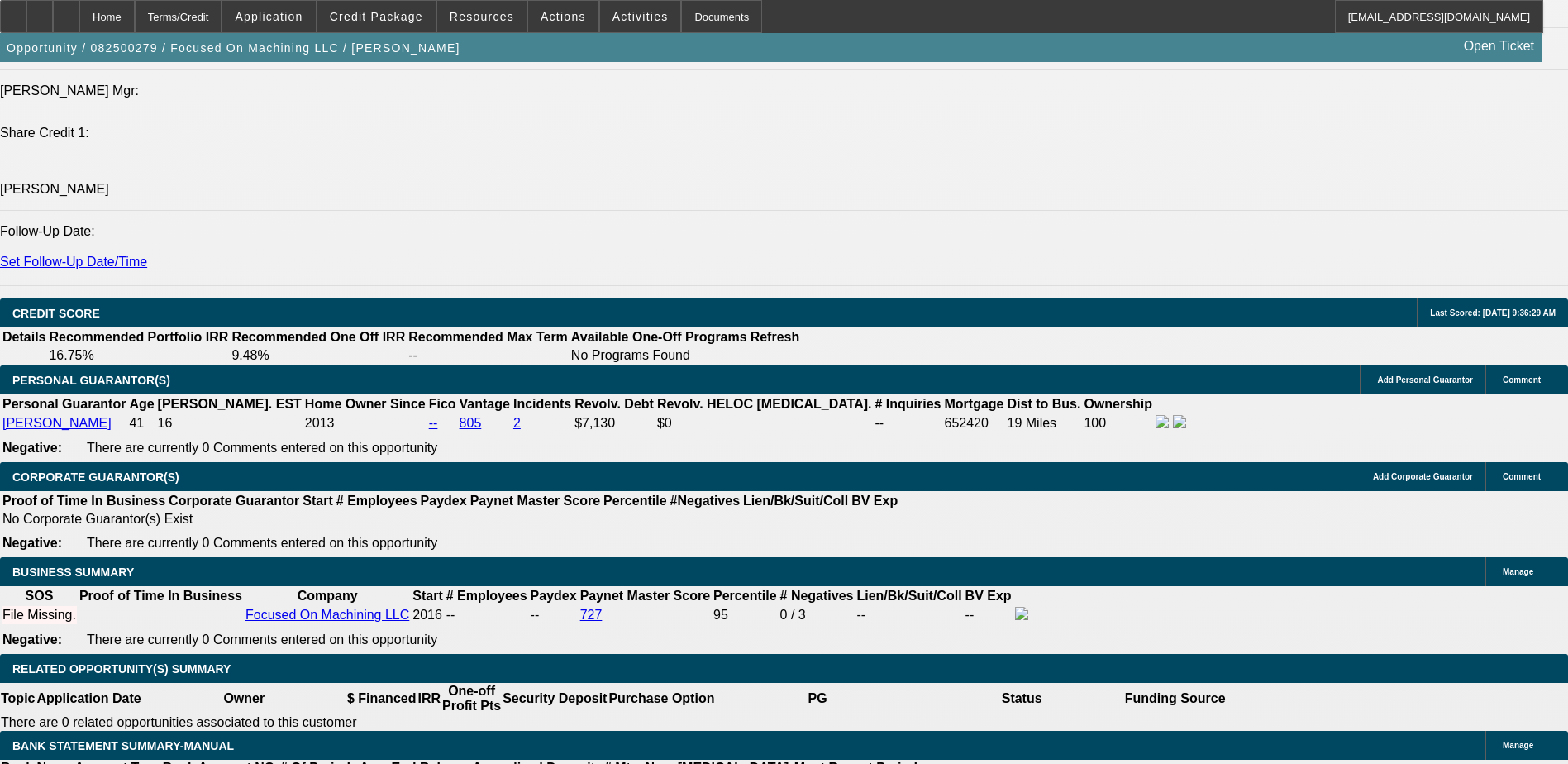
type input "$0.00"
type input "4"
type input "84"
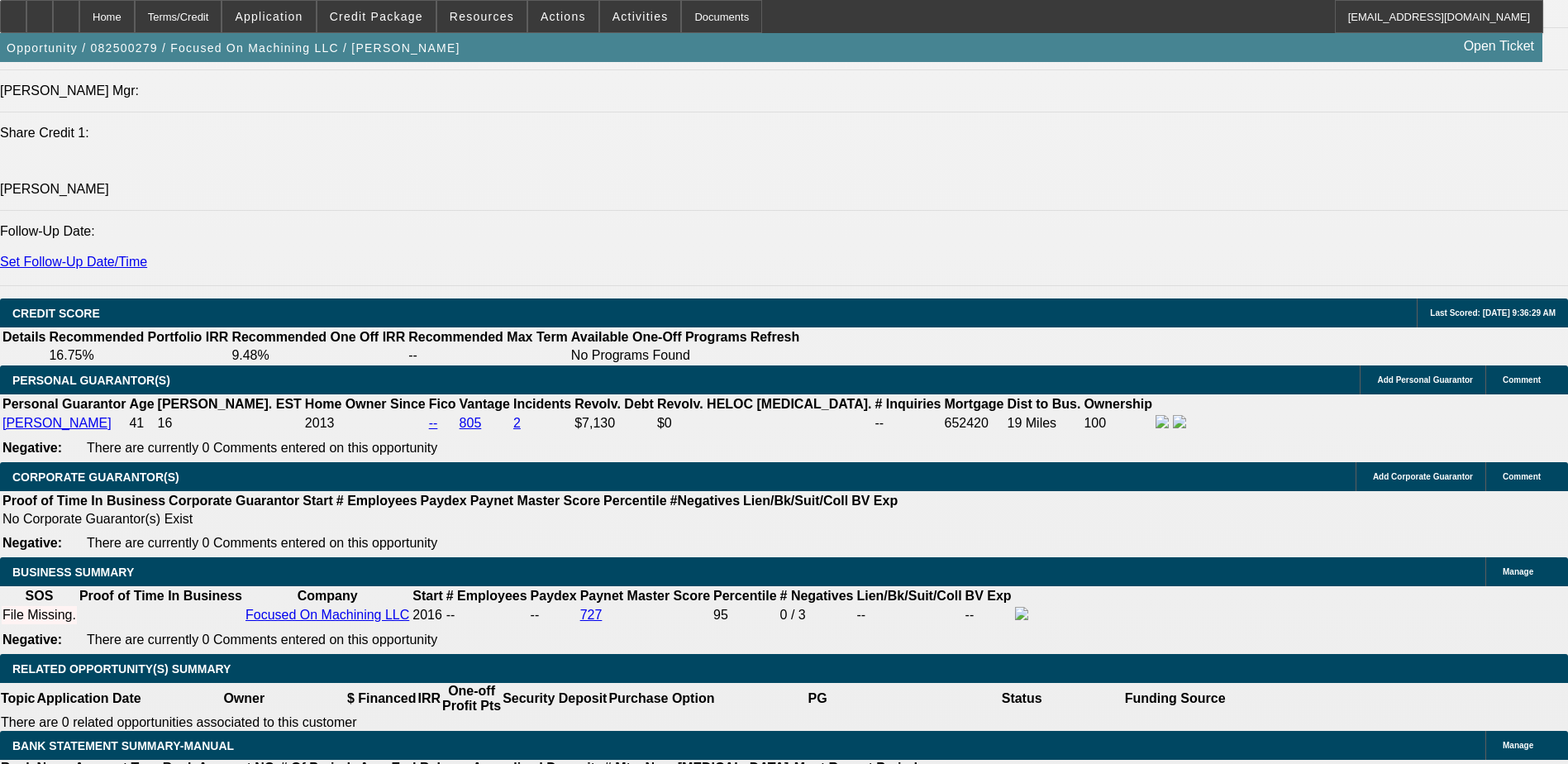
type input "17"
type input "$10,900.82"
type input "$5,450.41"
type input "$18,065.26"
type input "$9,032.63"
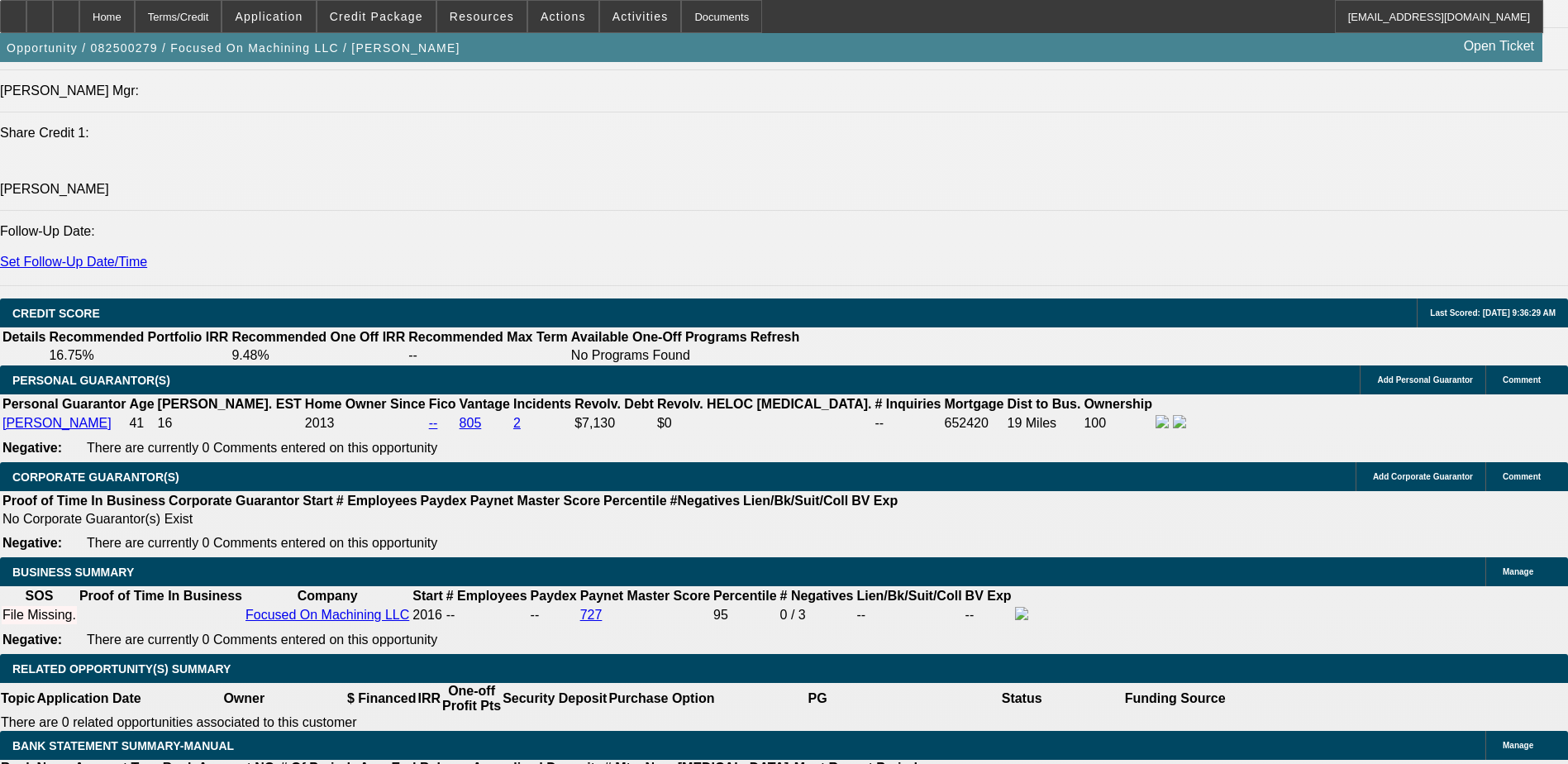
type input "17"
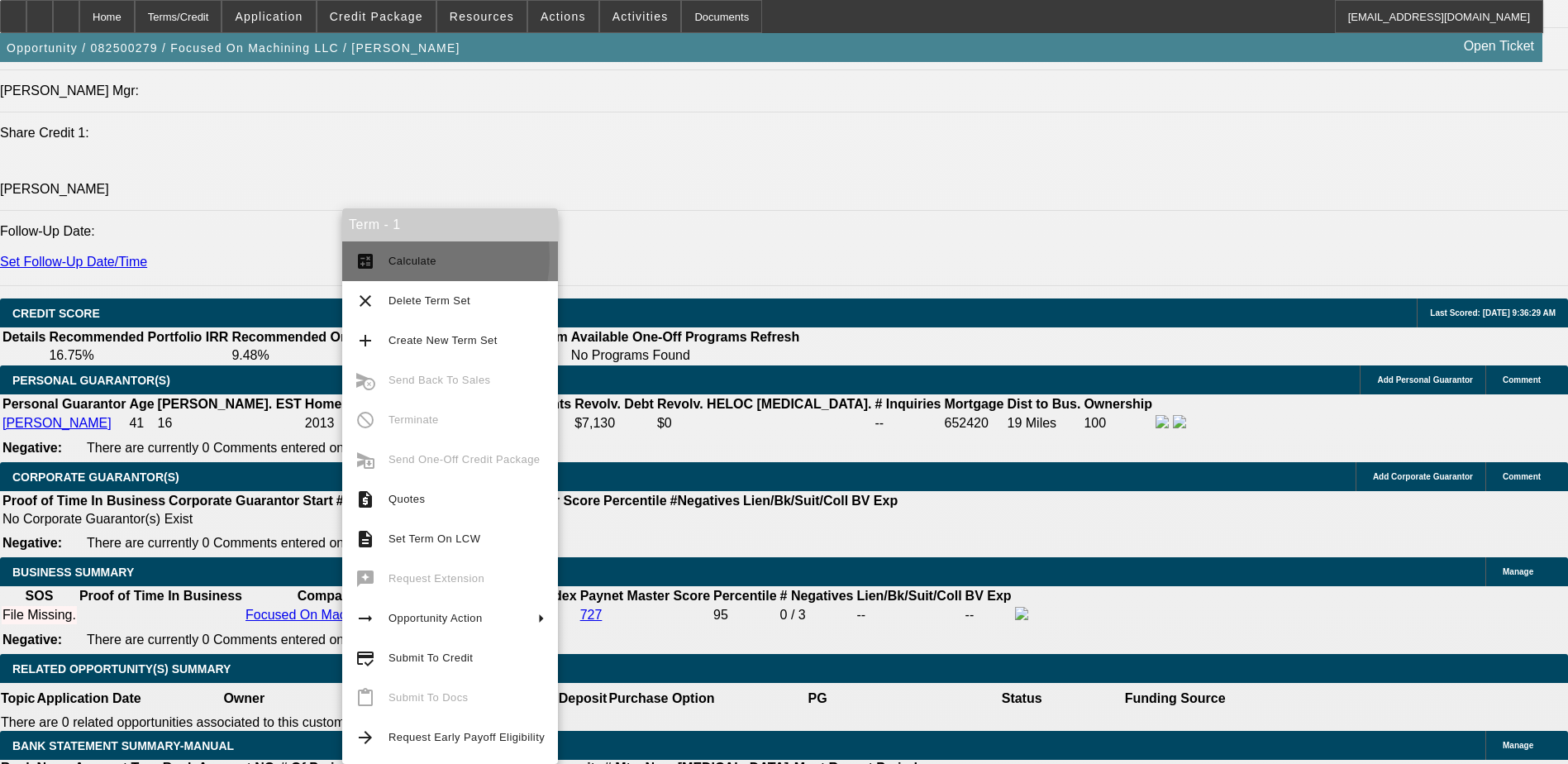
click at [407, 257] on span "Calculate" at bounding box center [413, 260] width 48 height 12
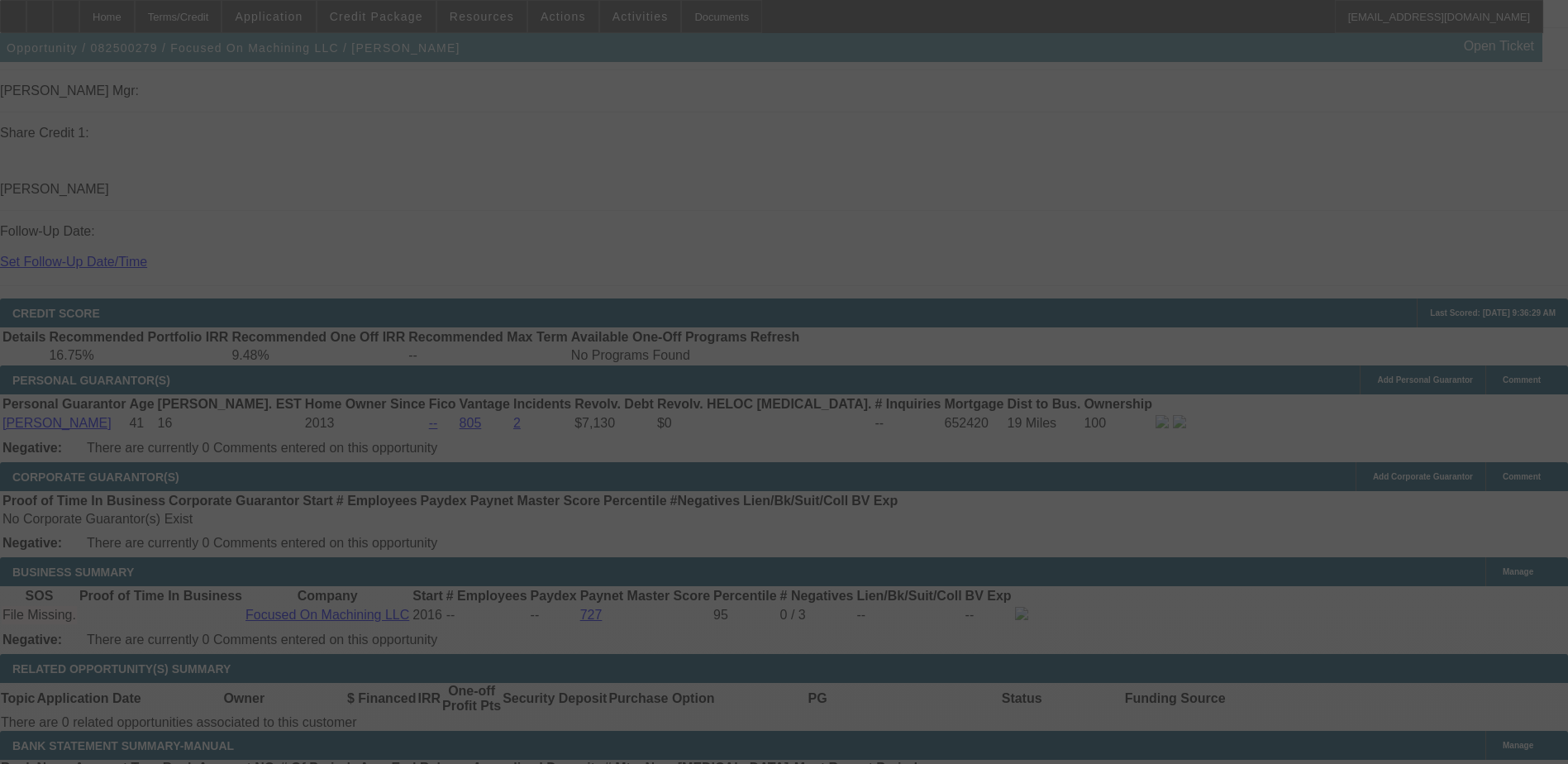
select select "0.15"
select select "2"
select select "0.1"
select select "4"
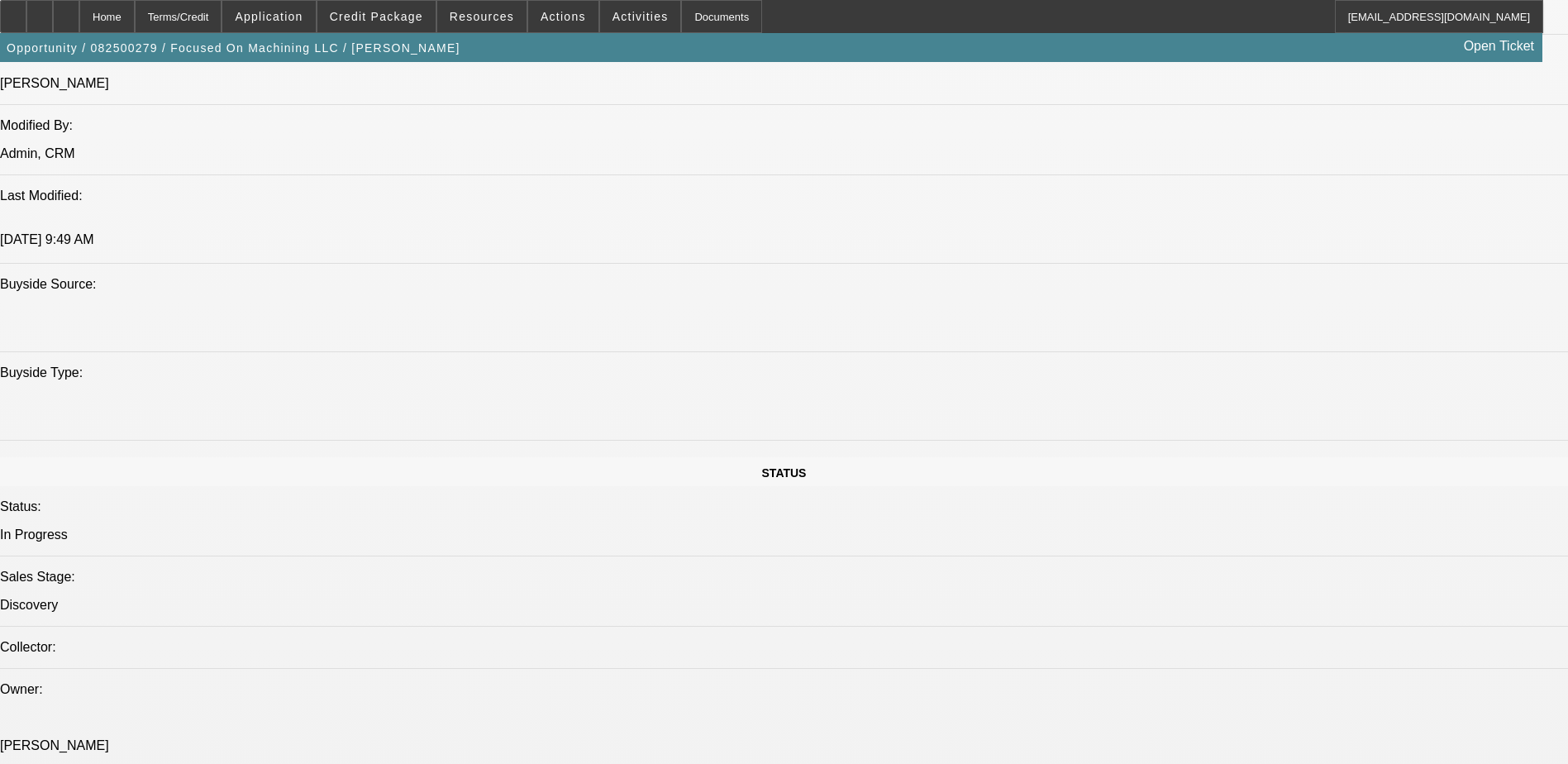
scroll to position [1981, 0]
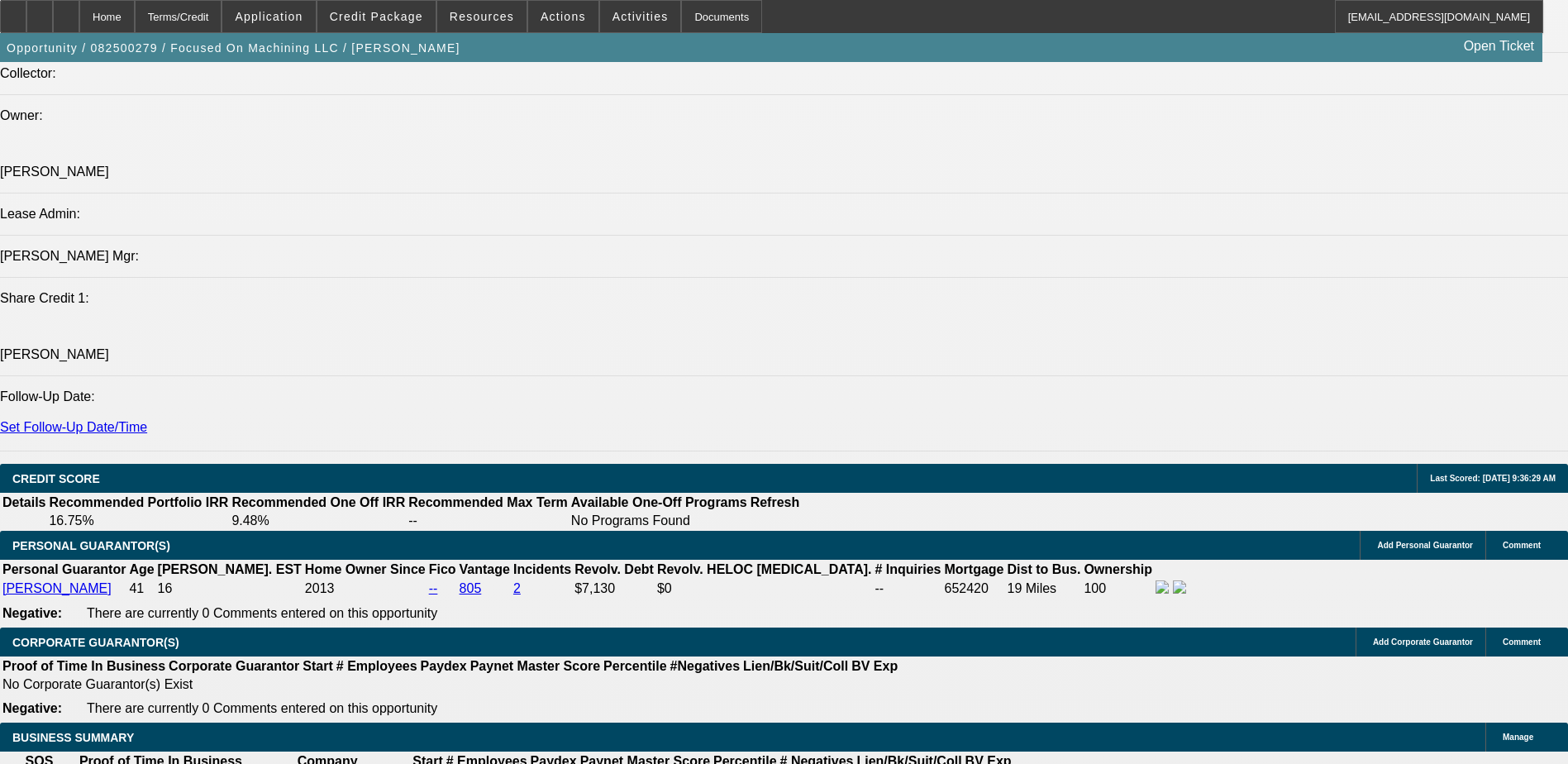
type input "UNKNOWN"
type input "14"
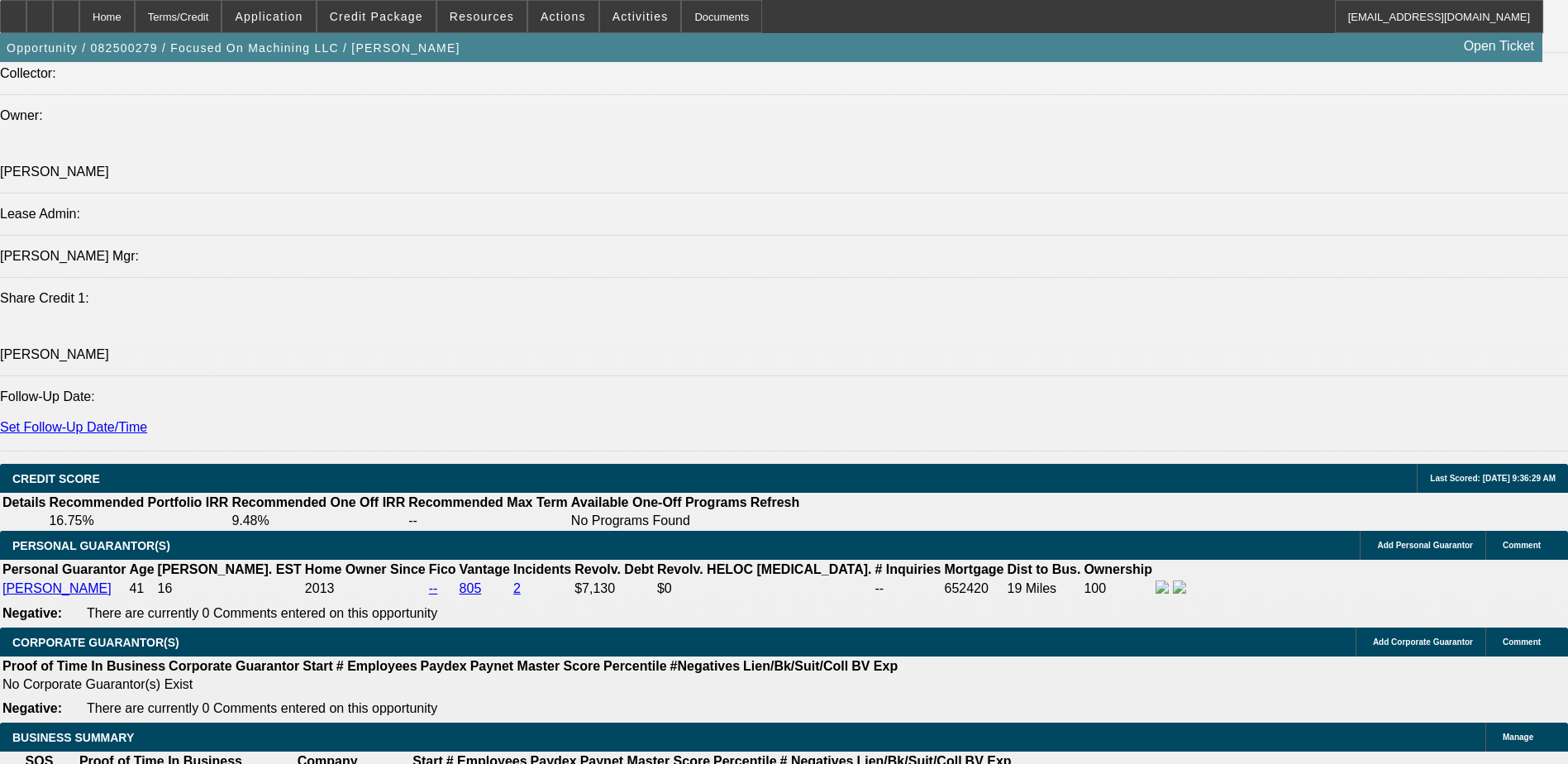
type input "$10,900.82"
type input "$5,450.41"
type input "$16,566.18"
type input "$8,283.09"
type input "1"
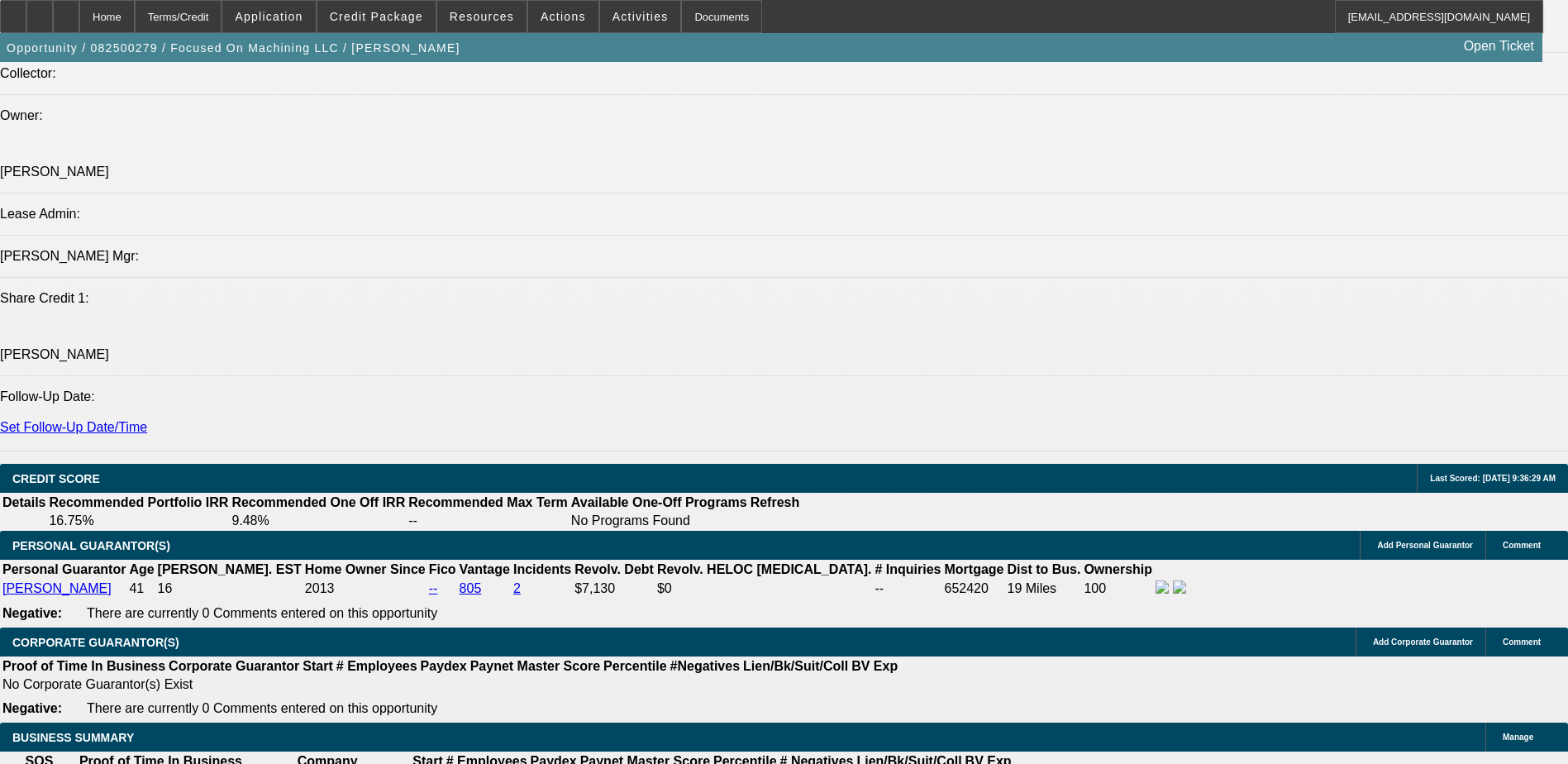
type input "$10,900.82"
type input "$5,450.41"
type input "11"
type input "$15,136.24"
type input "$7,568.12"
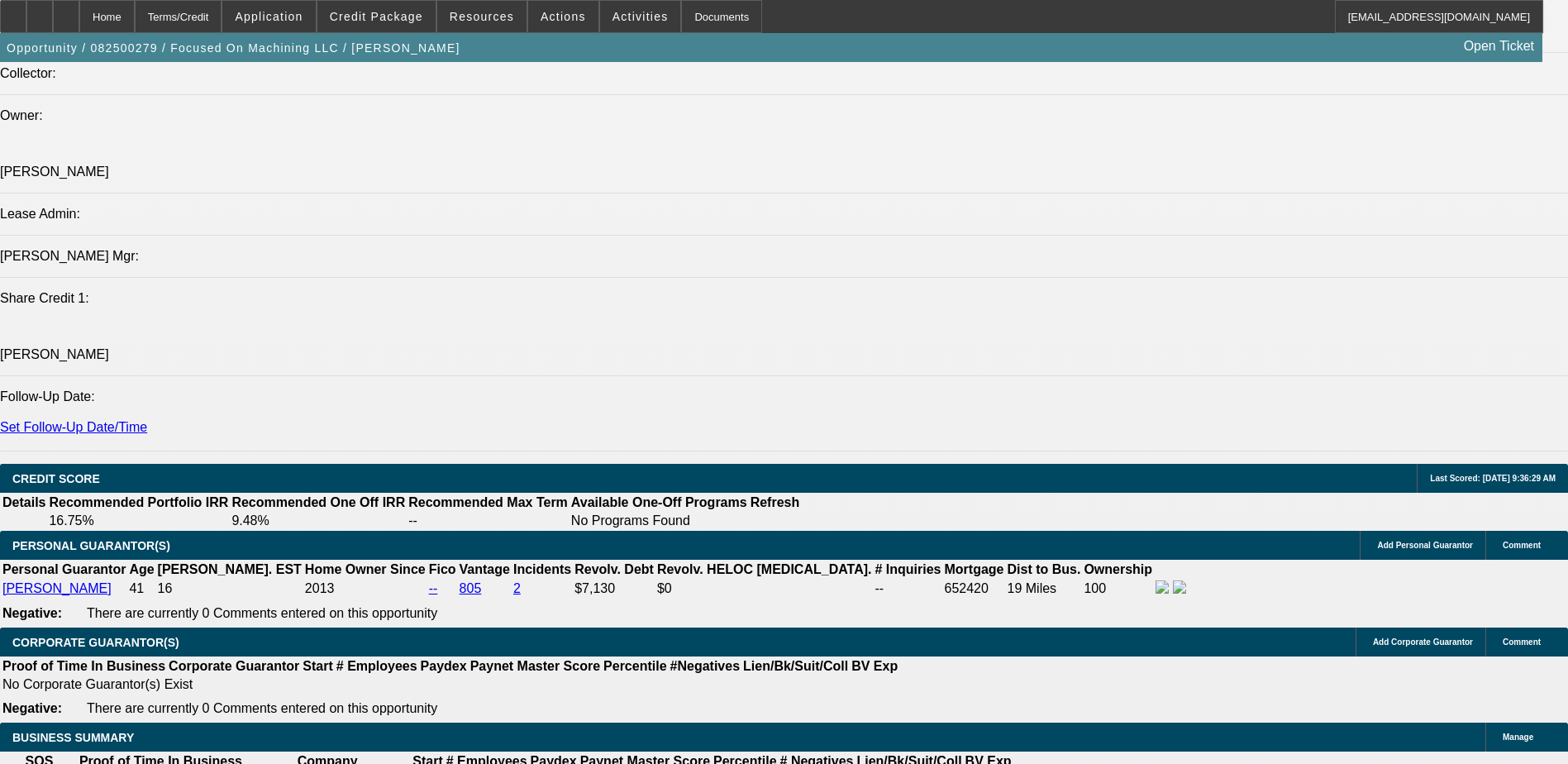
type input "11"
select select "0.2"
type input "$104,000.00"
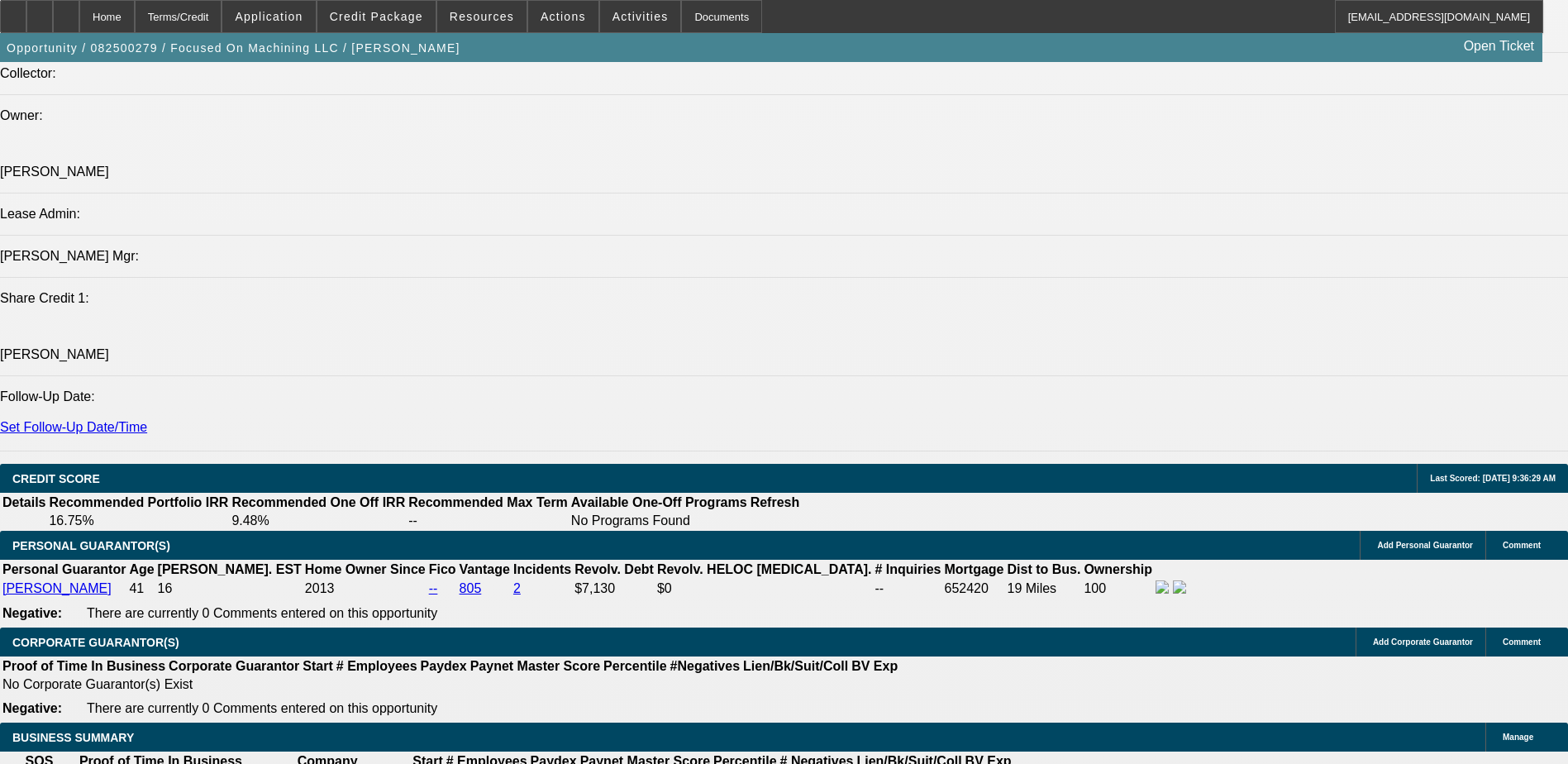
type input "$14,245.86"
type input "$7,122.93"
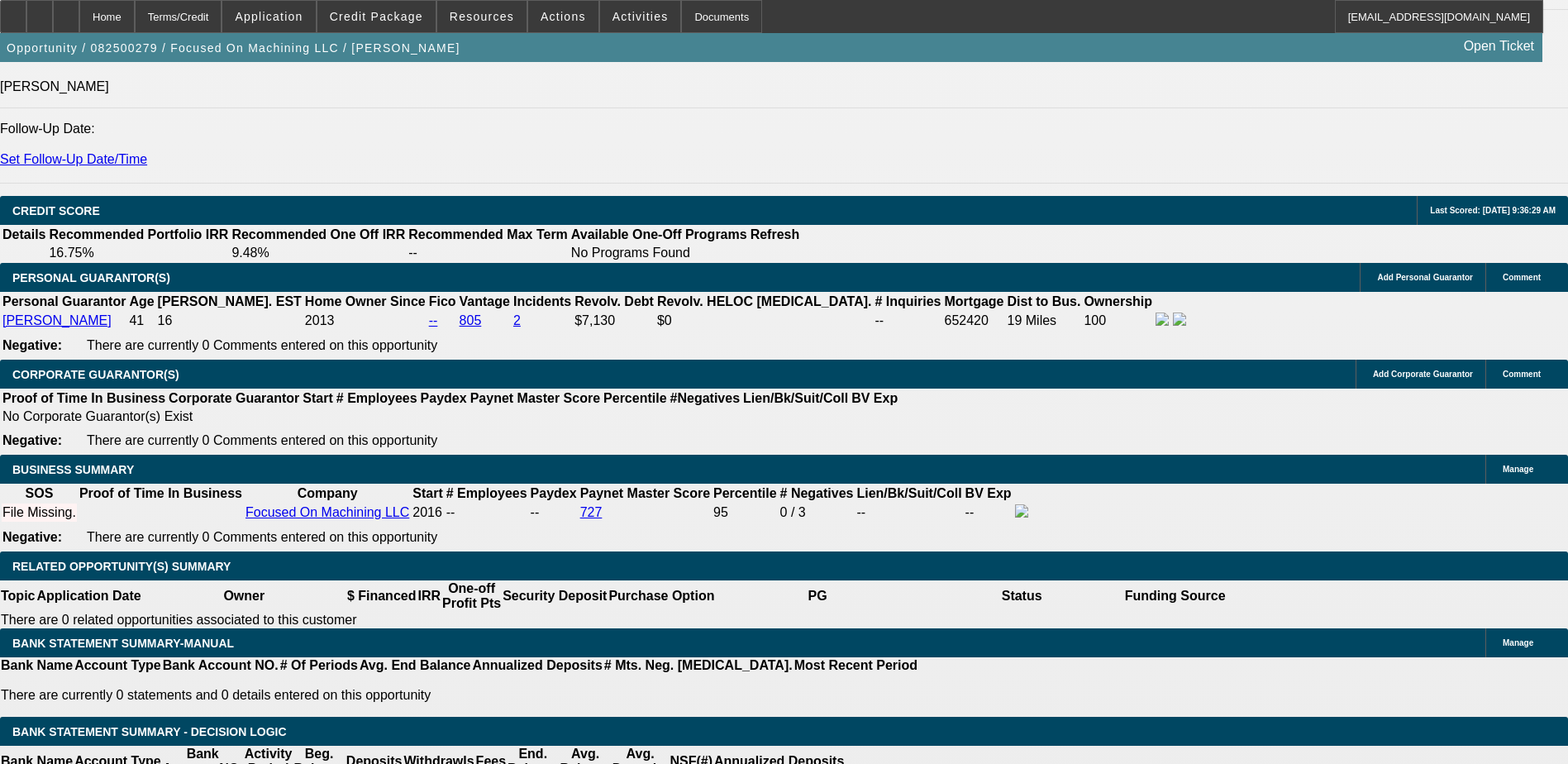
scroll to position [2311, 0]
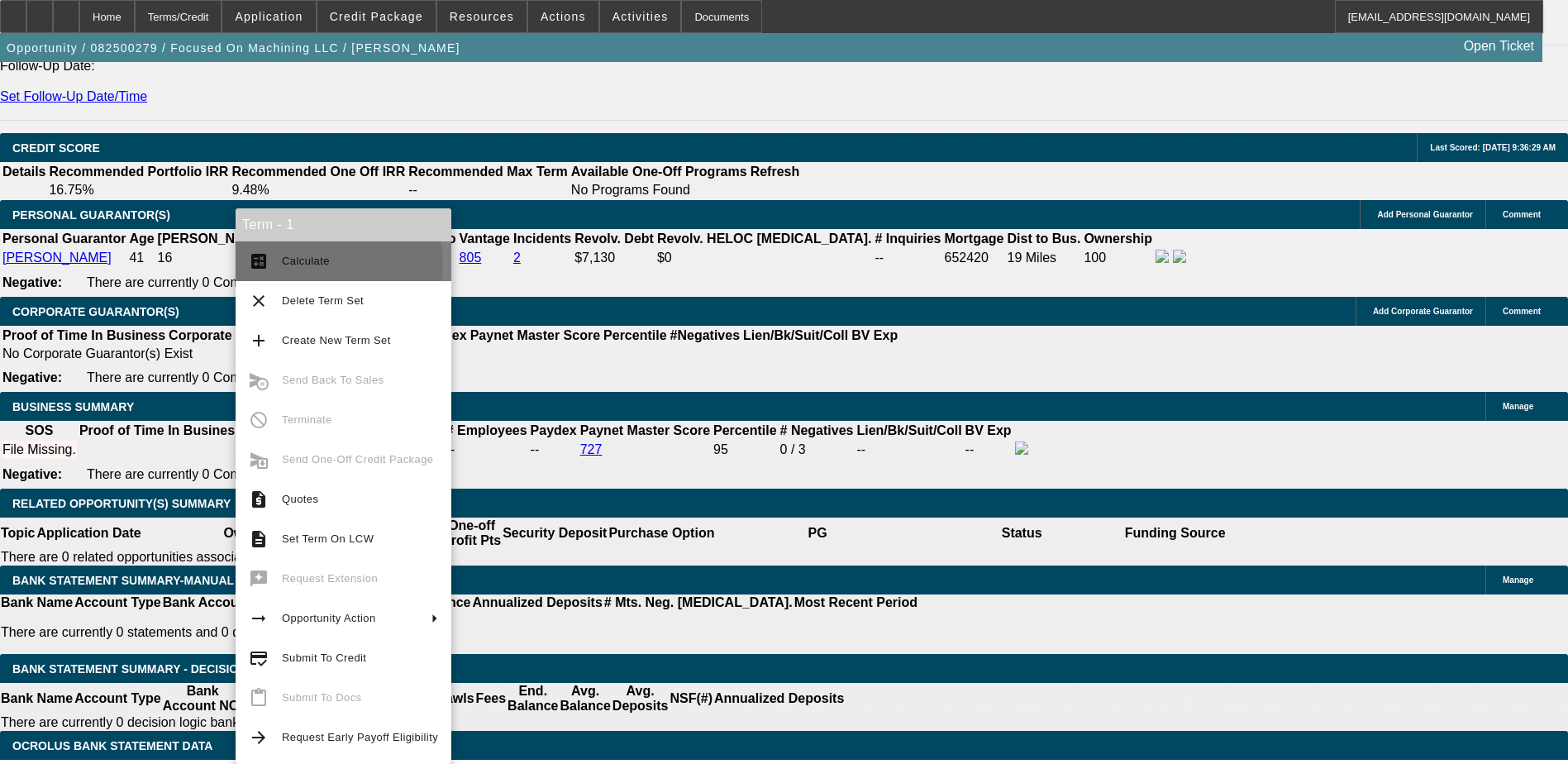
click at [309, 265] on span "Calculate" at bounding box center [306, 260] width 48 height 12
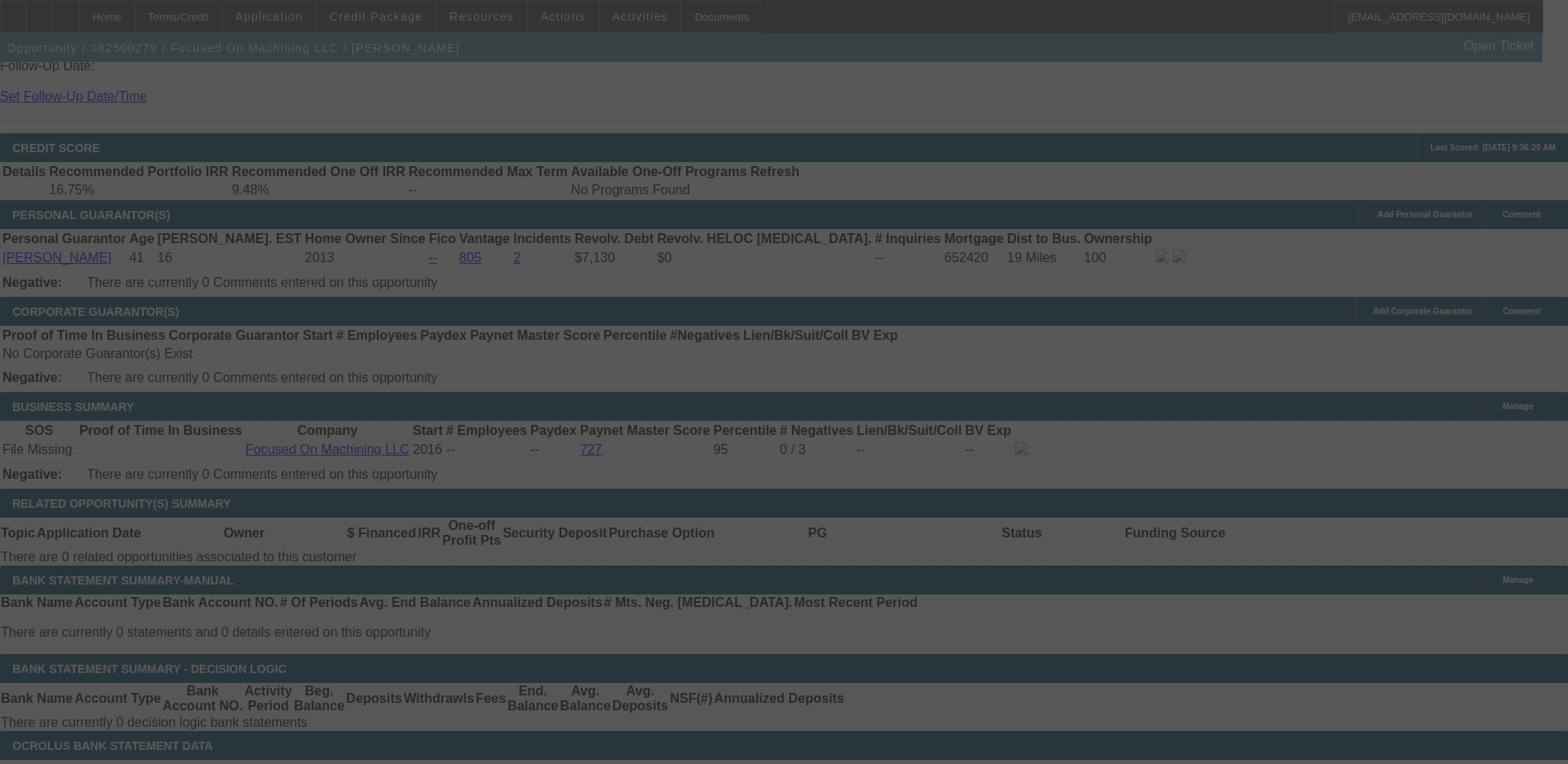
select select "0.2"
select select "2"
select select "0.1"
select select "4"
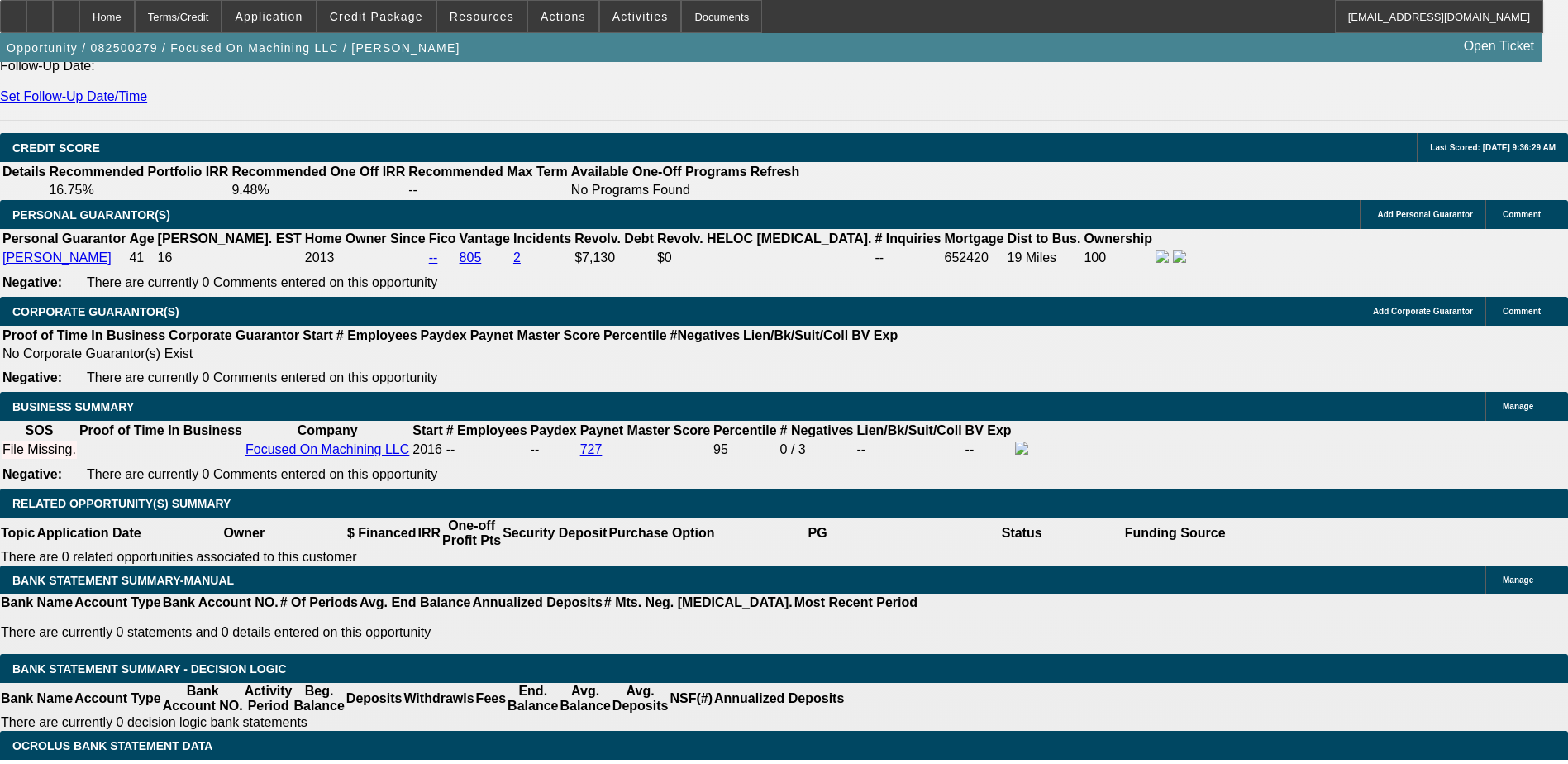
type input "UNKNOWN"
type input "14"
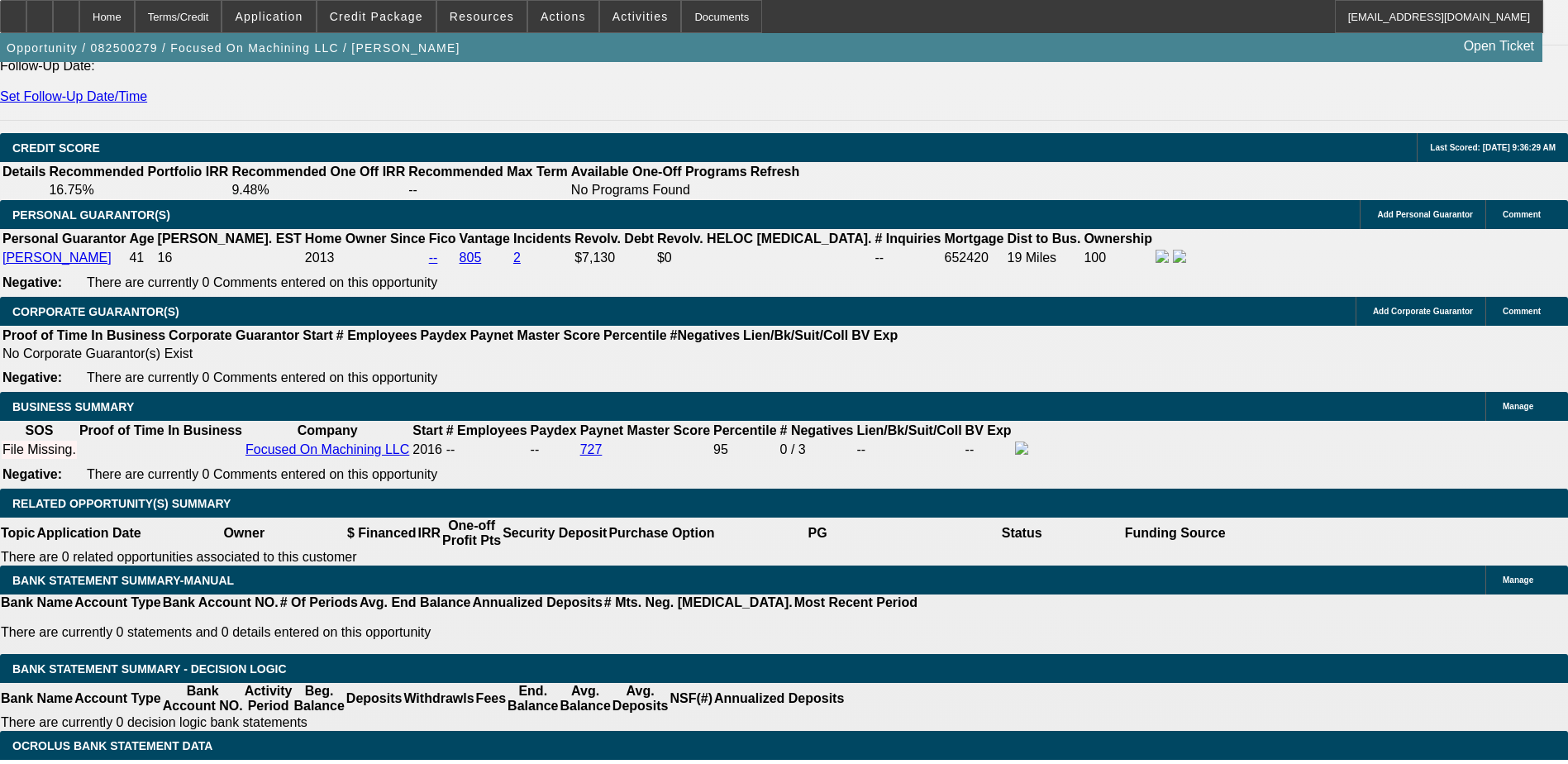
type input "$10,259.60"
type input "$5,129.80"
type input "$15,591.68"
type input "$7,795.84"
type input "14"
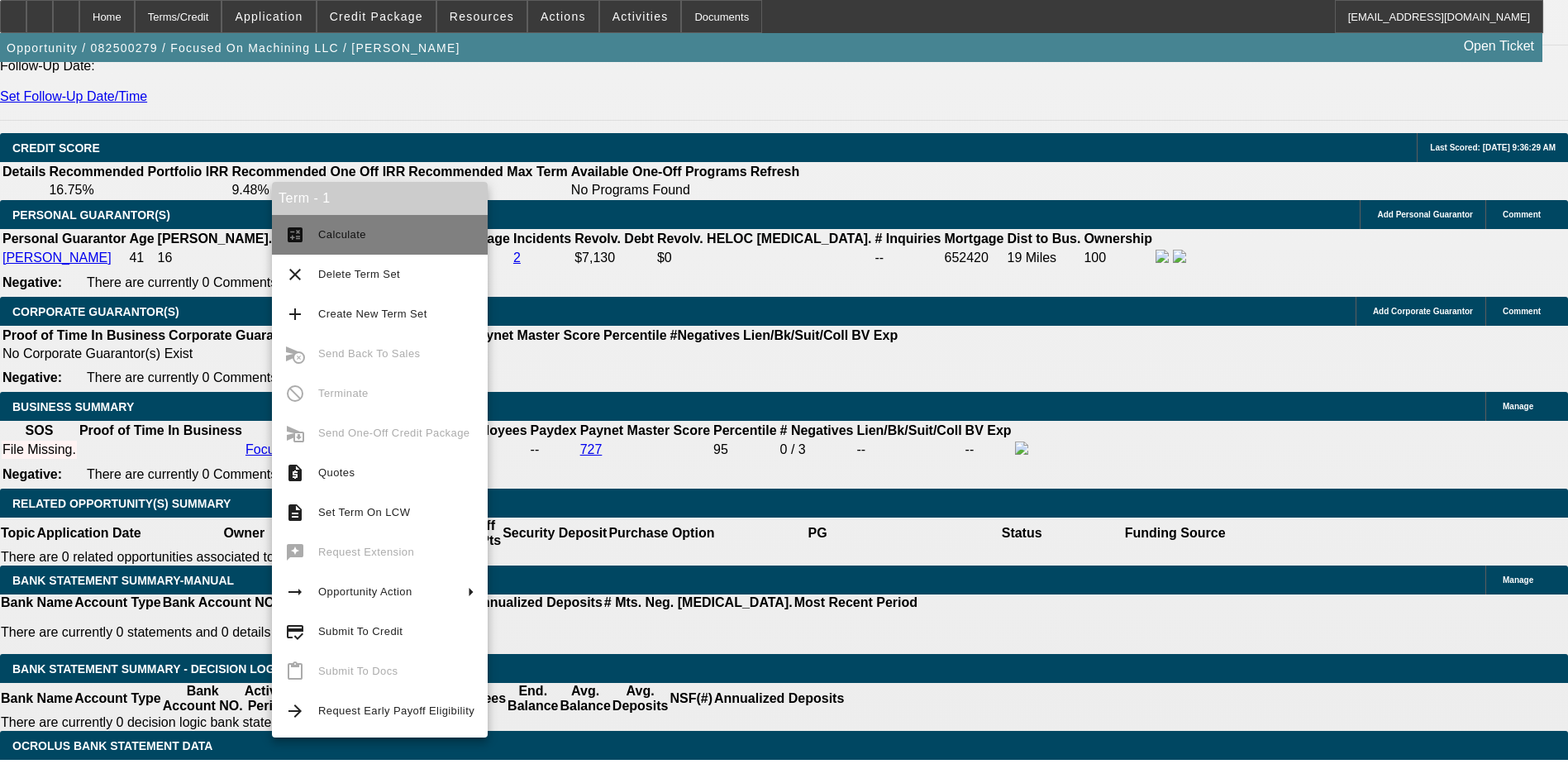
click at [343, 236] on span "Calculate" at bounding box center [342, 234] width 48 height 12
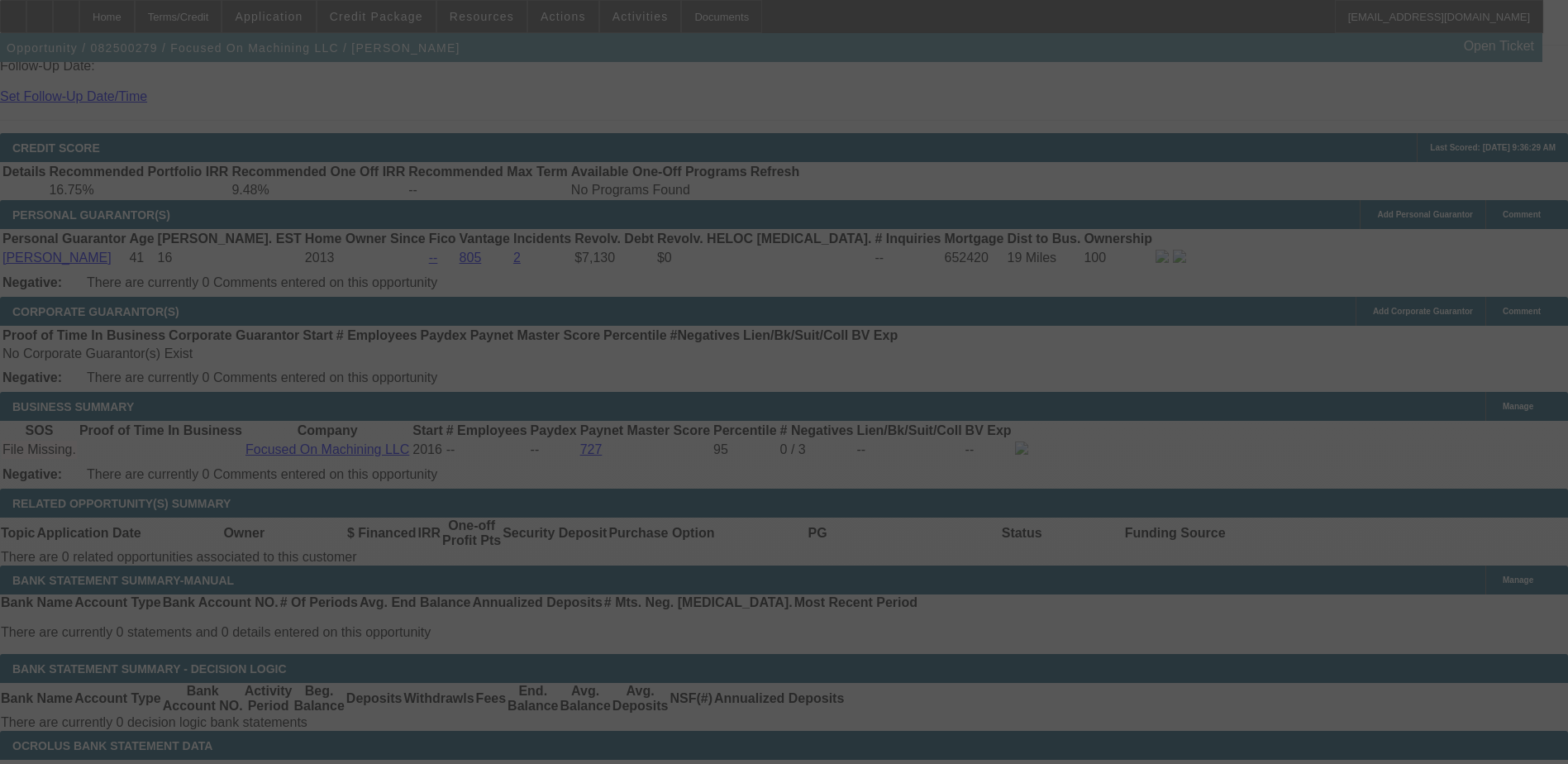
select select "0.2"
select select "2"
select select "0.1"
select select "4"
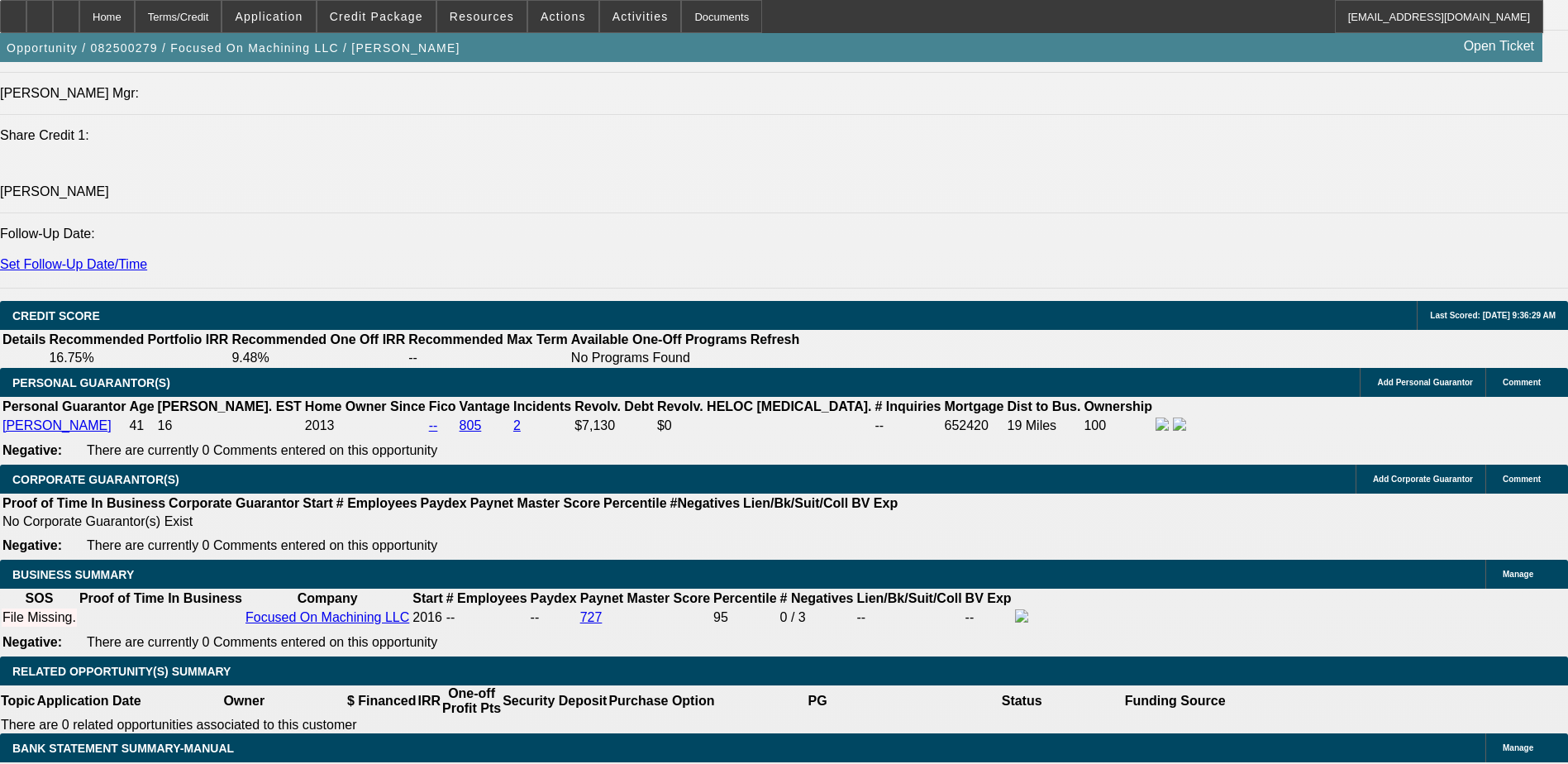
scroll to position [2146, 0]
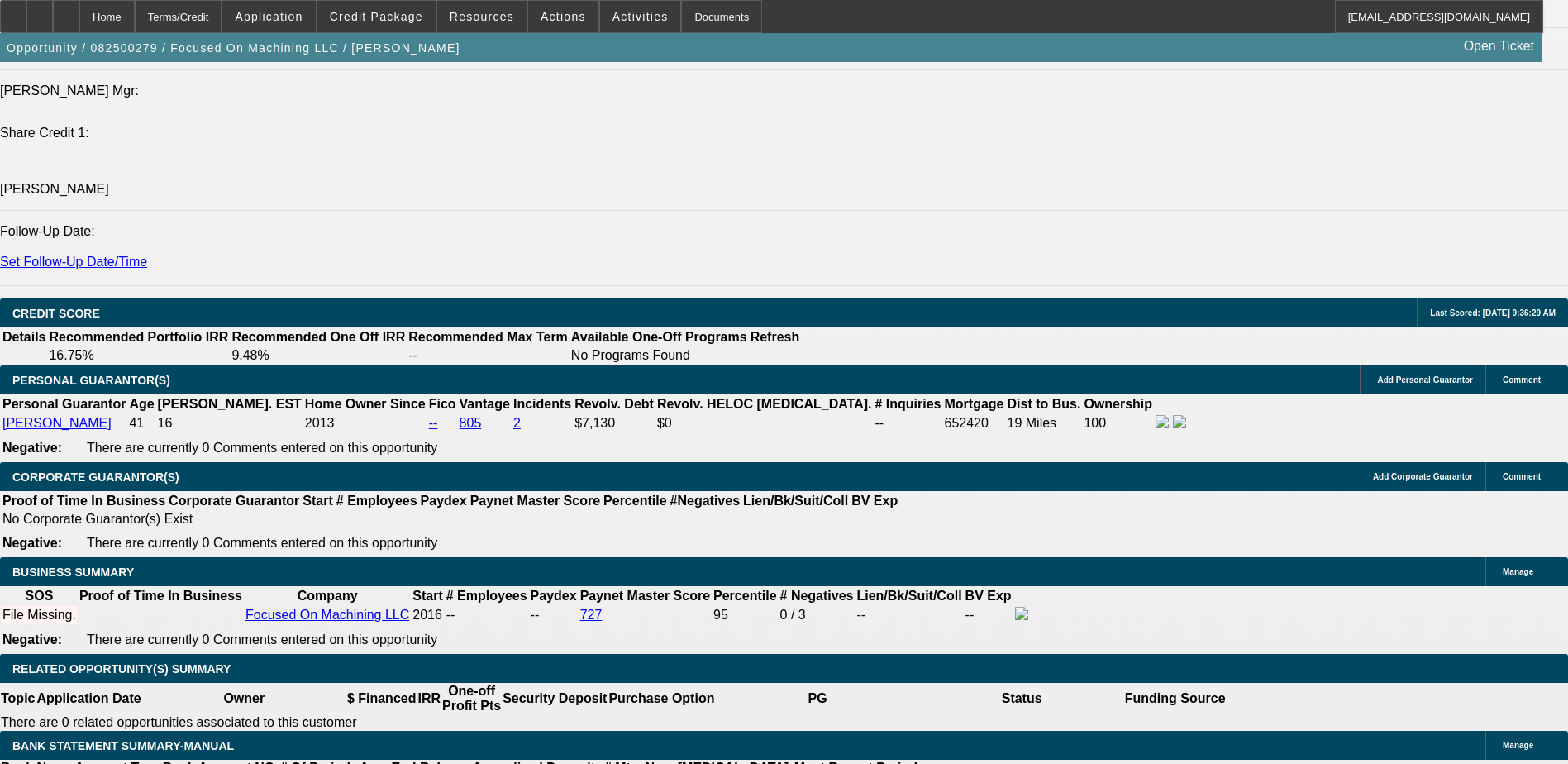
select select "0.15"
type input "$78,000.00"
type input "UNKNOWN"
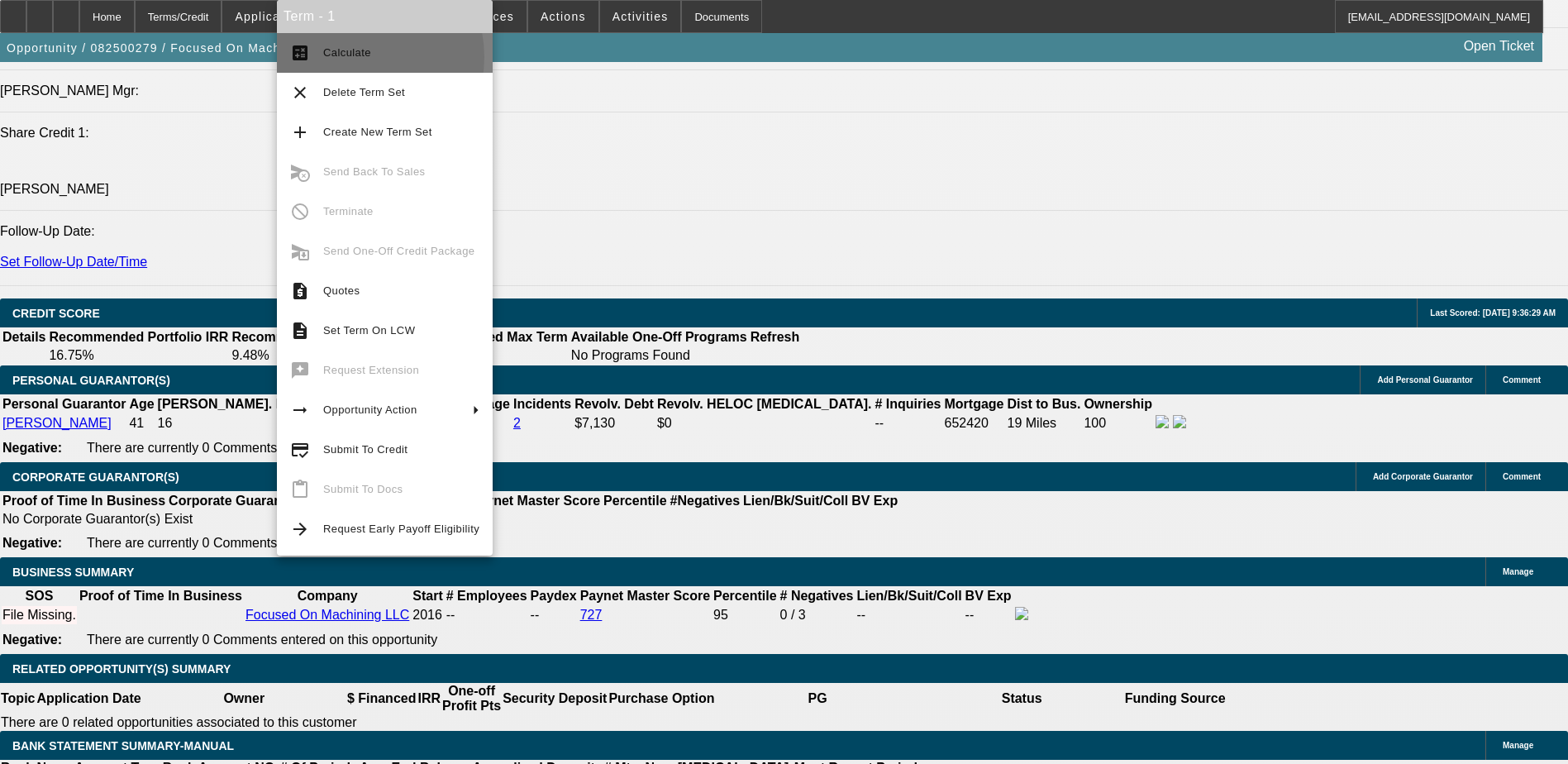
click at [356, 58] on span "Calculate" at bounding box center [347, 52] width 48 height 12
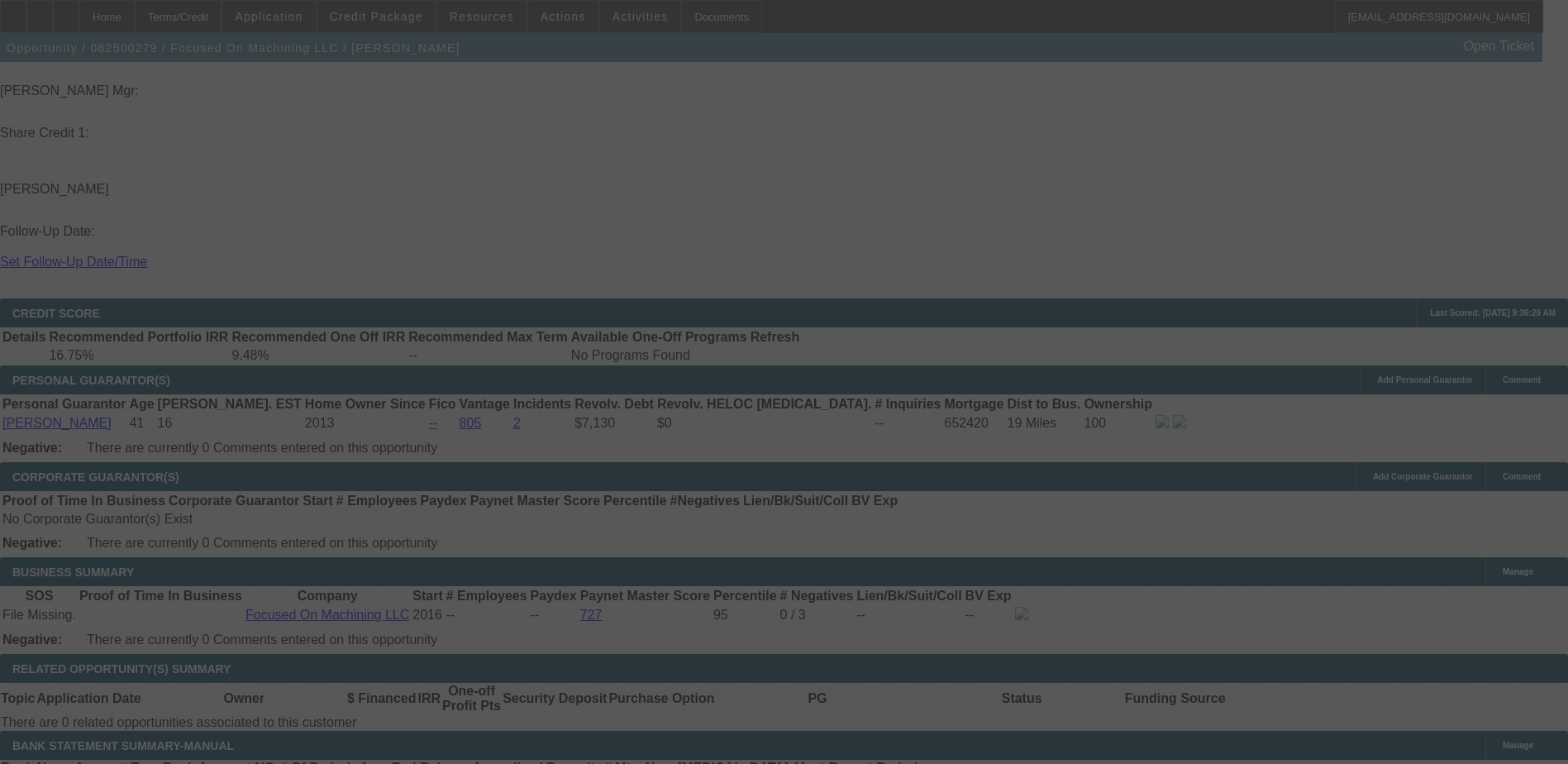
select select "0.2"
select select "2"
select select "0.15"
select select "4"
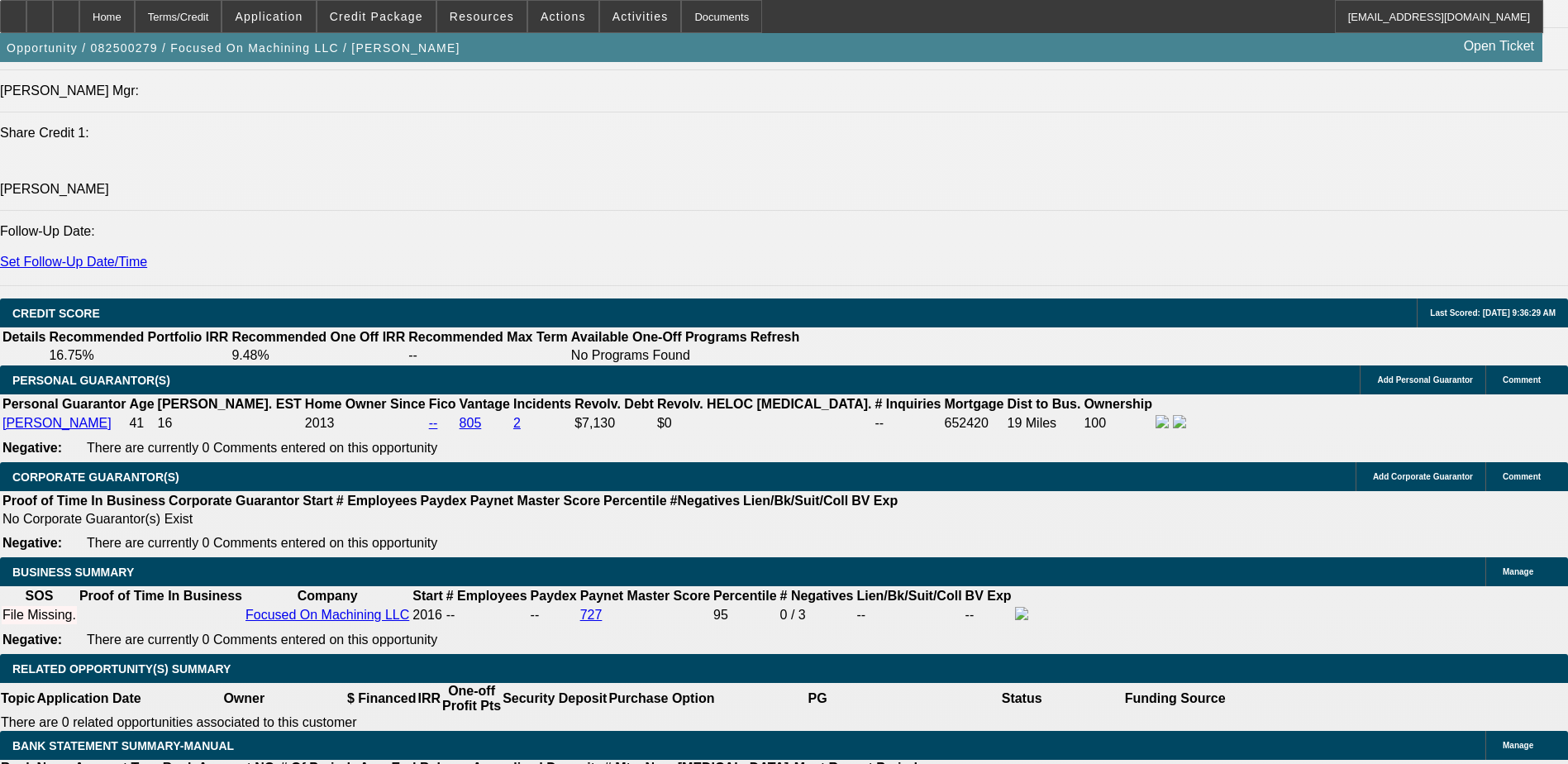
type input "UNKNOWN"
type input "1"
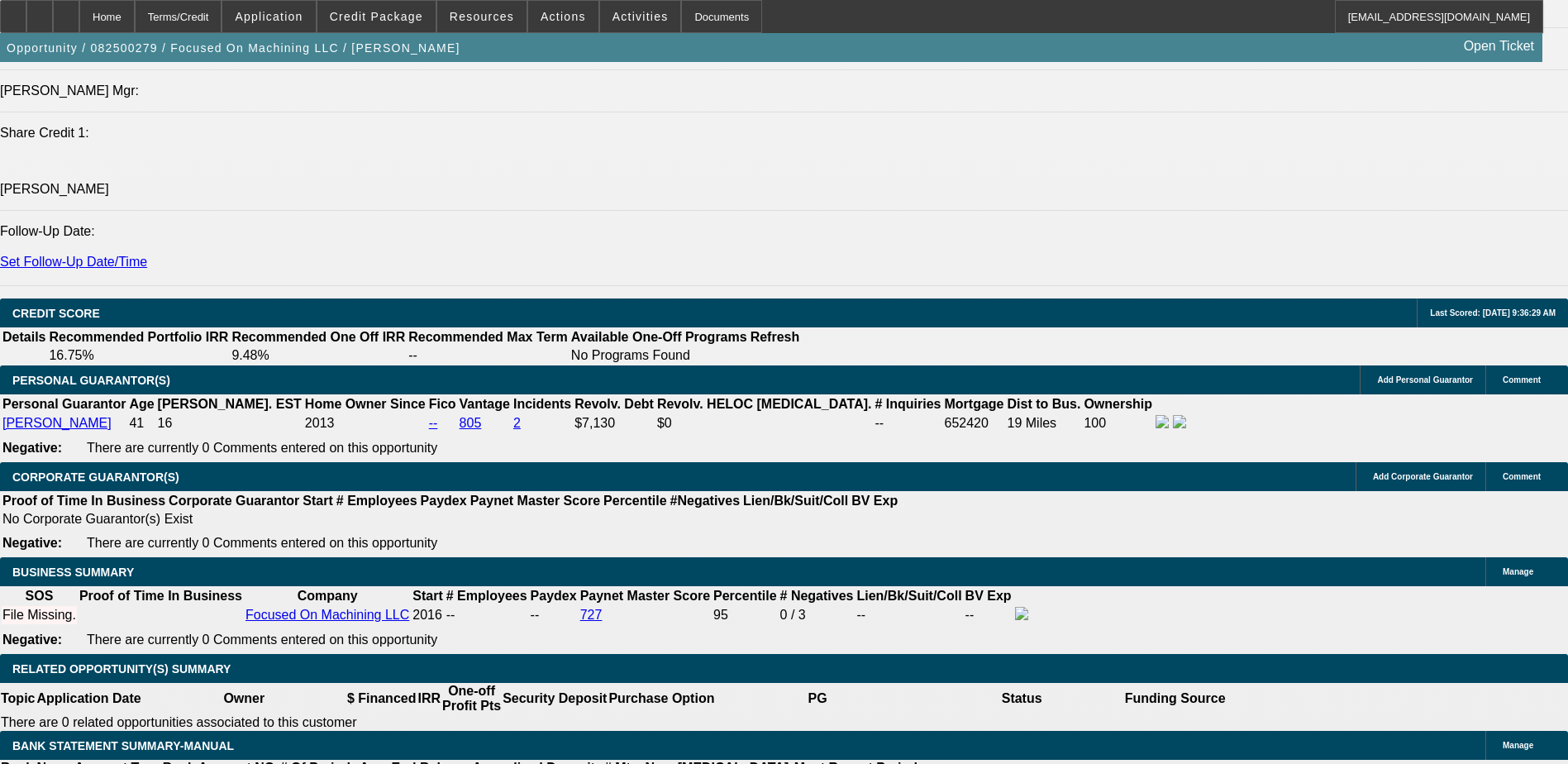
type input "$10,259.60"
type input "$5,129.80"
type input "13"
type input "$15,135.72"
type input "$7,567.86"
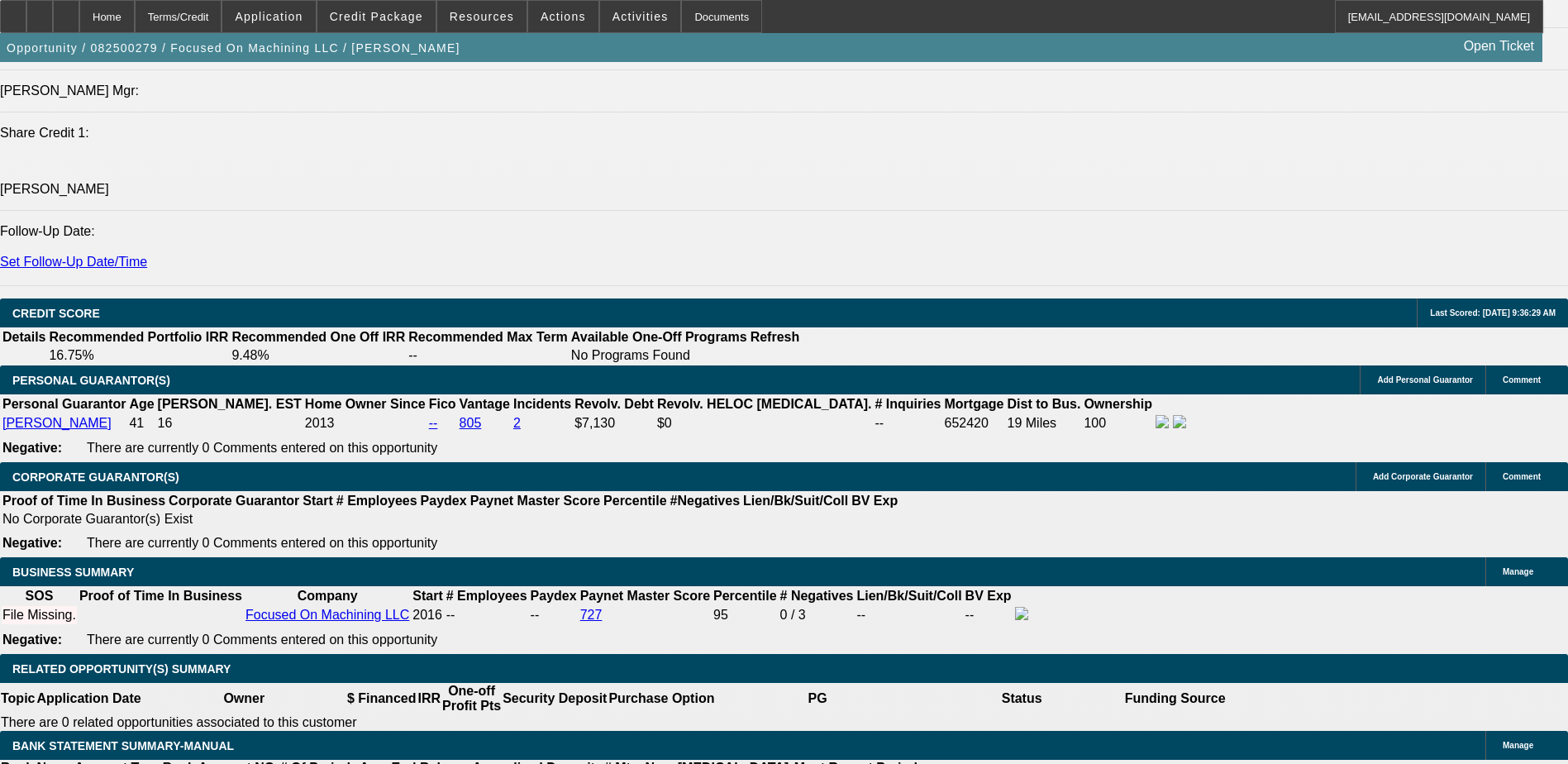
type input "13"
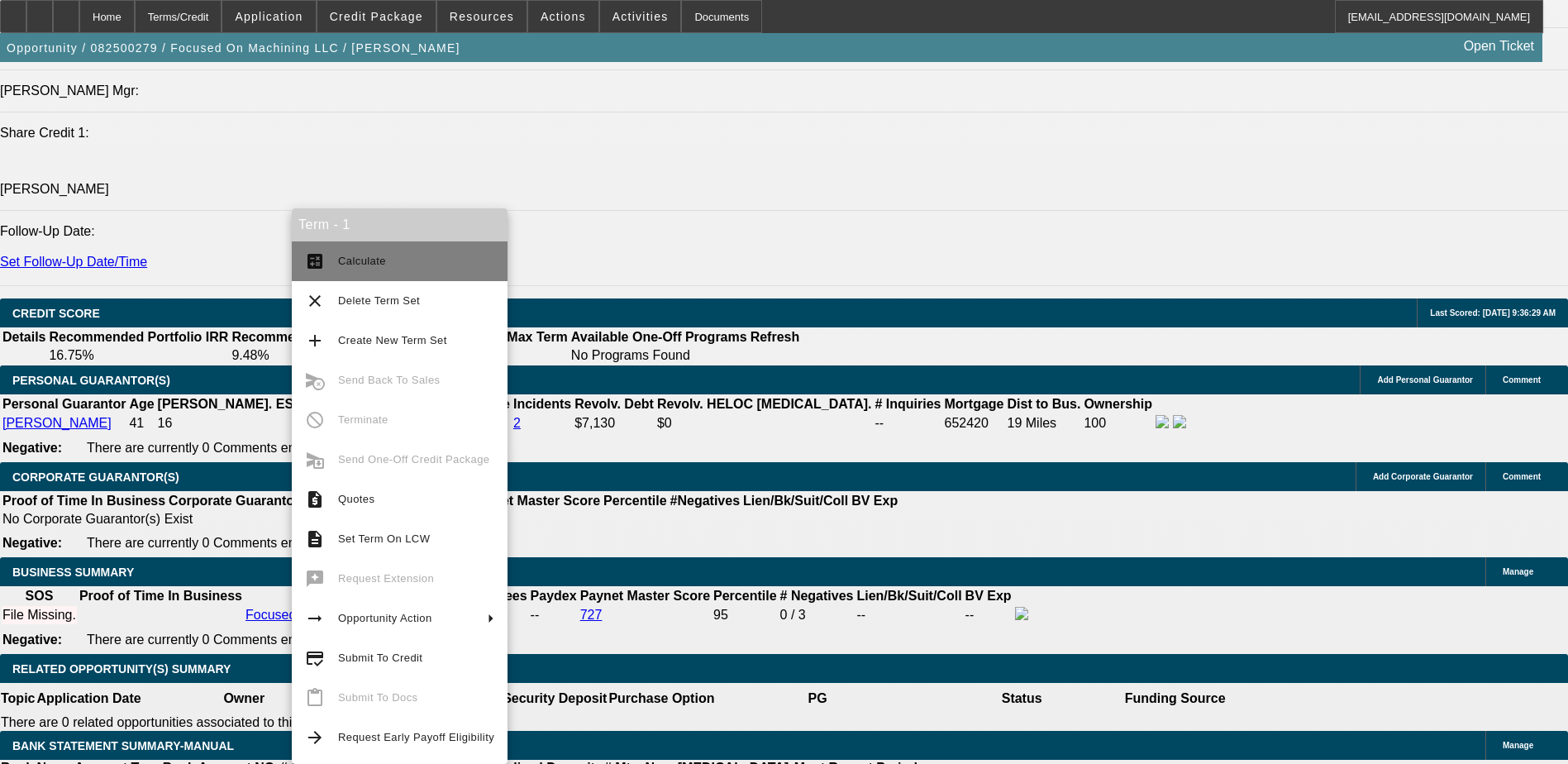
click at [373, 264] on span "Calculate" at bounding box center [362, 260] width 48 height 12
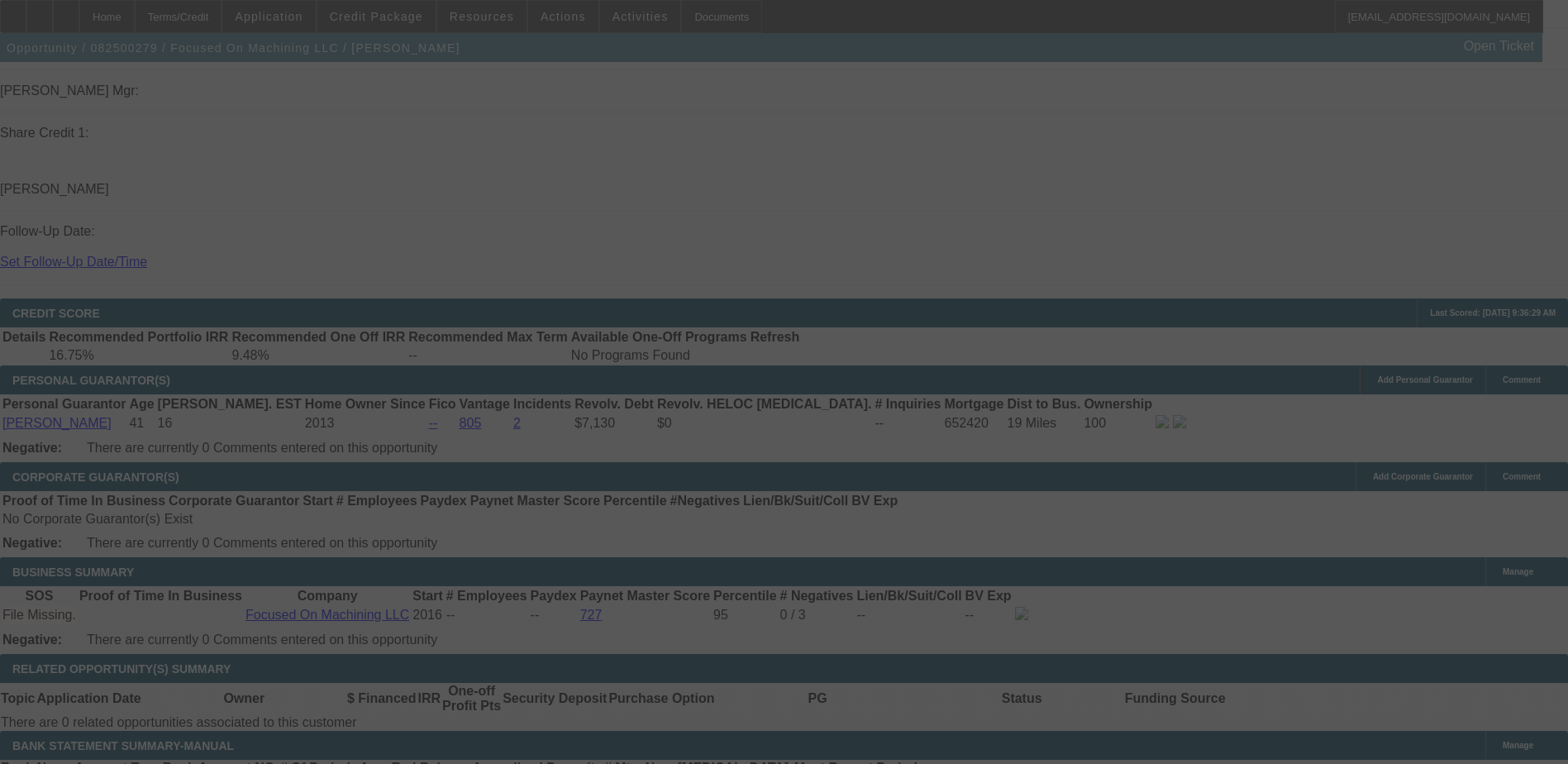
select select "0.2"
select select "2"
select select "0.15"
select select "4"
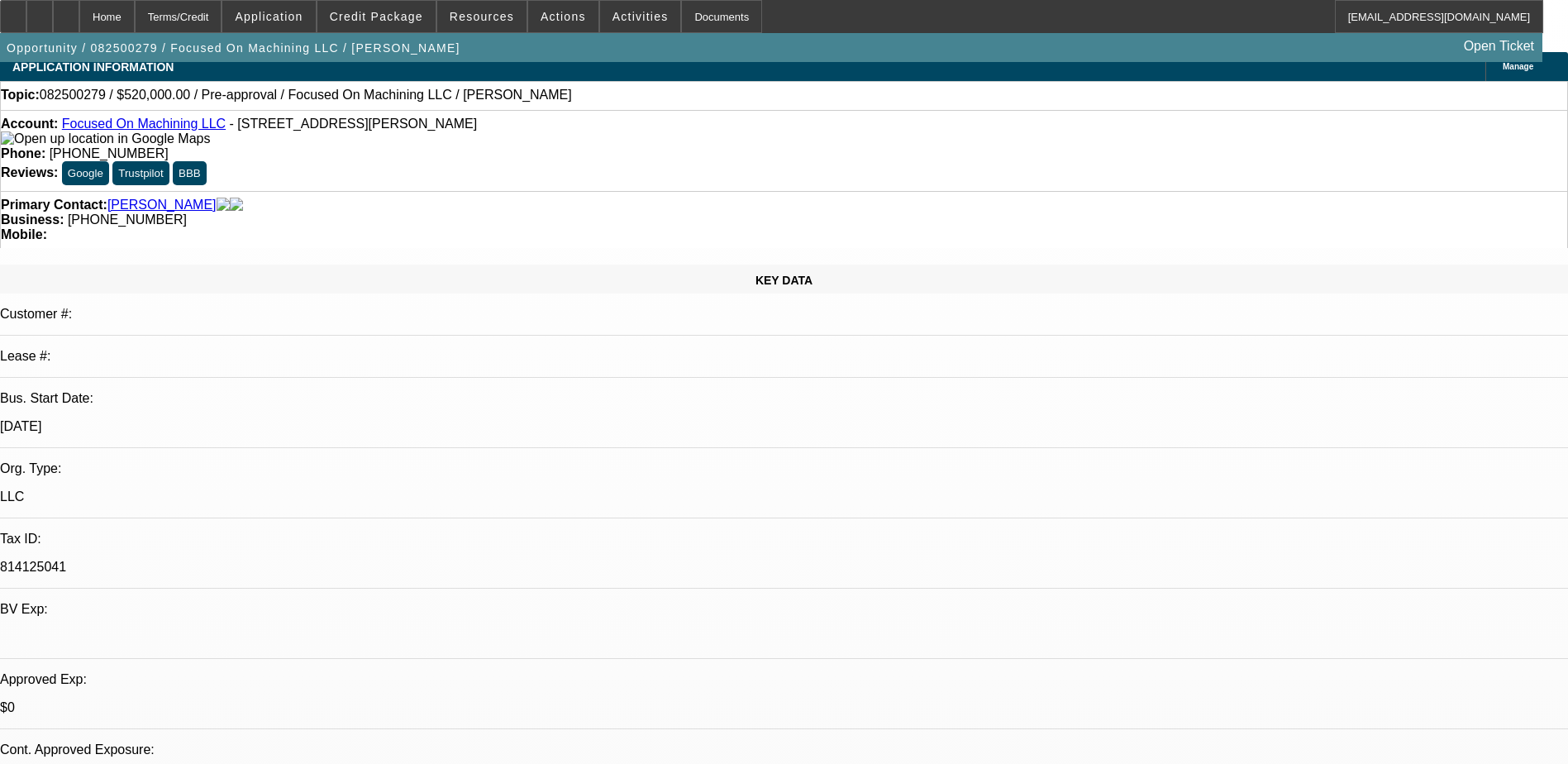
scroll to position [0, 0]
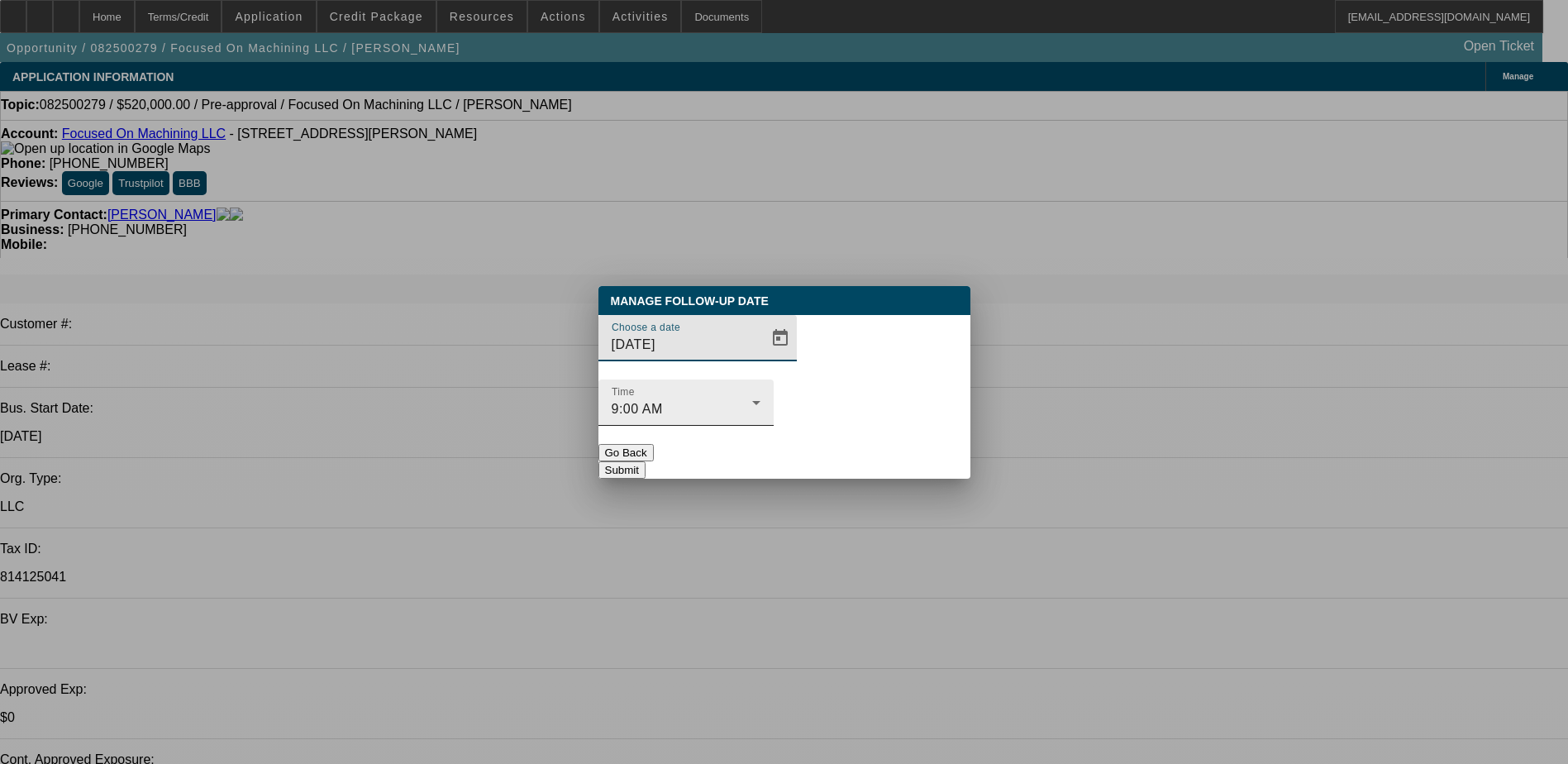
click at [752, 399] on div "9:00 AM" at bounding box center [682, 409] width 140 height 20
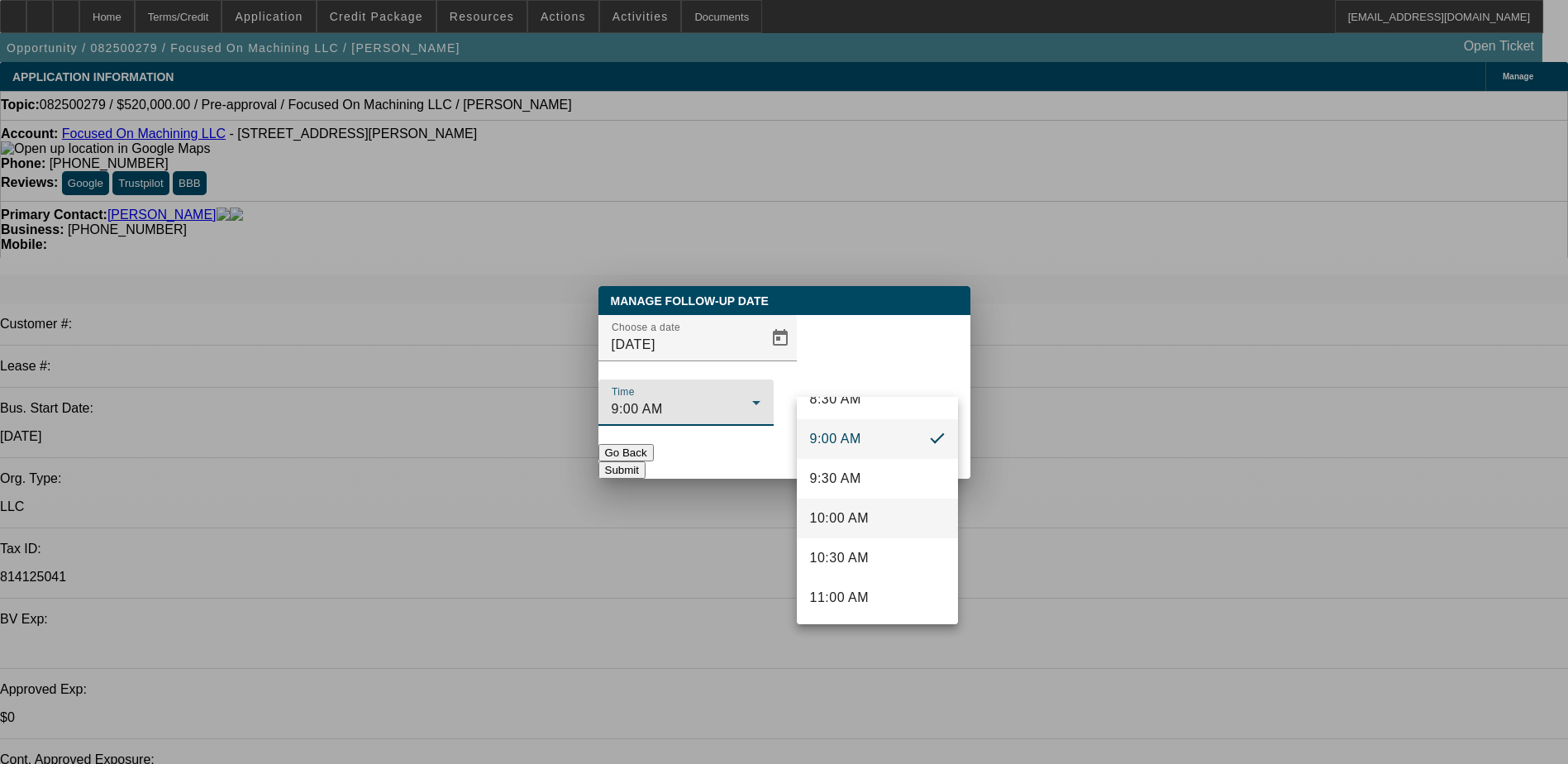
scroll to position [781, 0]
click at [865, 547] on span "11:30 AM" at bounding box center [840, 555] width 60 height 20
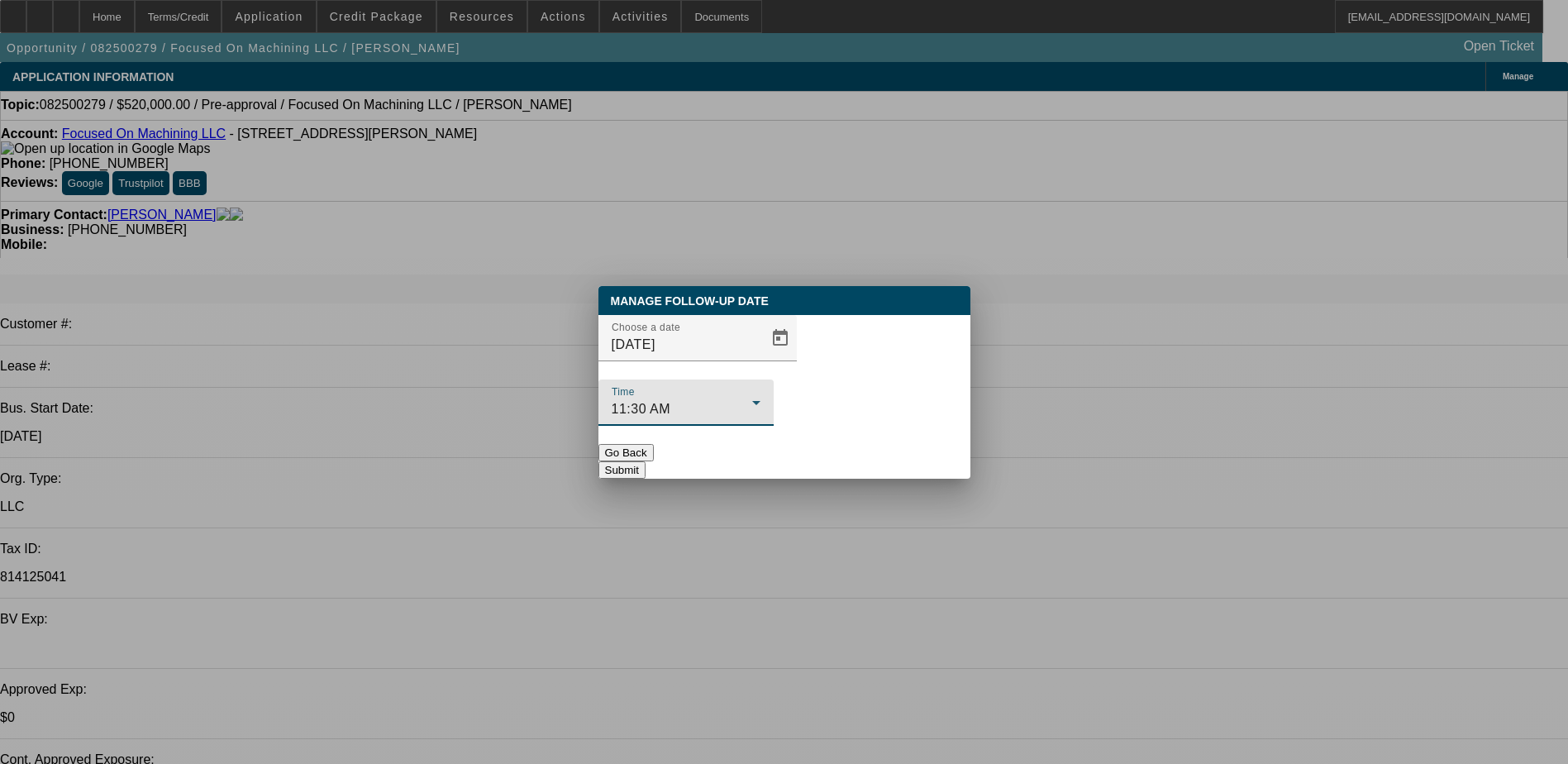
click at [646, 461] on button "Submit" at bounding box center [622, 470] width 47 height 17
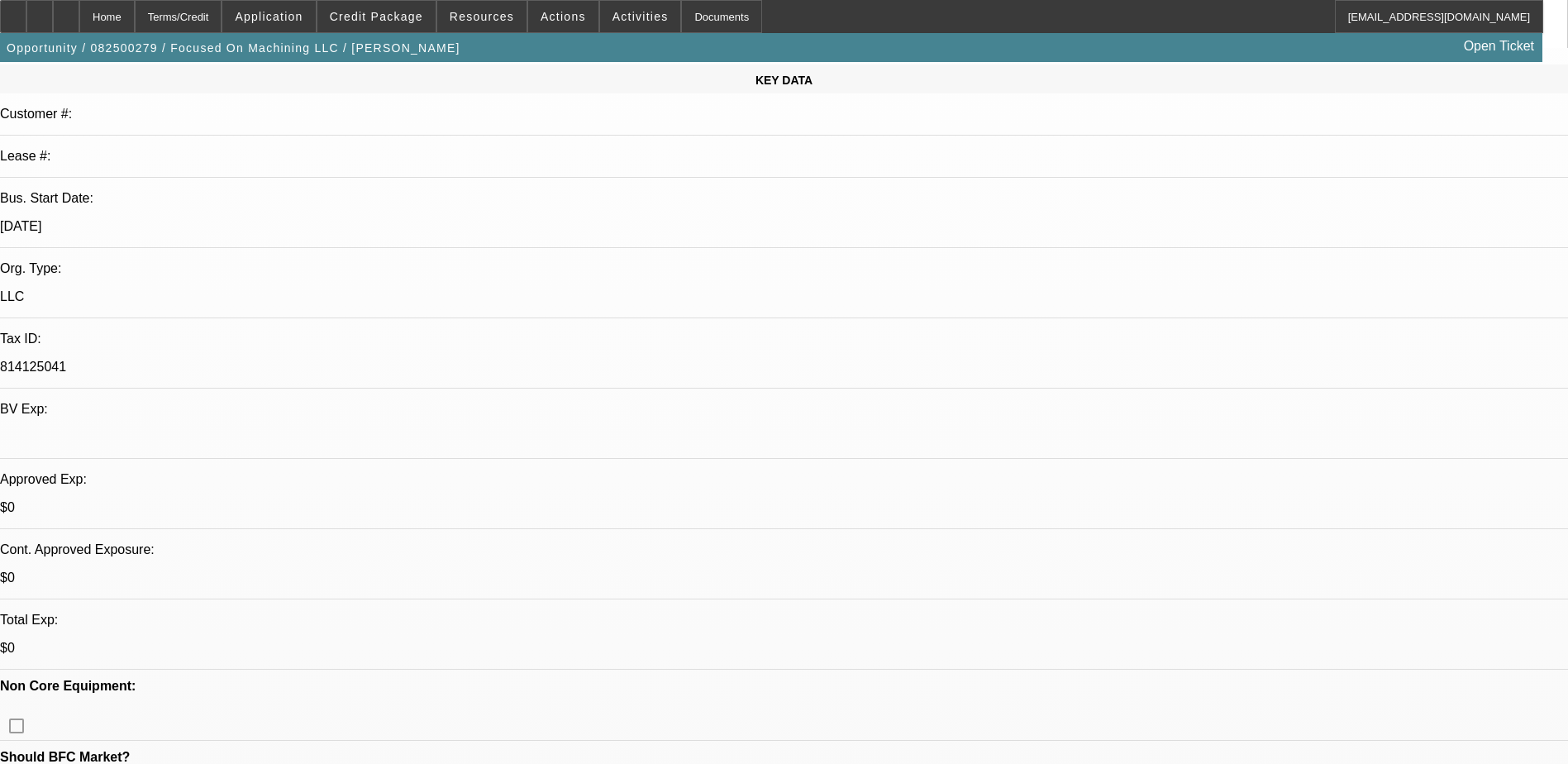
scroll to position [0, 0]
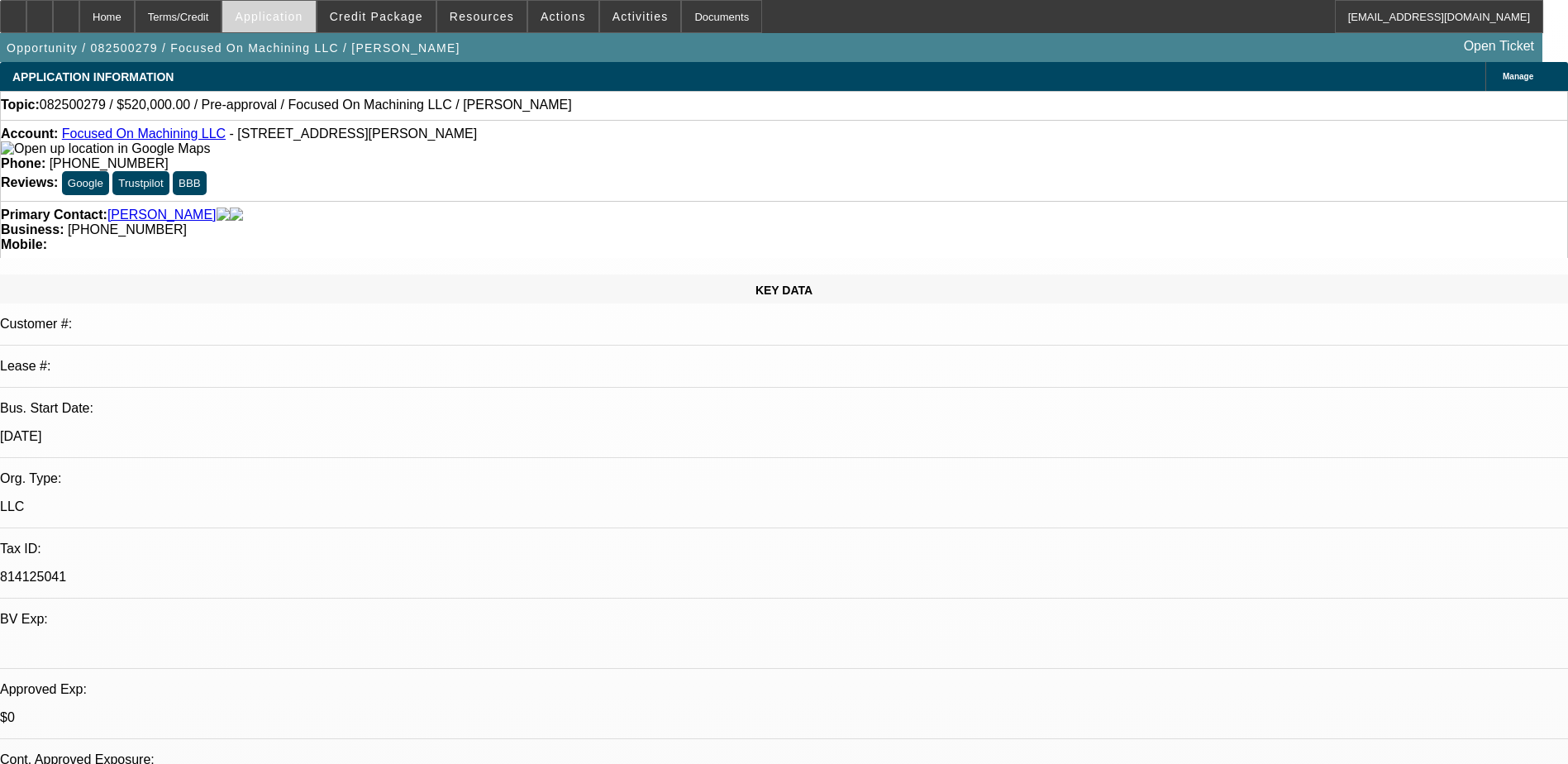
click at [303, 14] on span "Application" at bounding box center [269, 17] width 68 height 13
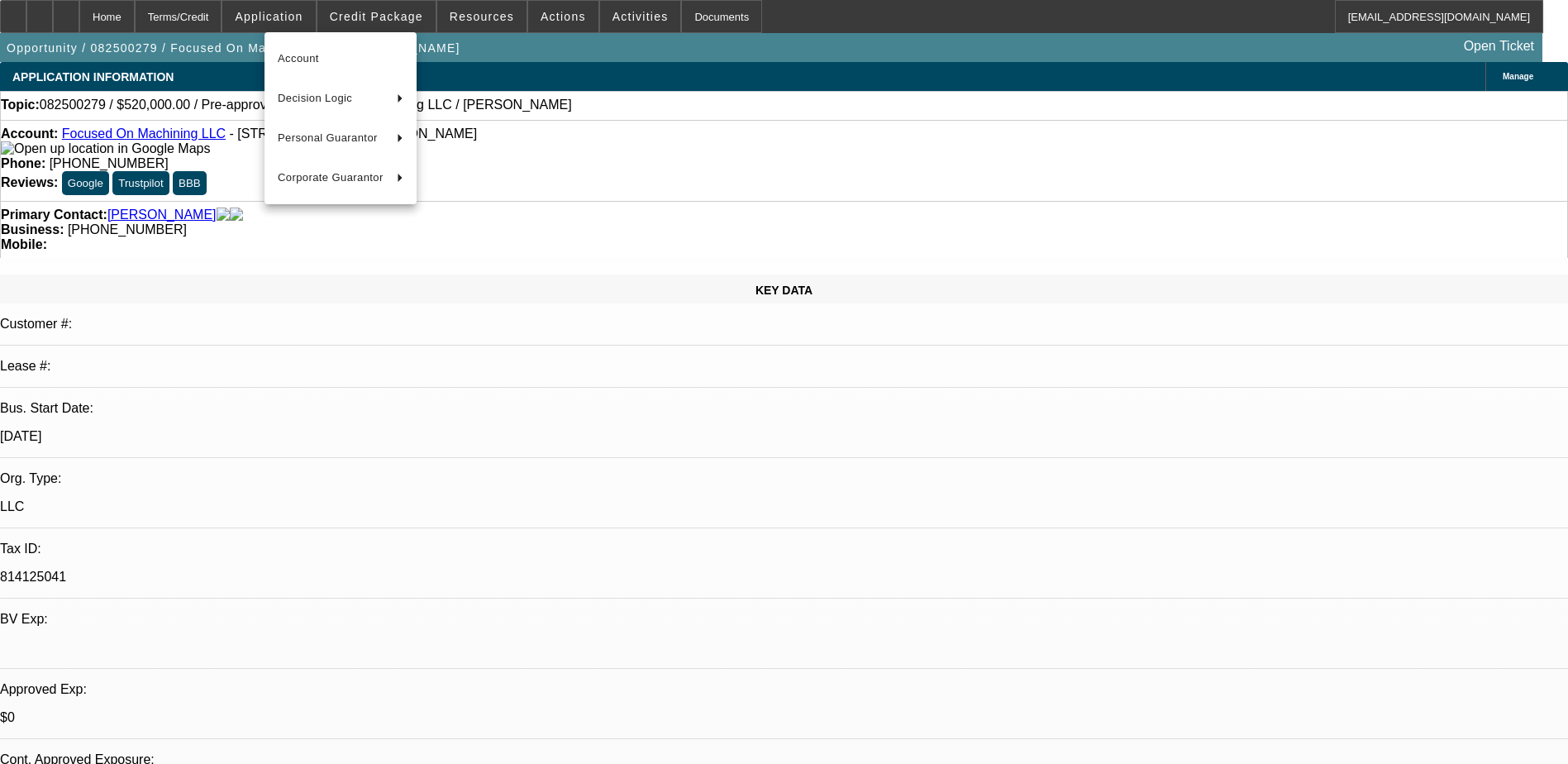
click at [369, 13] on div at bounding box center [784, 382] width 1568 height 764
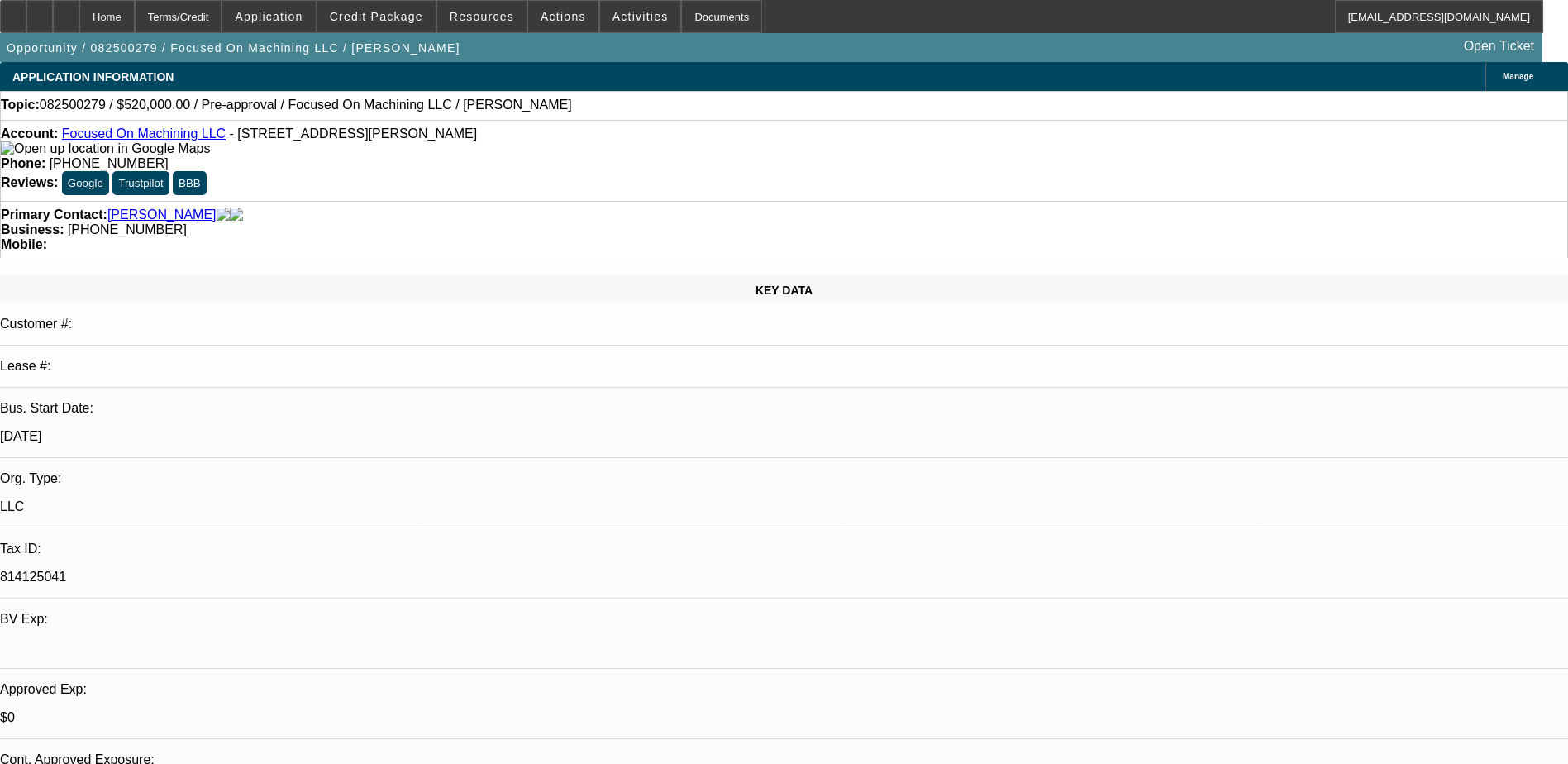
click at [369, 13] on span "Credit Package" at bounding box center [376, 17] width 94 height 13
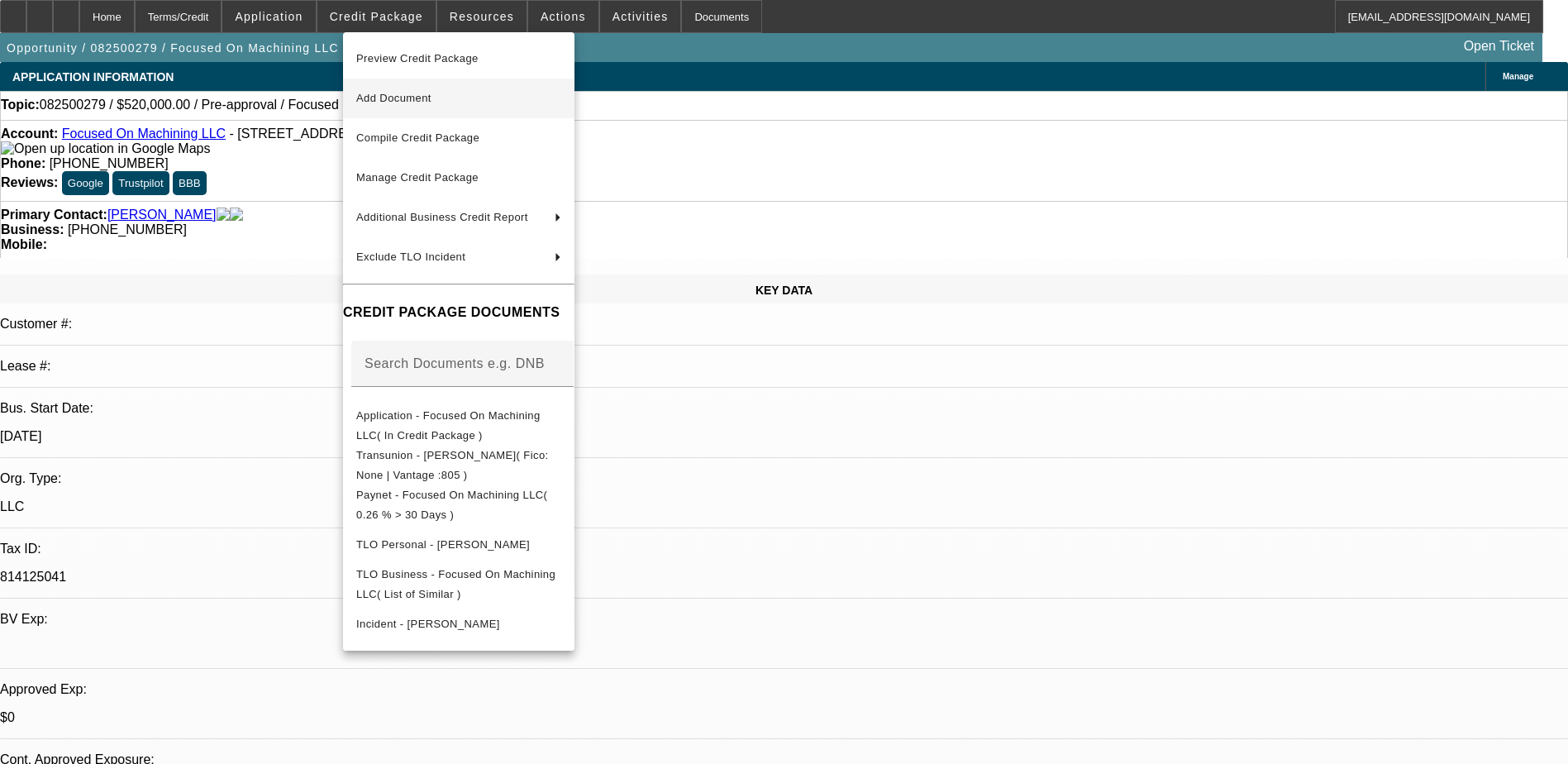
click at [409, 99] on span "Add Document" at bounding box center [394, 98] width 75 height 12
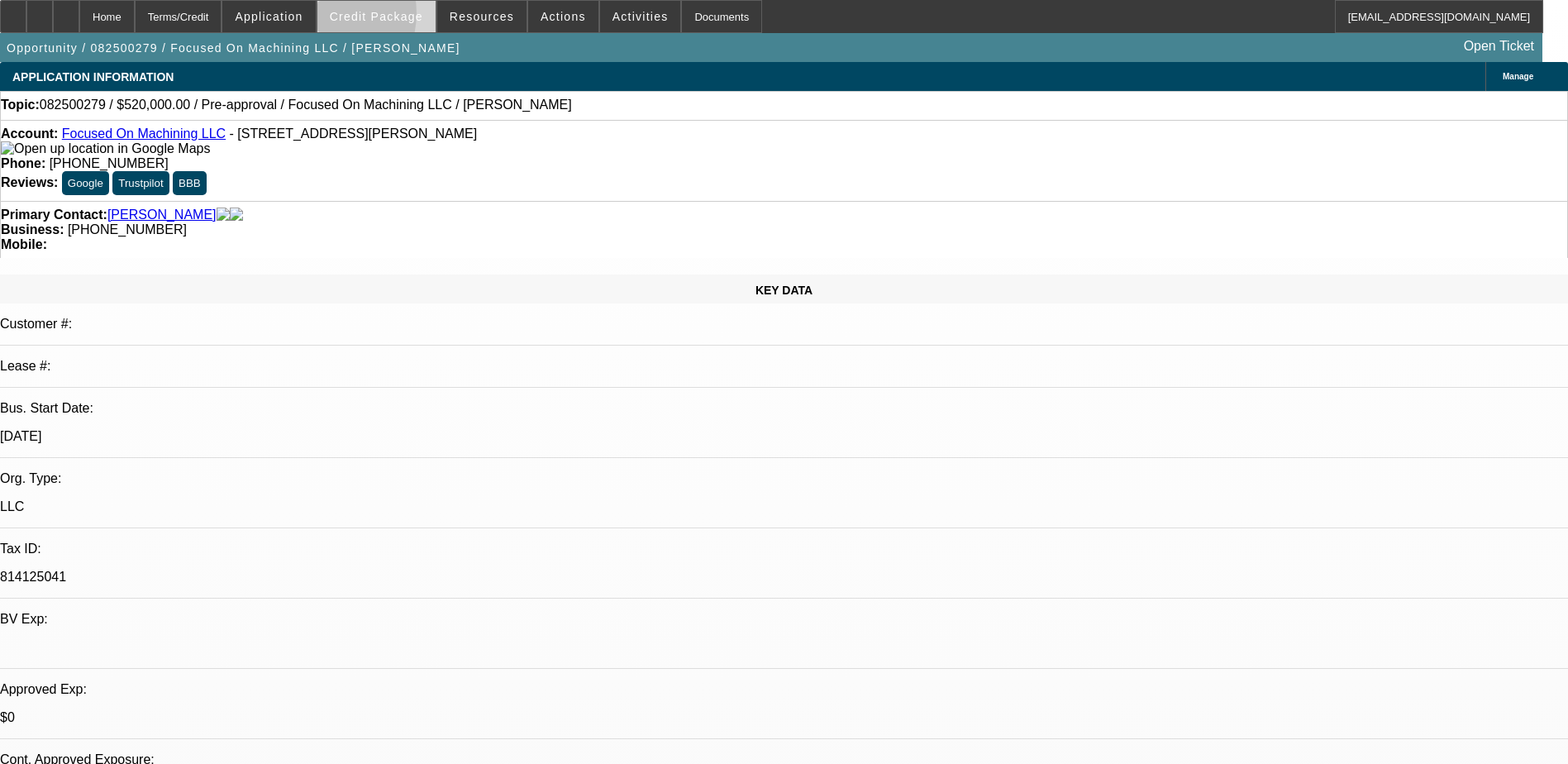
click at [347, 17] on span at bounding box center [376, 17] width 119 height 40
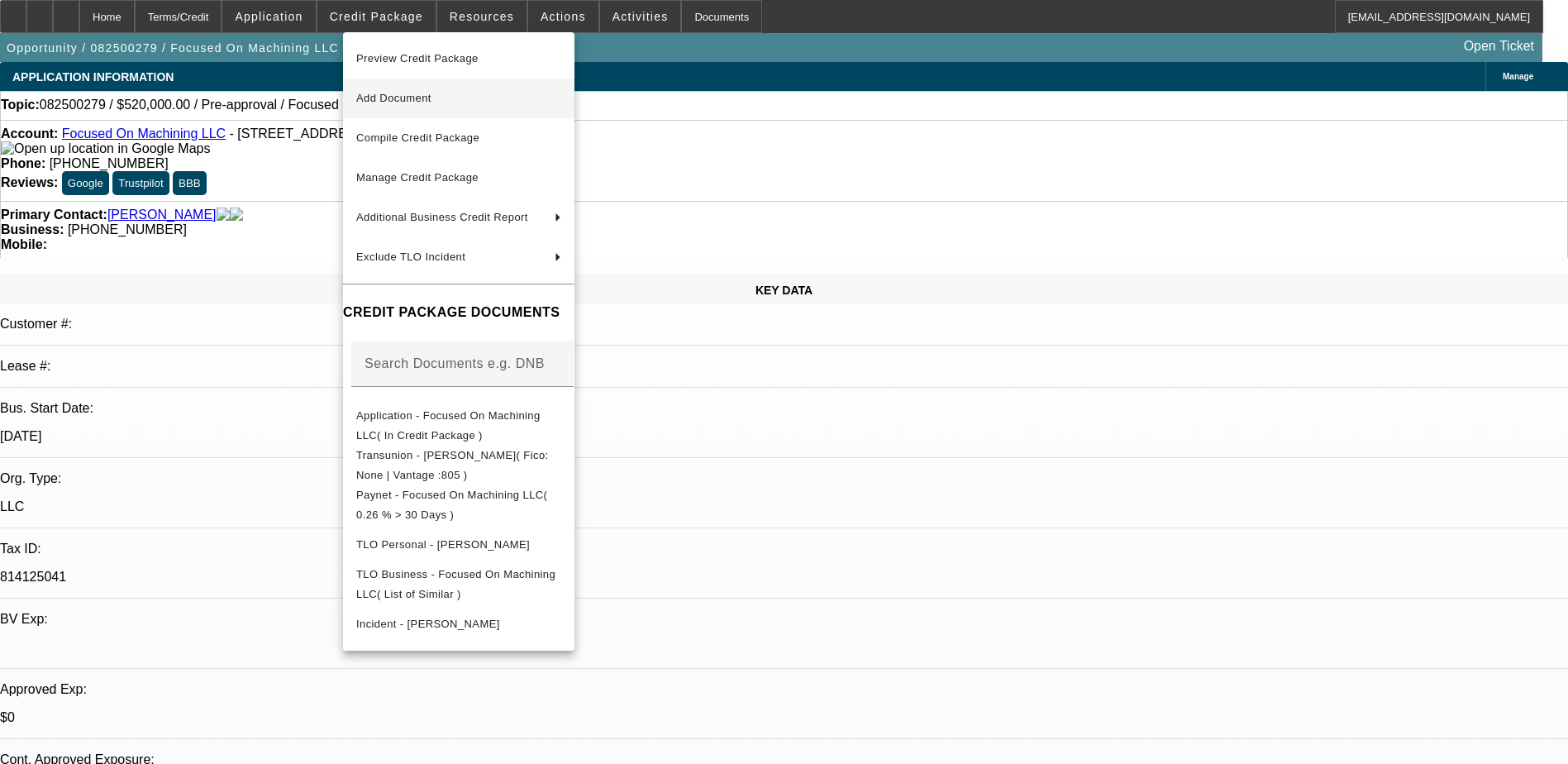
click at [390, 86] on button "Add Document" at bounding box center [459, 99] width 231 height 40
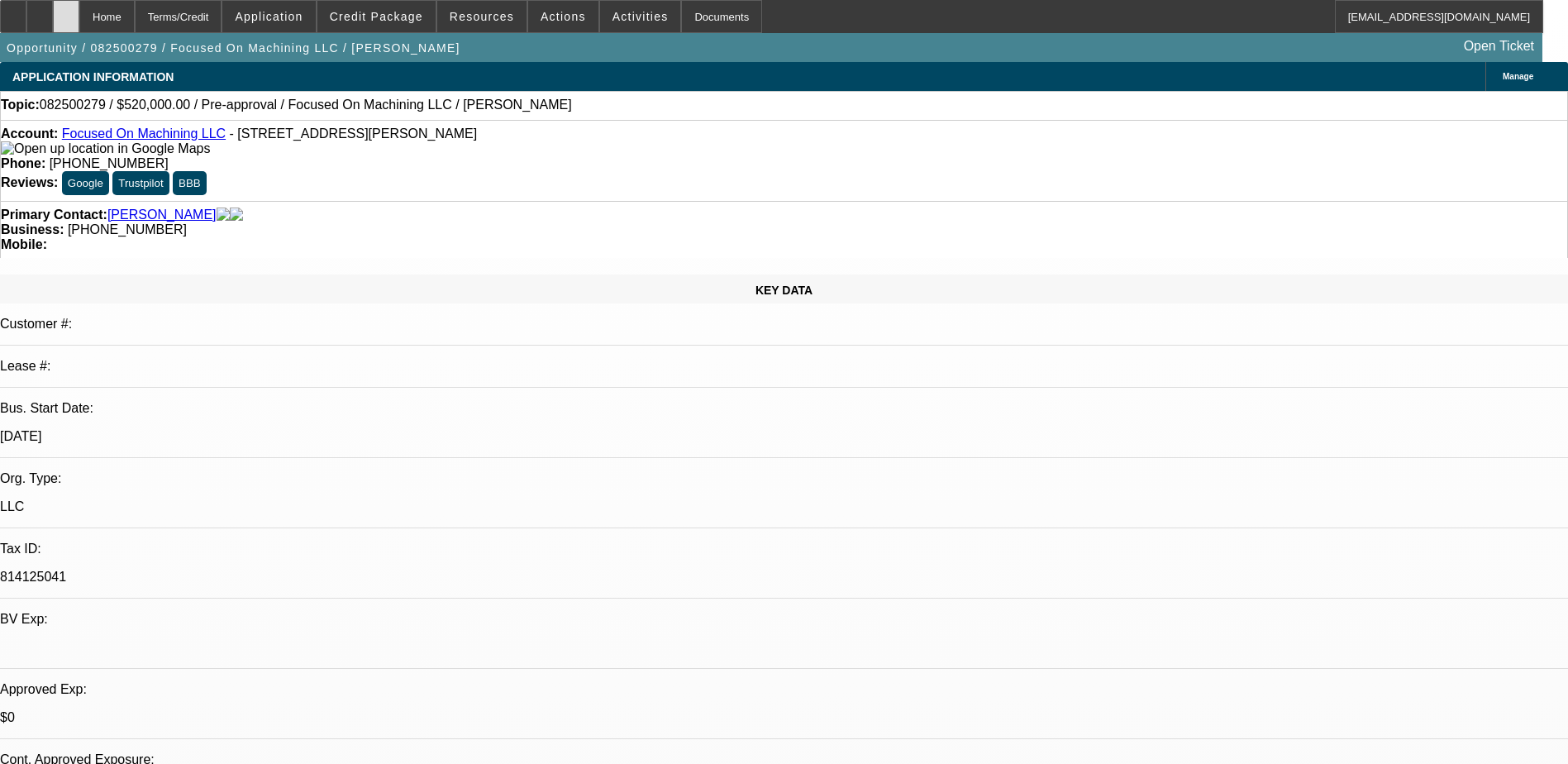
click at [66, 11] on icon at bounding box center [66, 11] width 0 height 0
select select "0.2"
select select "2"
select select "0.15"
select select "1"
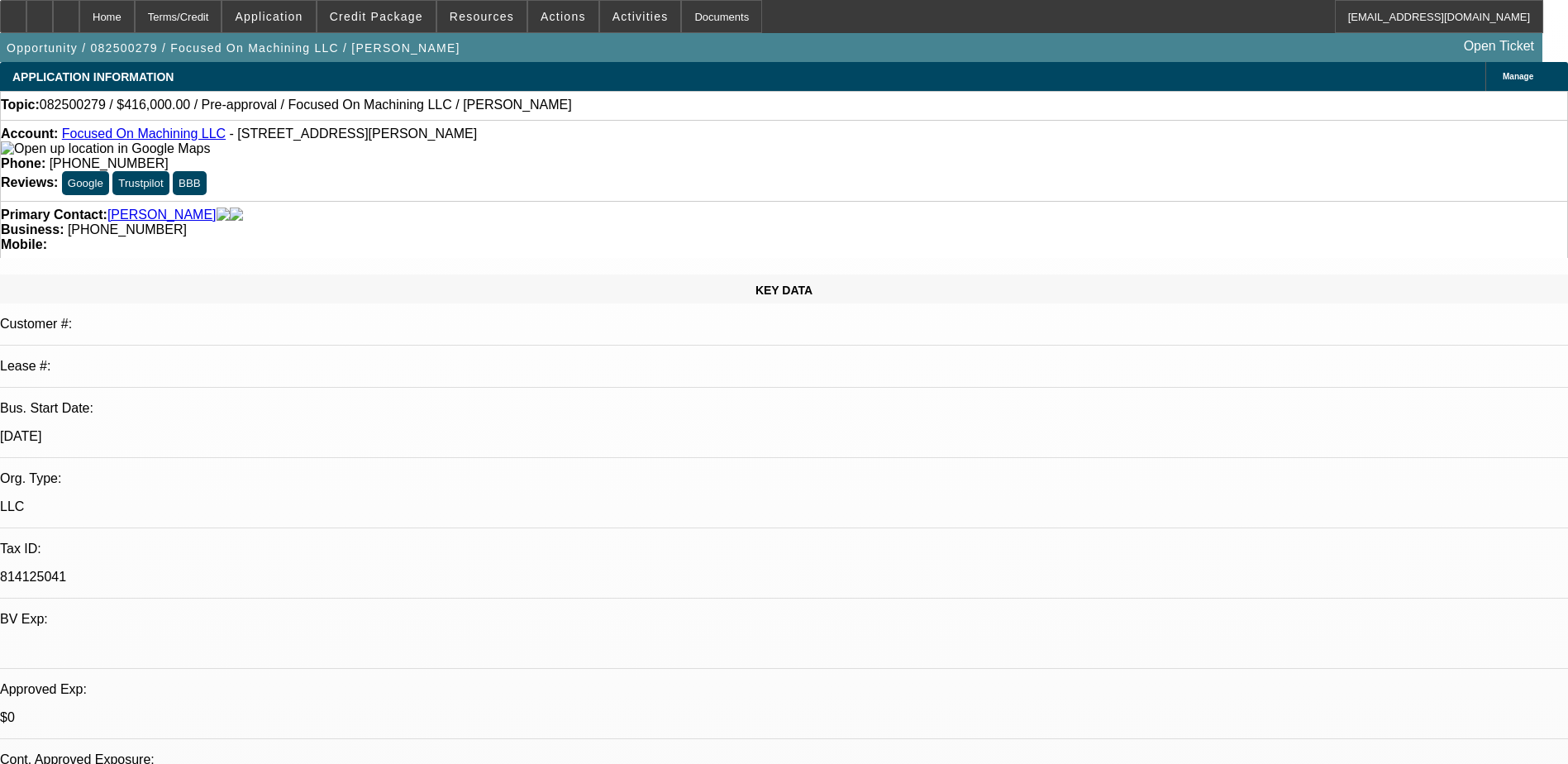
select select "2"
select select "4"
click at [376, 16] on span "Credit Package" at bounding box center [376, 17] width 94 height 13
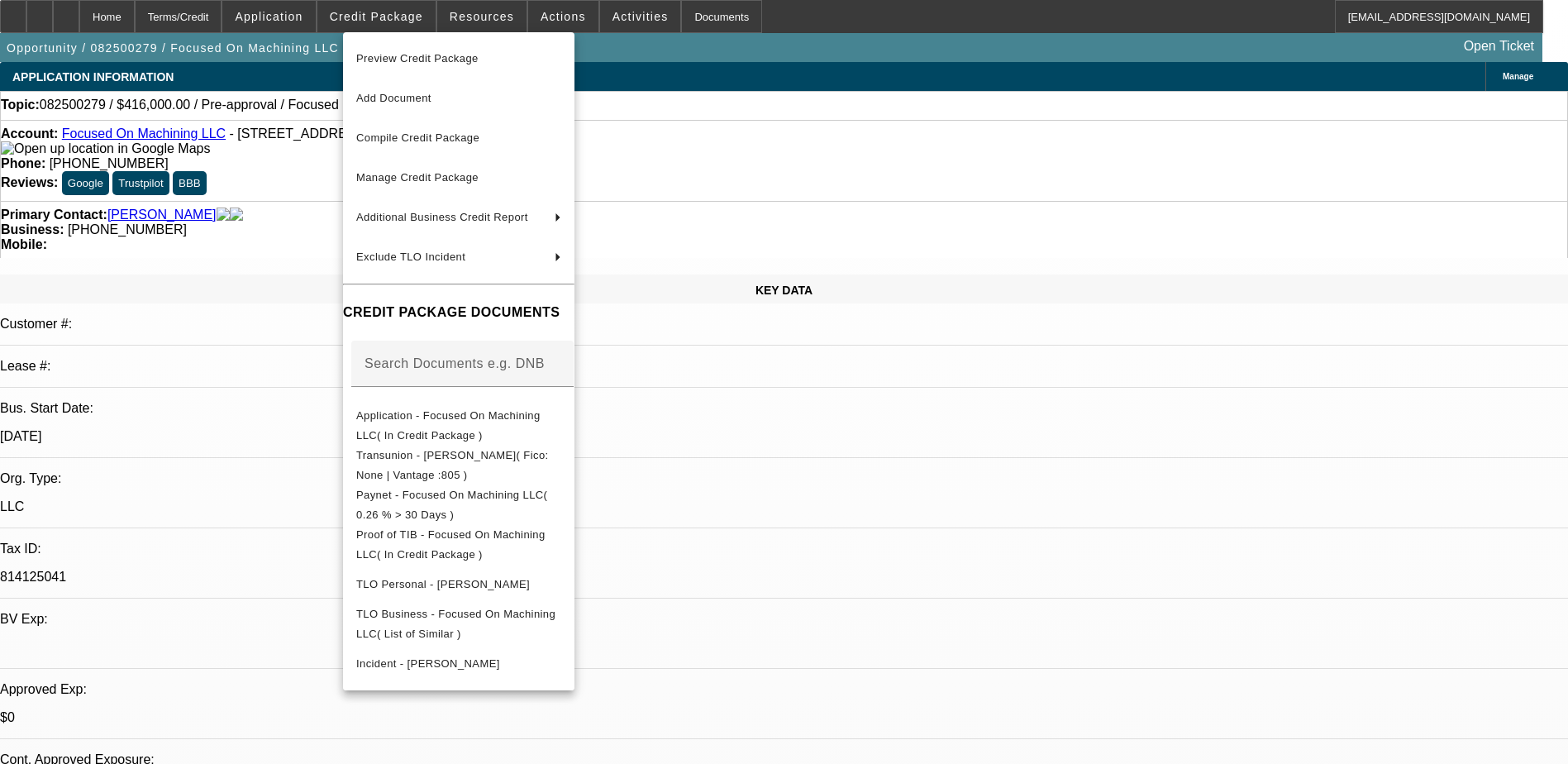
drag, startPoint x: 1333, startPoint y: 677, endPoint x: 1323, endPoint y: 679, distance: 10.2
click at [1330, 679] on div at bounding box center [784, 382] width 1568 height 764
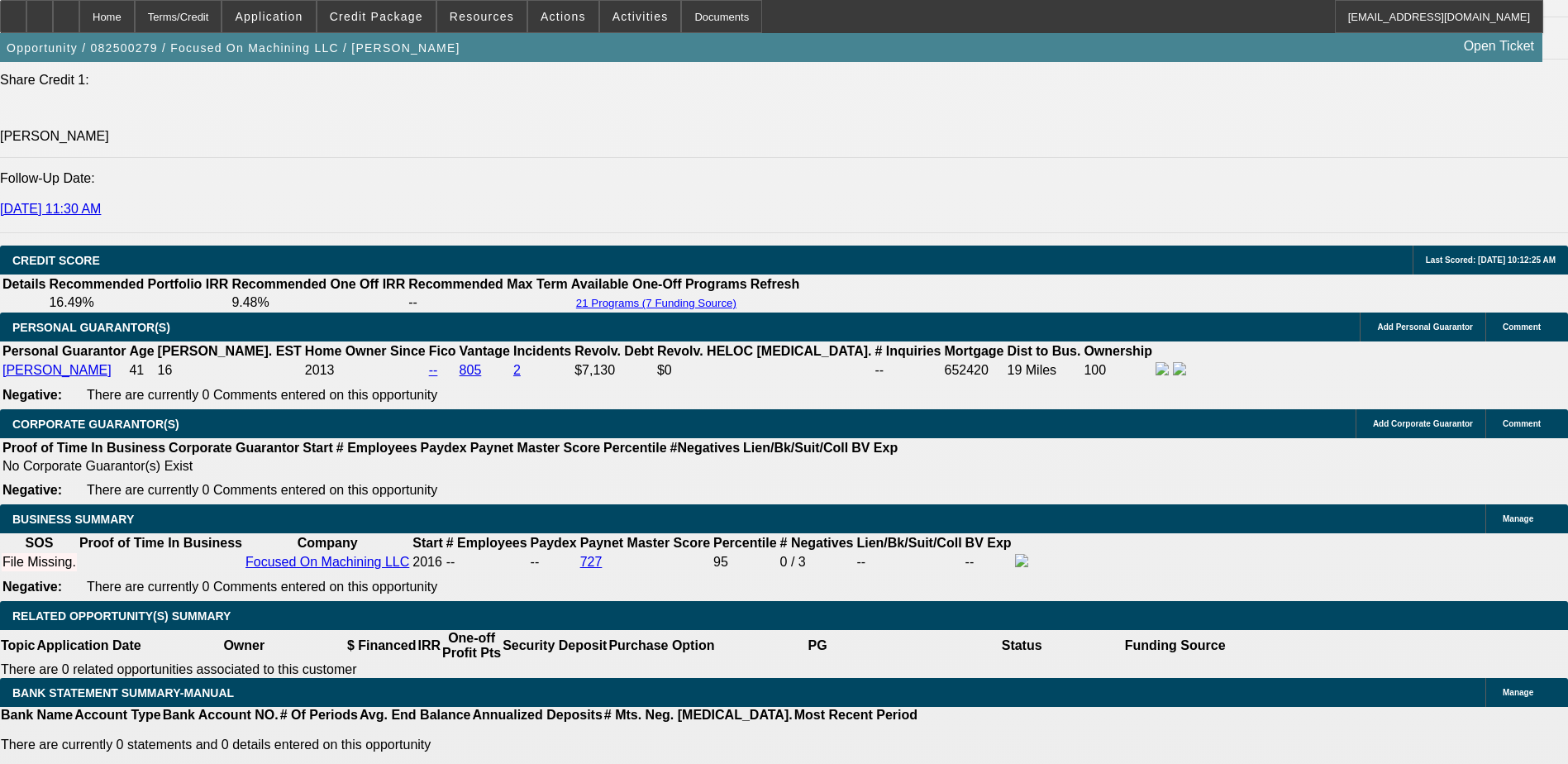
scroll to position [2065, 0]
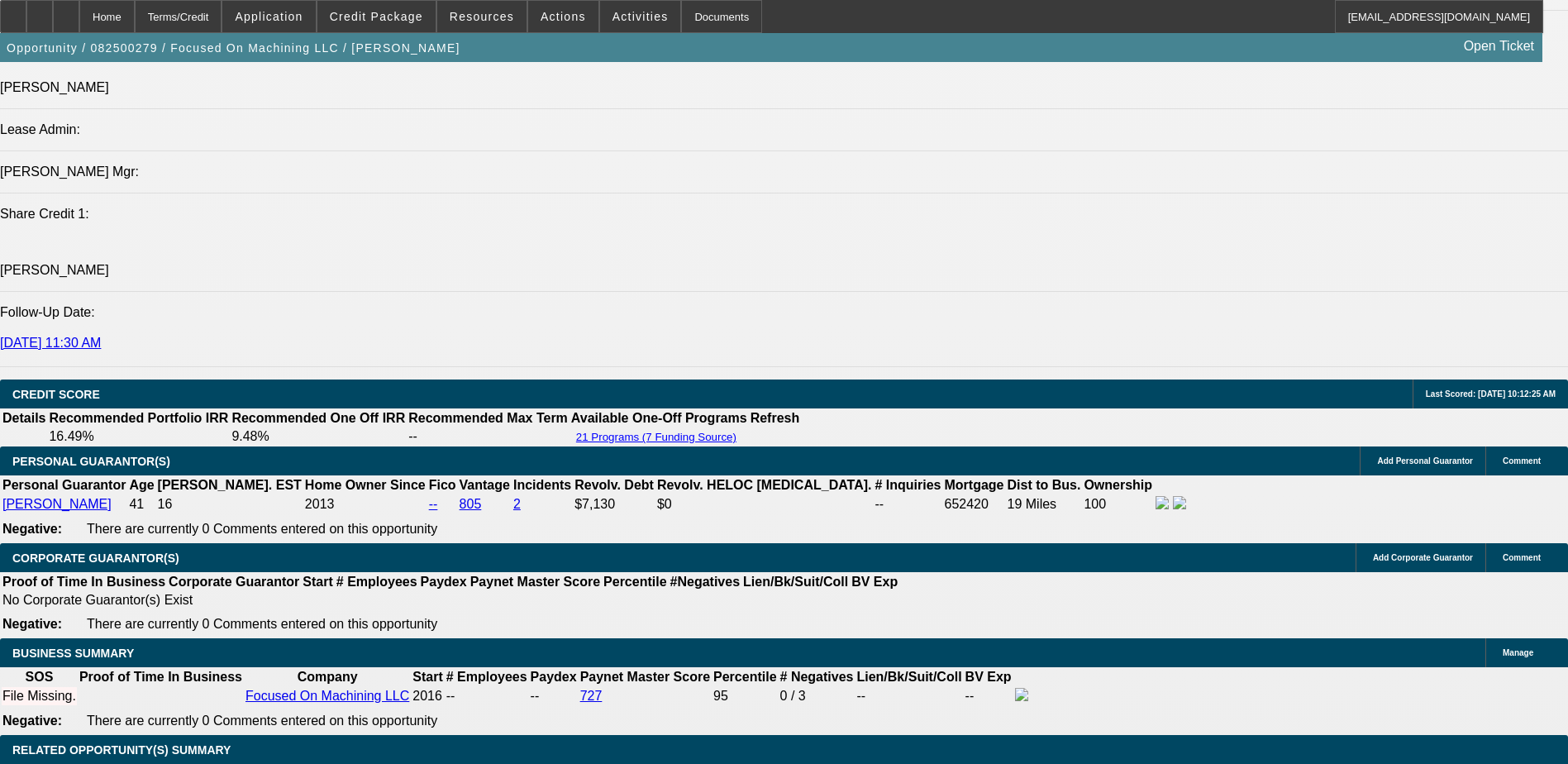
drag, startPoint x: 566, startPoint y: 576, endPoint x: 570, endPoint y: 538, distance: 38.2
drag, startPoint x: 570, startPoint y: 538, endPoint x: 493, endPoint y: 490, distance: 90.7
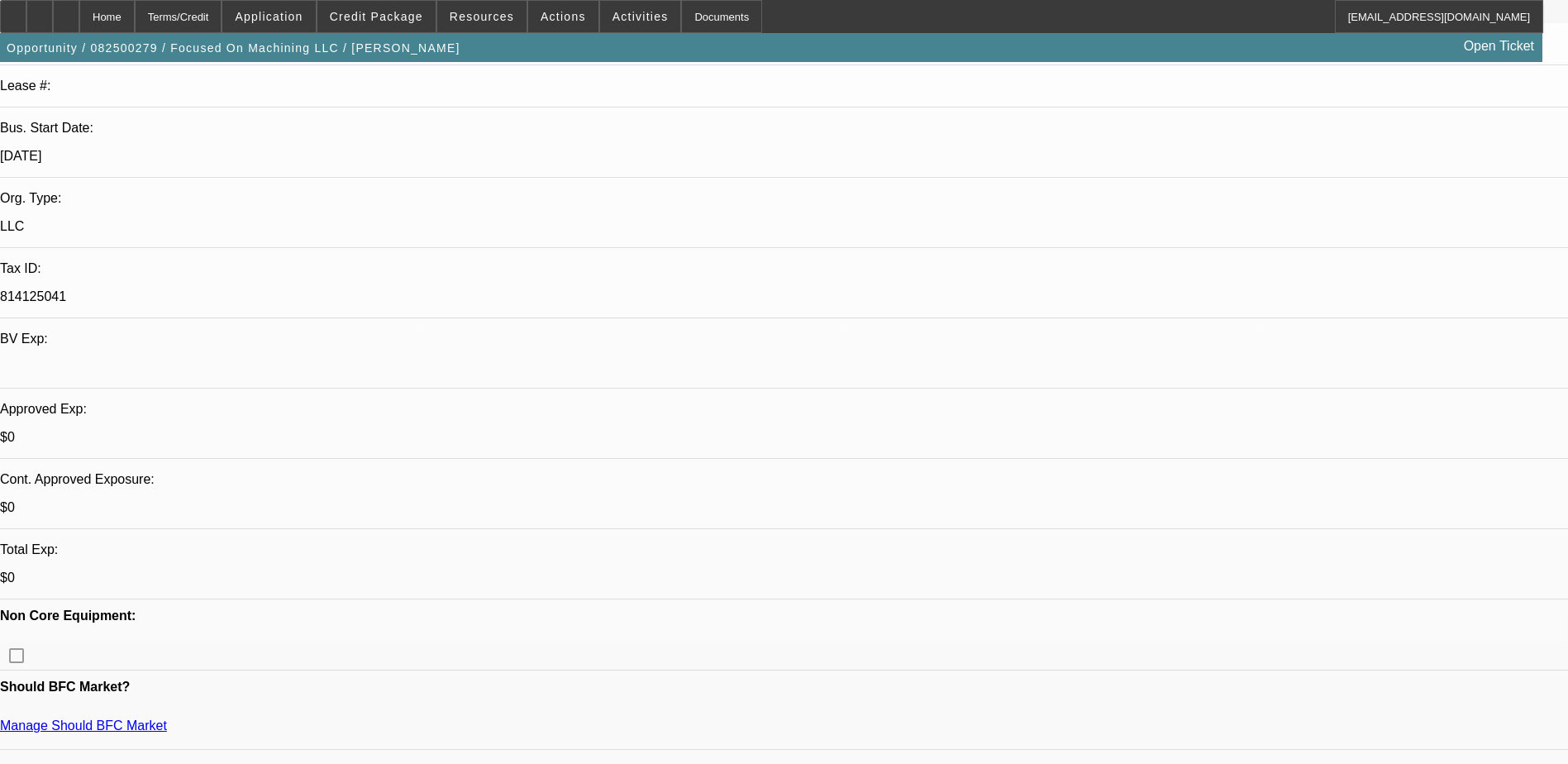
scroll to position [163, 0]
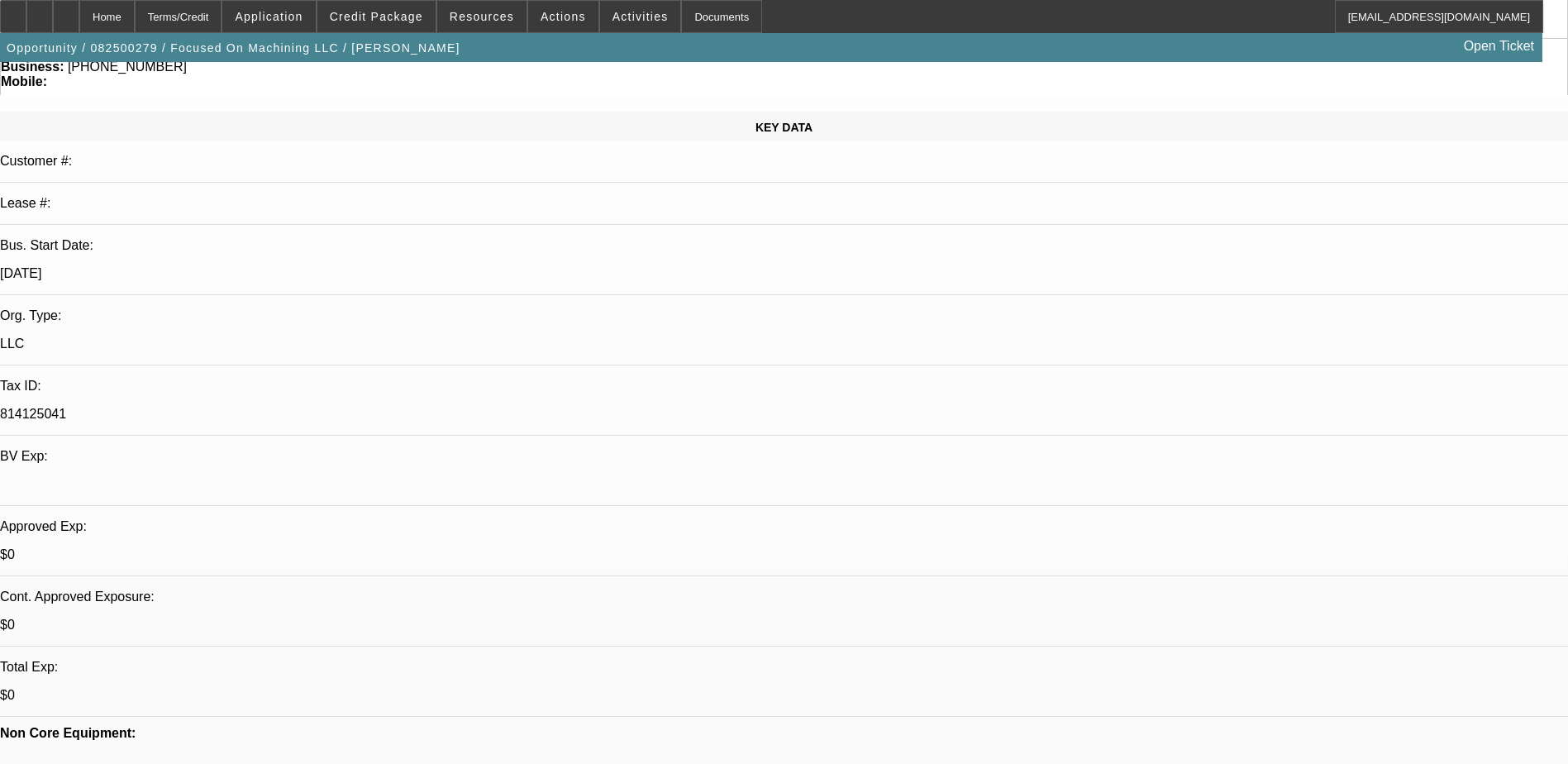
drag, startPoint x: 200, startPoint y: 558, endPoint x: 157, endPoint y: 558, distance: 43.0
drag, startPoint x: 1245, startPoint y: 720, endPoint x: 1284, endPoint y: 725, distance: 39.3
